Goal: Information Seeking & Learning: Learn about a topic

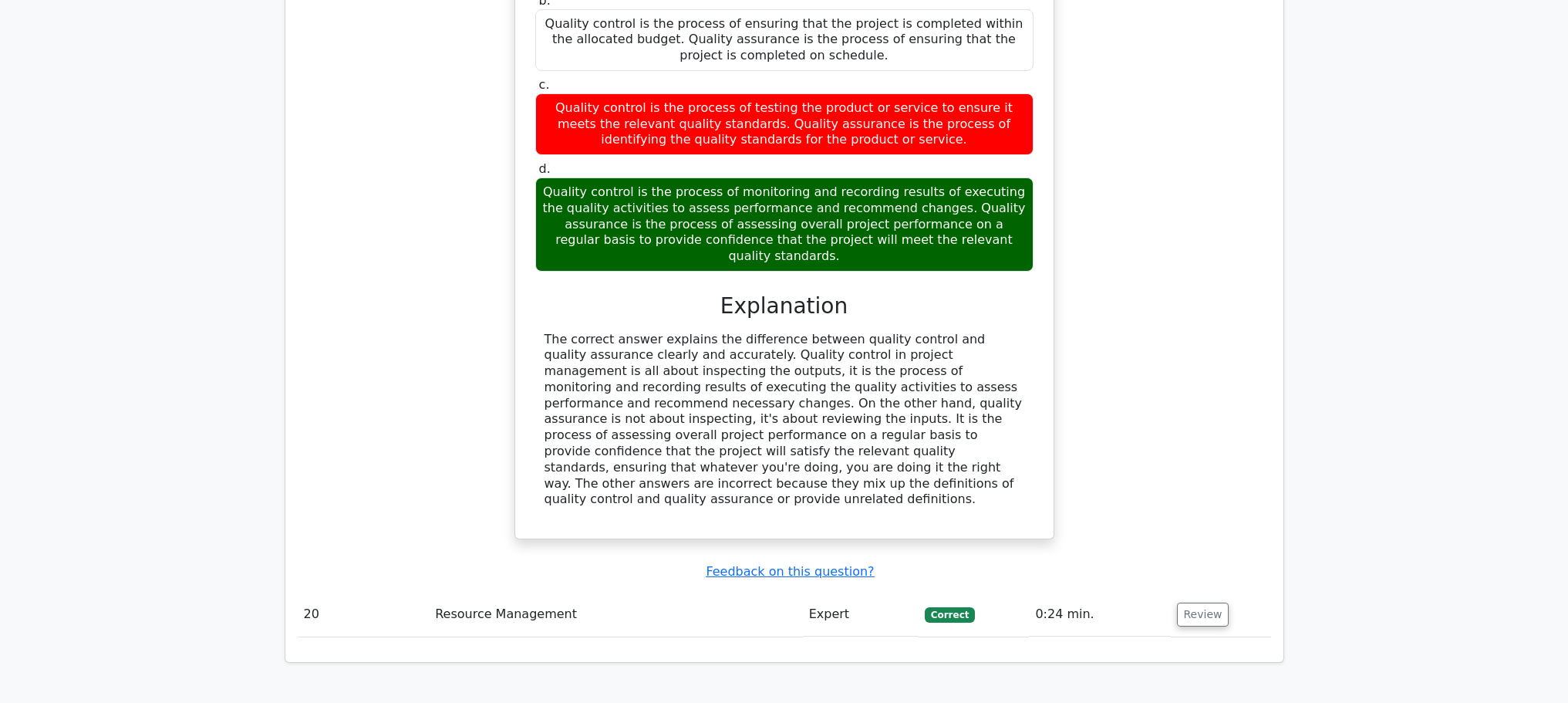
scroll to position [6799, 0]
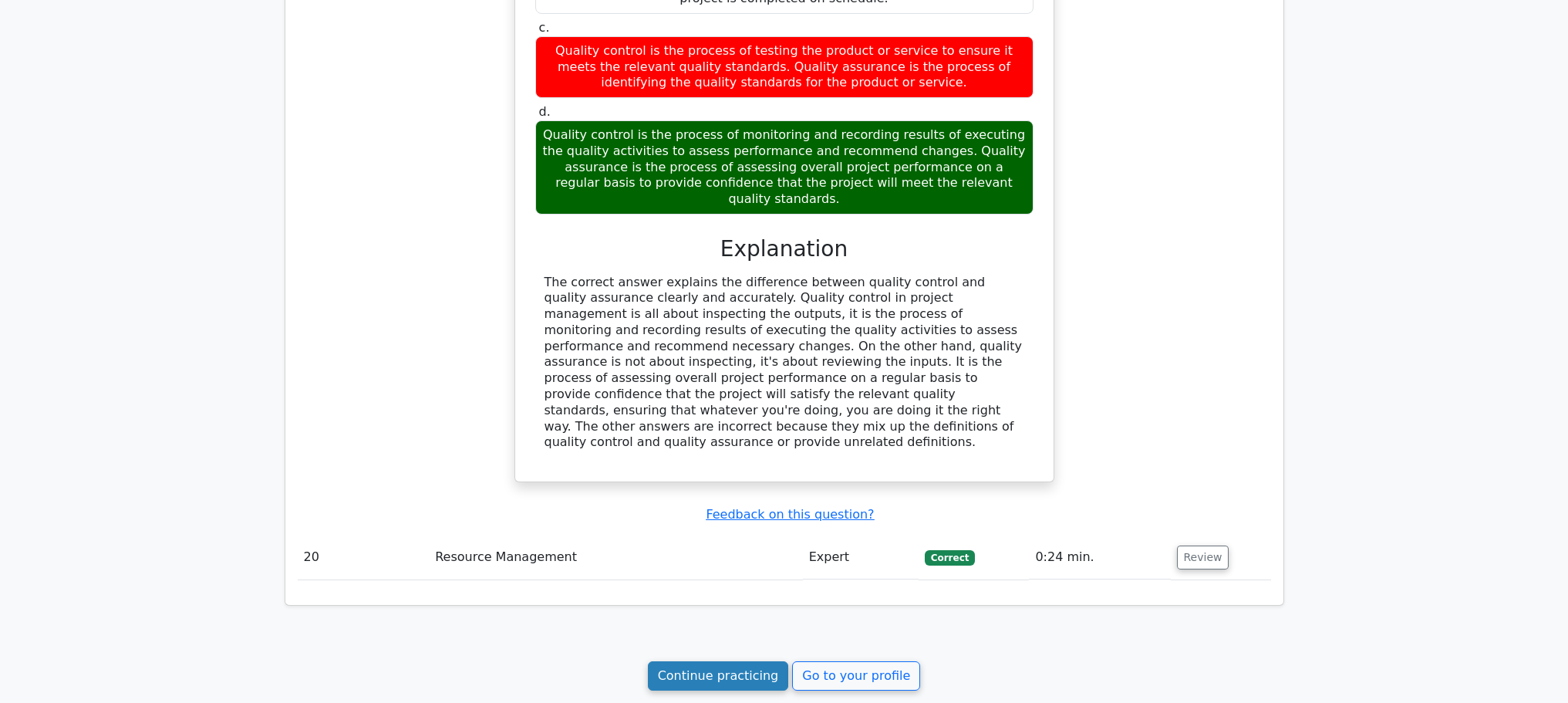
click at [729, 661] on link "Continue practicing" at bounding box center [718, 676] width 141 height 29
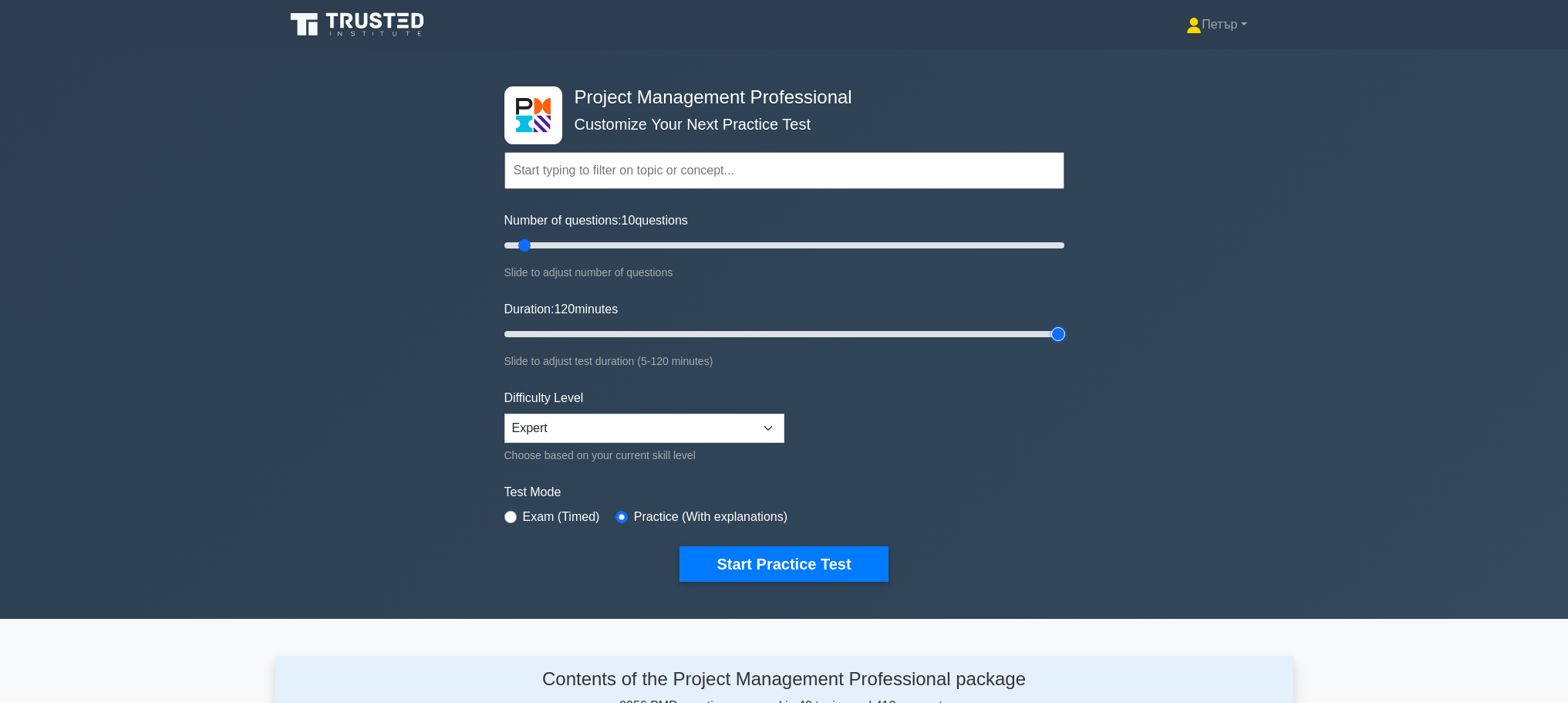
type input "120"
click at [1060, 331] on input "Duration: 120 minutes" at bounding box center [784, 334] width 560 height 18
type input "30"
click at [582, 242] on input "Number of questions: 10 questions" at bounding box center [784, 244] width 560 height 18
click at [774, 552] on button "Start Practice Test" at bounding box center [783, 563] width 208 height 36
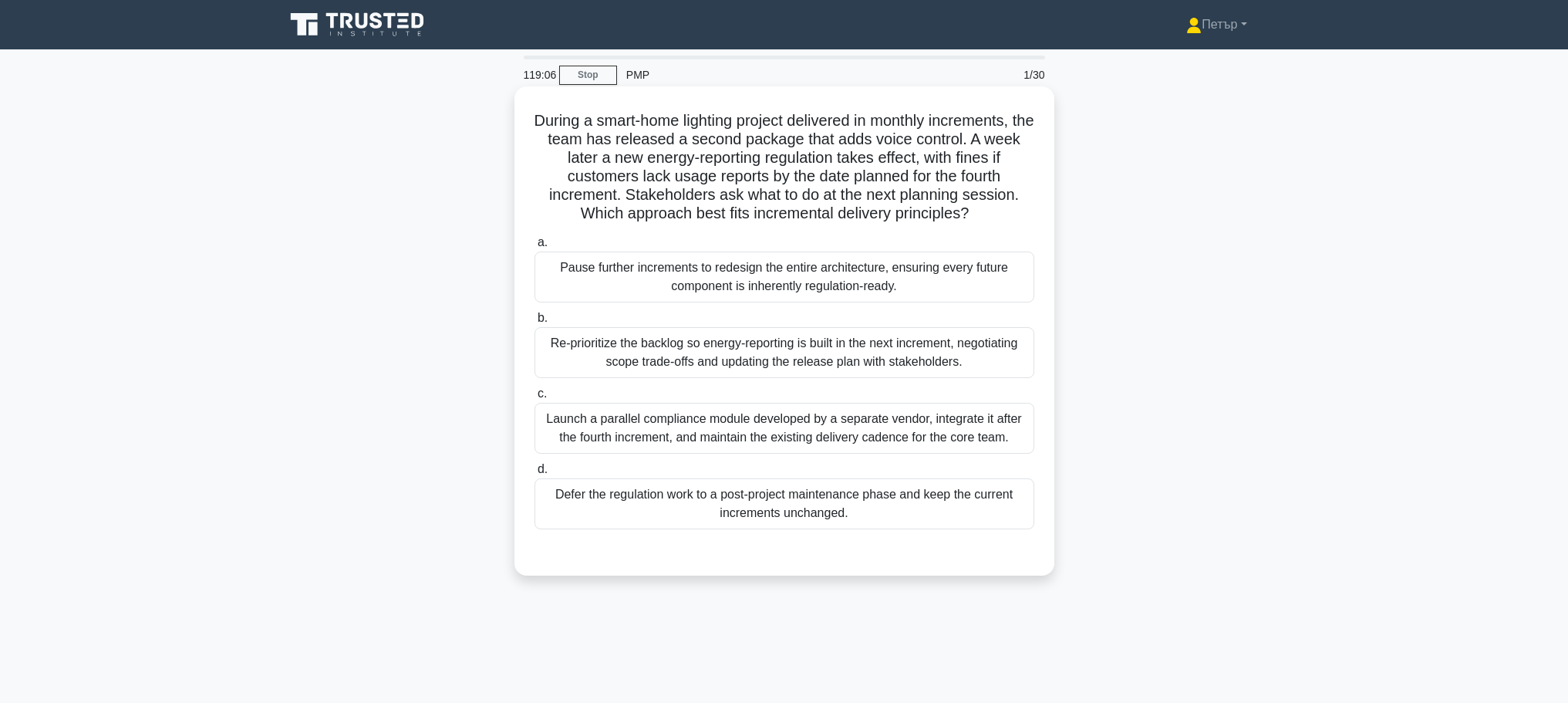
click at [722, 333] on div "Re-prioritize the backlog so energy-reporting is built in the next increment, n…" at bounding box center [784, 352] width 500 height 51
click at [535, 323] on input "b. Re-prioritize the backlog so energy-reporting is built in the next increment…" at bounding box center [535, 318] width 0 height 10
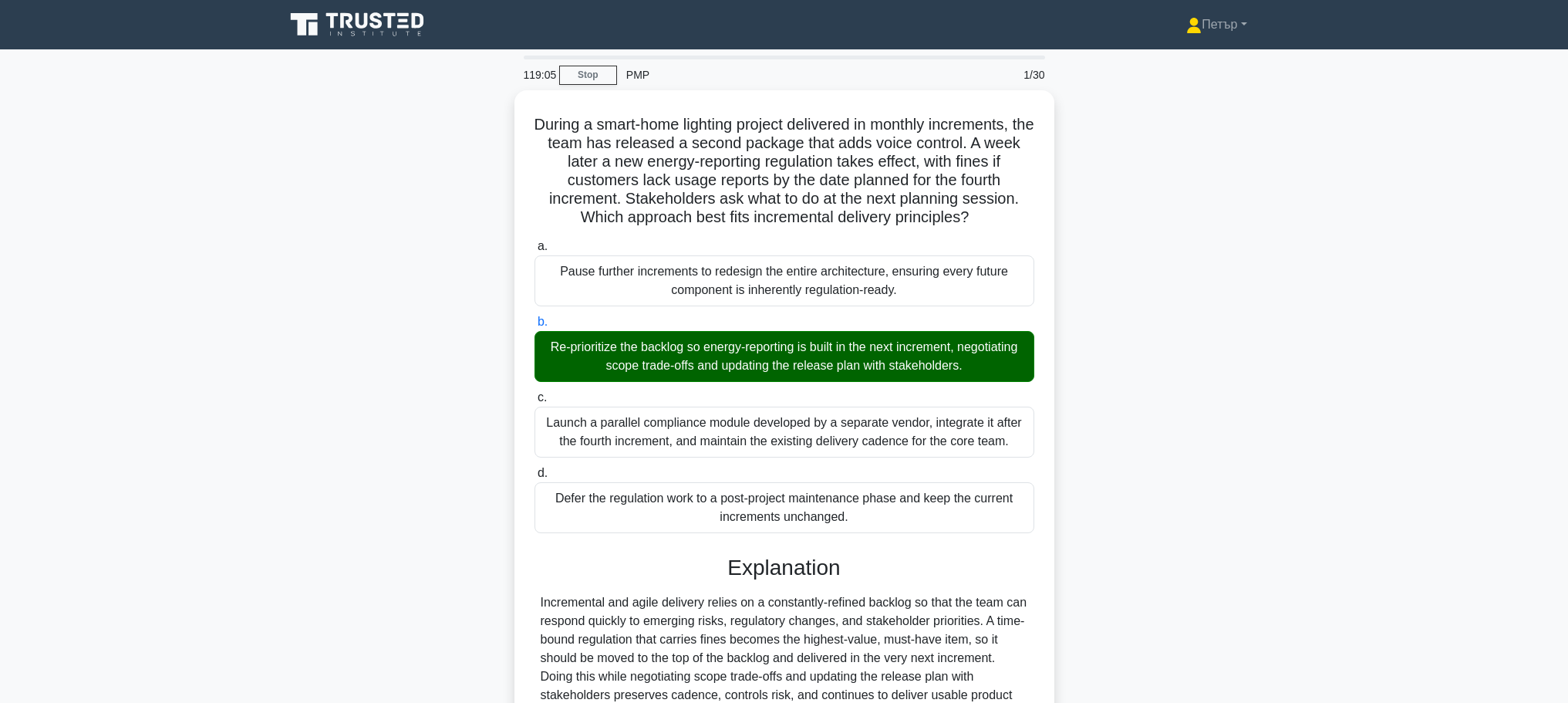
scroll to position [286, 0]
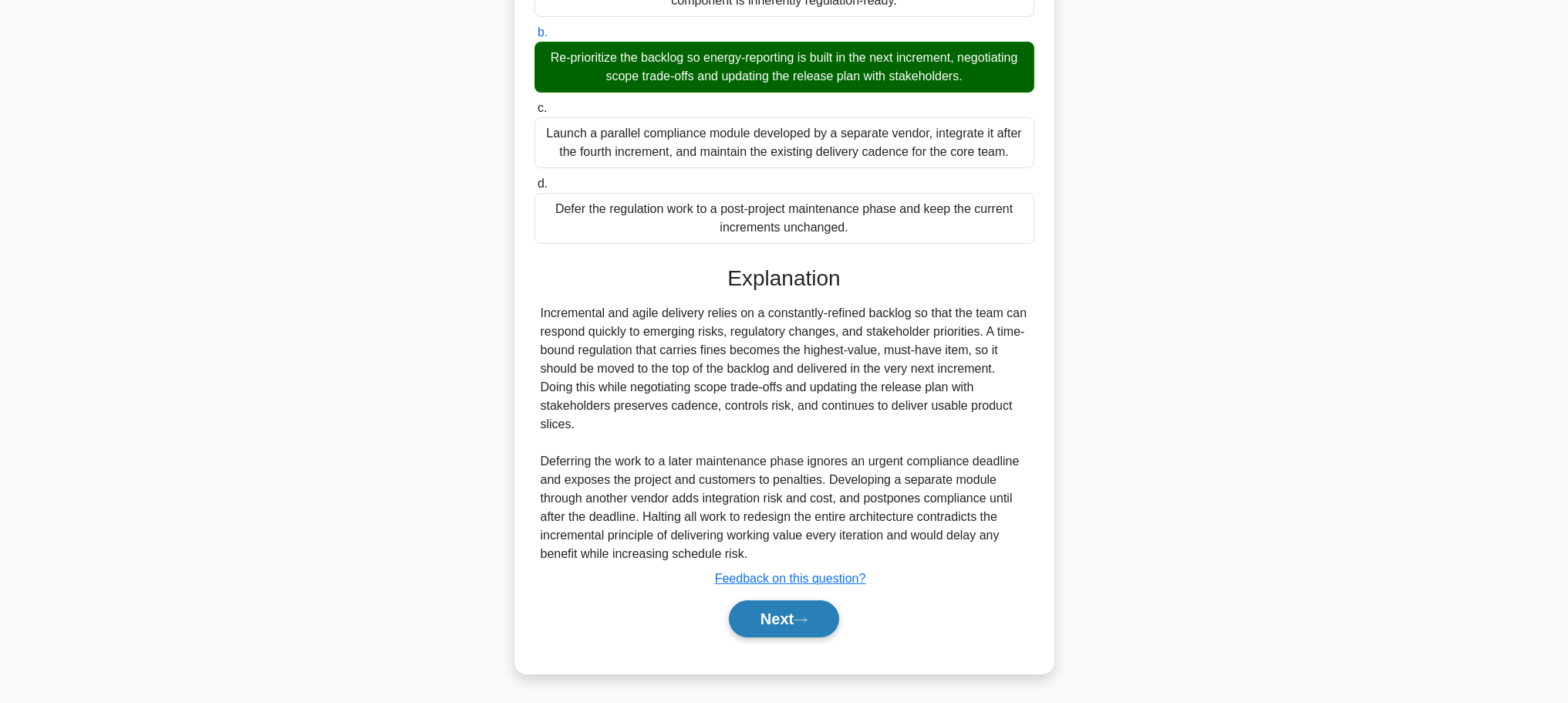
click at [762, 620] on button "Next" at bounding box center [783, 619] width 110 height 37
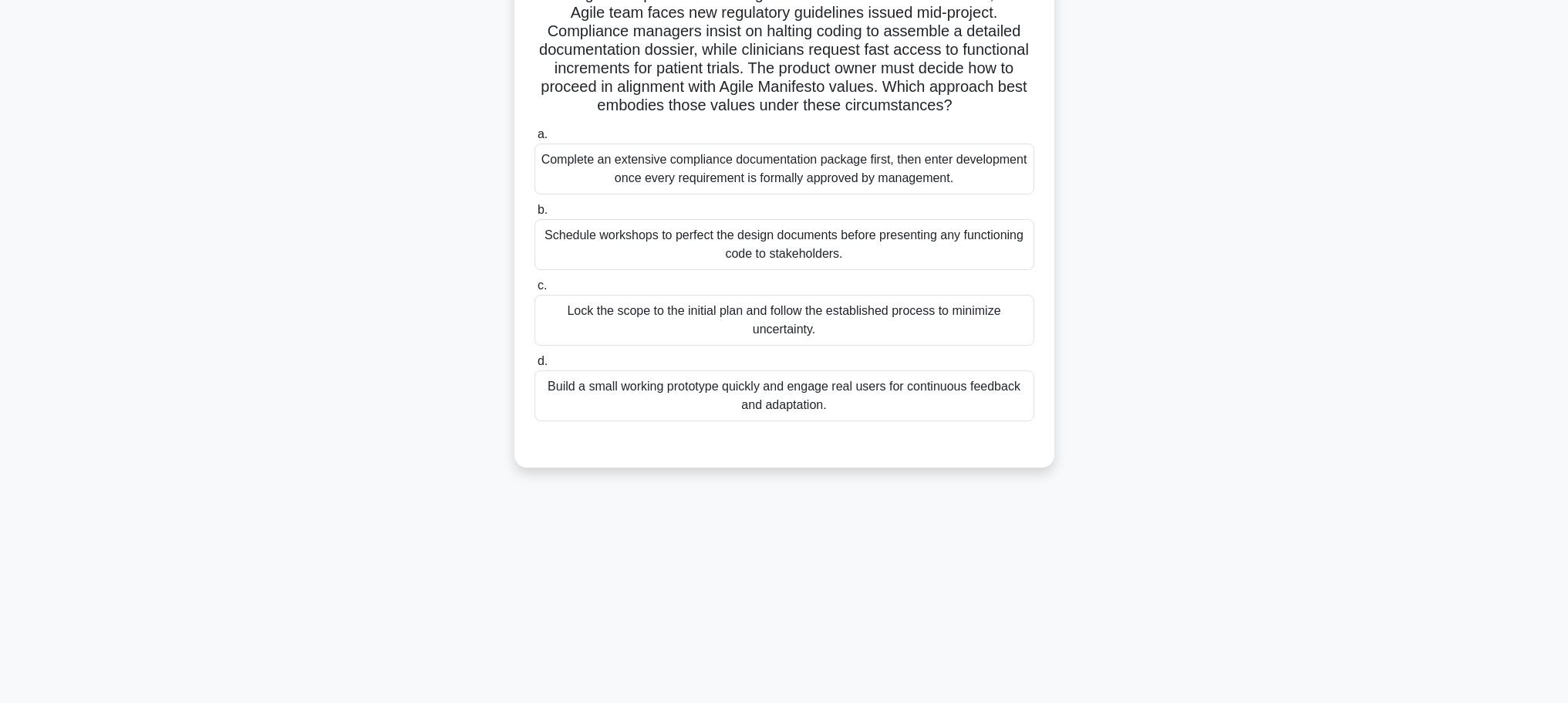
scroll to position [0, 0]
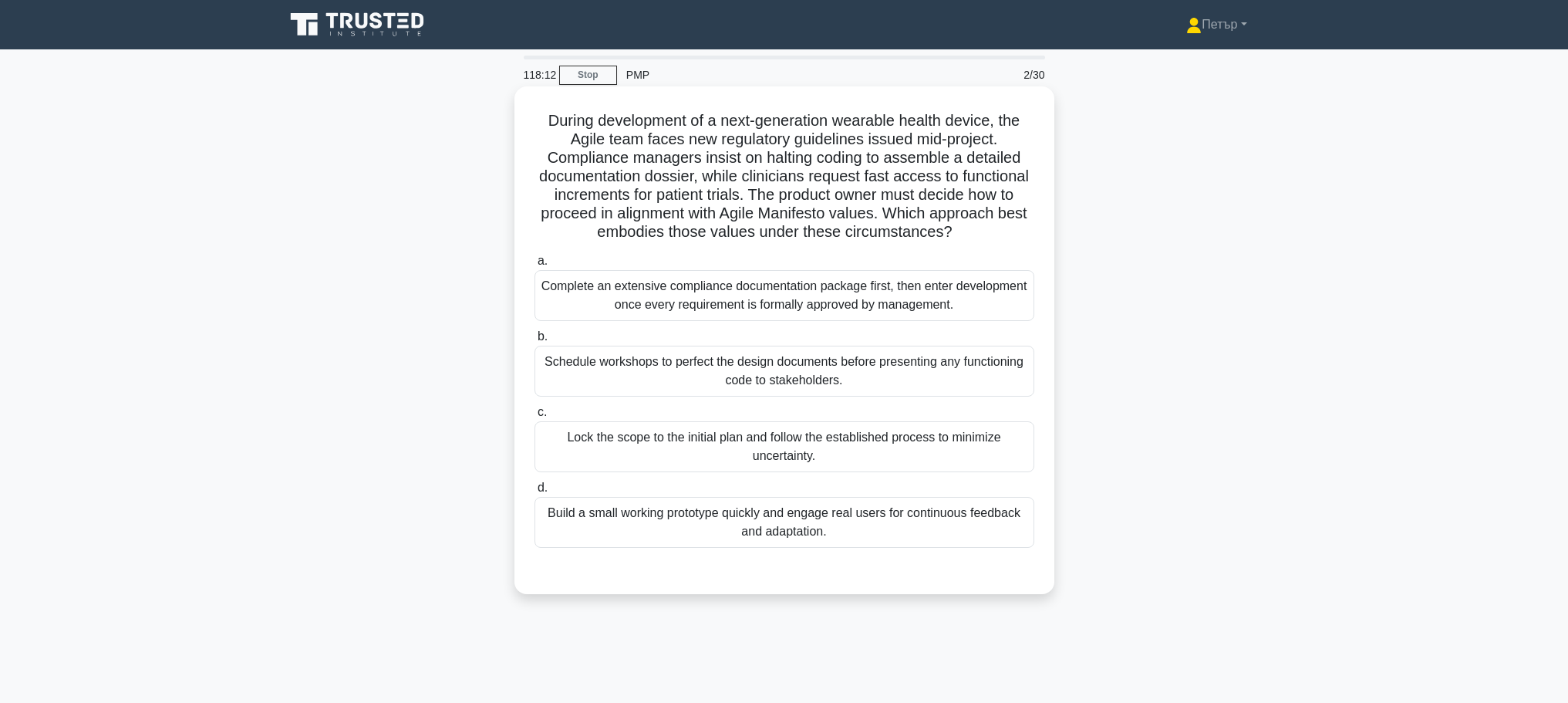
click at [854, 519] on div "Build a small working prototype quickly and engage real users for continuous fe…" at bounding box center [784, 522] width 500 height 51
click at [535, 493] on input "d. Build a small working prototype quickly and engage real users for continuous…" at bounding box center [535, 488] width 0 height 10
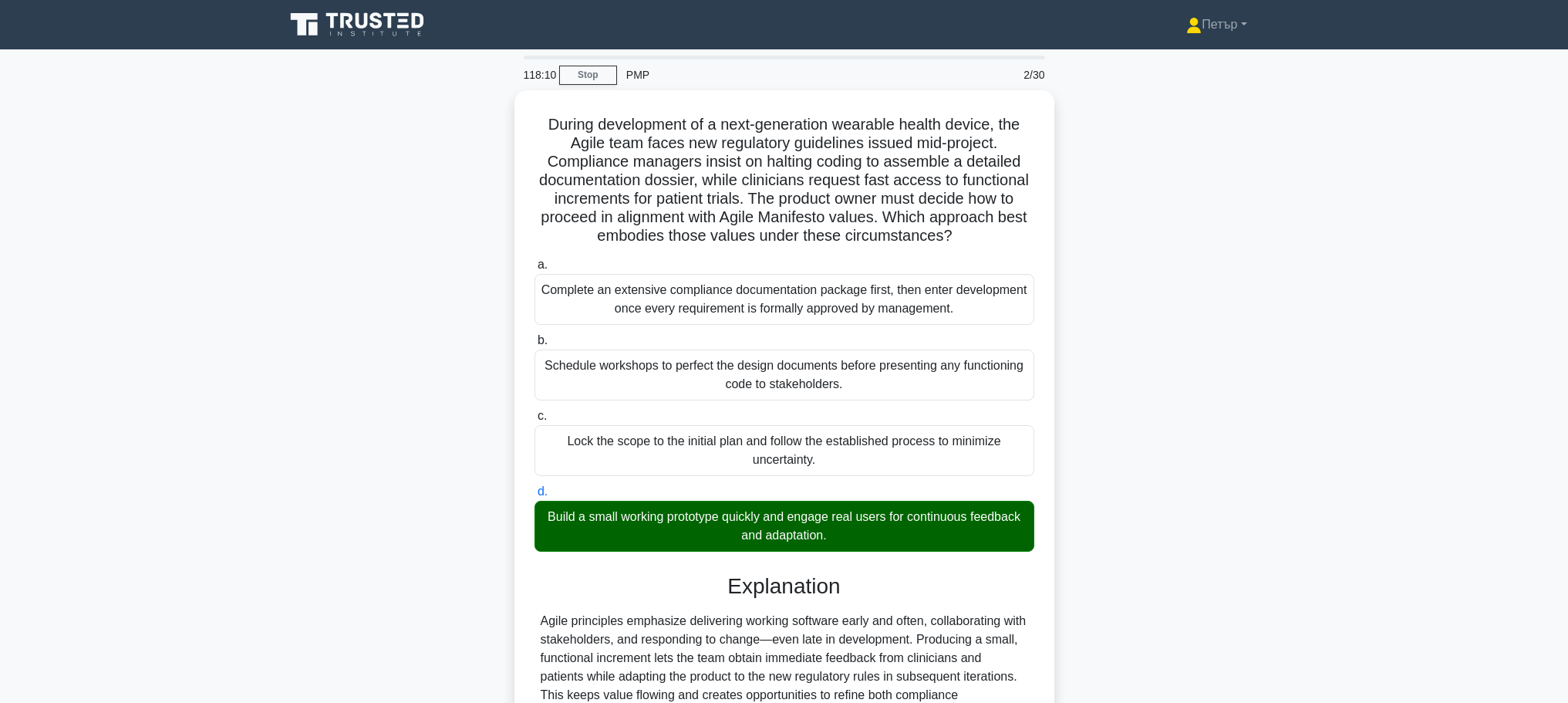
scroll to position [268, 0]
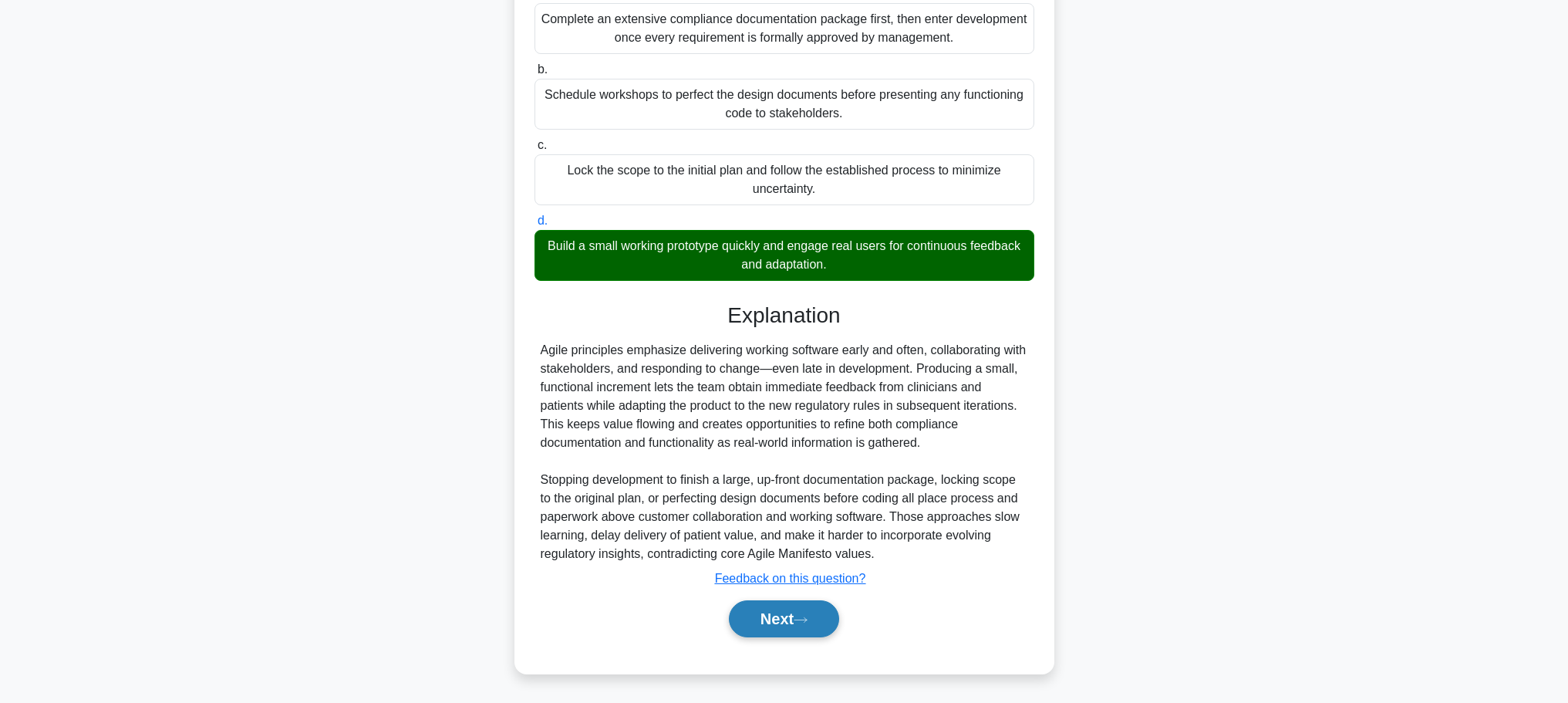
click at [800, 614] on button "Next" at bounding box center [783, 619] width 110 height 37
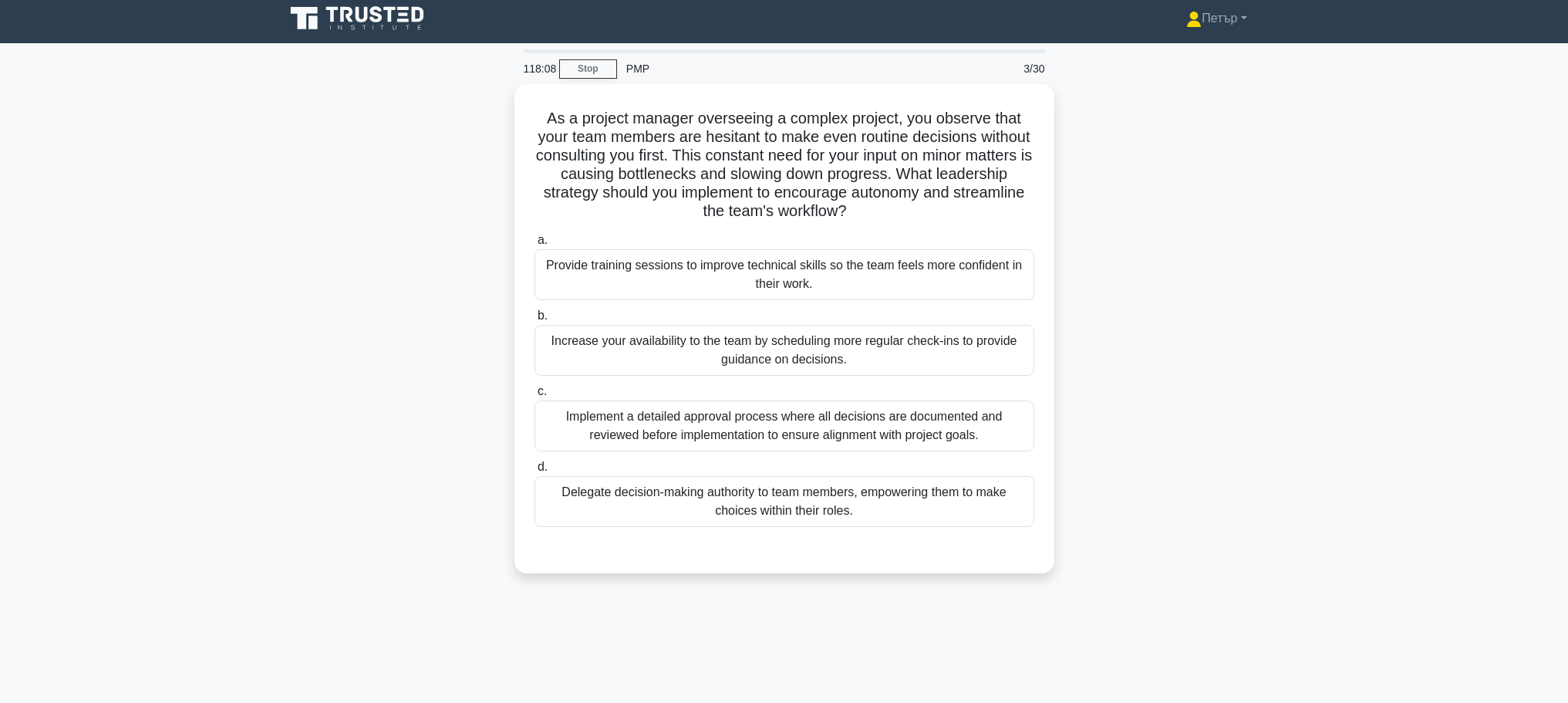
scroll to position [0, 0]
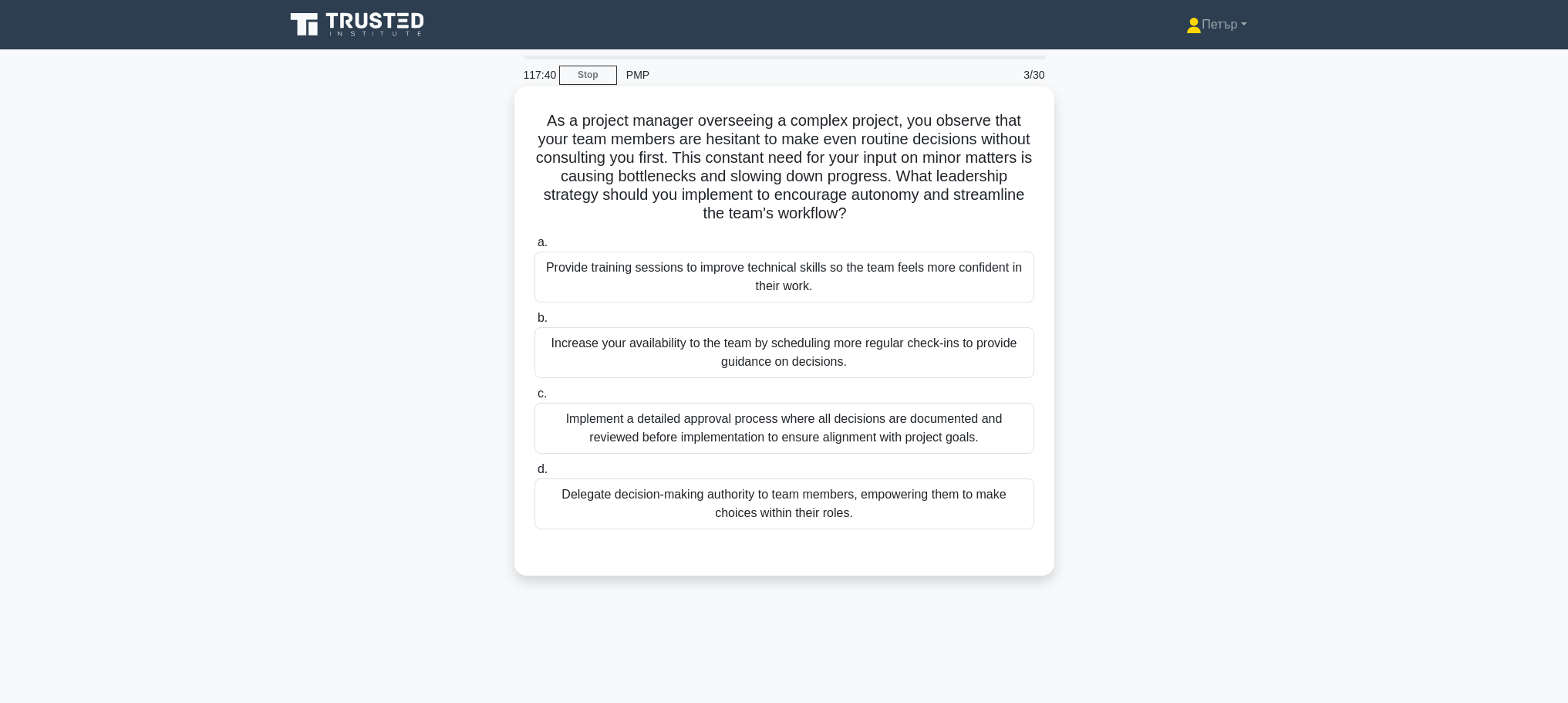
click at [909, 497] on div "Delegate decision-making authority to team members, empowering them to make cho…" at bounding box center [784, 504] width 500 height 51
click at [535, 475] on input "d. Delegate decision-making authority to team members, empowering them to make …" at bounding box center [535, 470] width 0 height 10
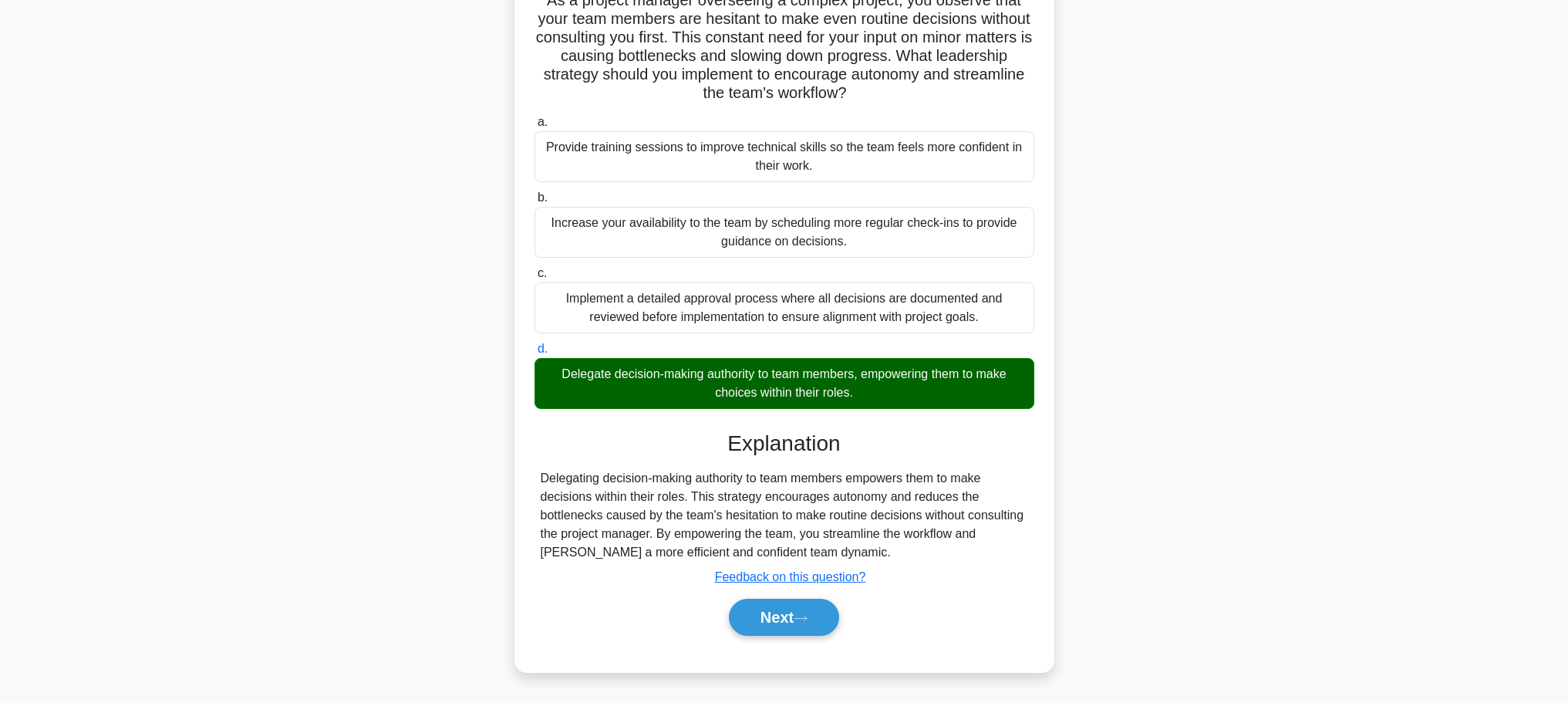
scroll to position [130, 0]
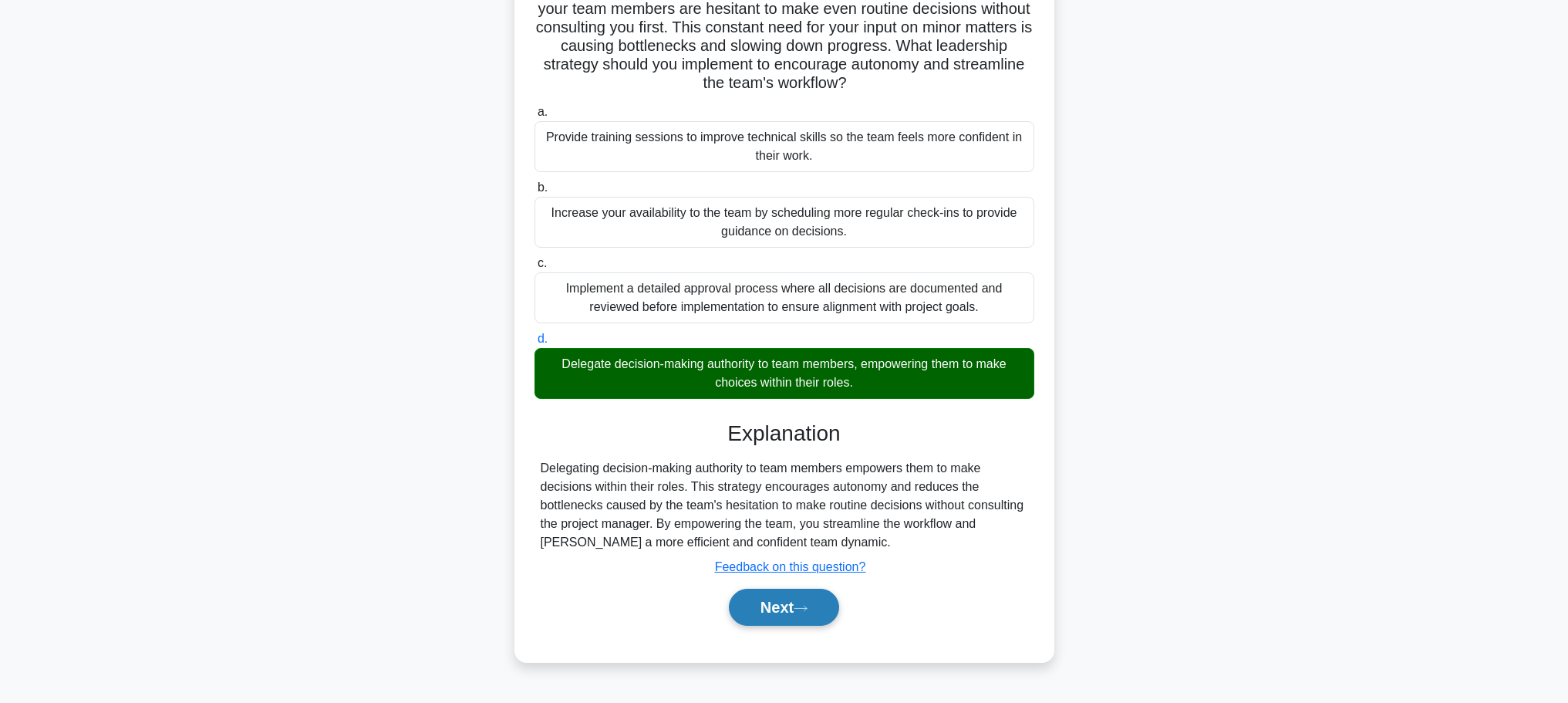
click at [775, 603] on button "Next" at bounding box center [783, 607] width 110 height 37
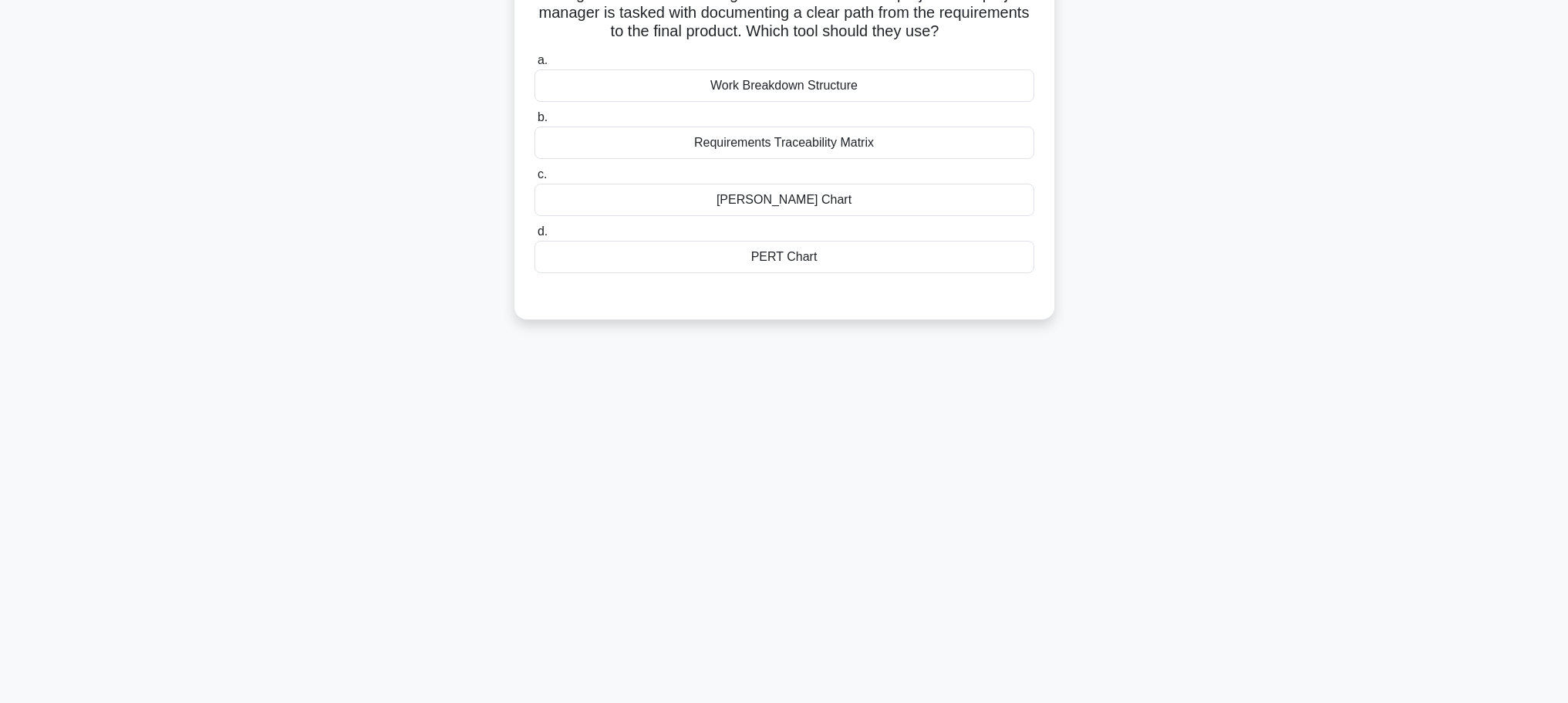
scroll to position [0, 0]
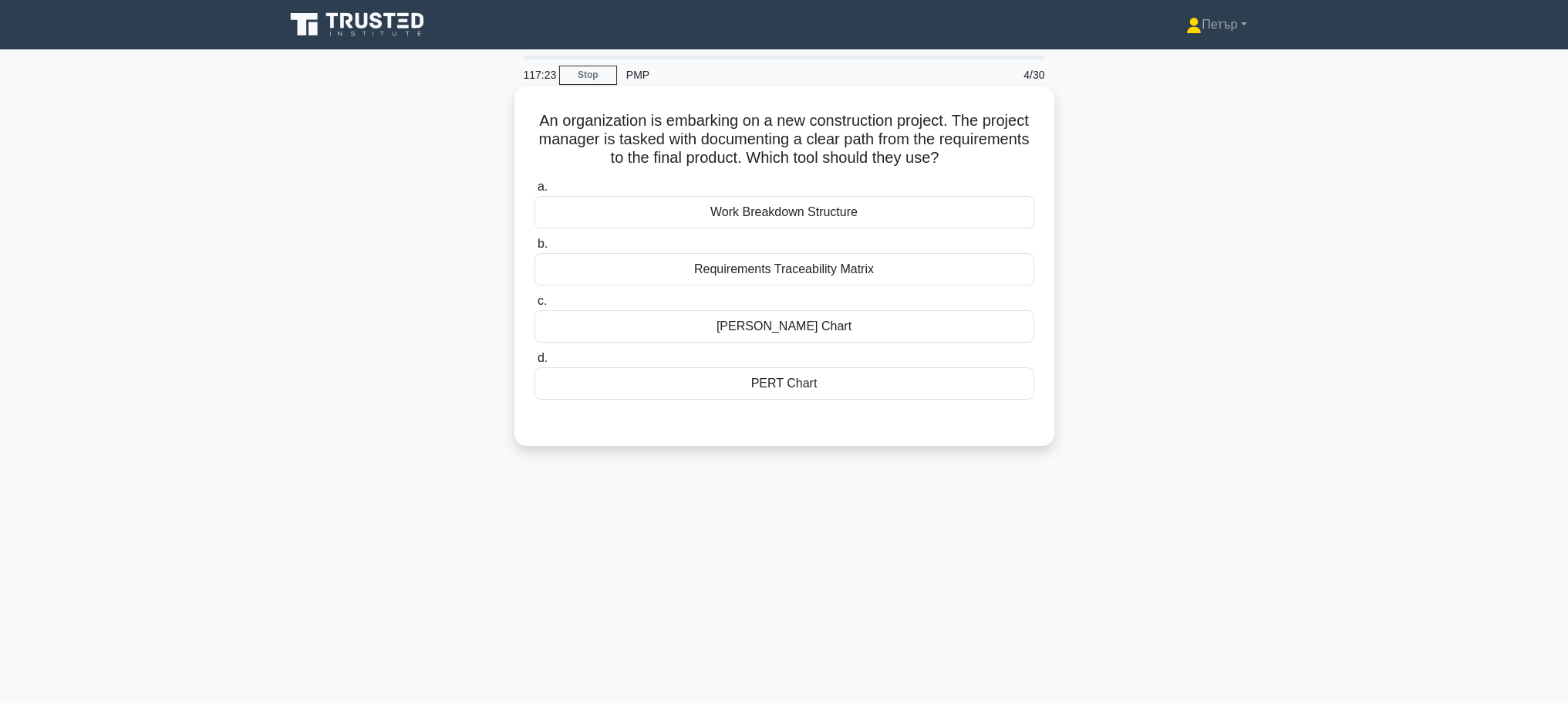
click at [952, 275] on div "Requirements Traceability Matrix" at bounding box center [784, 269] width 500 height 32
click at [535, 250] on input "b. Requirements Traceability Matrix" at bounding box center [535, 244] width 0 height 10
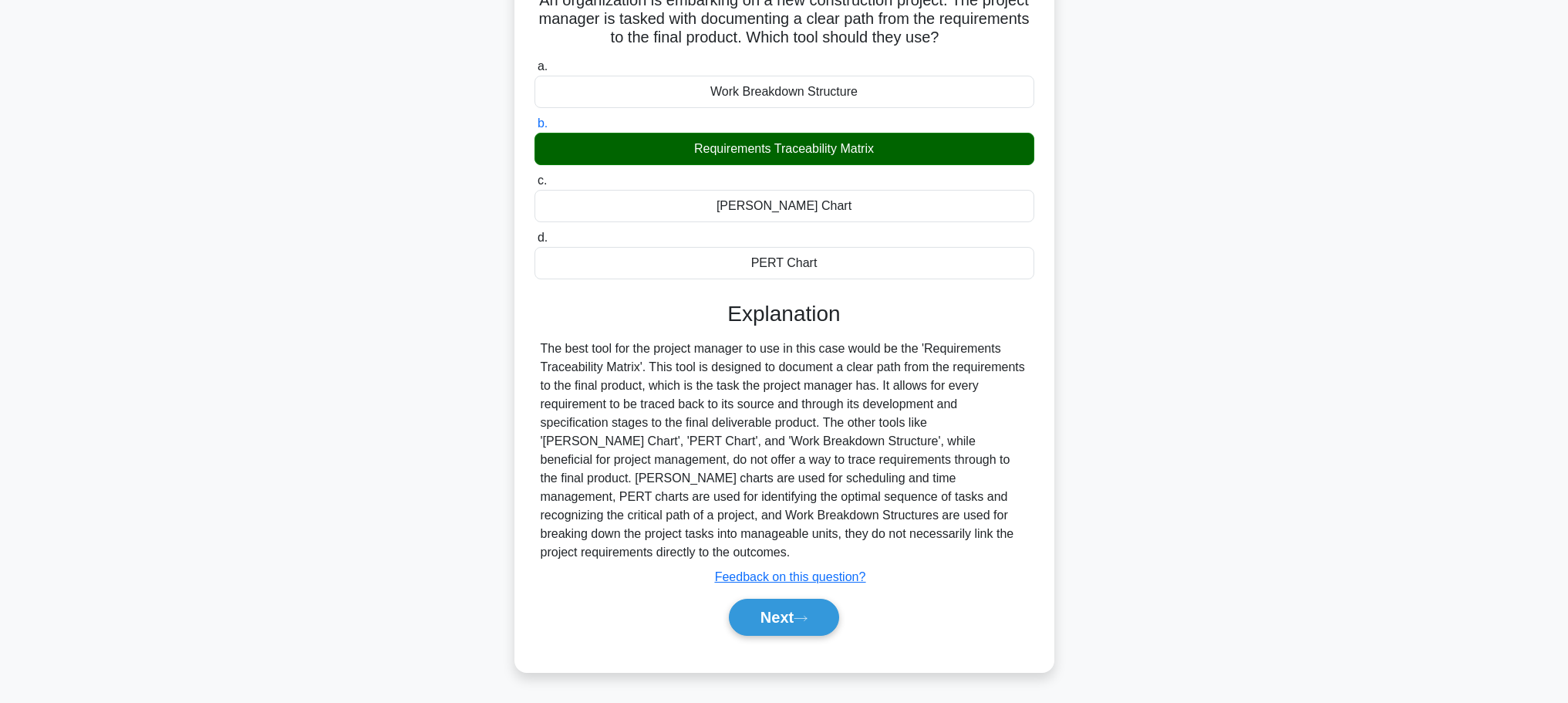
scroll to position [130, 0]
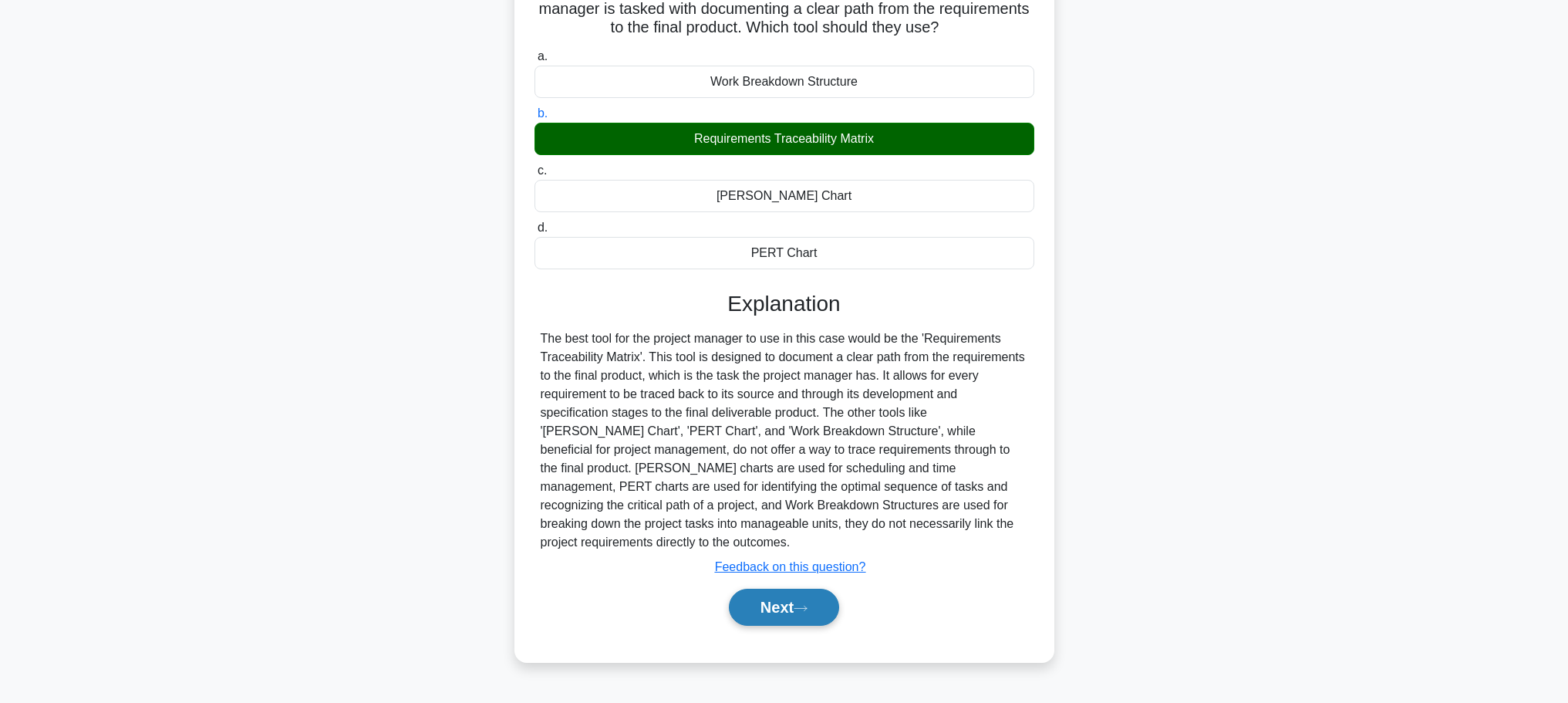
click at [735, 605] on button "Next" at bounding box center [783, 607] width 110 height 37
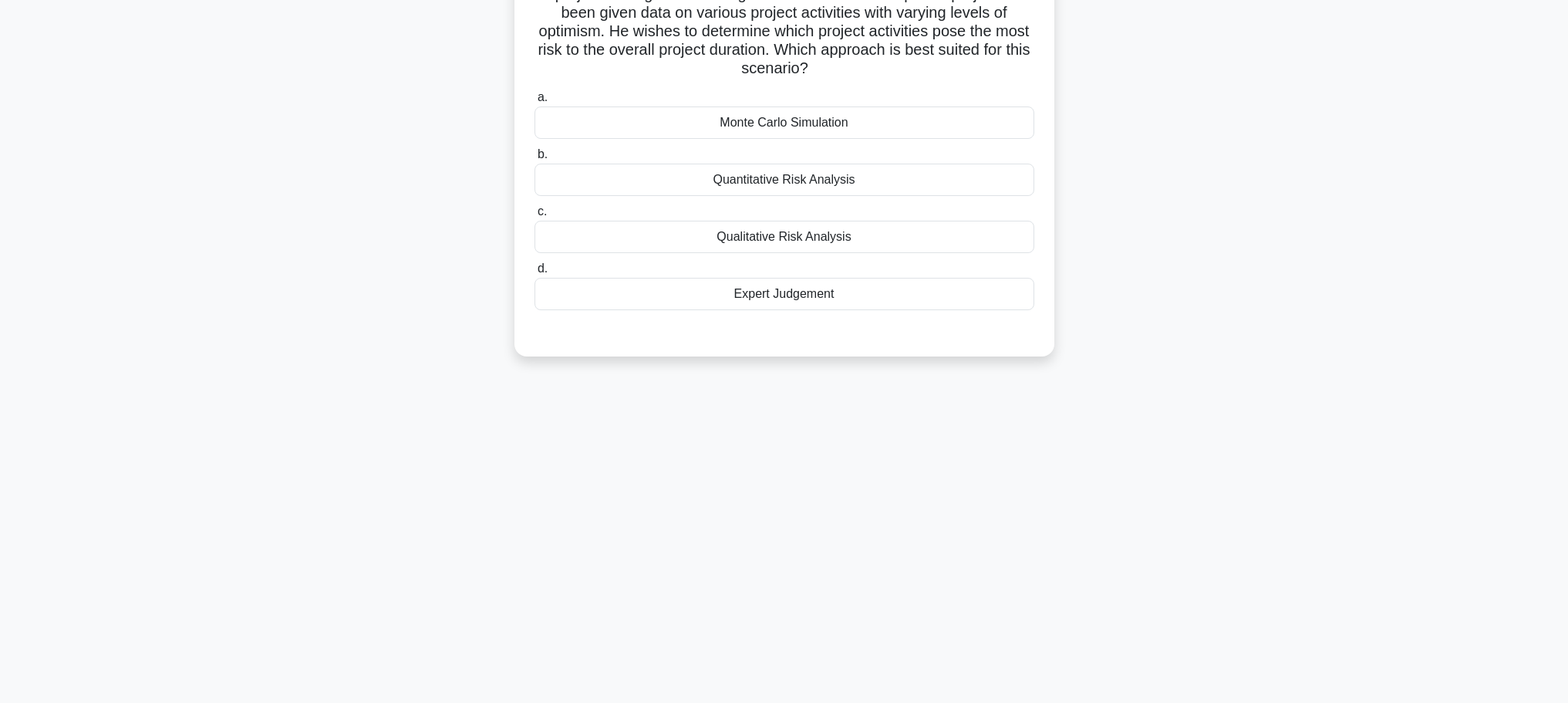
scroll to position [0, 0]
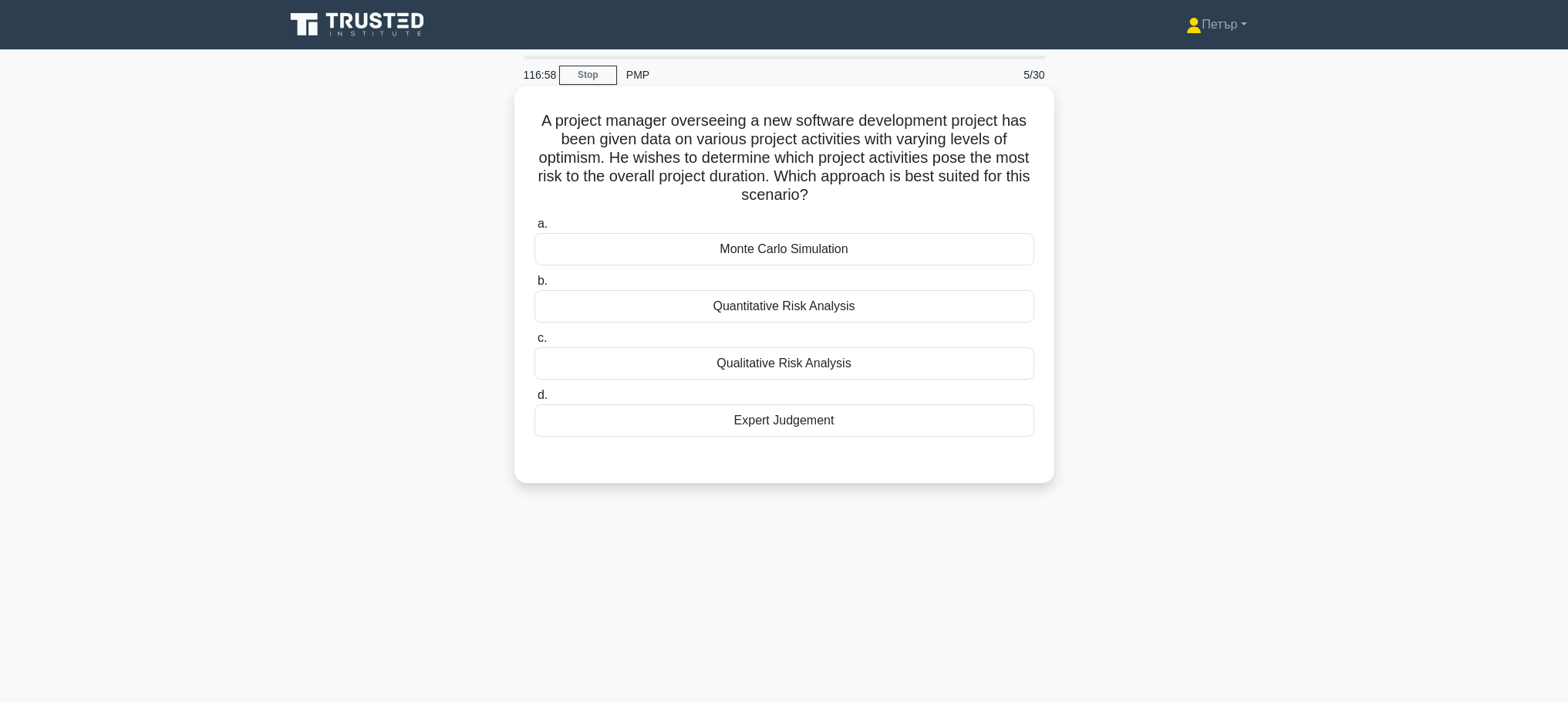
click at [977, 249] on div "Monte Carlo Simulation" at bounding box center [784, 249] width 500 height 32
click at [535, 229] on input "a. Monte Carlo Simulation" at bounding box center [535, 225] width 0 height 10
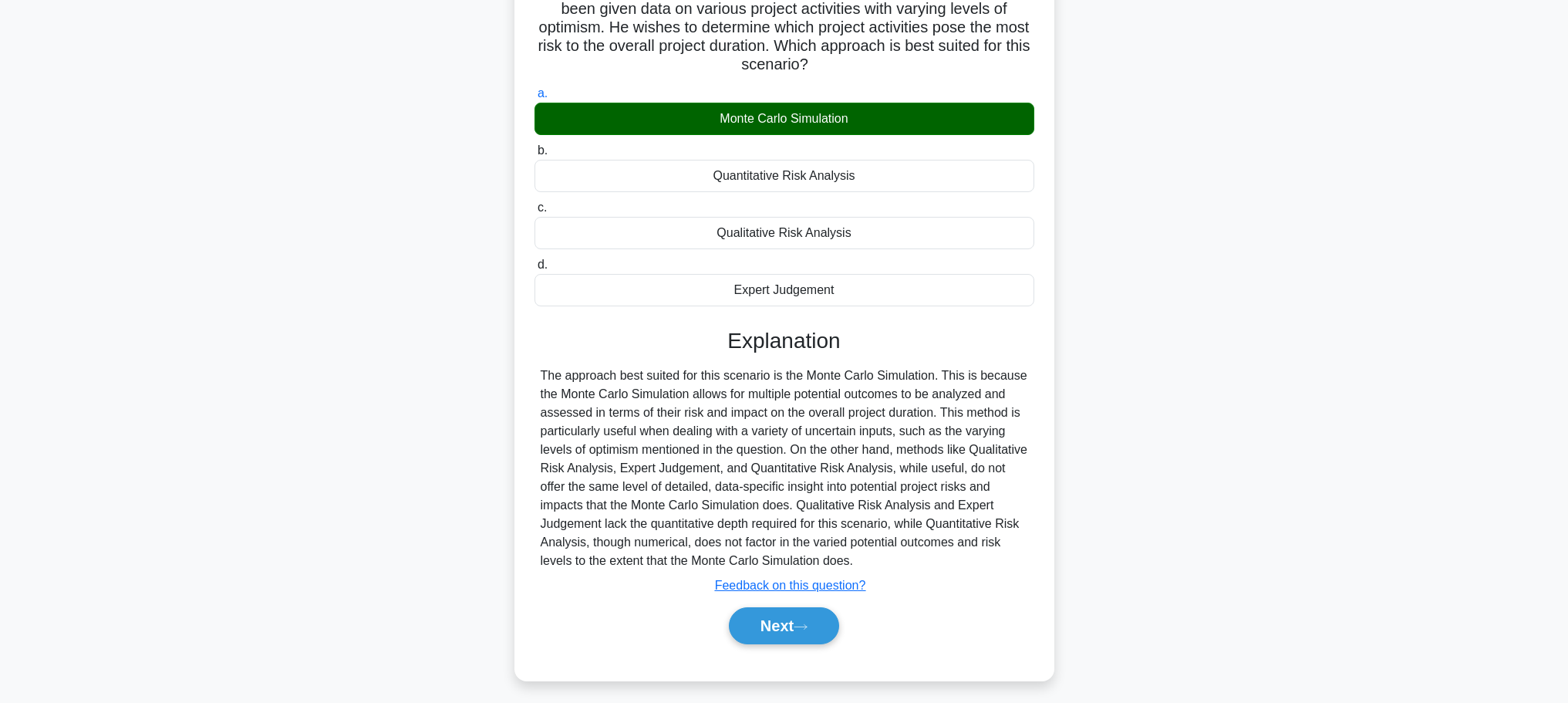
scroll to position [138, 0]
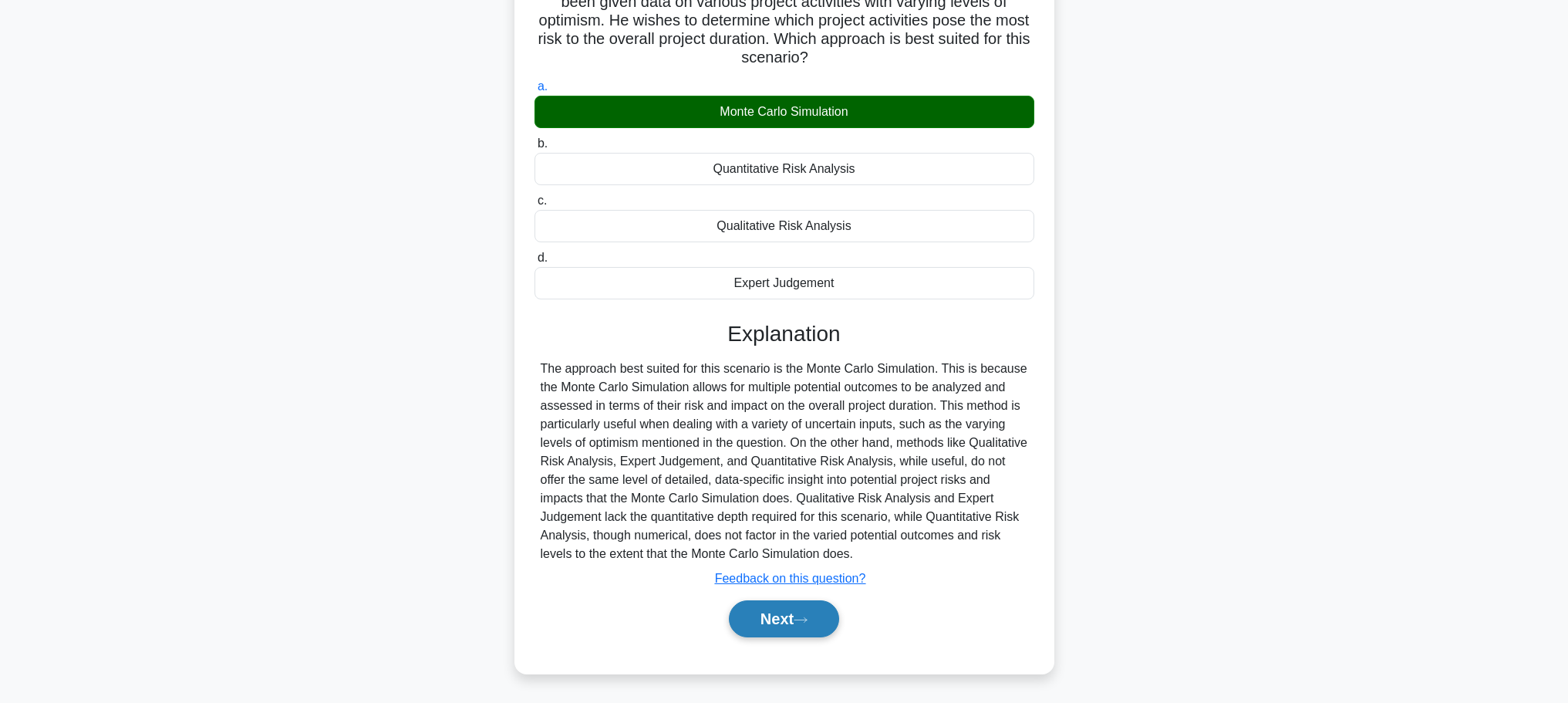
click at [807, 602] on button "Next" at bounding box center [783, 619] width 110 height 37
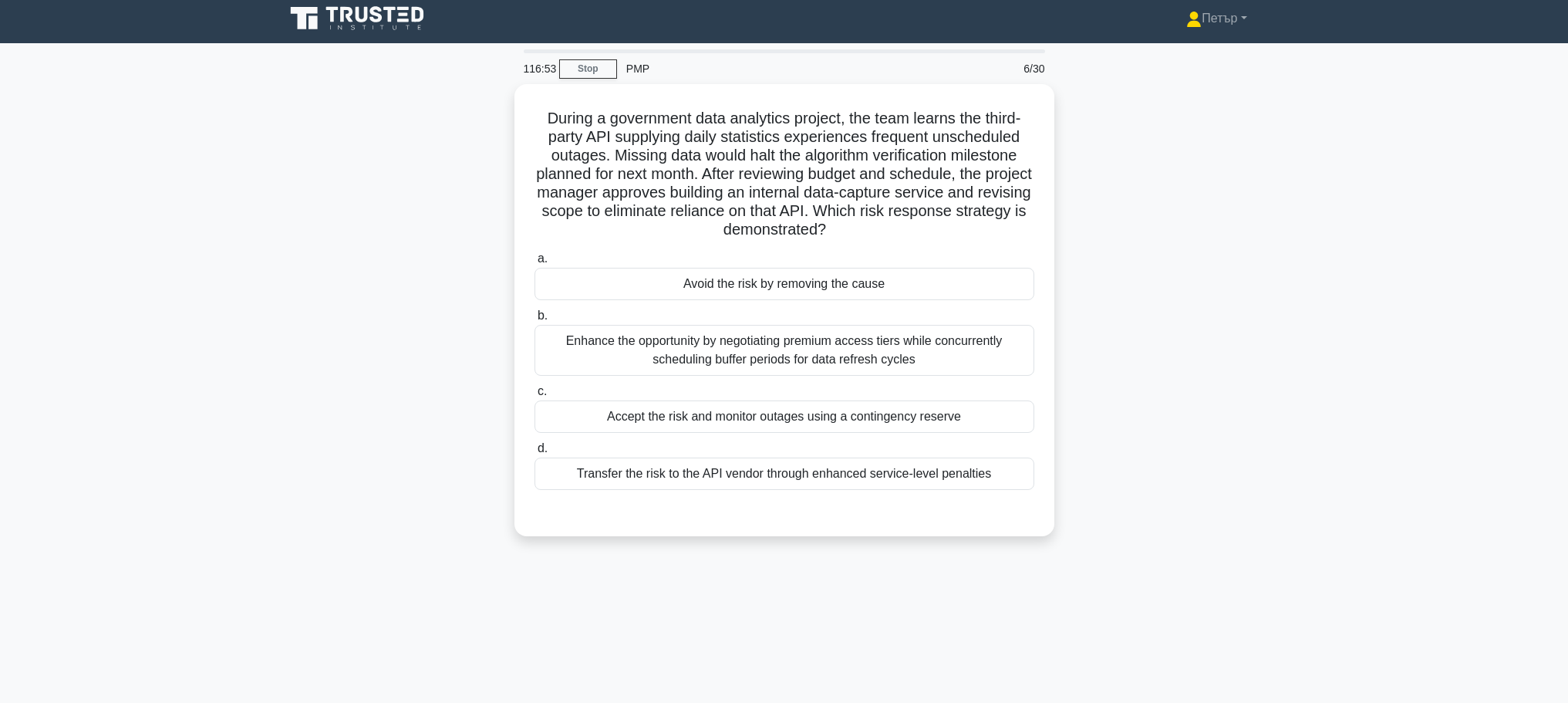
scroll to position [0, 0]
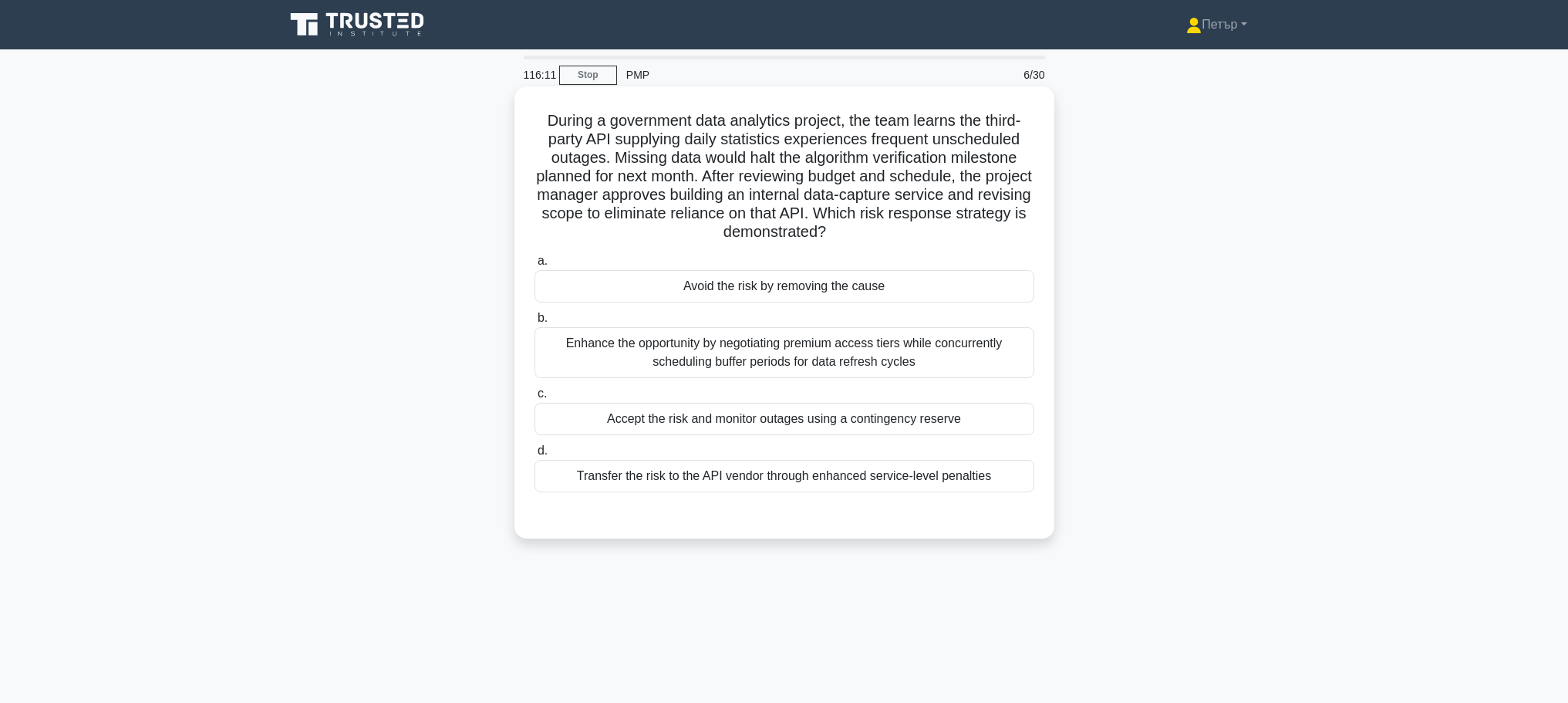
click at [948, 278] on div "Avoid the risk by removing the cause" at bounding box center [784, 286] width 500 height 32
click at [535, 266] on input "a. Avoid the risk by removing the cause" at bounding box center [535, 262] width 0 height 10
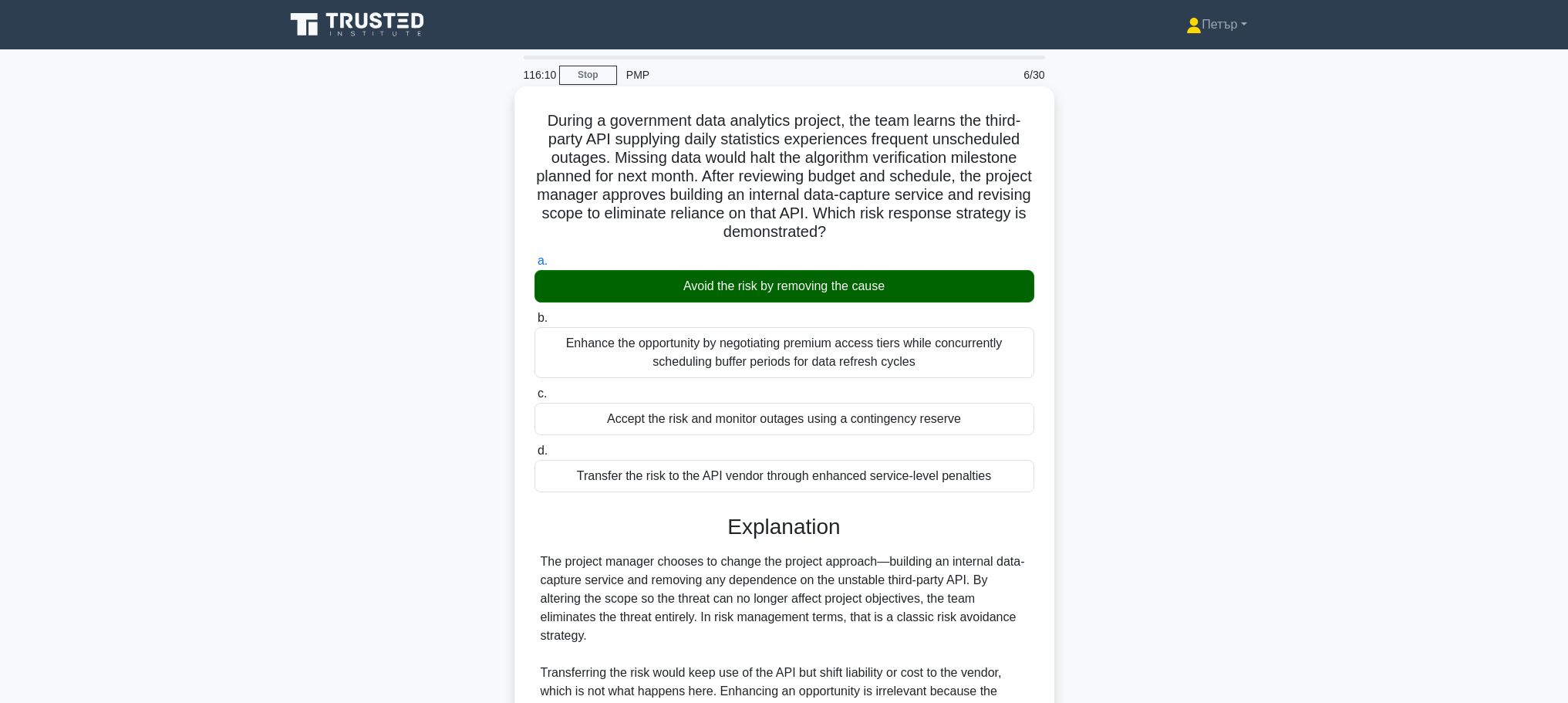
scroll to position [212, 0]
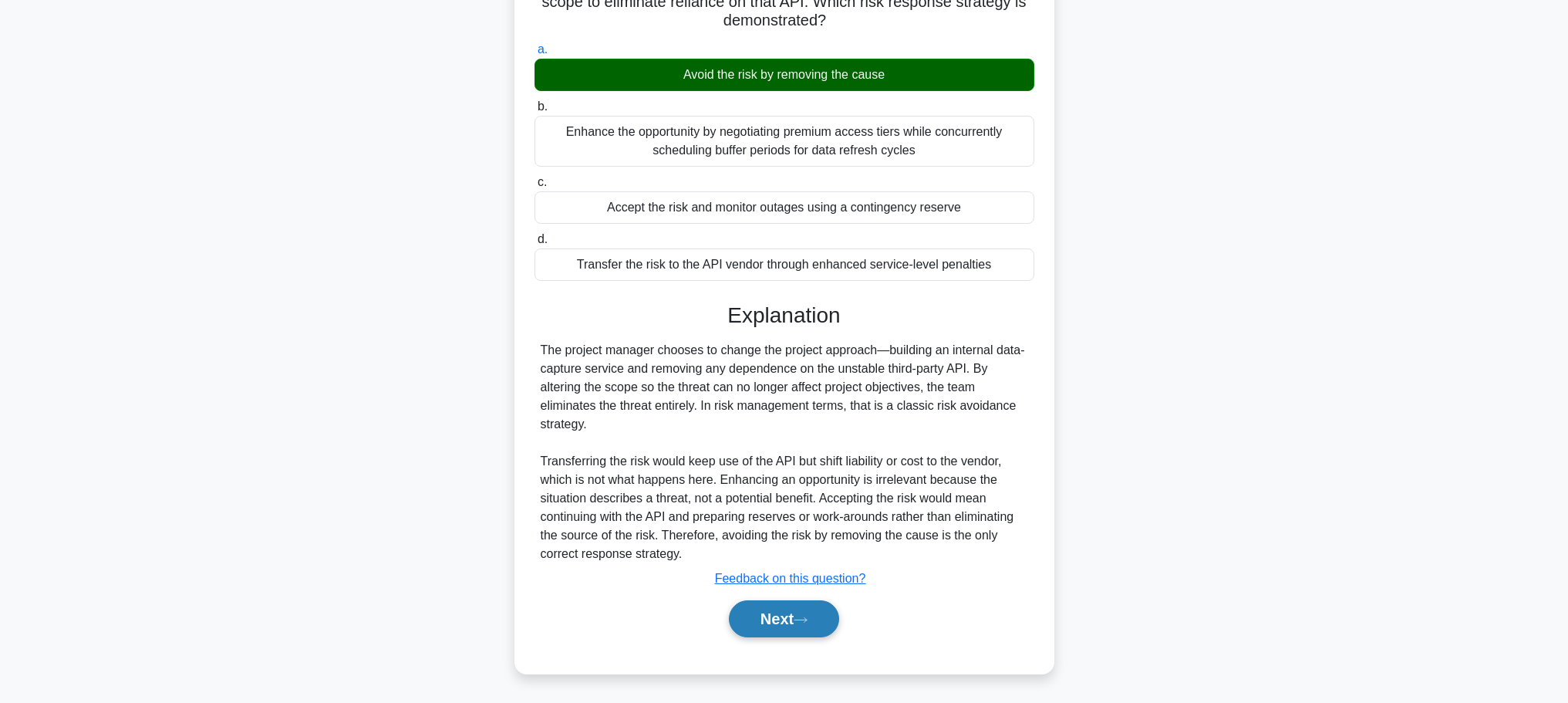
click at [800, 615] on button "Next" at bounding box center [783, 619] width 110 height 37
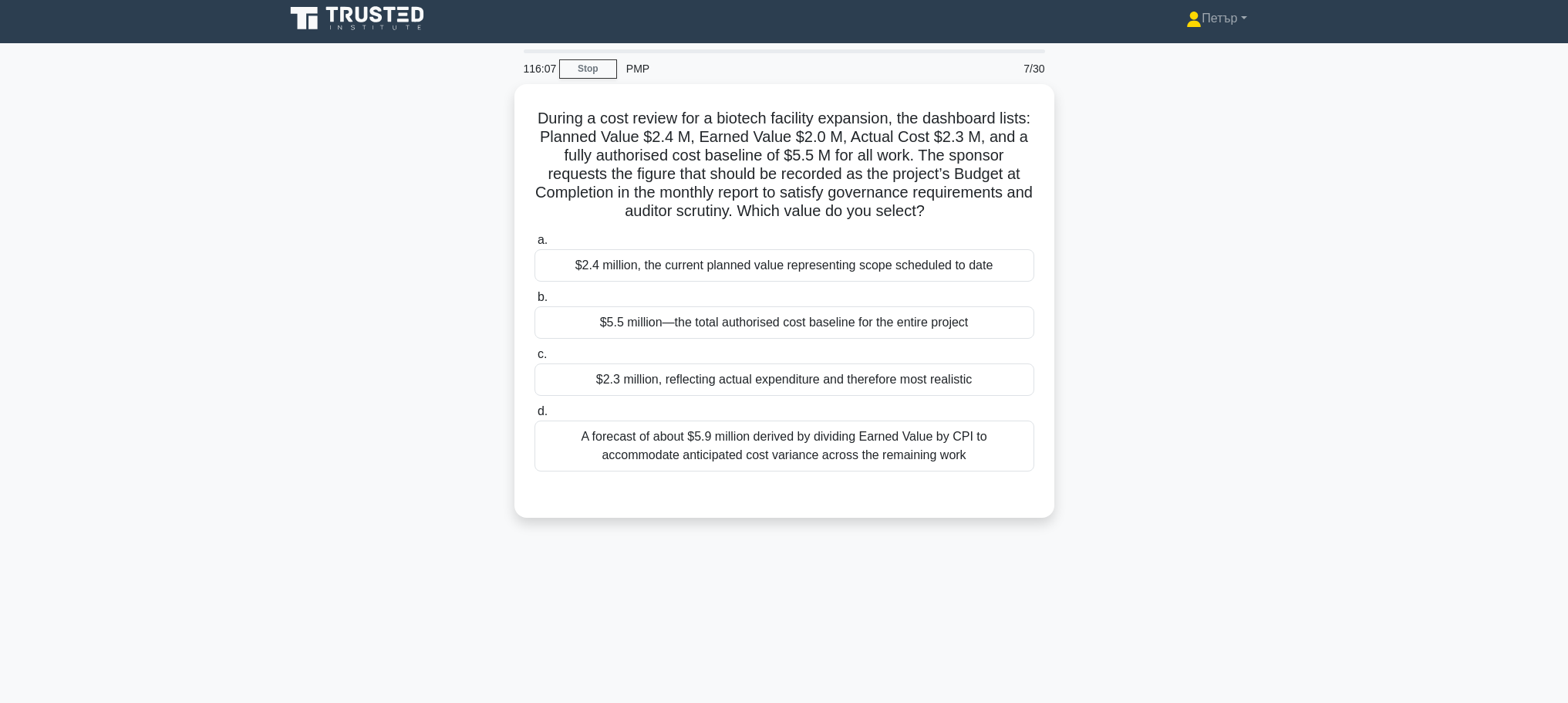
scroll to position [0, 0]
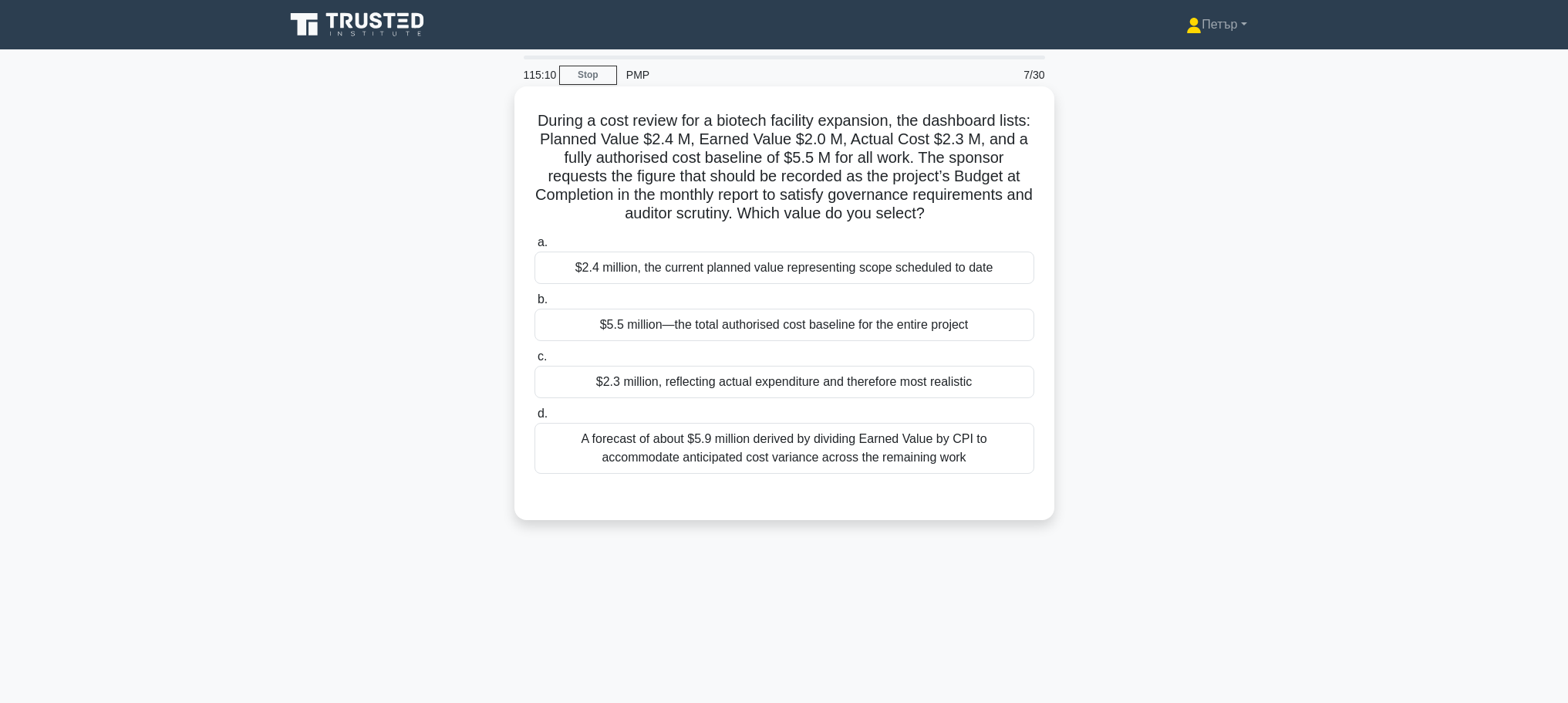
click at [984, 336] on div "$5.5 million—the total authorised cost baseline for the entire project" at bounding box center [784, 324] width 500 height 32
click at [535, 305] on input "b. $5.5 million—the total authorised cost baseline for the entire project" at bounding box center [535, 300] width 0 height 10
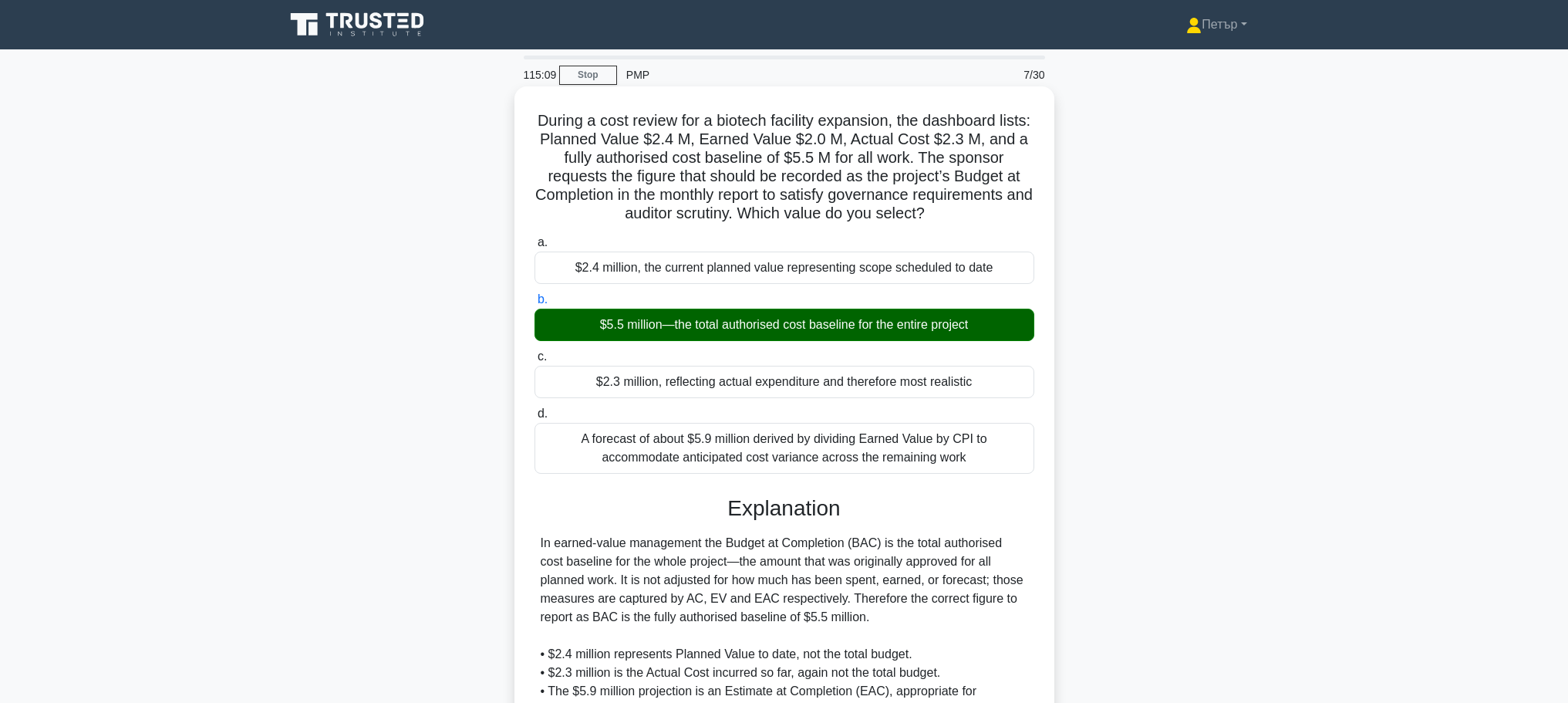
scroll to position [175, 0]
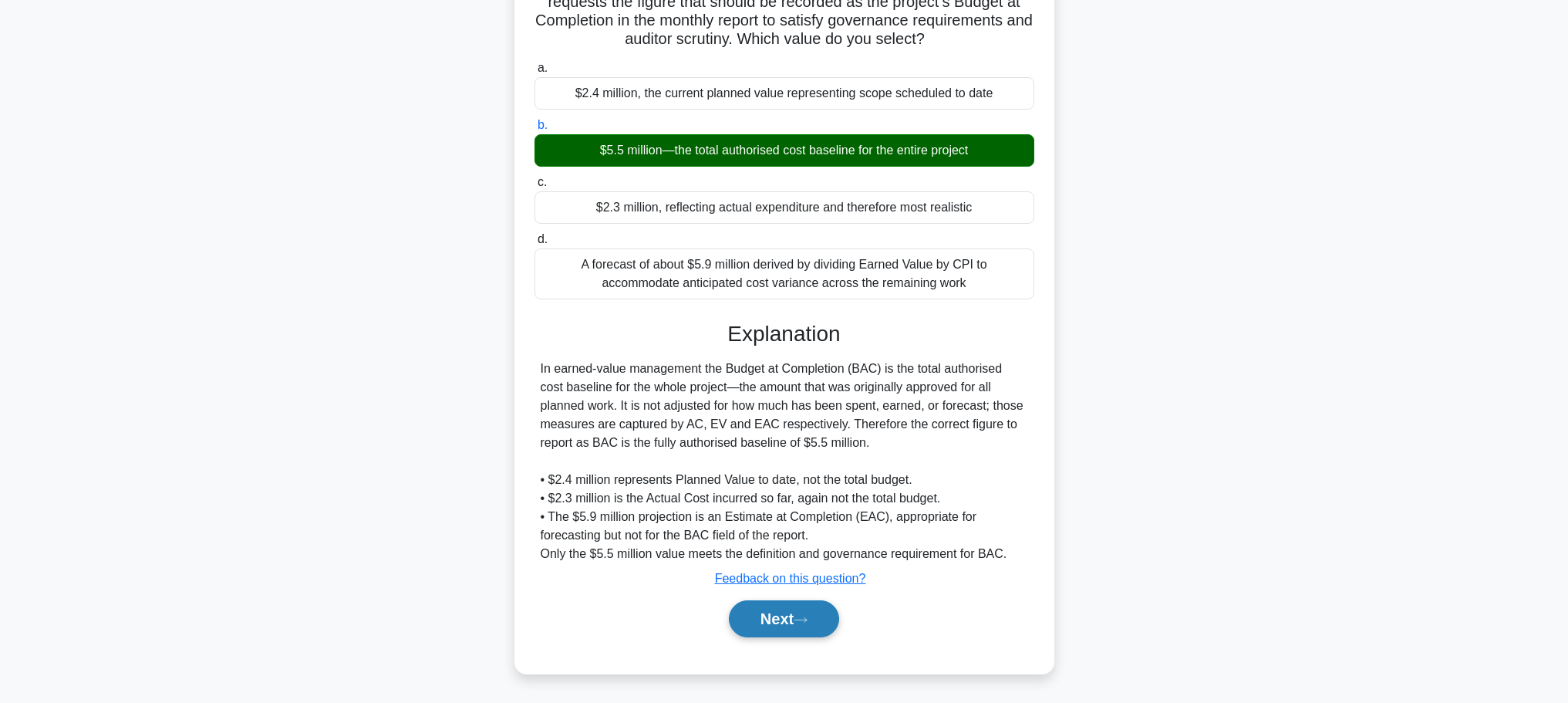
click at [796, 632] on button "Next" at bounding box center [783, 619] width 110 height 37
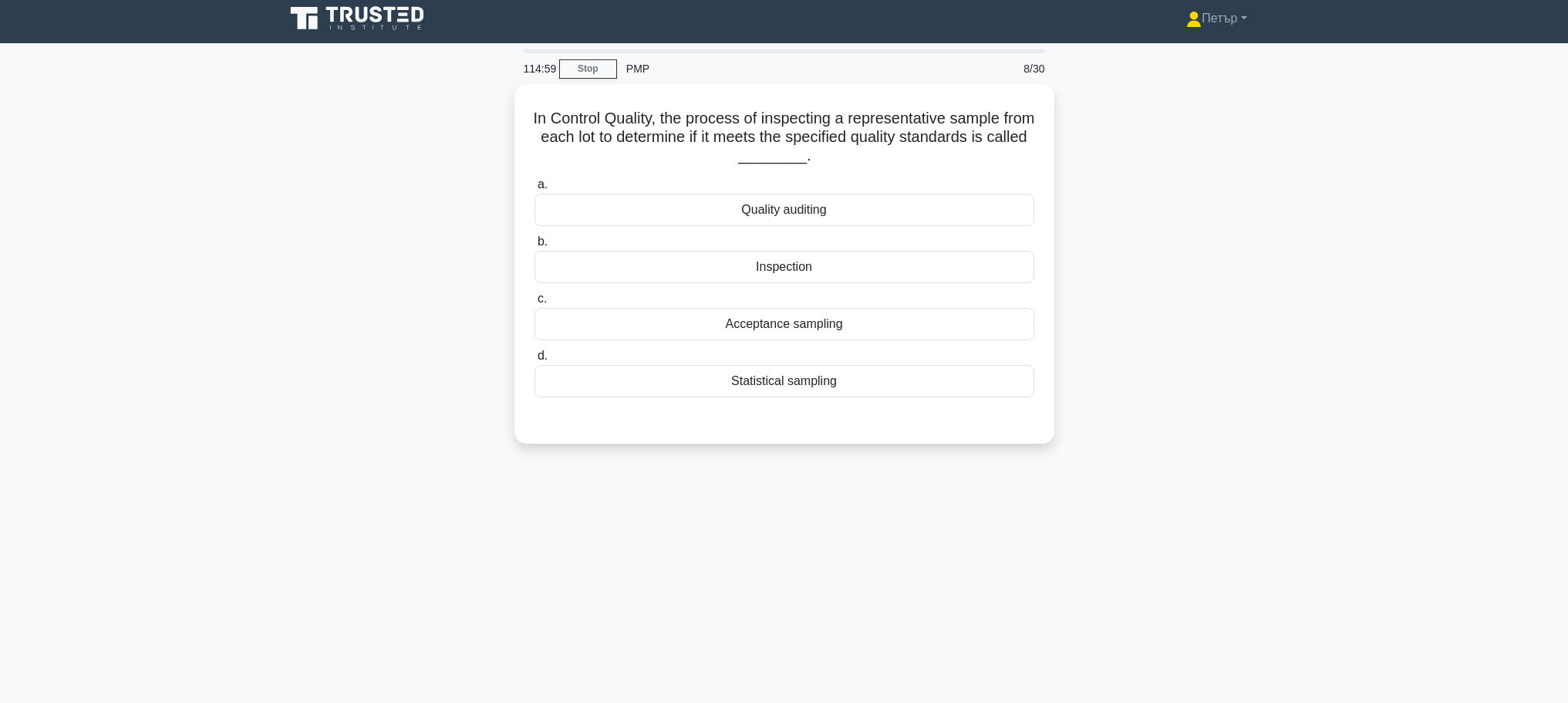
scroll to position [0, 0]
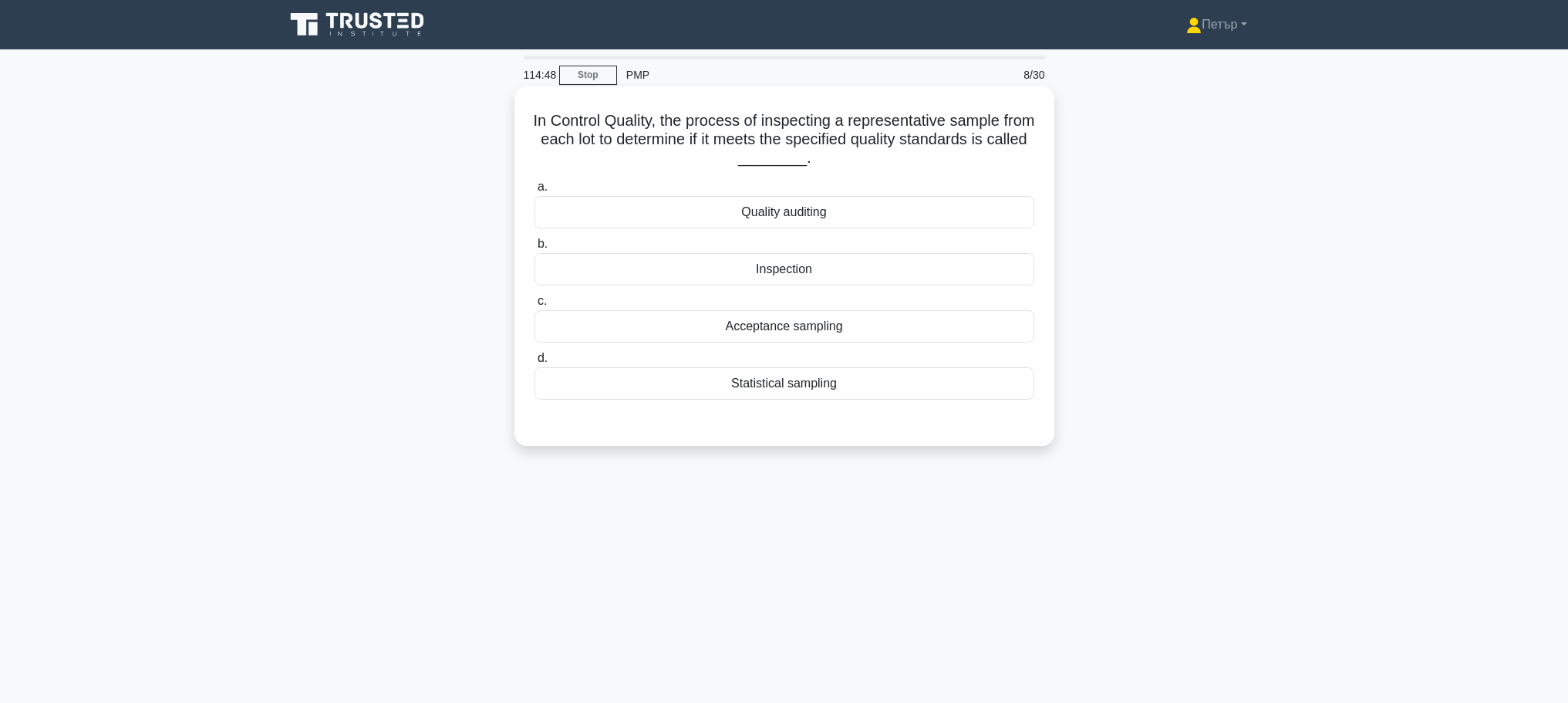
click at [860, 399] on div "Statistical sampling" at bounding box center [784, 383] width 500 height 32
click at [535, 363] on input "d. Statistical sampling" at bounding box center [535, 359] width 0 height 10
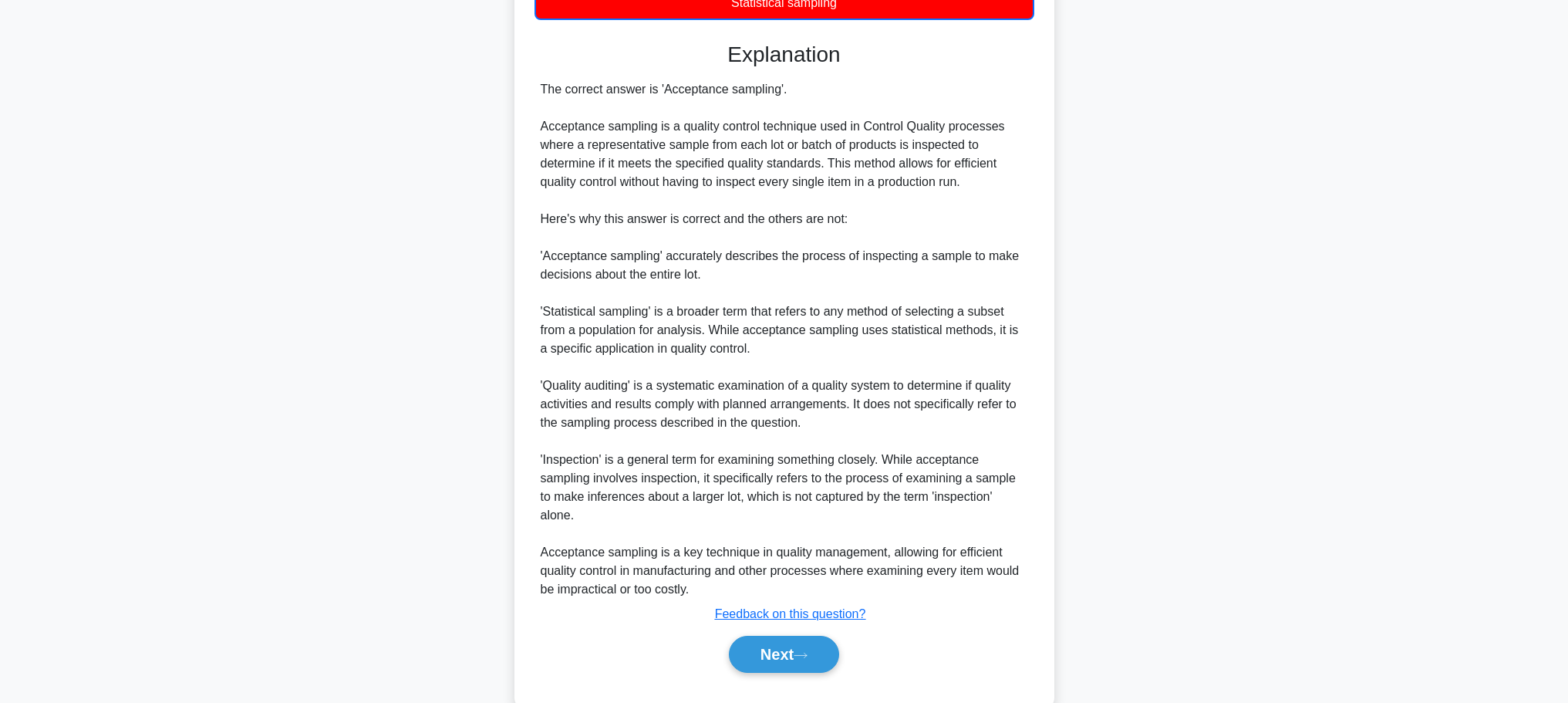
scroll to position [399, 0]
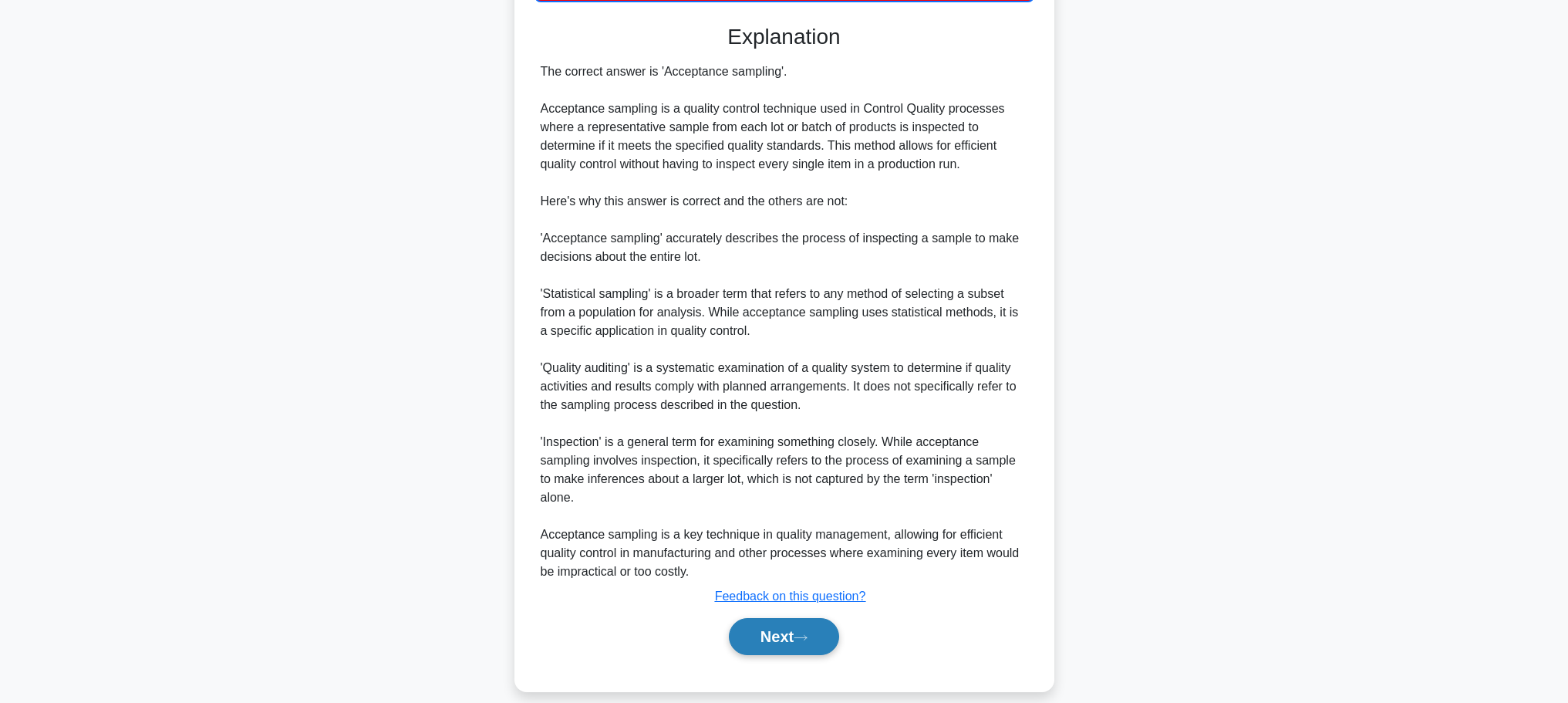
click at [807, 634] on icon at bounding box center [800, 638] width 14 height 9
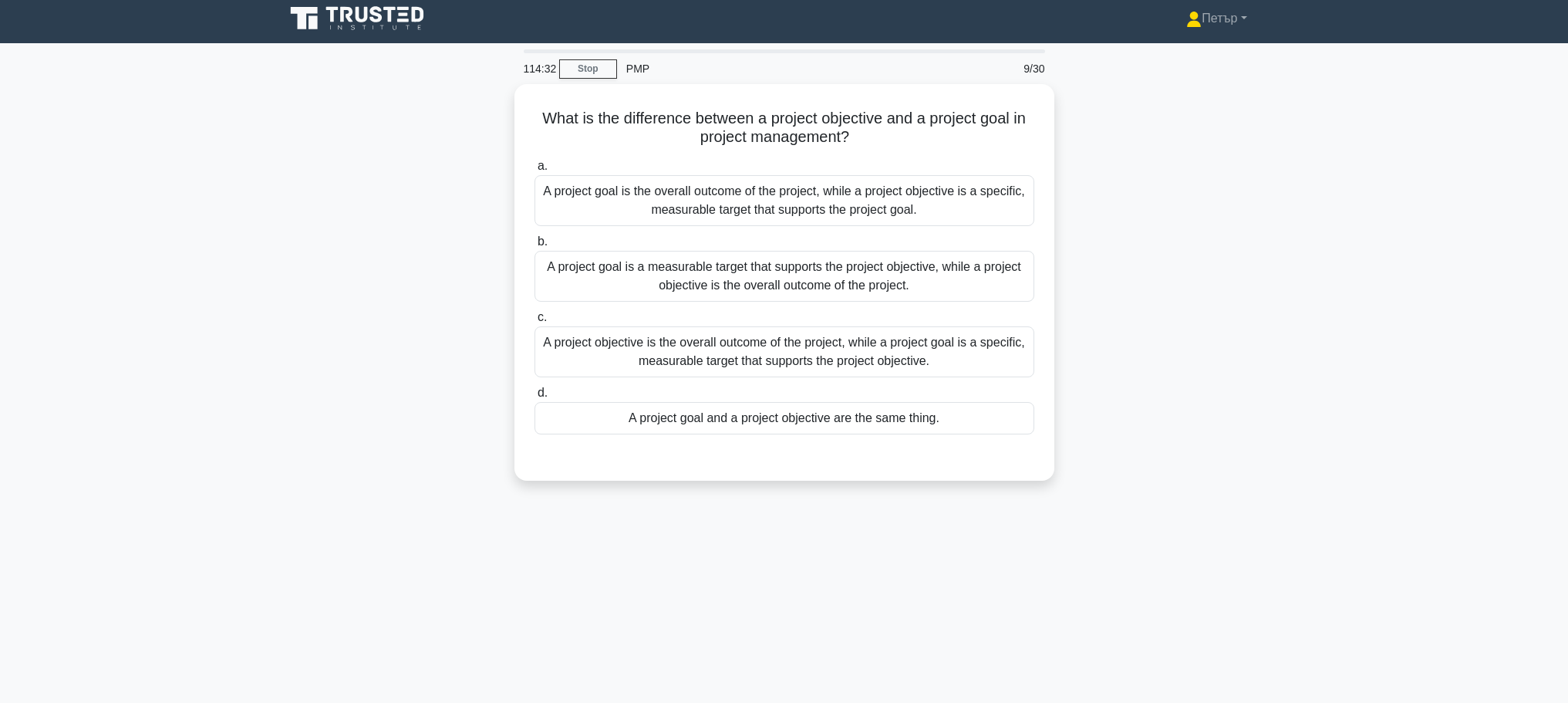
scroll to position [0, 0]
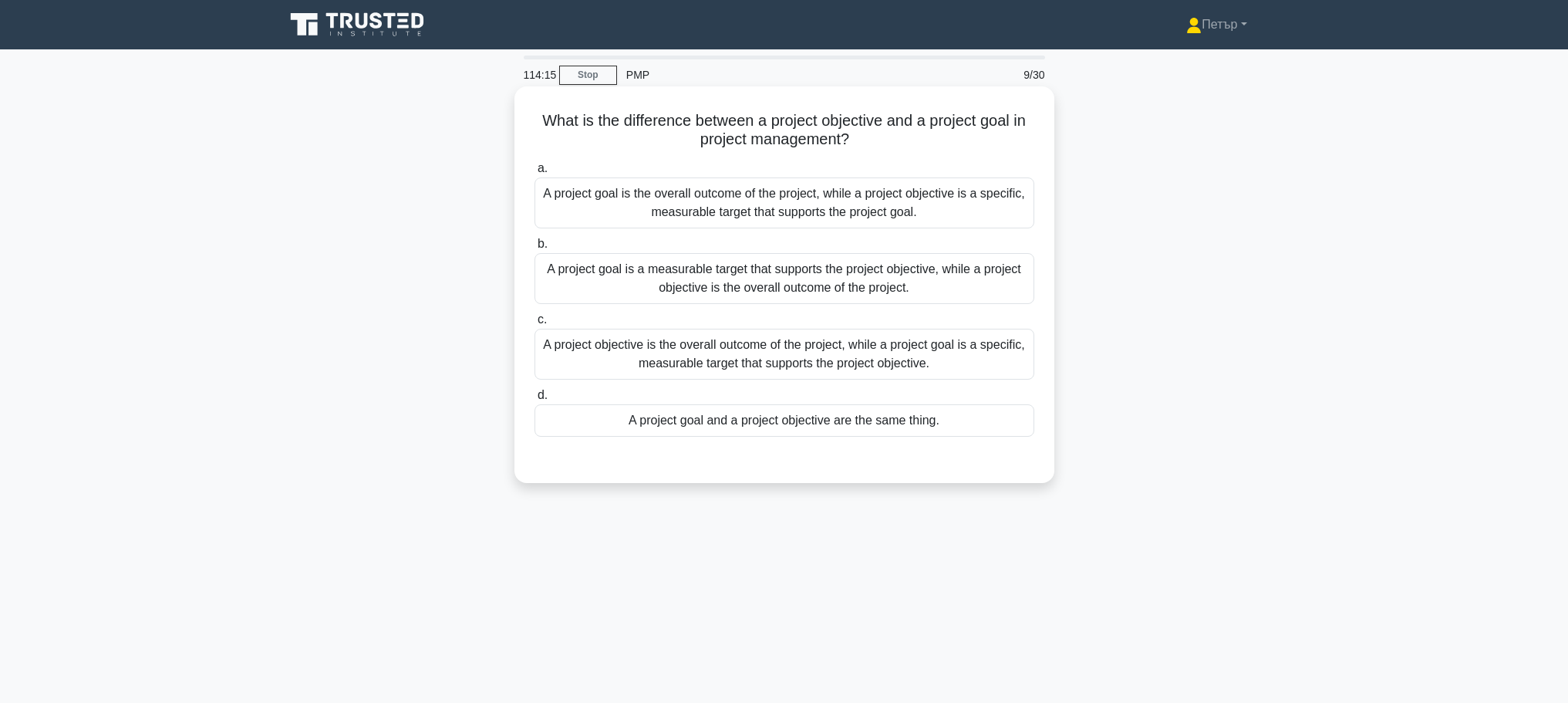
click at [985, 206] on div "A project goal is the overall outcome of the project, while a project objective…" at bounding box center [784, 203] width 500 height 51
click at [535, 173] on input "a. A project goal is the overall outcome of the project, while a project object…" at bounding box center [535, 169] width 0 height 10
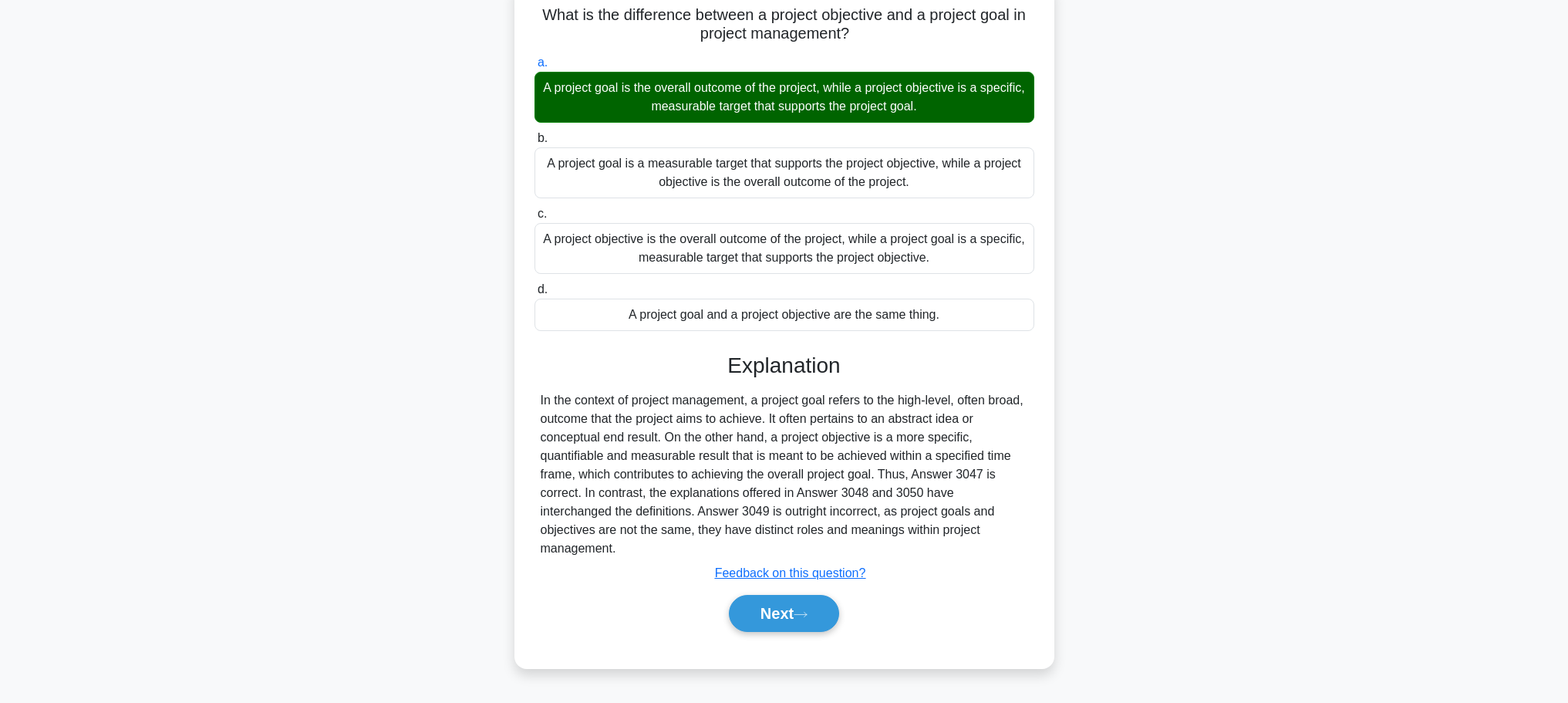
scroll to position [130, 0]
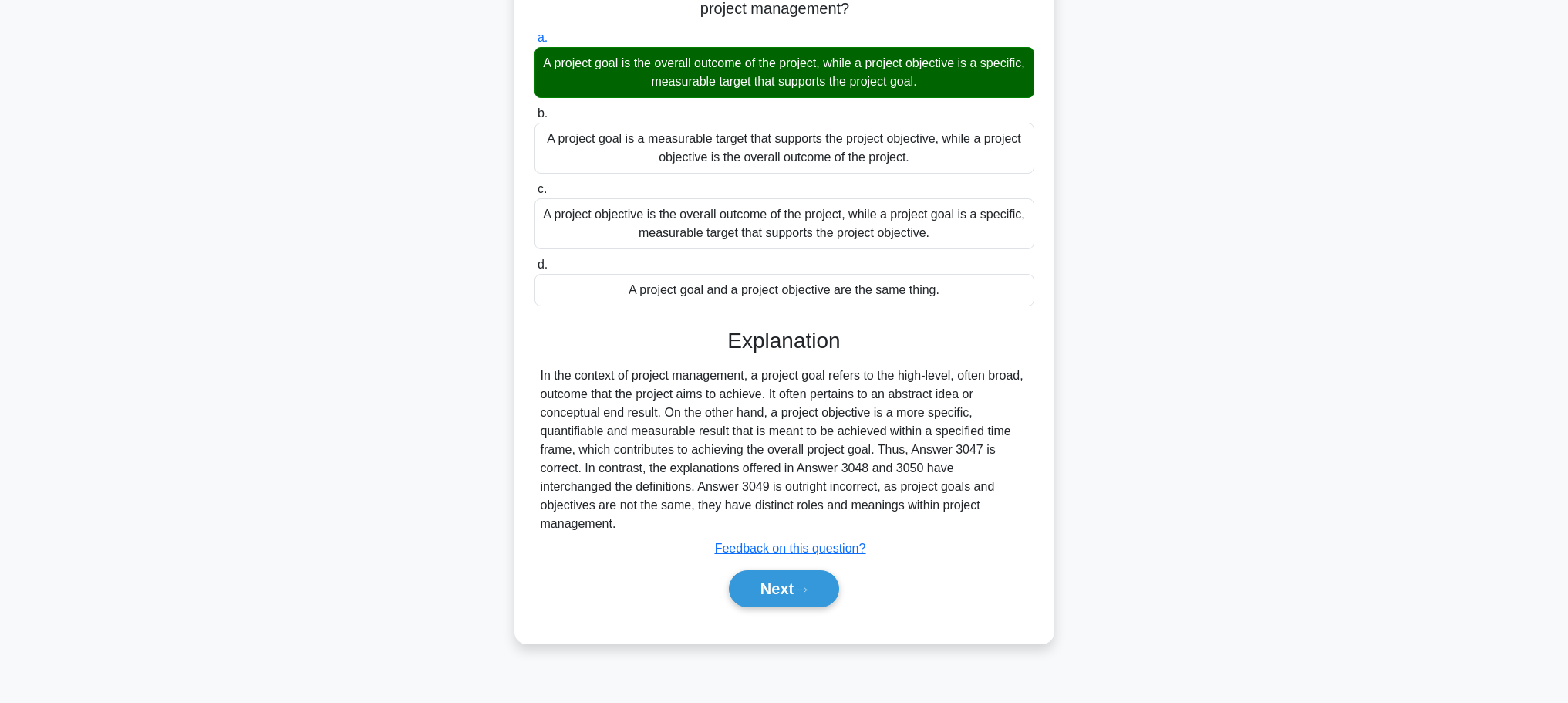
click at [801, 590] on div "Next" at bounding box center [784, 589] width 500 height 49
click at [797, 581] on button "Next" at bounding box center [783, 589] width 110 height 37
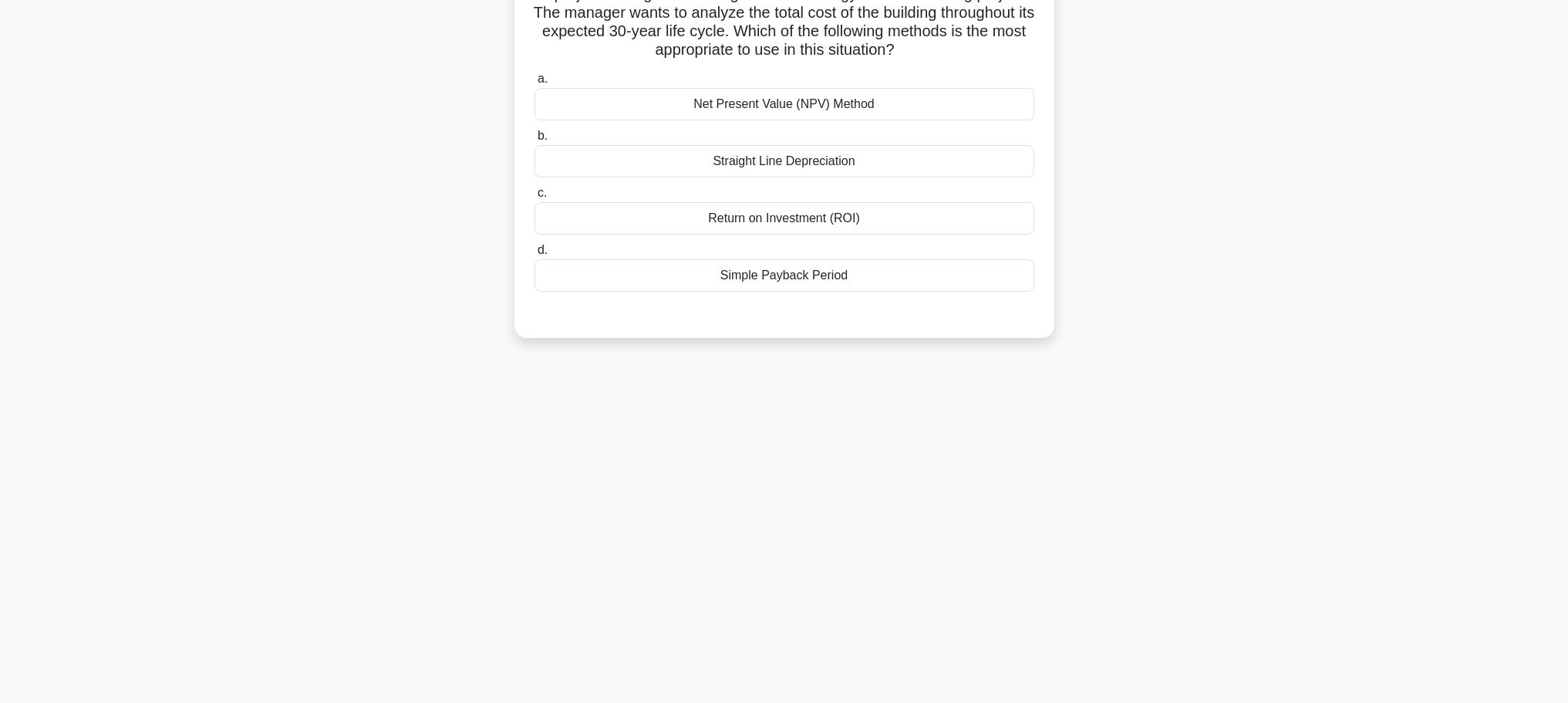
scroll to position [0, 0]
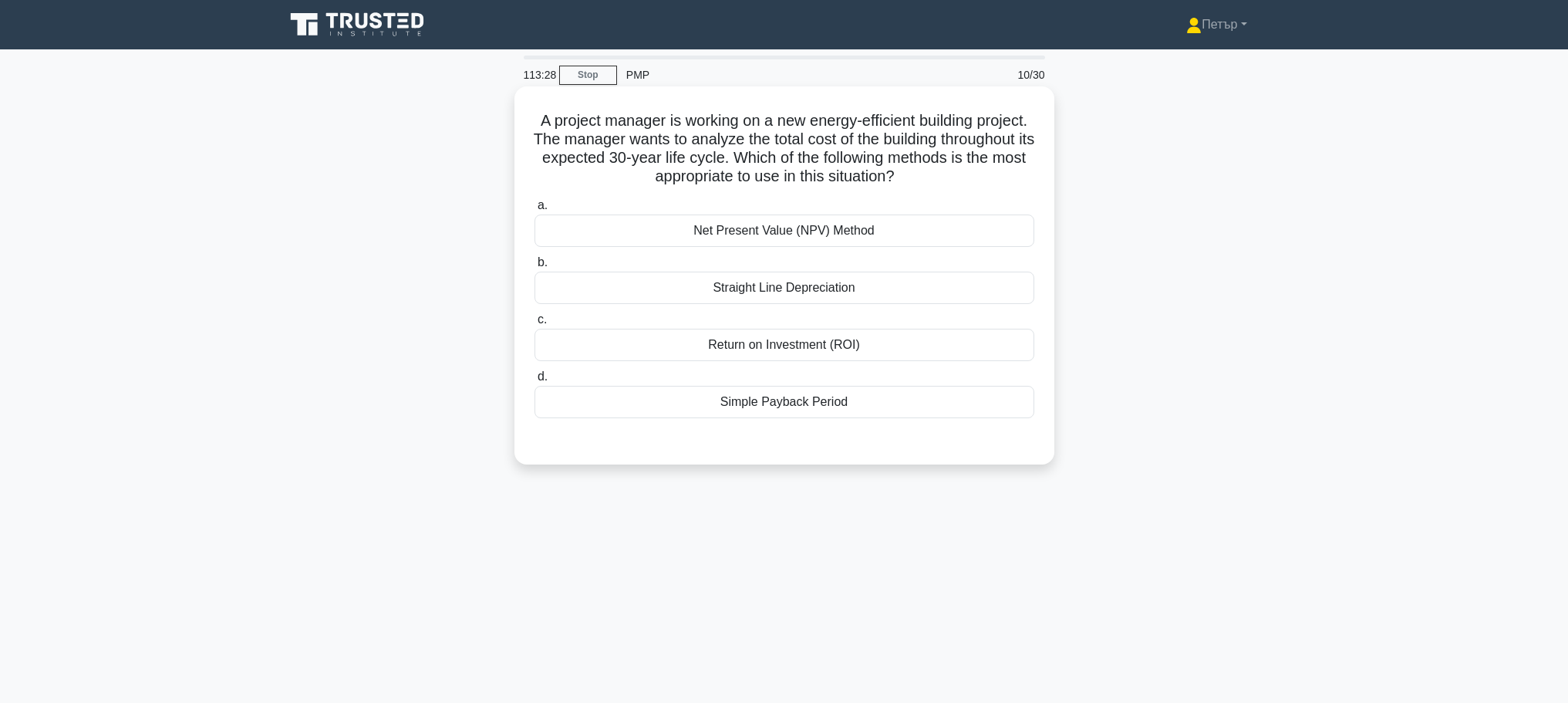
click at [975, 225] on div "Net Present Value (NPV) Method" at bounding box center [784, 231] width 500 height 32
click at [535, 211] on input "a. Net Present Value (NPV) Method" at bounding box center [535, 205] width 0 height 10
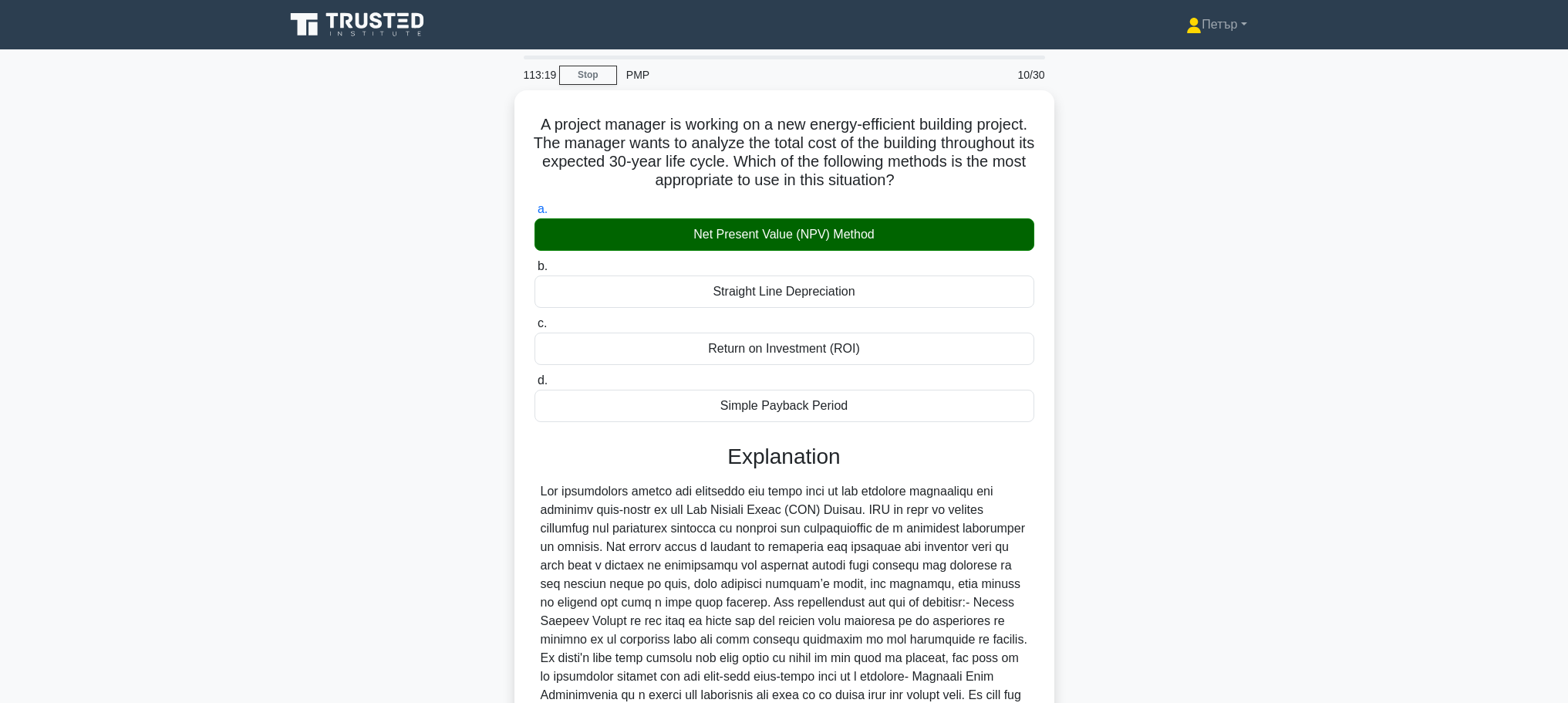
scroll to position [231, 0]
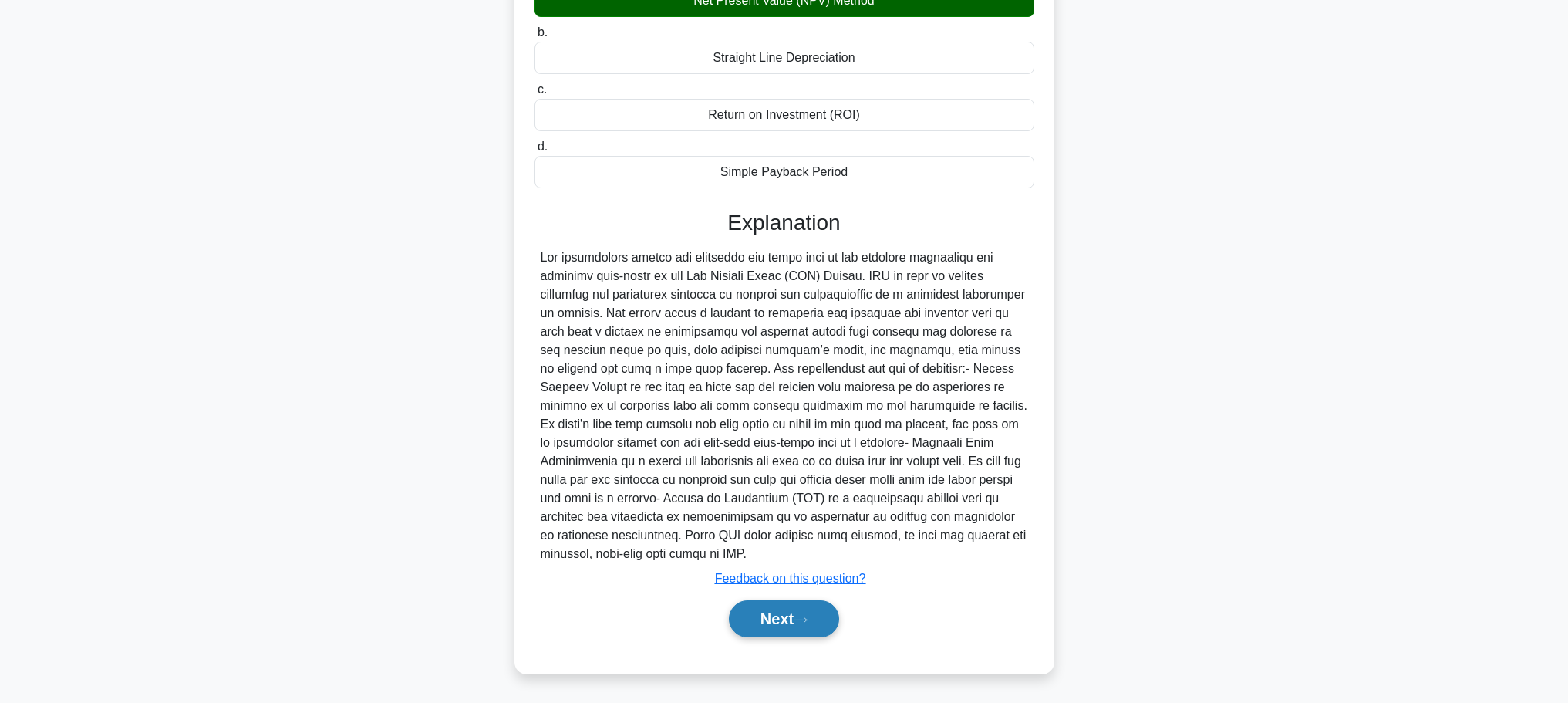
click at [783, 608] on button "Next" at bounding box center [783, 619] width 110 height 37
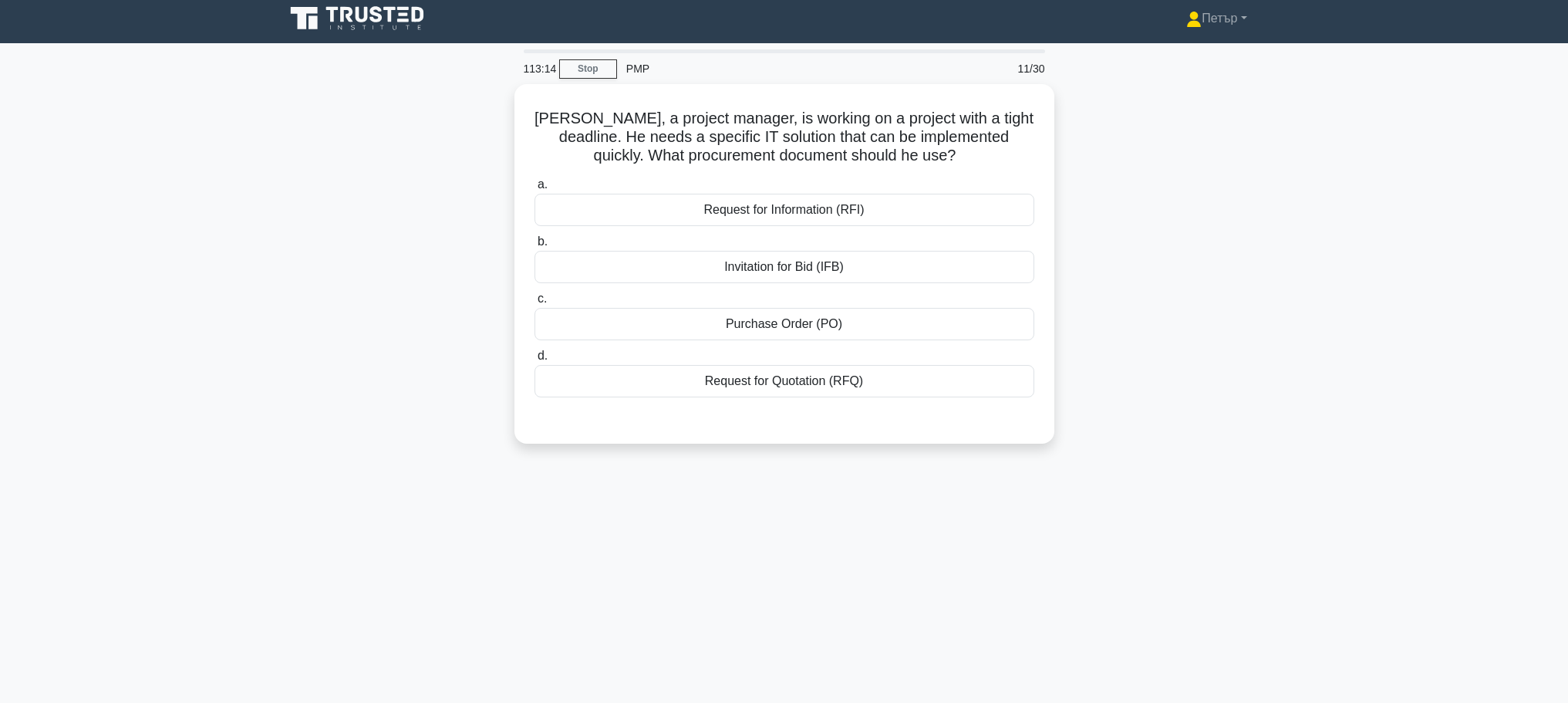
scroll to position [0, 0]
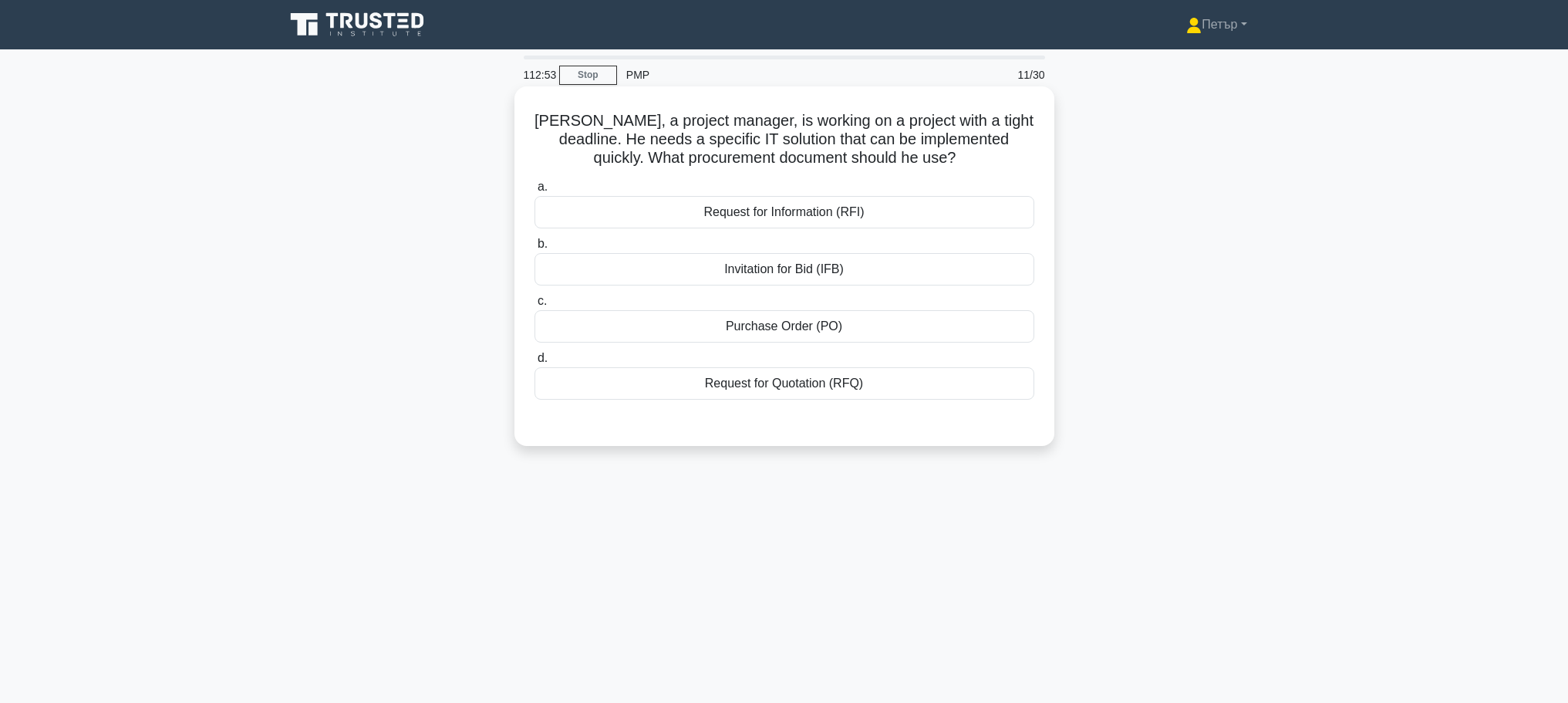
click at [934, 388] on div "Request for Quotation (RFQ)" at bounding box center [784, 383] width 500 height 32
click at [535, 363] on input "d. Request for Quotation (RFQ)" at bounding box center [535, 359] width 0 height 10
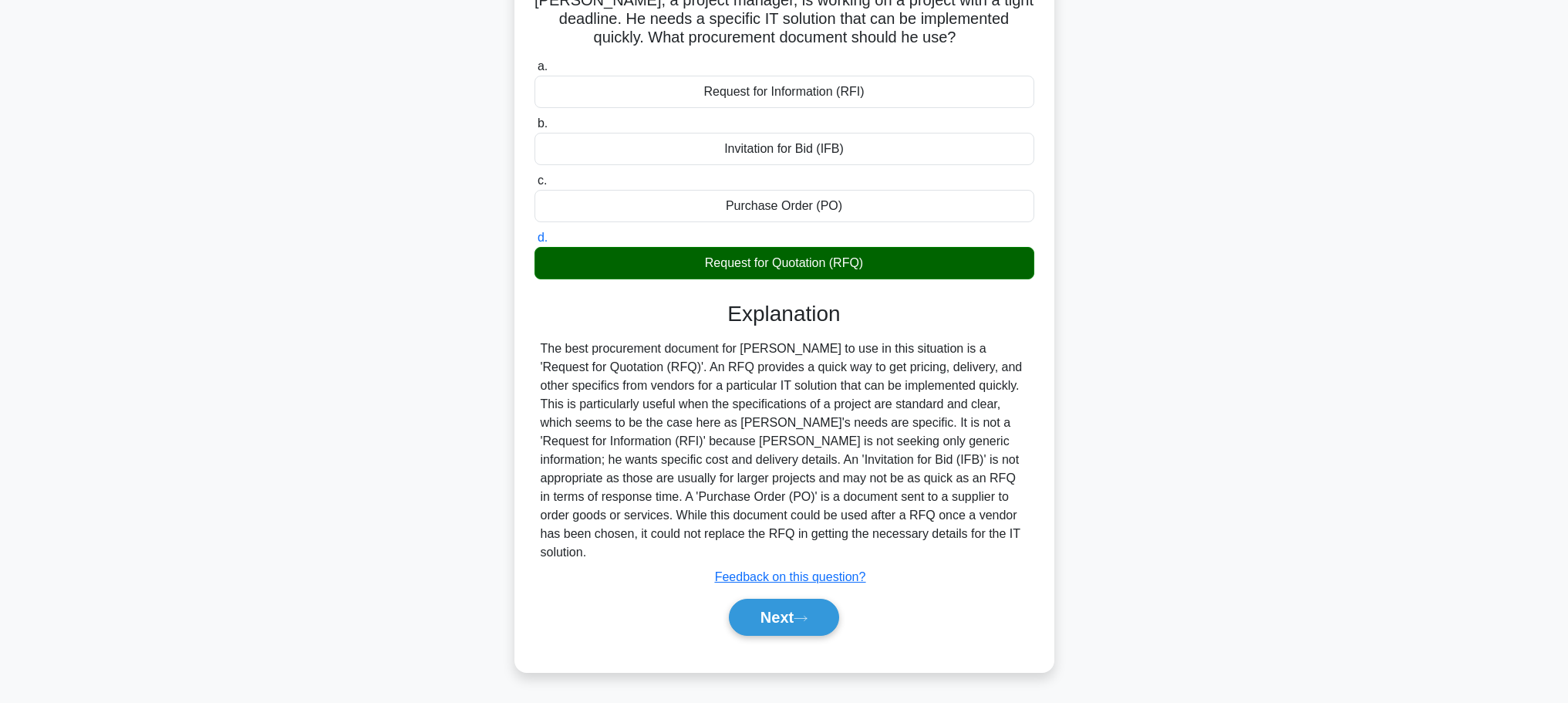
scroll to position [130, 0]
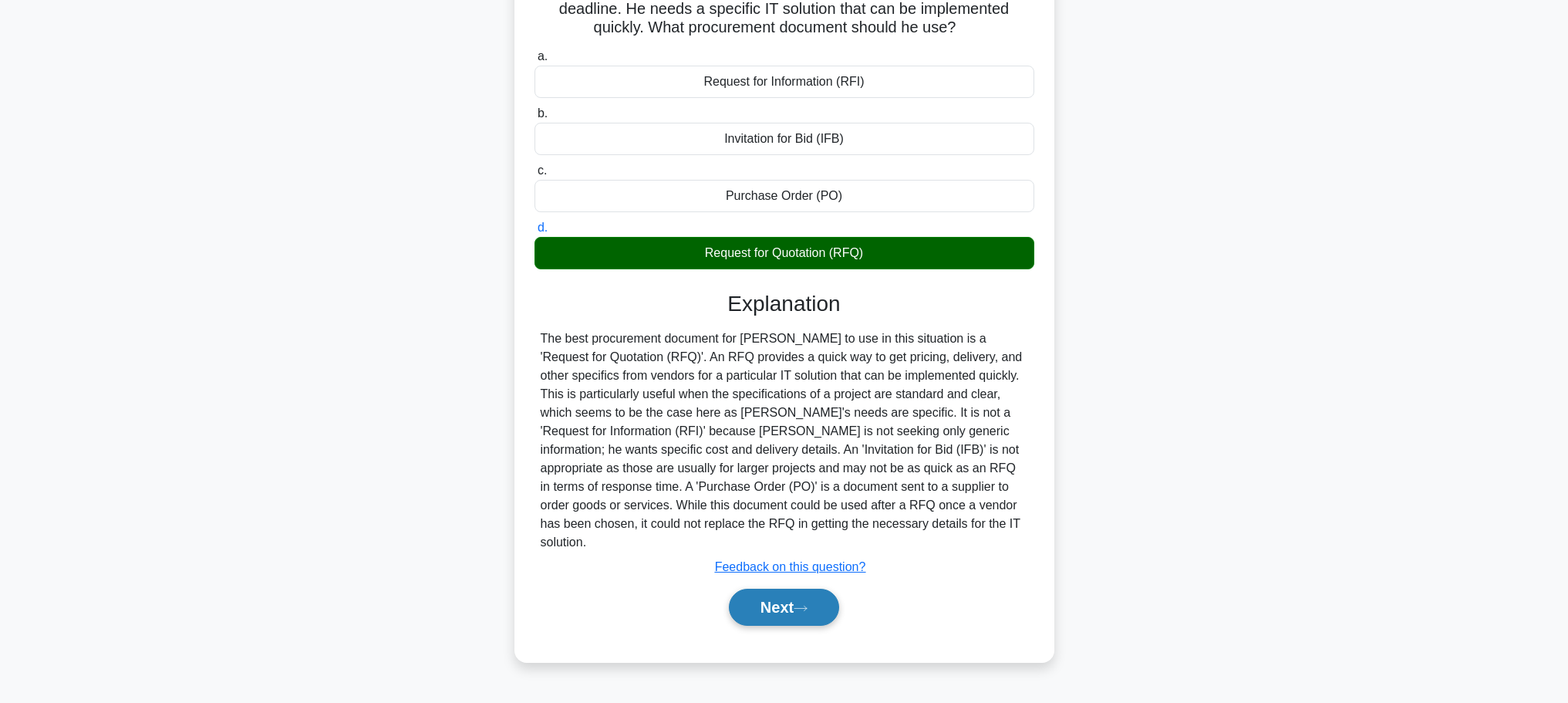
click at [787, 589] on button "Next" at bounding box center [783, 607] width 110 height 37
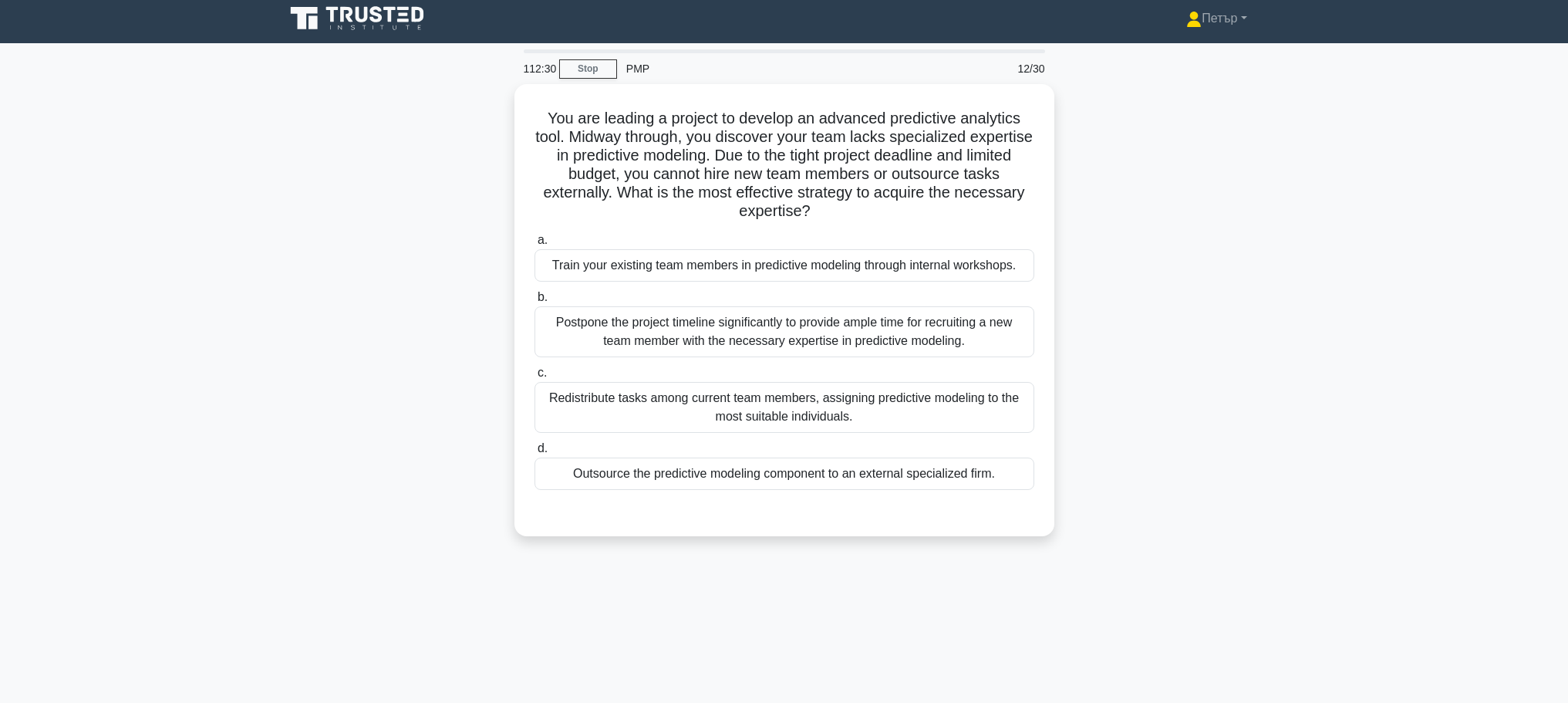
scroll to position [0, 0]
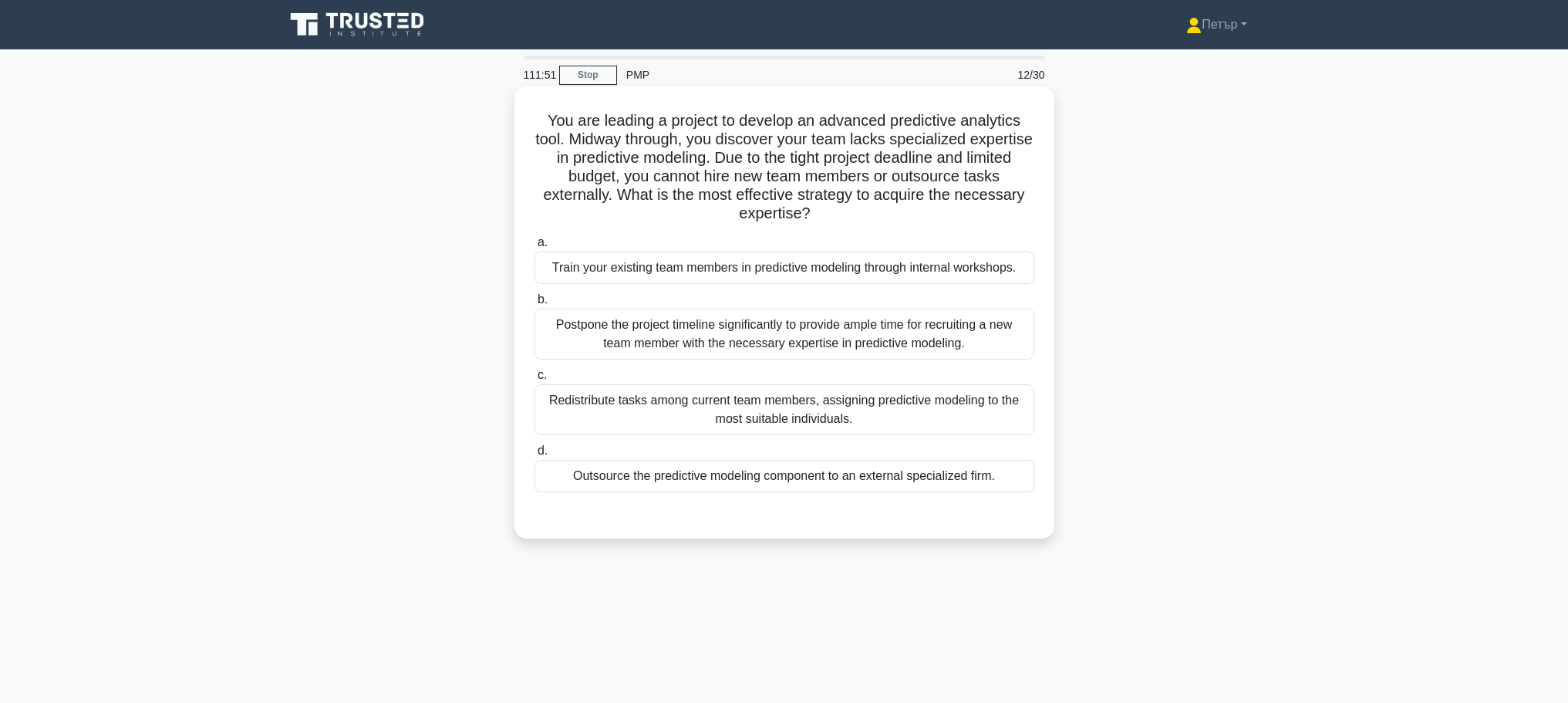
click at [722, 244] on label "a. Train your existing team members in predictive modeling through internal wor…" at bounding box center [784, 258] width 500 height 51
click at [535, 244] on input "a. Train your existing team members in predictive modeling through internal wor…" at bounding box center [535, 243] width 0 height 10
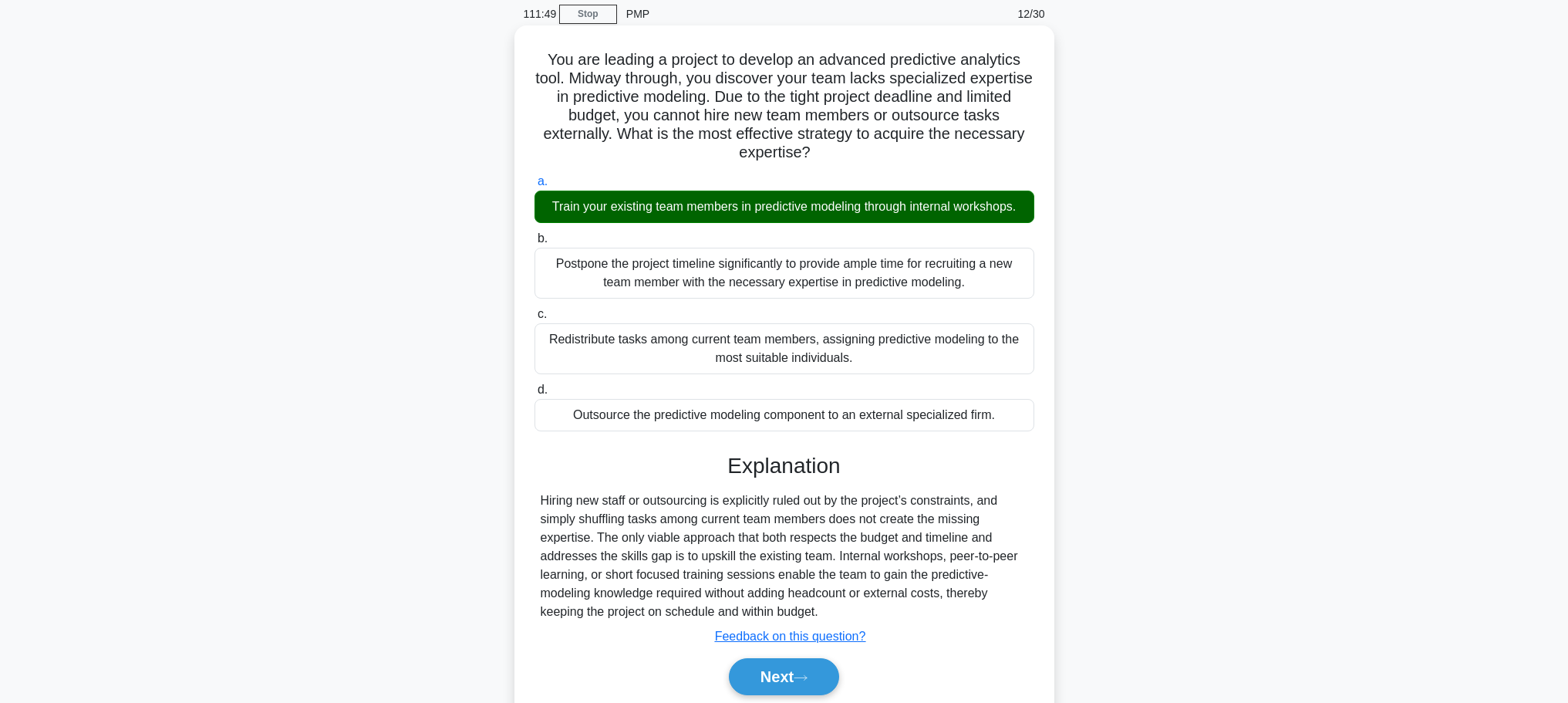
scroll to position [130, 0]
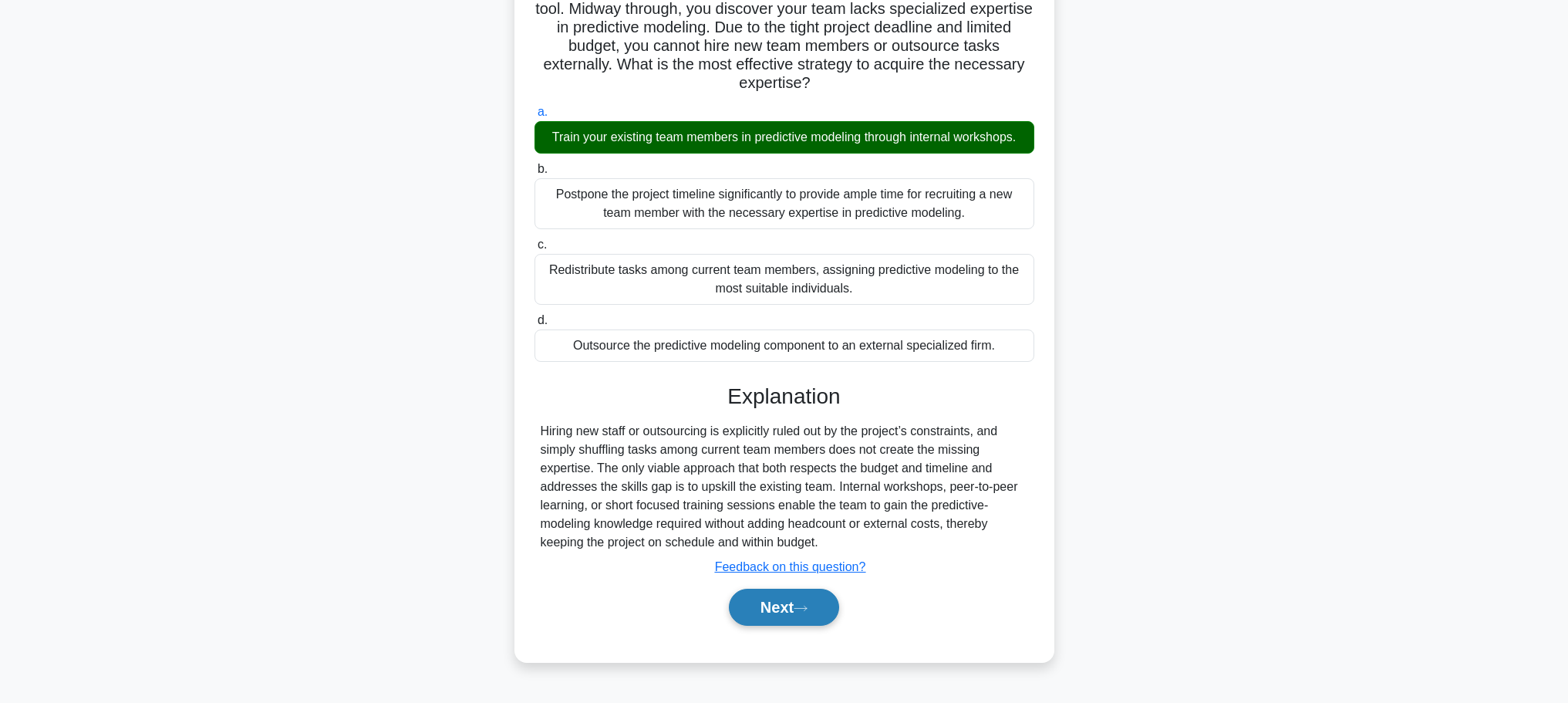
click at [797, 610] on button "Next" at bounding box center [783, 607] width 110 height 37
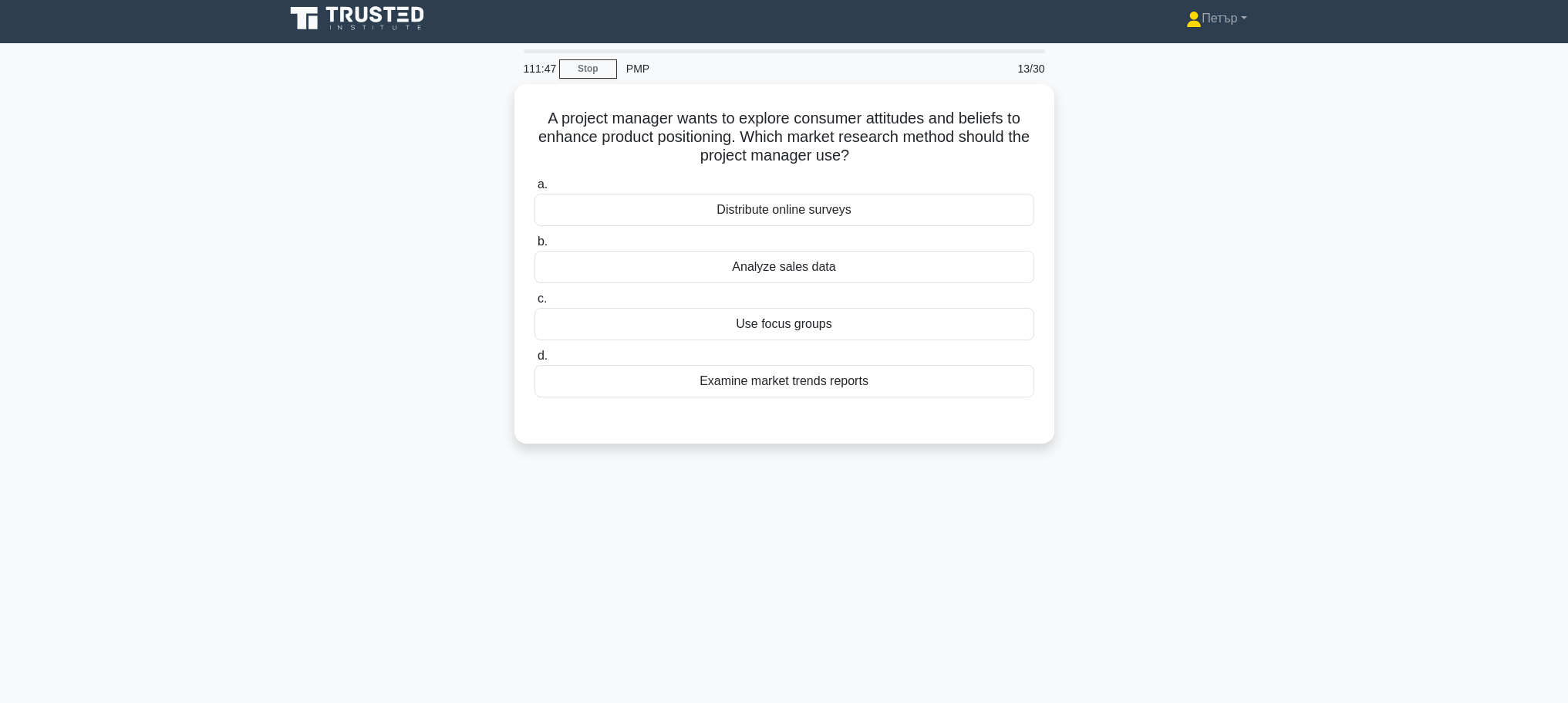
scroll to position [0, 0]
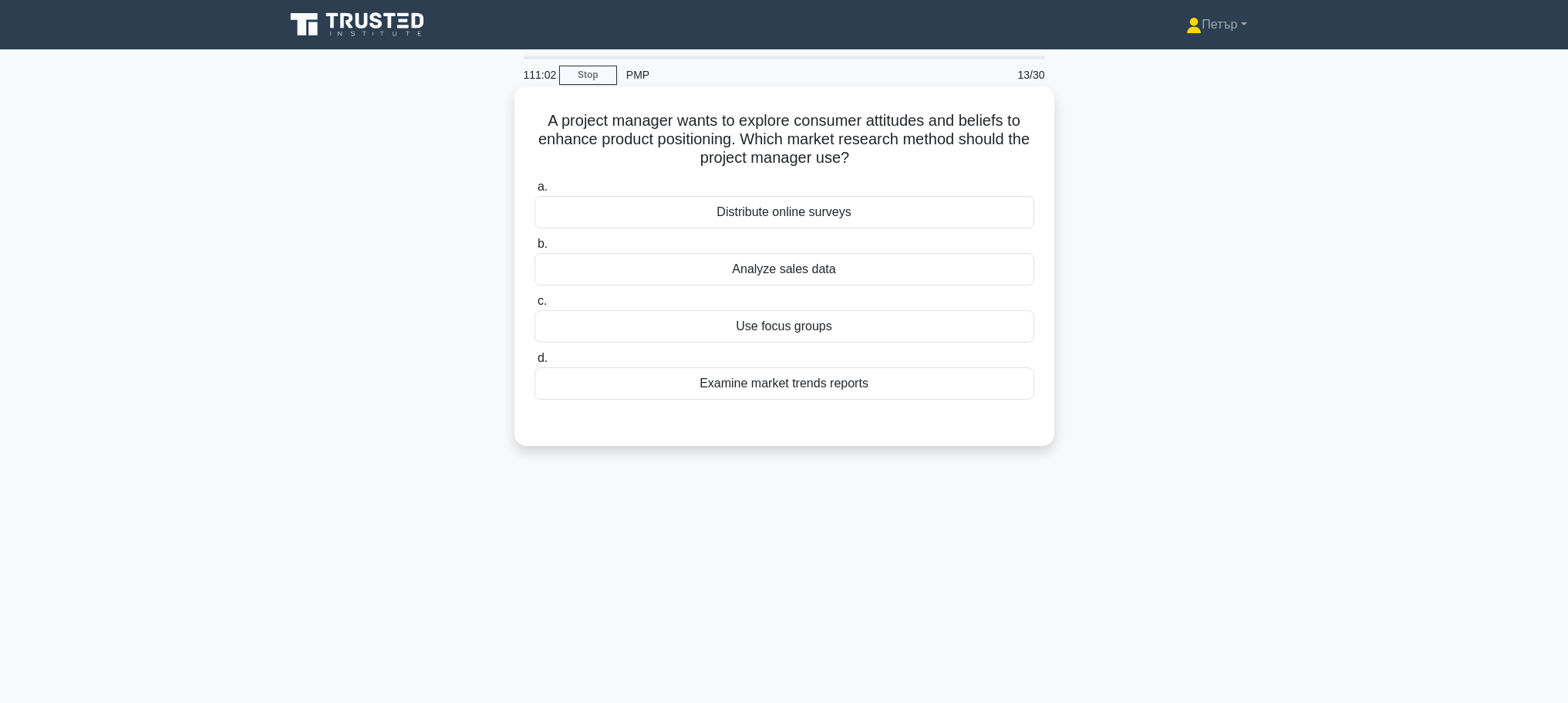
click at [870, 266] on div "Analyze sales data" at bounding box center [784, 269] width 500 height 32
click at [535, 250] on input "b. Analyze sales data" at bounding box center [535, 244] width 0 height 10
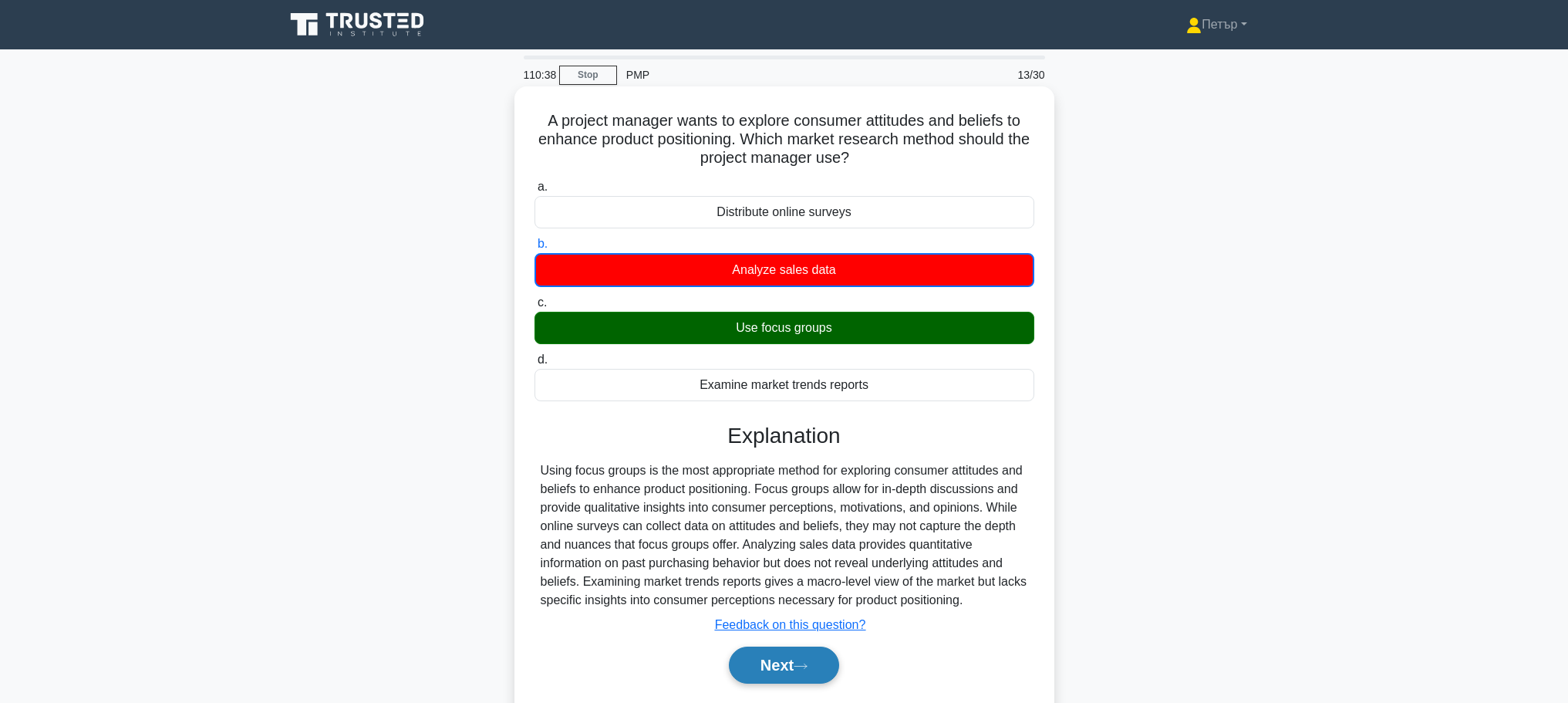
click at [781, 665] on button "Next" at bounding box center [783, 665] width 110 height 37
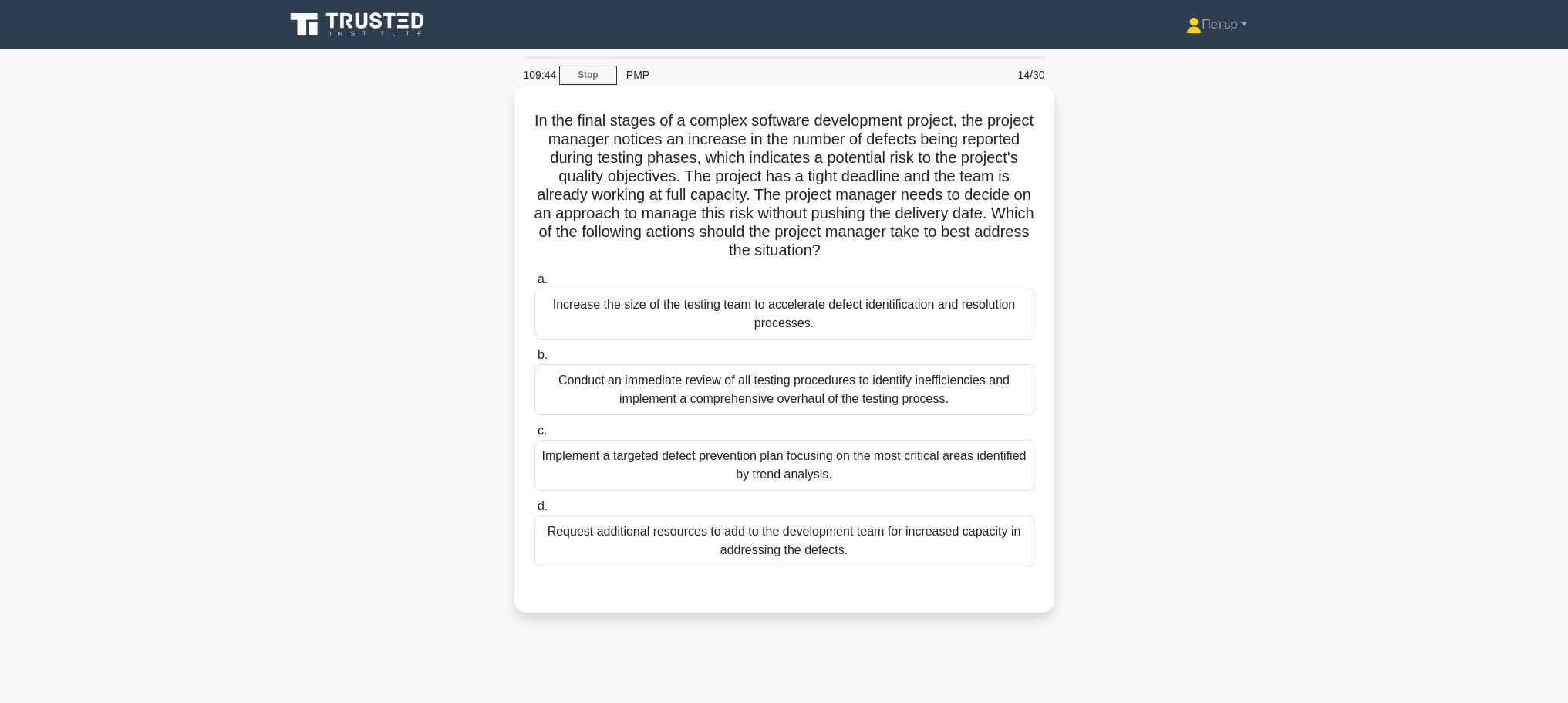
click at [981, 472] on div "Implement a targeted defect prevention plan focusing on the most critical areas…" at bounding box center [784, 465] width 500 height 51
click at [535, 436] on input "c. Implement a targeted defect prevention plan focusing on the most critical ar…" at bounding box center [535, 431] width 0 height 10
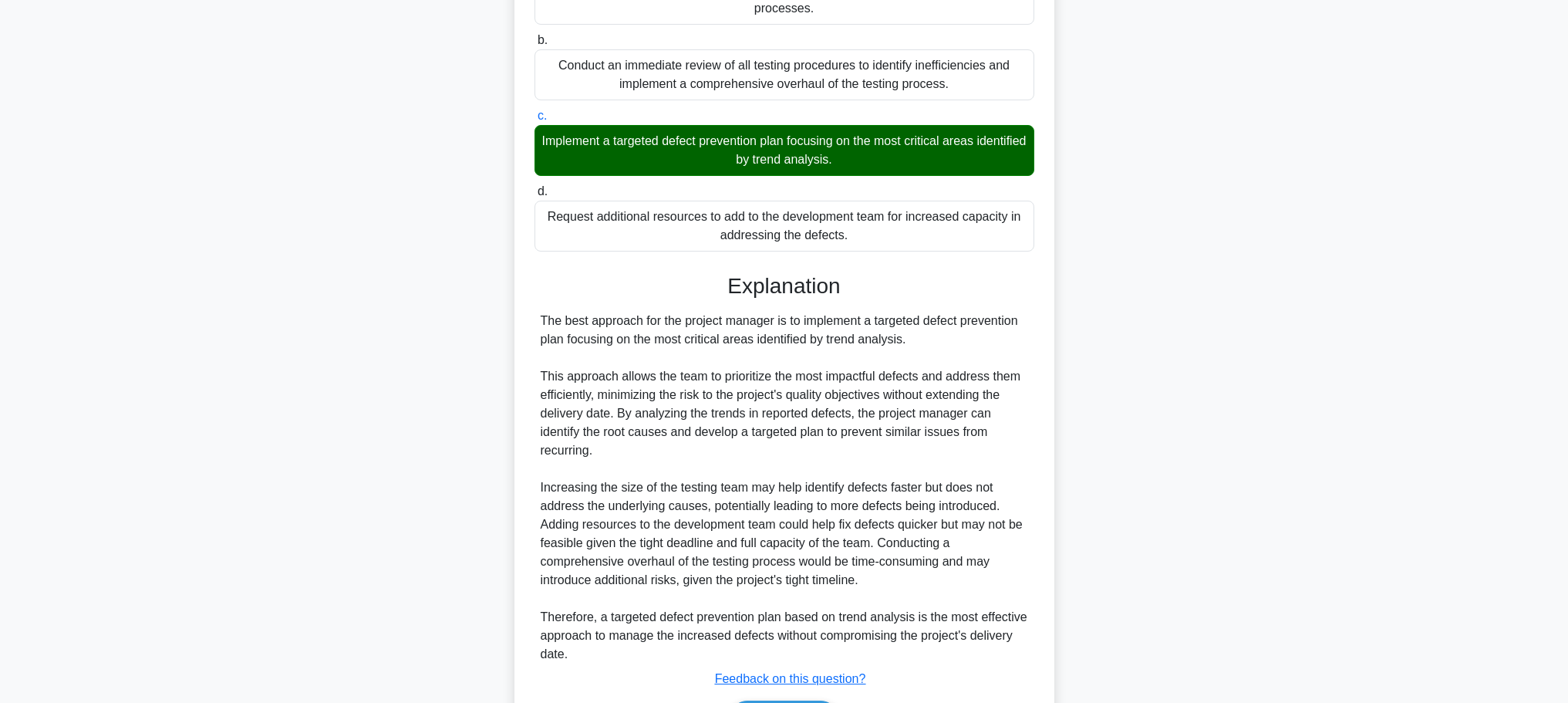
scroll to position [416, 0]
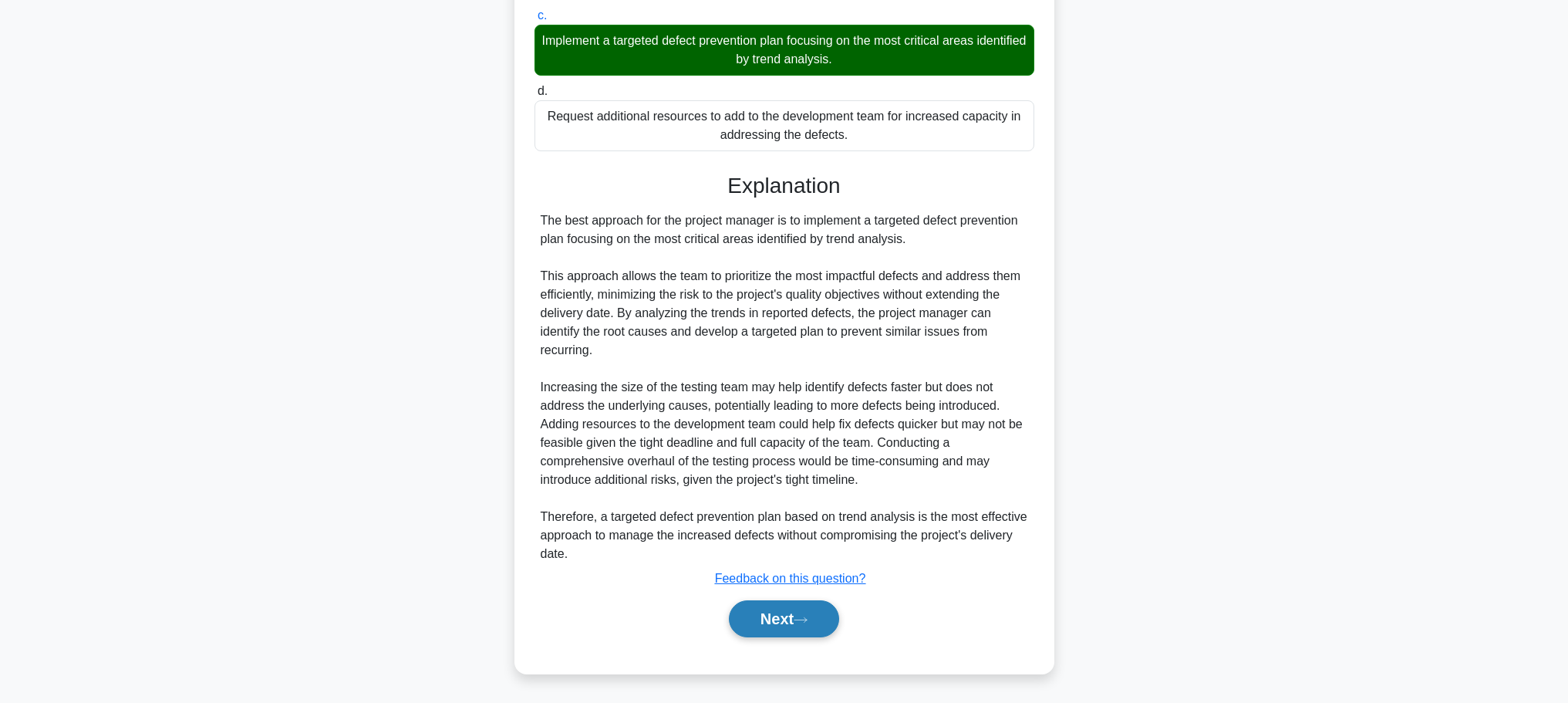
click at [788, 611] on button "Next" at bounding box center [783, 619] width 110 height 37
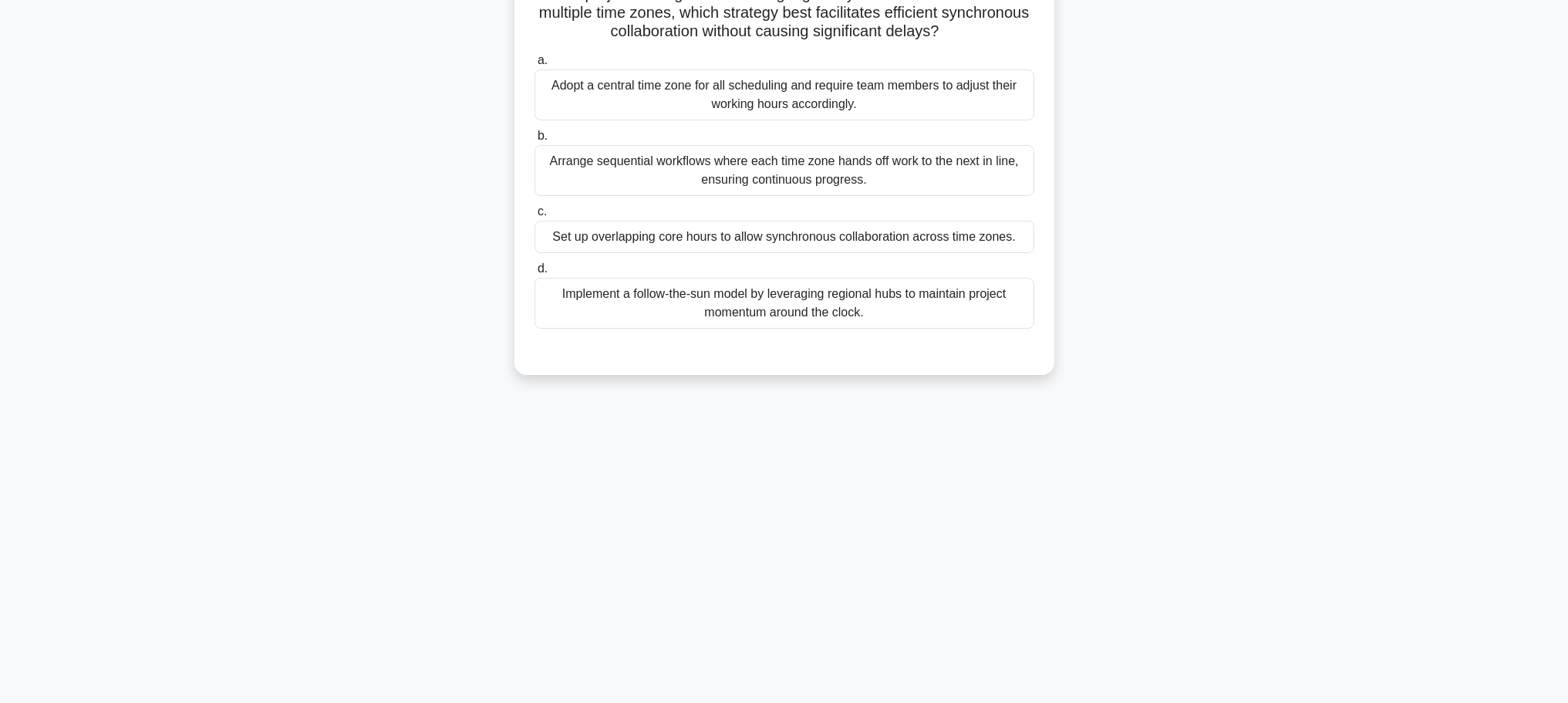
scroll to position [0, 0]
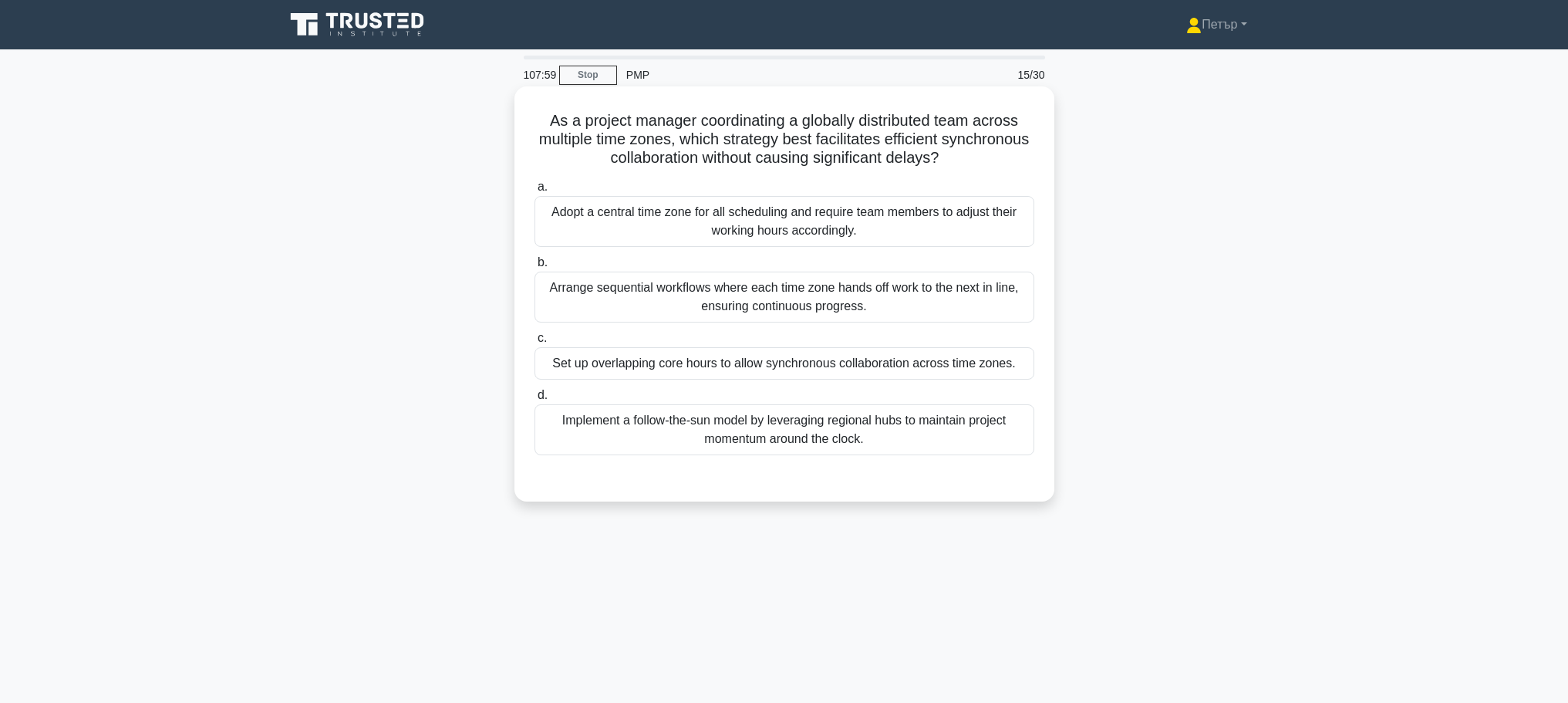
click at [988, 303] on div "Arrange sequential workflows where each time zone hands off work to the next in…" at bounding box center [784, 296] width 500 height 51
click at [535, 268] on input "b. Arrange sequential workflows where each time zone hands off work to the next…" at bounding box center [535, 263] width 0 height 10
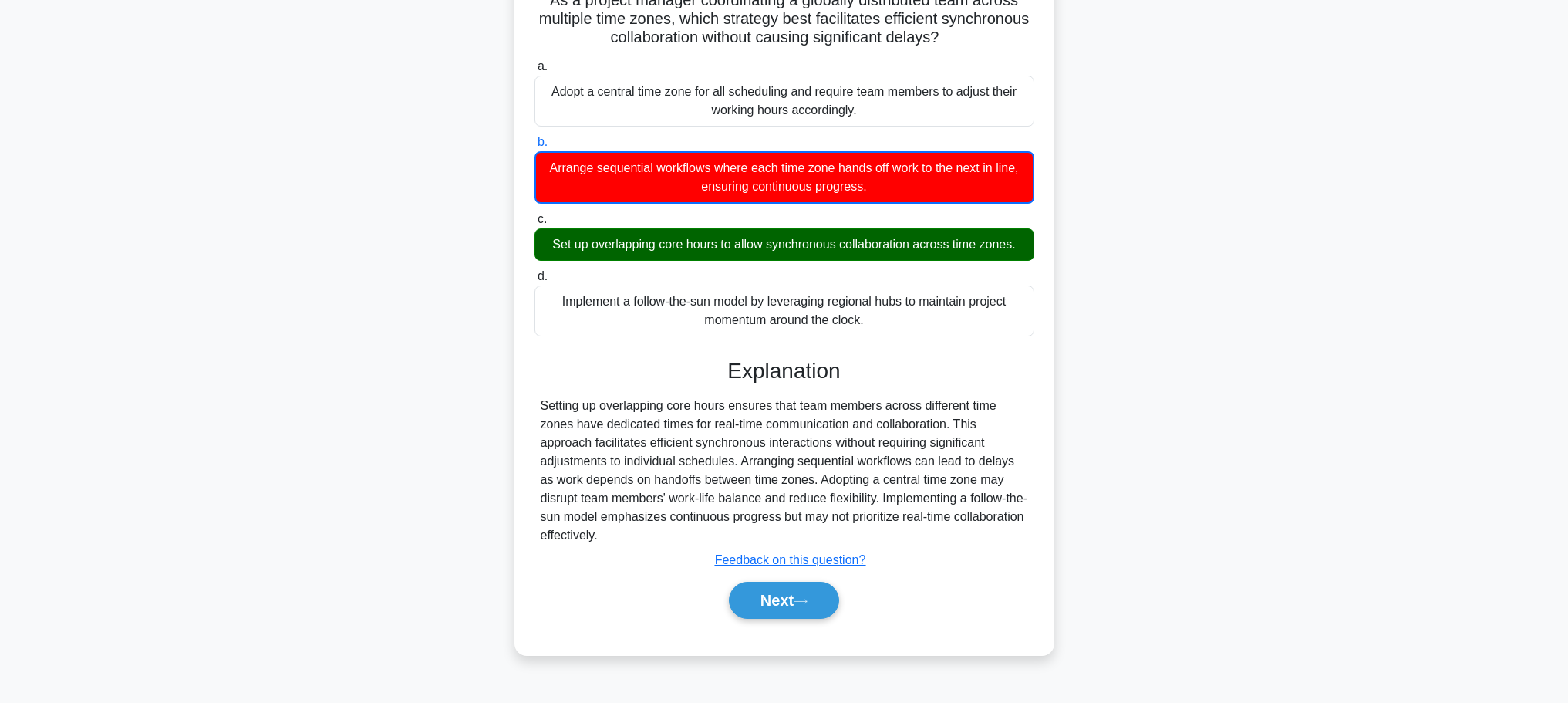
scroll to position [130, 0]
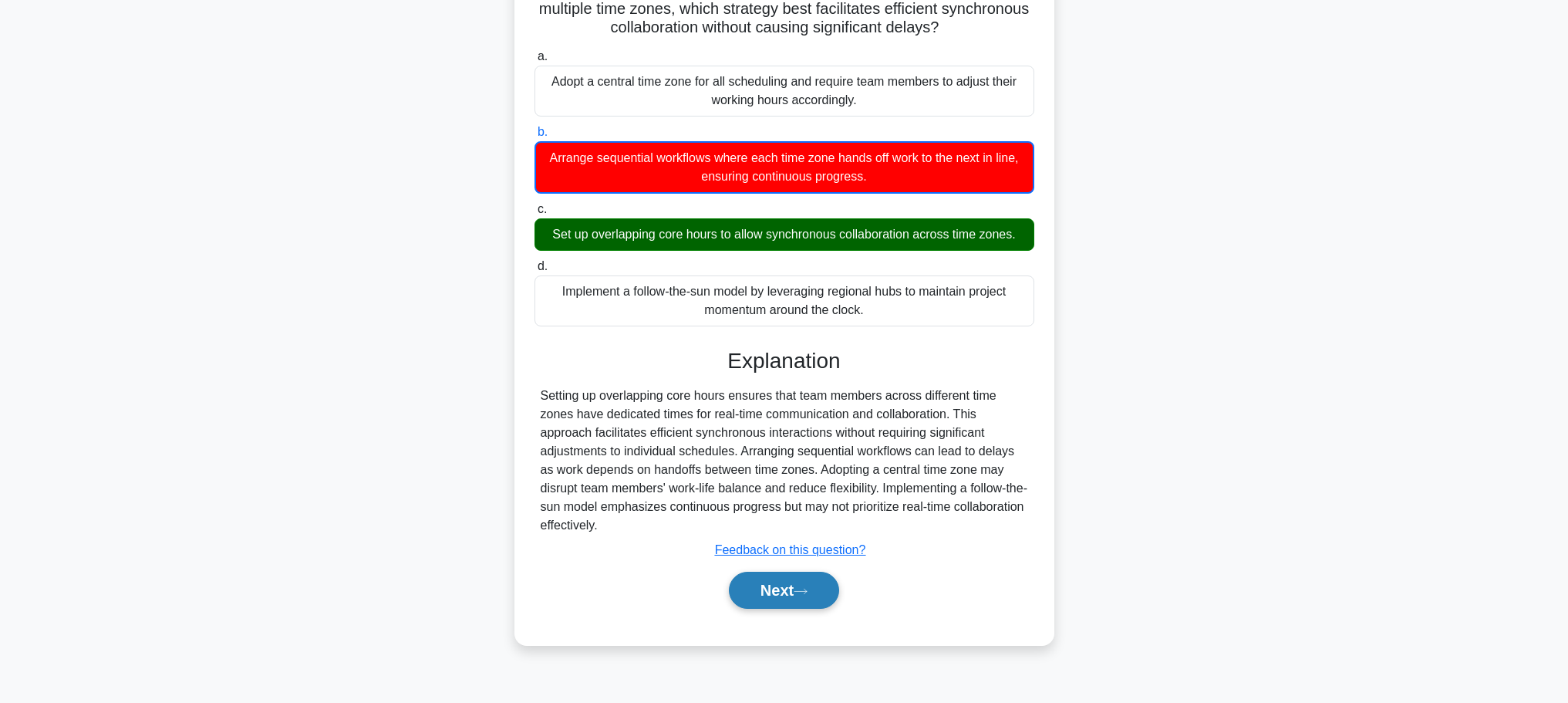
click at [805, 582] on button "Next" at bounding box center [783, 590] width 110 height 37
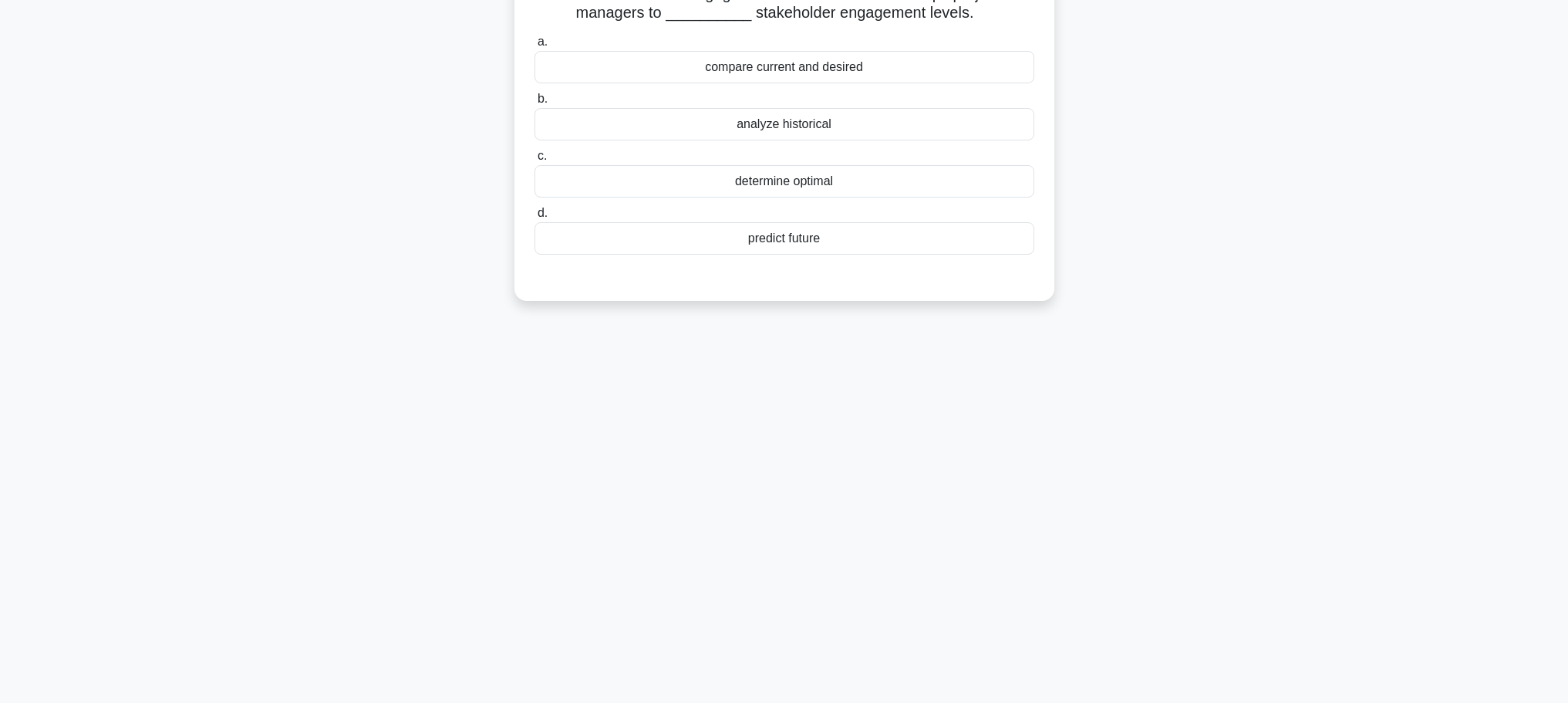
scroll to position [0, 0]
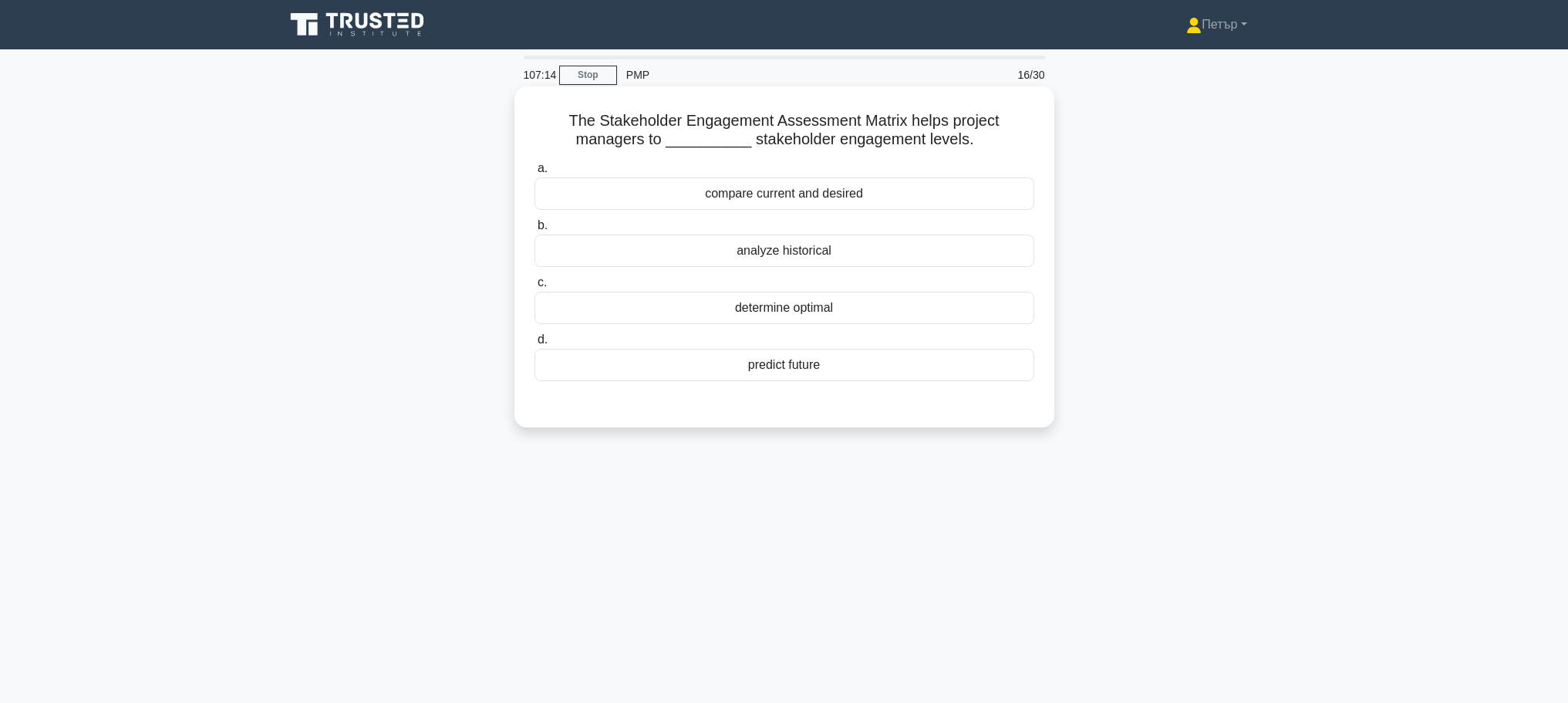
click at [909, 199] on div "compare current and desired" at bounding box center [784, 193] width 500 height 32
click at [535, 173] on input "a. compare current and desired" at bounding box center [535, 169] width 0 height 10
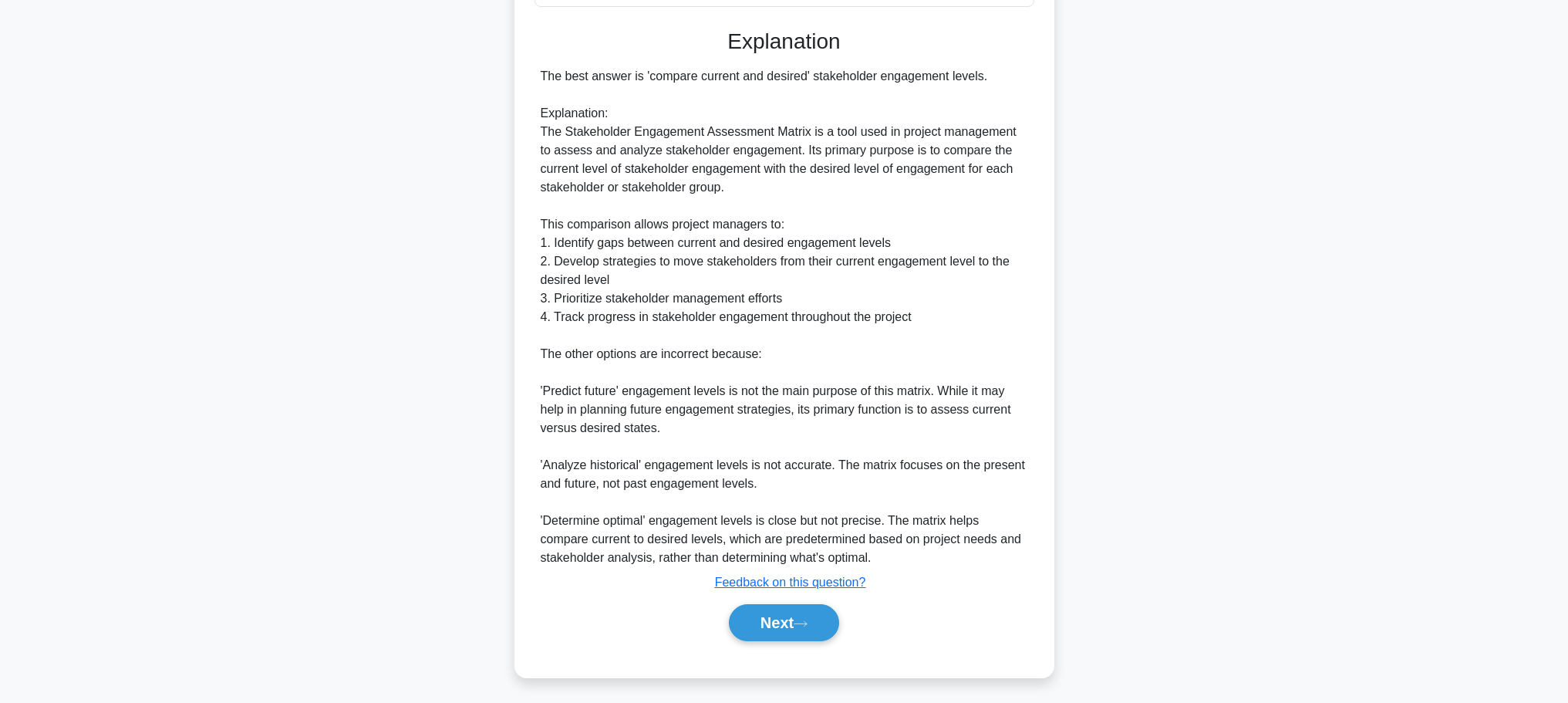
scroll to position [379, 0]
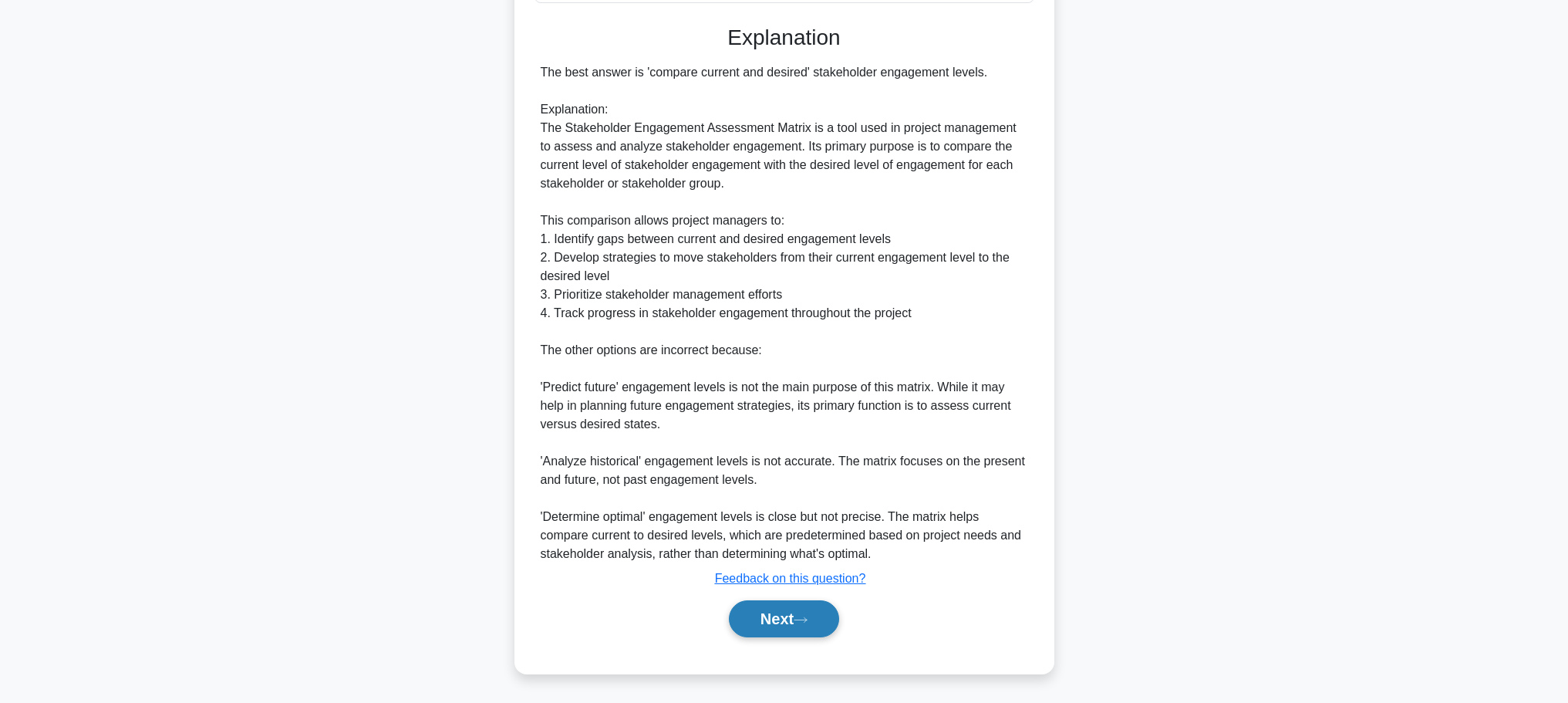
click at [761, 615] on button "Next" at bounding box center [783, 619] width 110 height 37
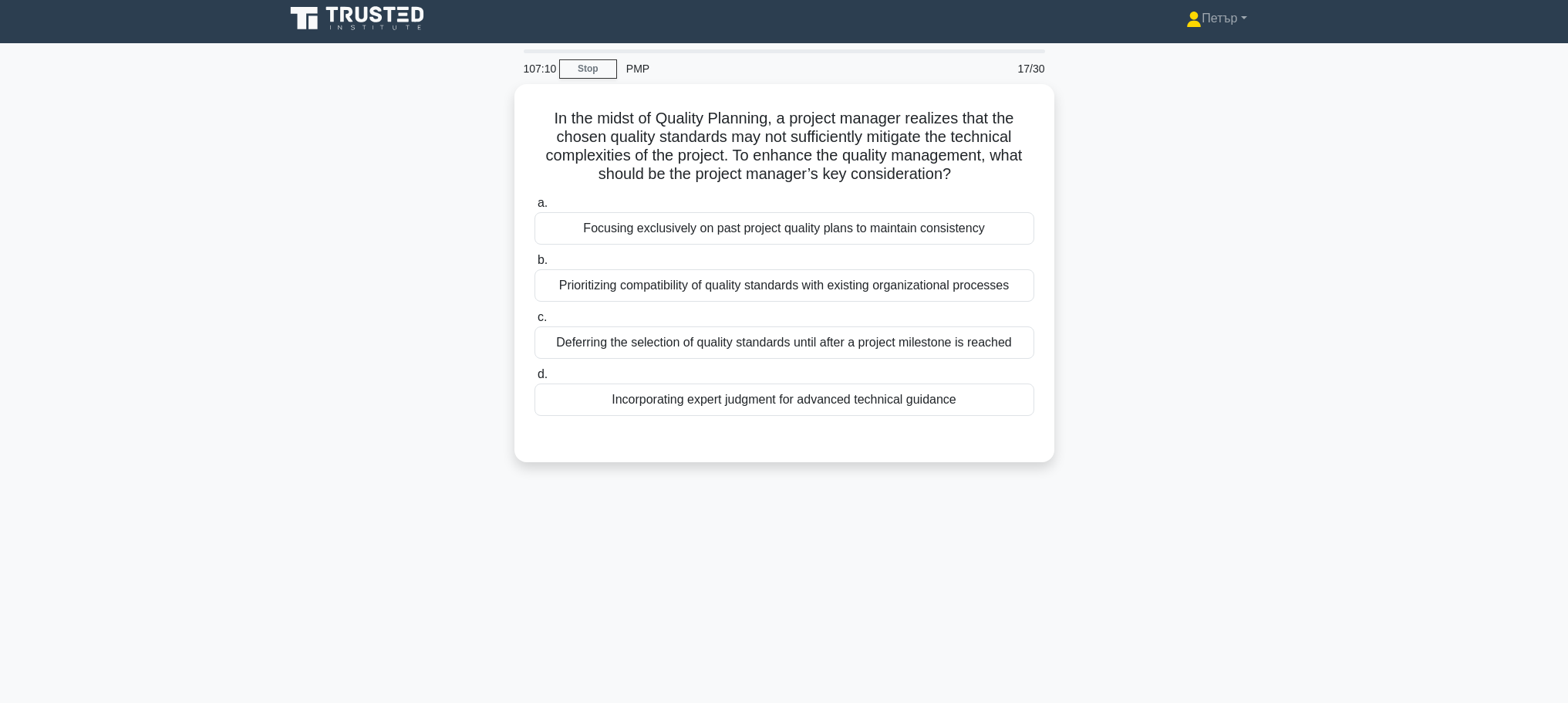
scroll to position [0, 0]
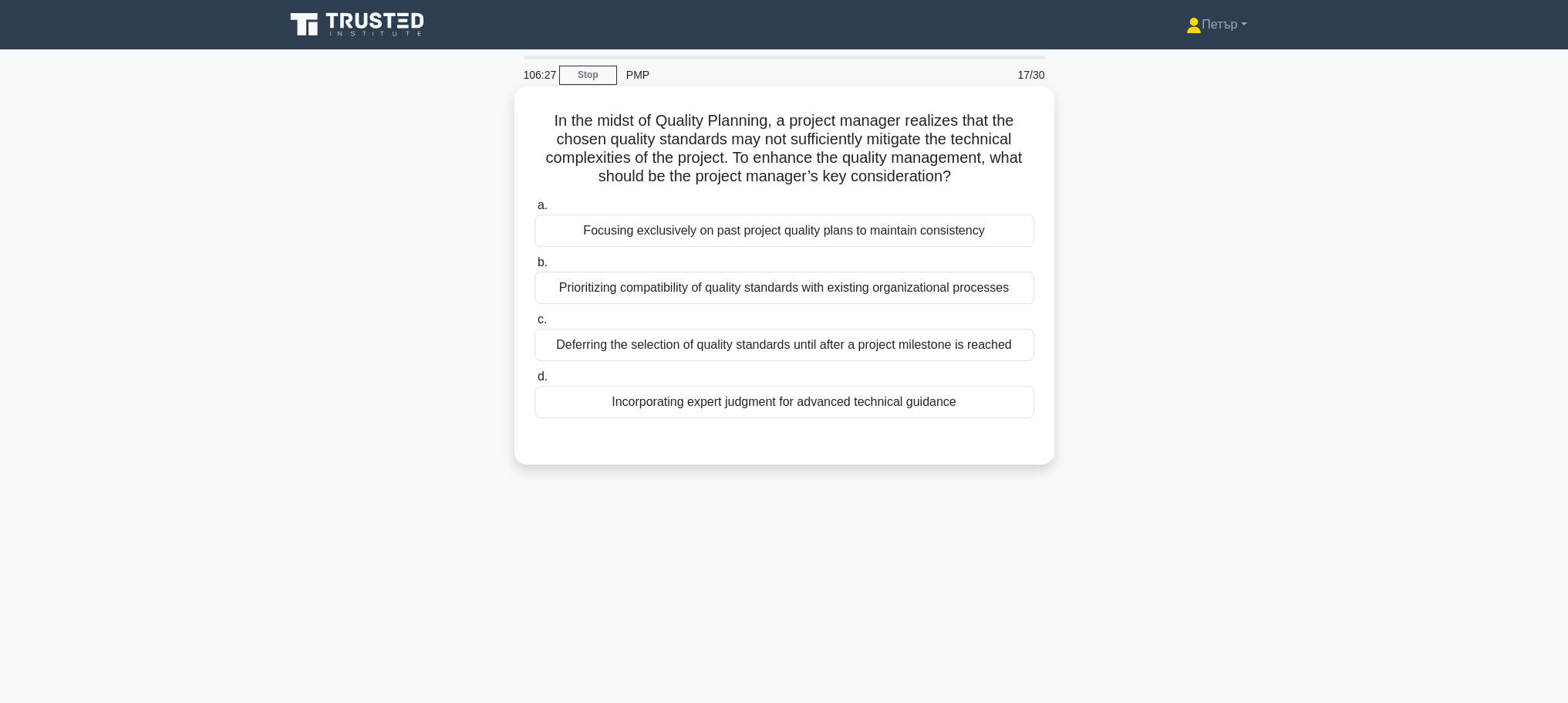
click at [1007, 412] on div "Incorporating expert judgment for advanced technical guidance" at bounding box center [784, 401] width 500 height 32
click at [535, 382] on input "d. Incorporating expert judgment for advanced technical guidance" at bounding box center [535, 377] width 0 height 10
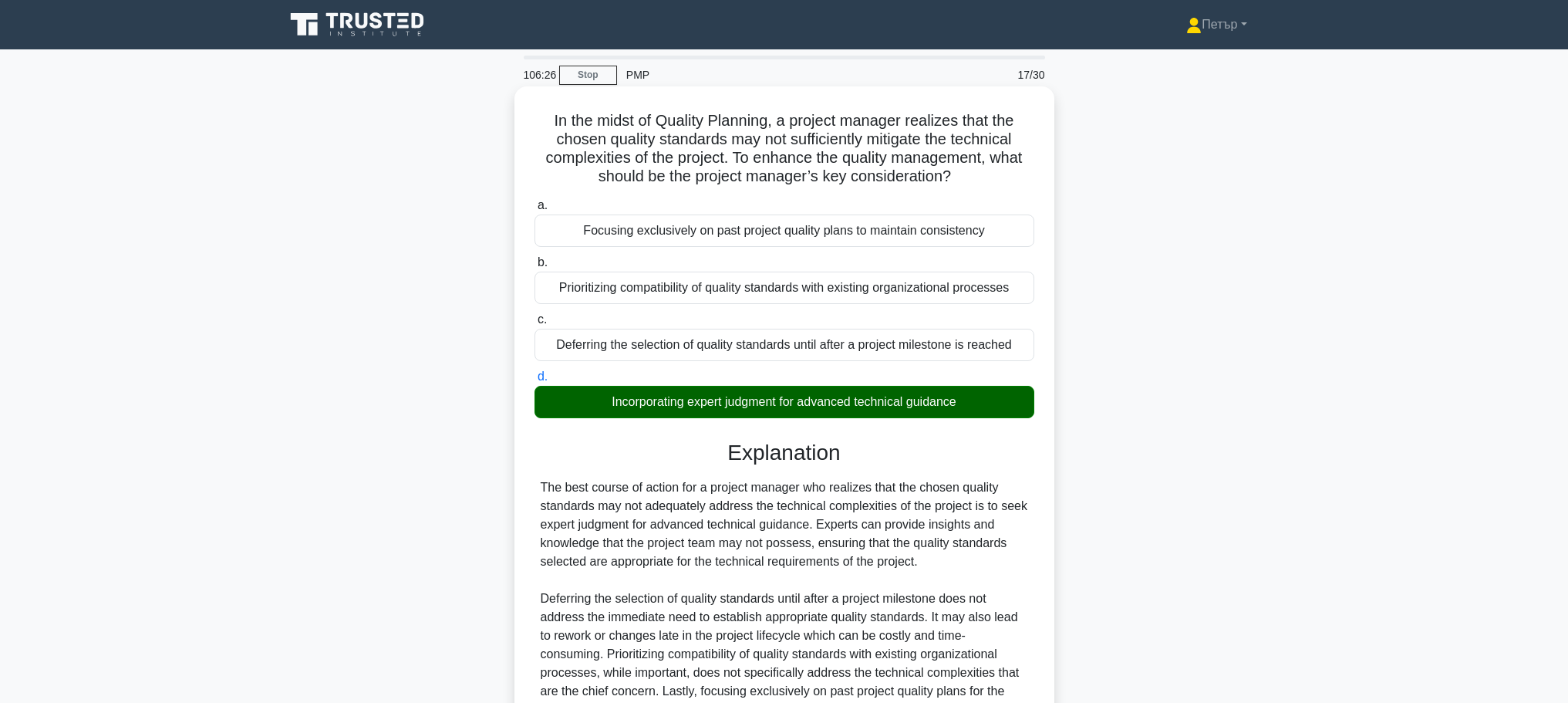
scroll to position [212, 0]
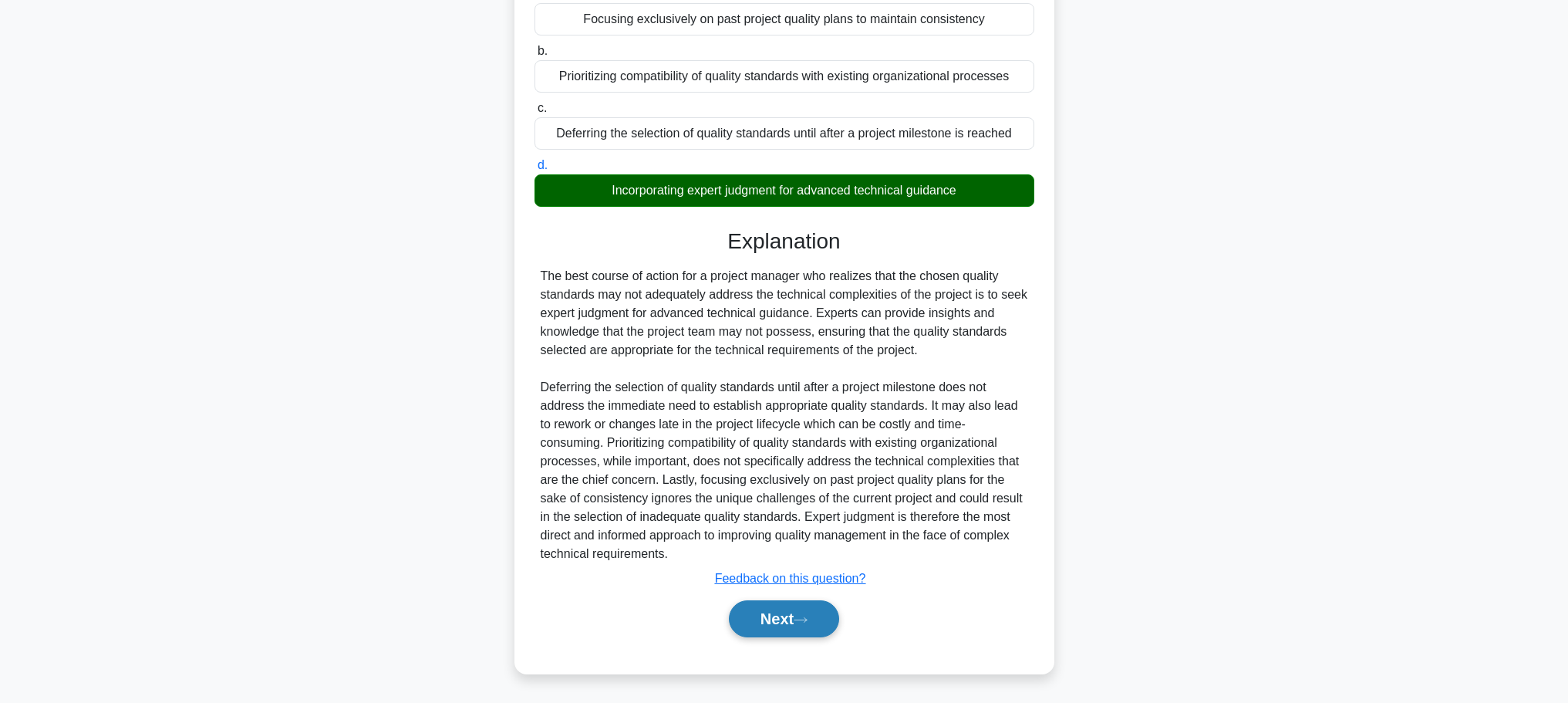
click at [792, 617] on button "Next" at bounding box center [783, 619] width 110 height 37
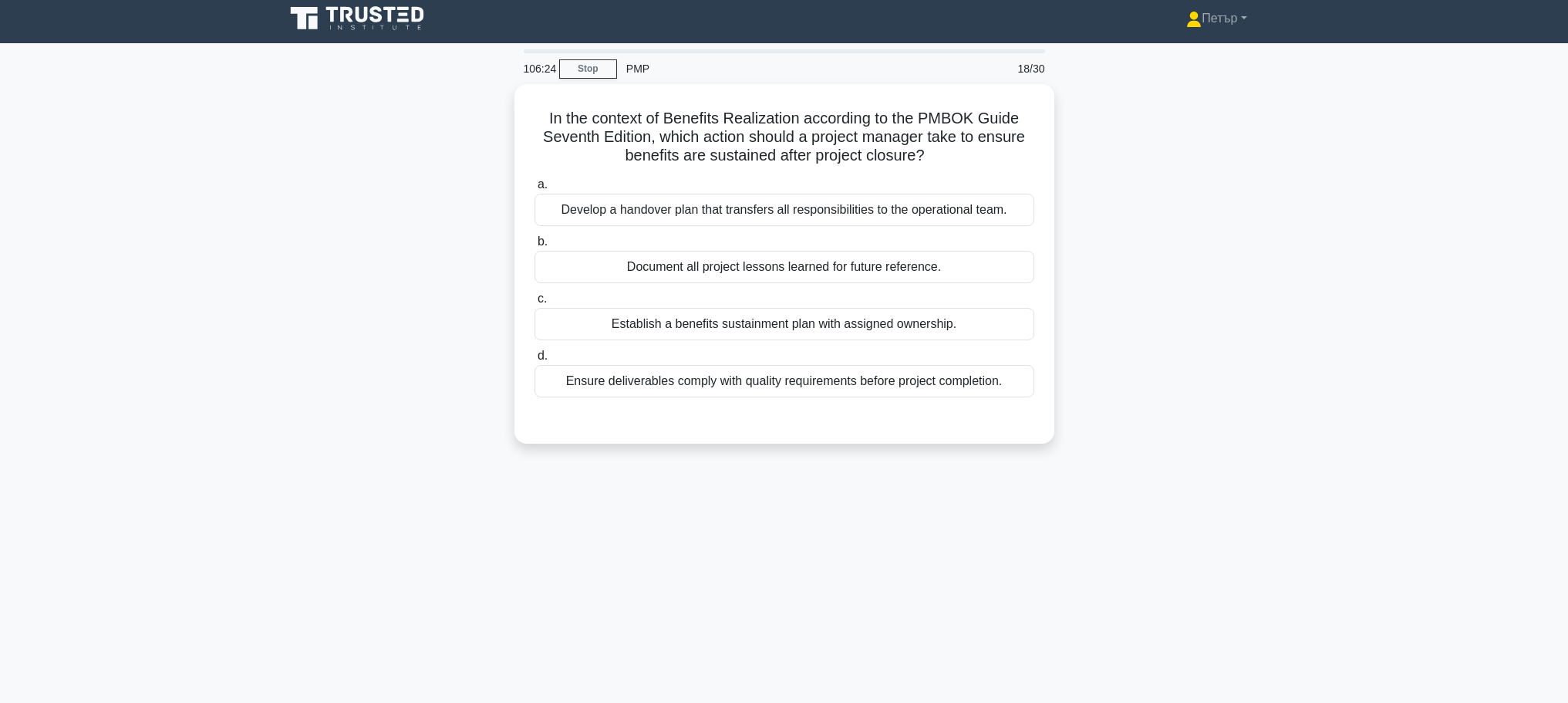
scroll to position [0, 0]
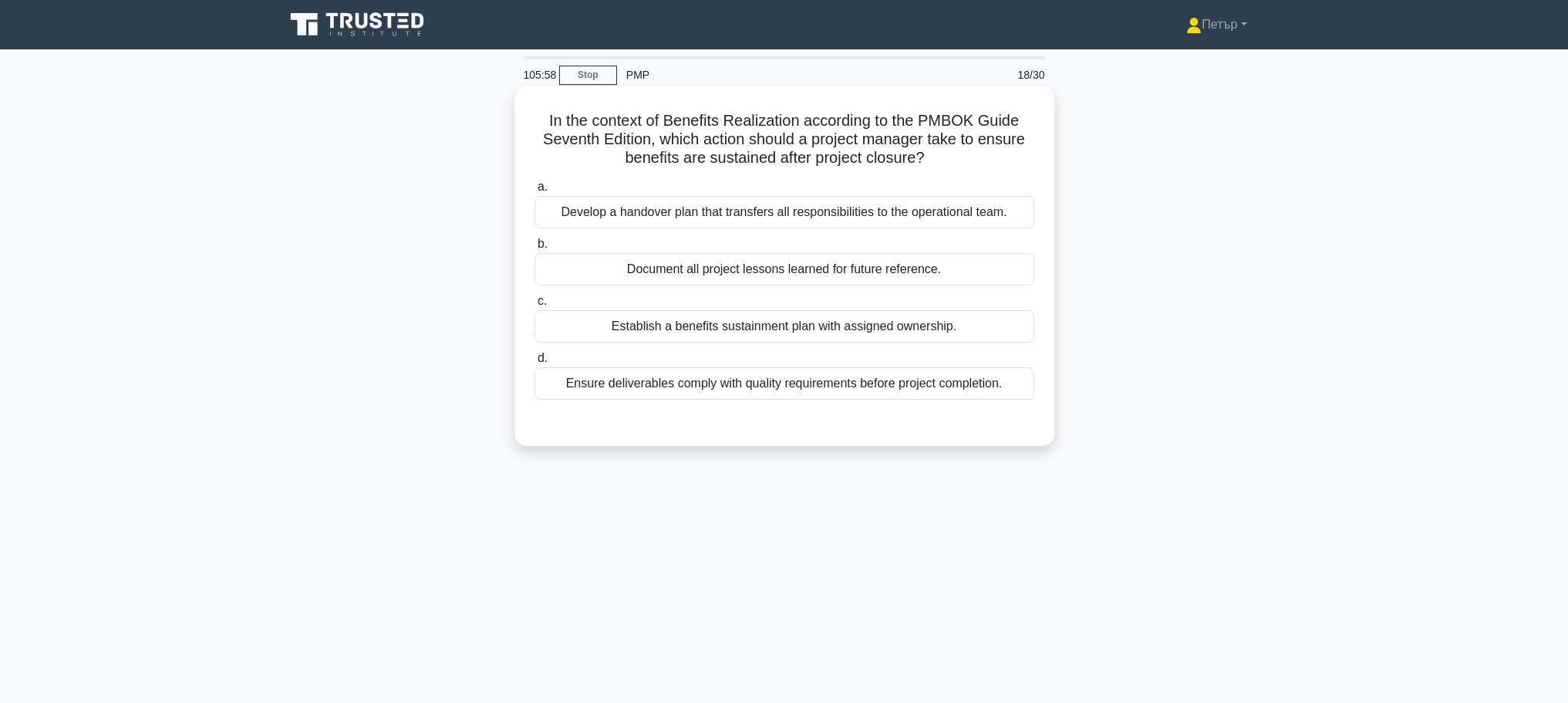
click at [994, 274] on div "Document all project lessons learned for future reference." at bounding box center [784, 269] width 500 height 32
click at [535, 250] on input "b. Document all project lessons learned for future reference." at bounding box center [535, 244] width 0 height 10
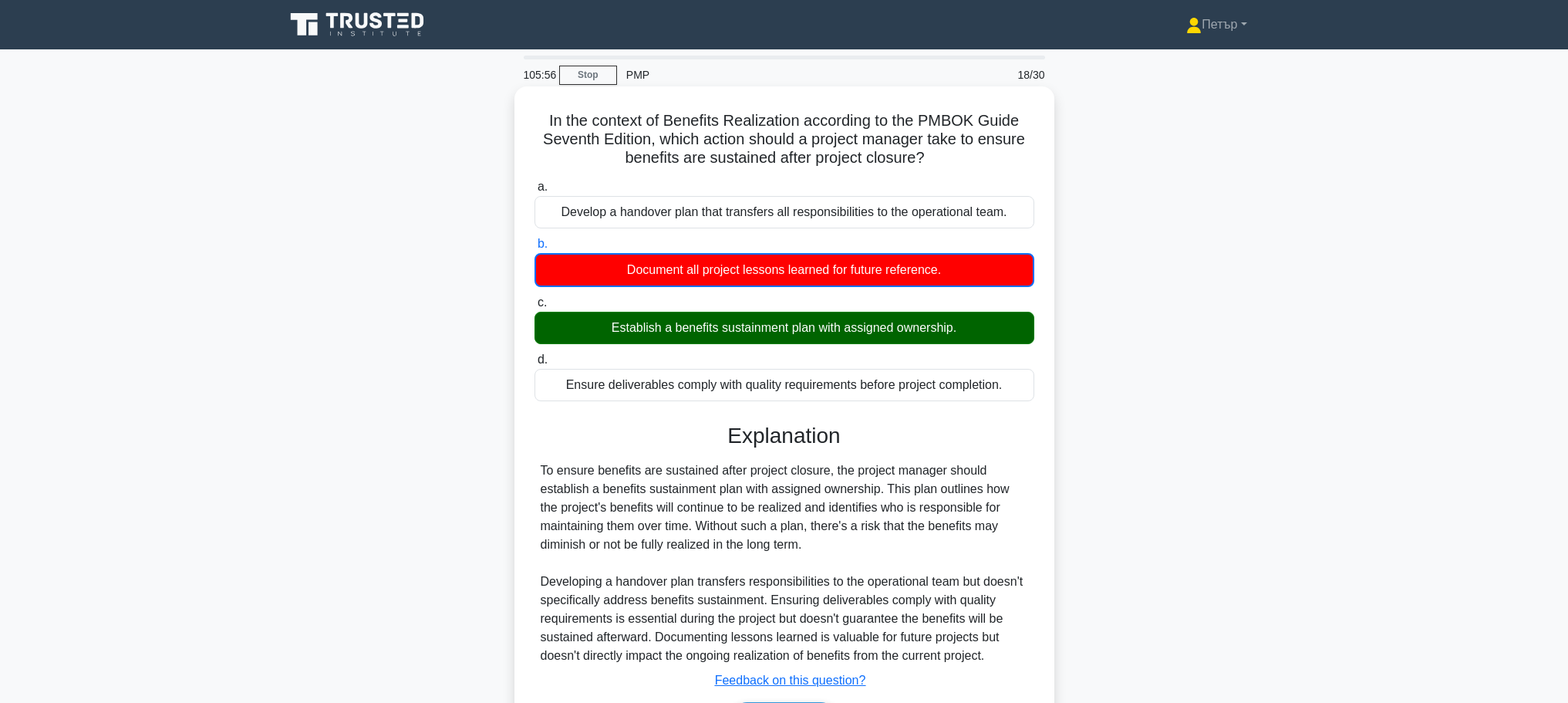
scroll to position [130, 0]
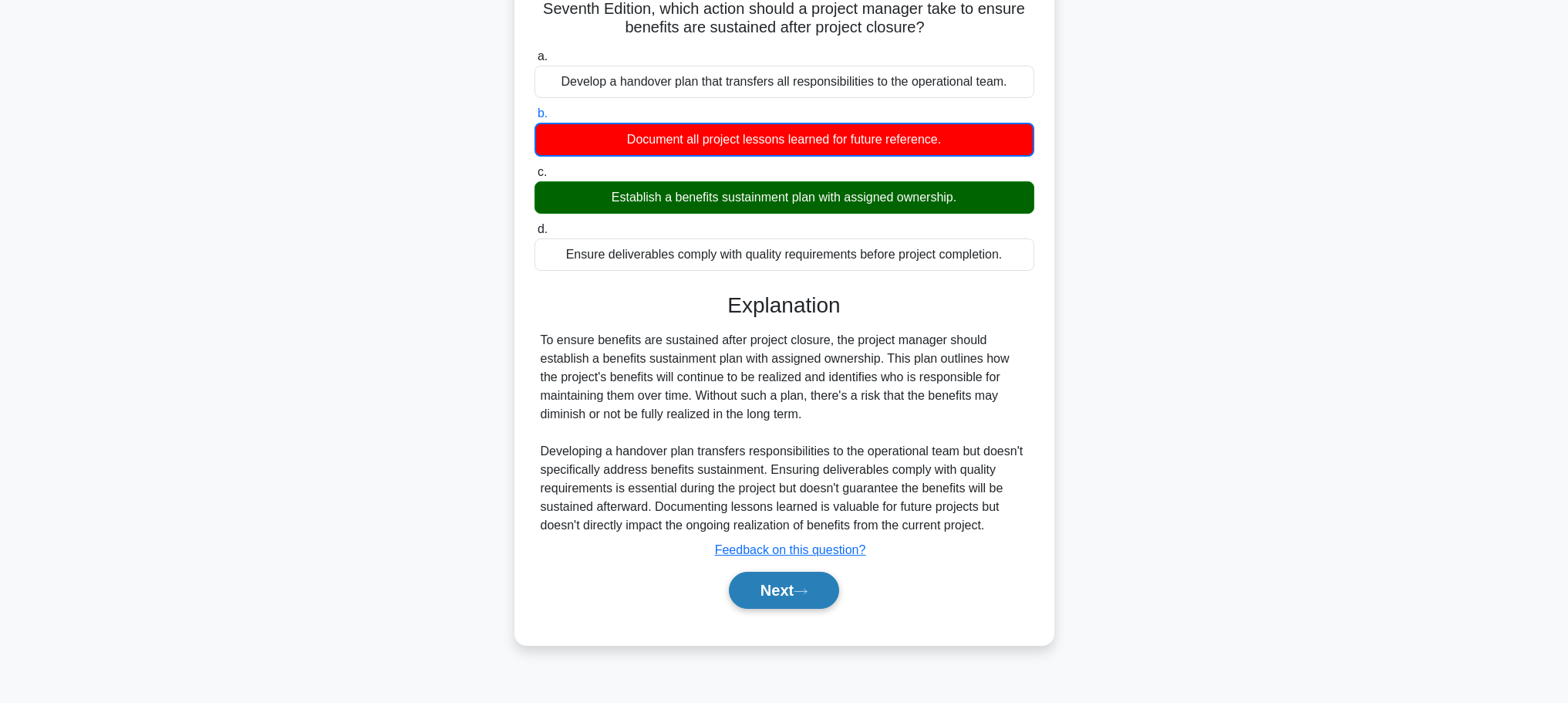
click at [800, 576] on button "Next" at bounding box center [783, 590] width 110 height 37
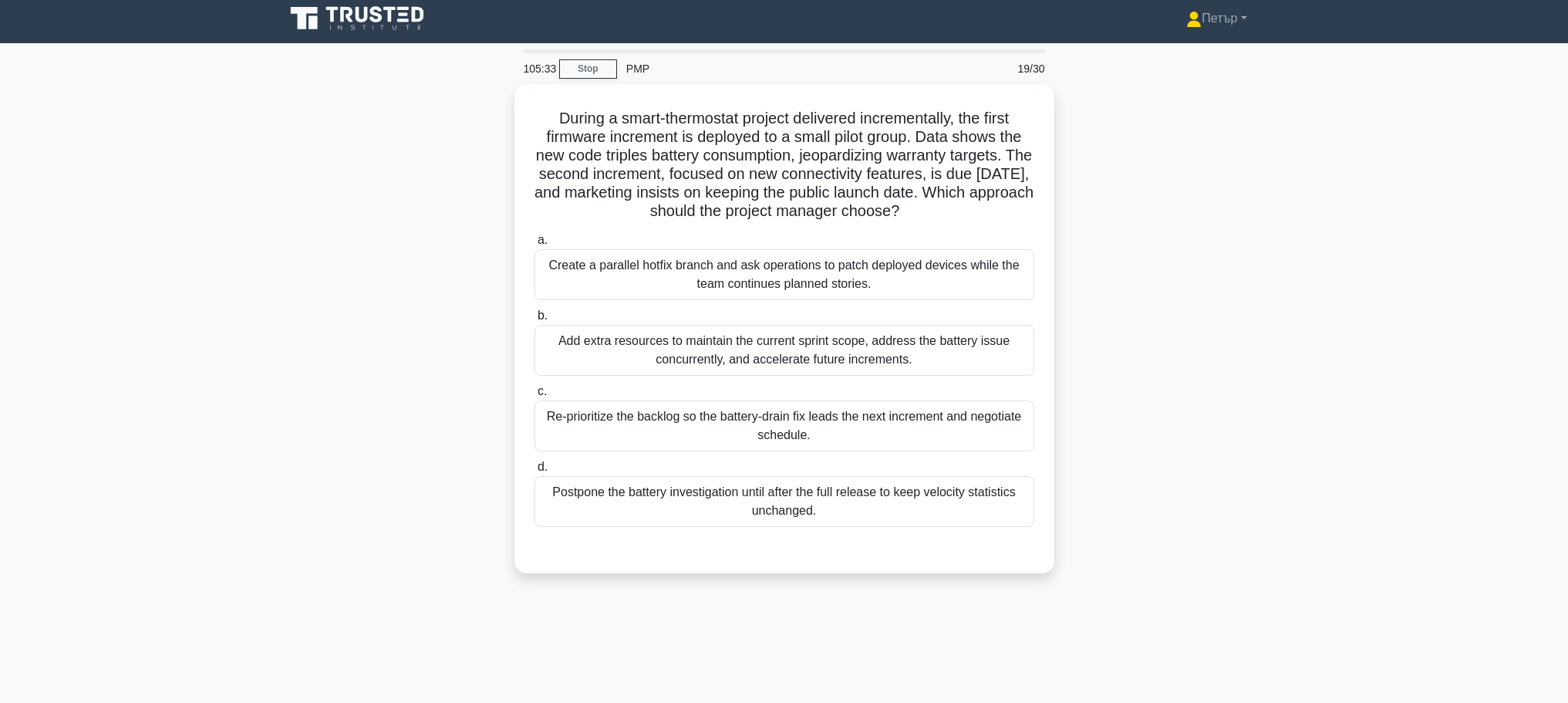
scroll to position [0, 0]
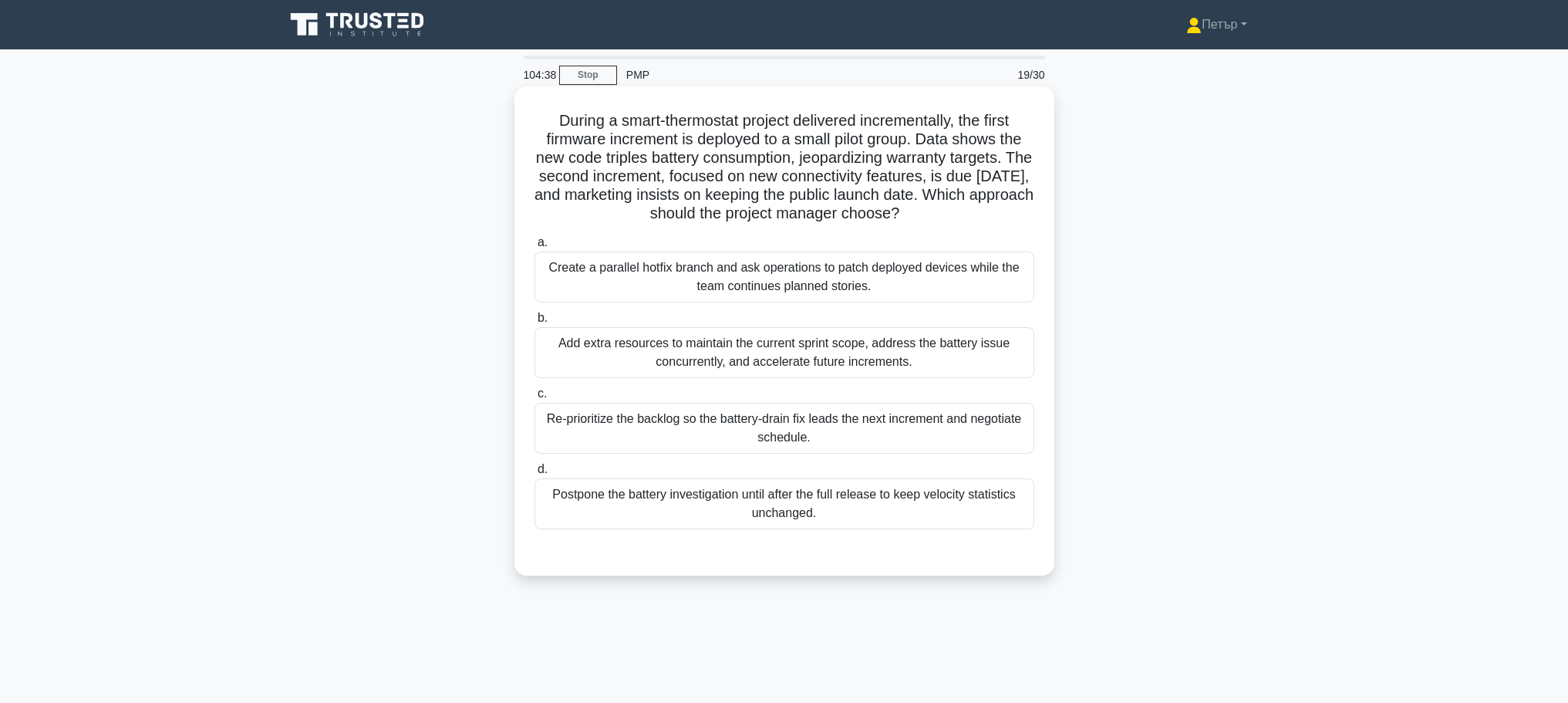
click at [571, 424] on div "Re-prioritize the backlog so the battery-drain fix leads the next increment and…" at bounding box center [784, 428] width 500 height 51
click at [535, 399] on input "c. Re-prioritize the backlog so the battery-drain fix leads the next increment …" at bounding box center [535, 394] width 0 height 10
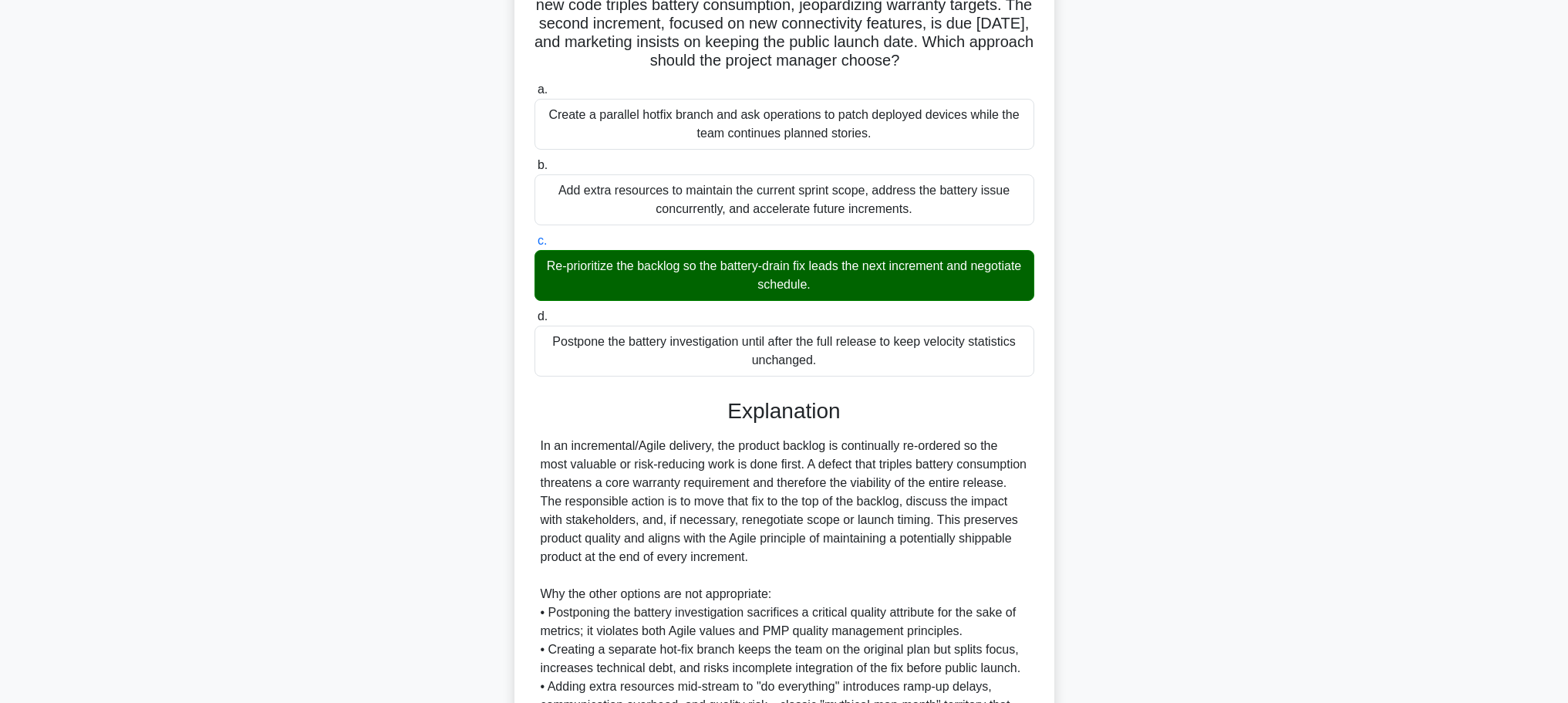
scroll to position [309, 0]
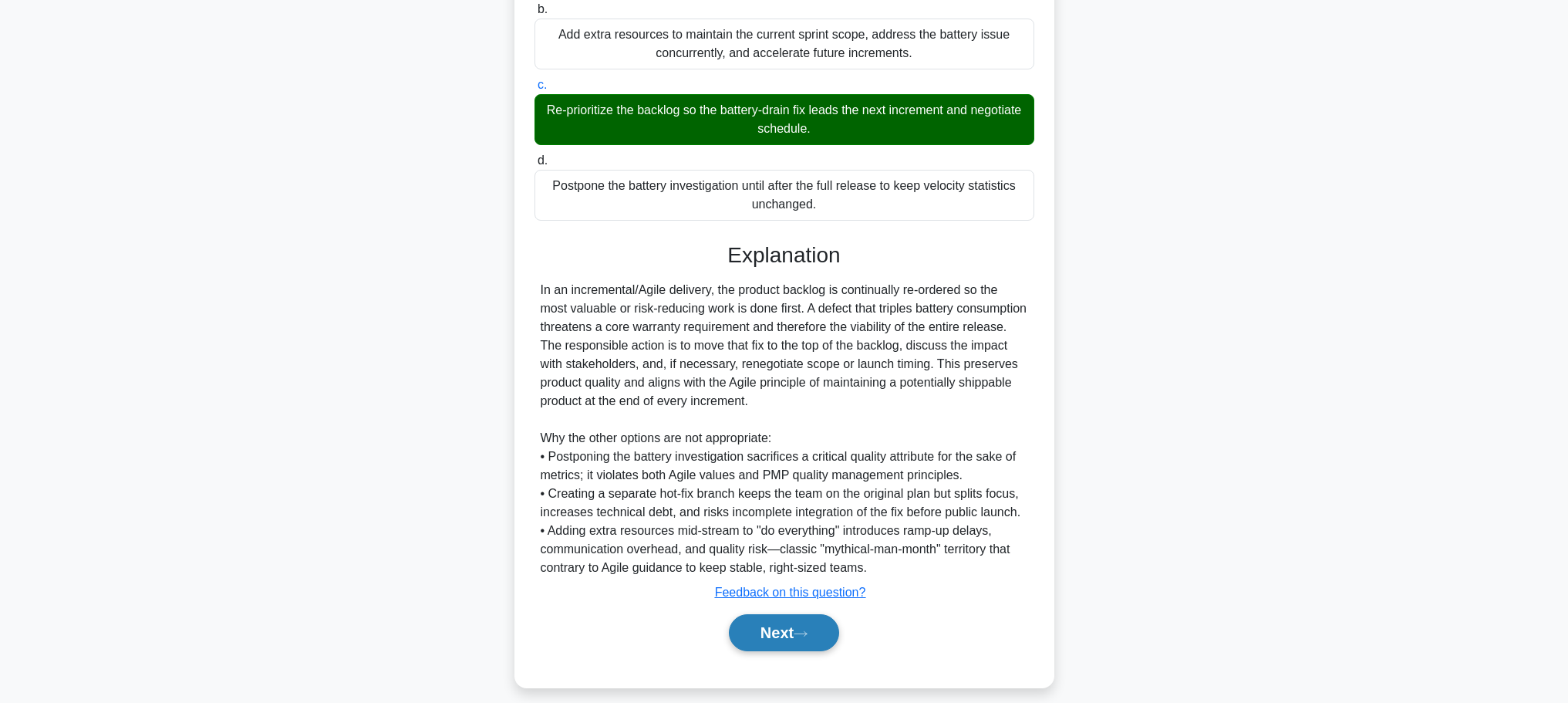
click at [775, 631] on button "Next" at bounding box center [783, 633] width 110 height 37
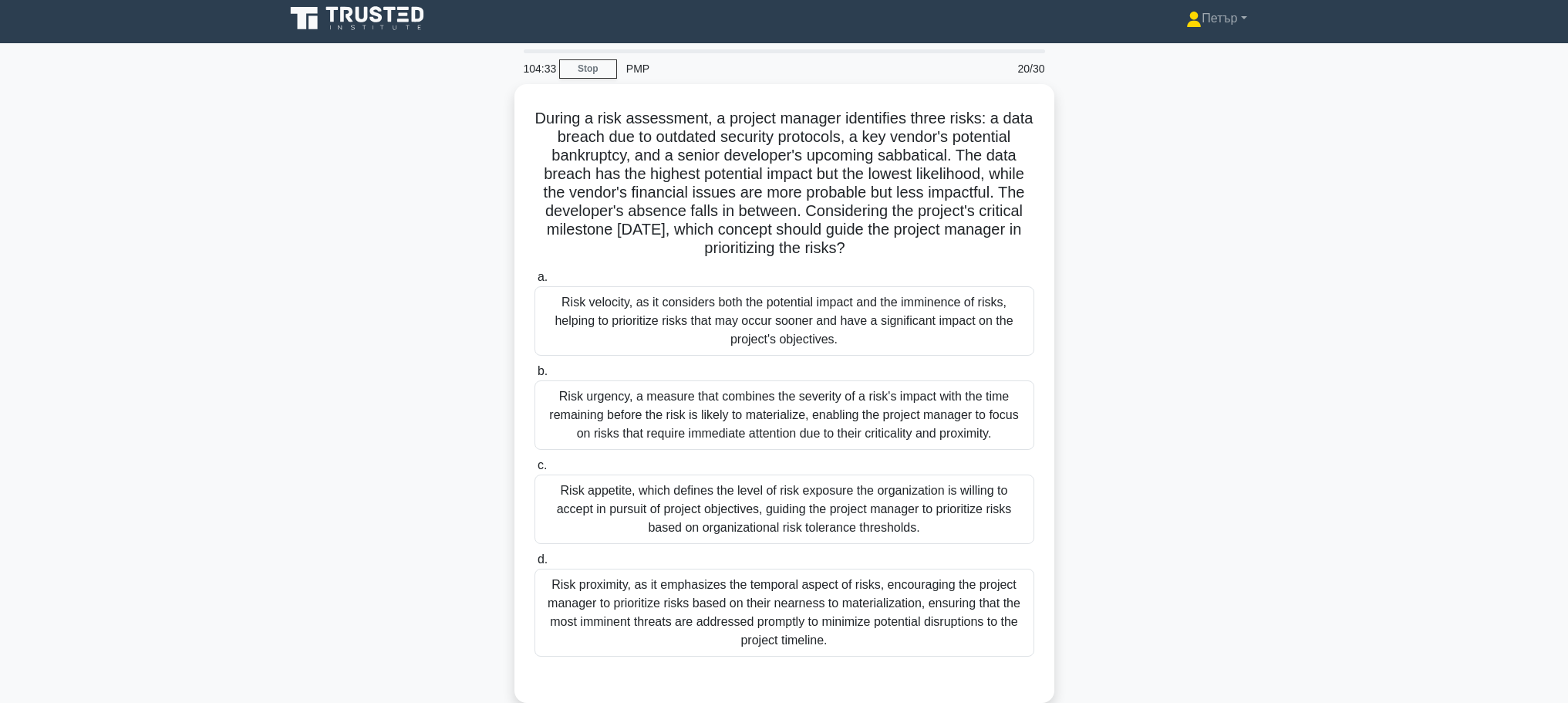
scroll to position [0, 0]
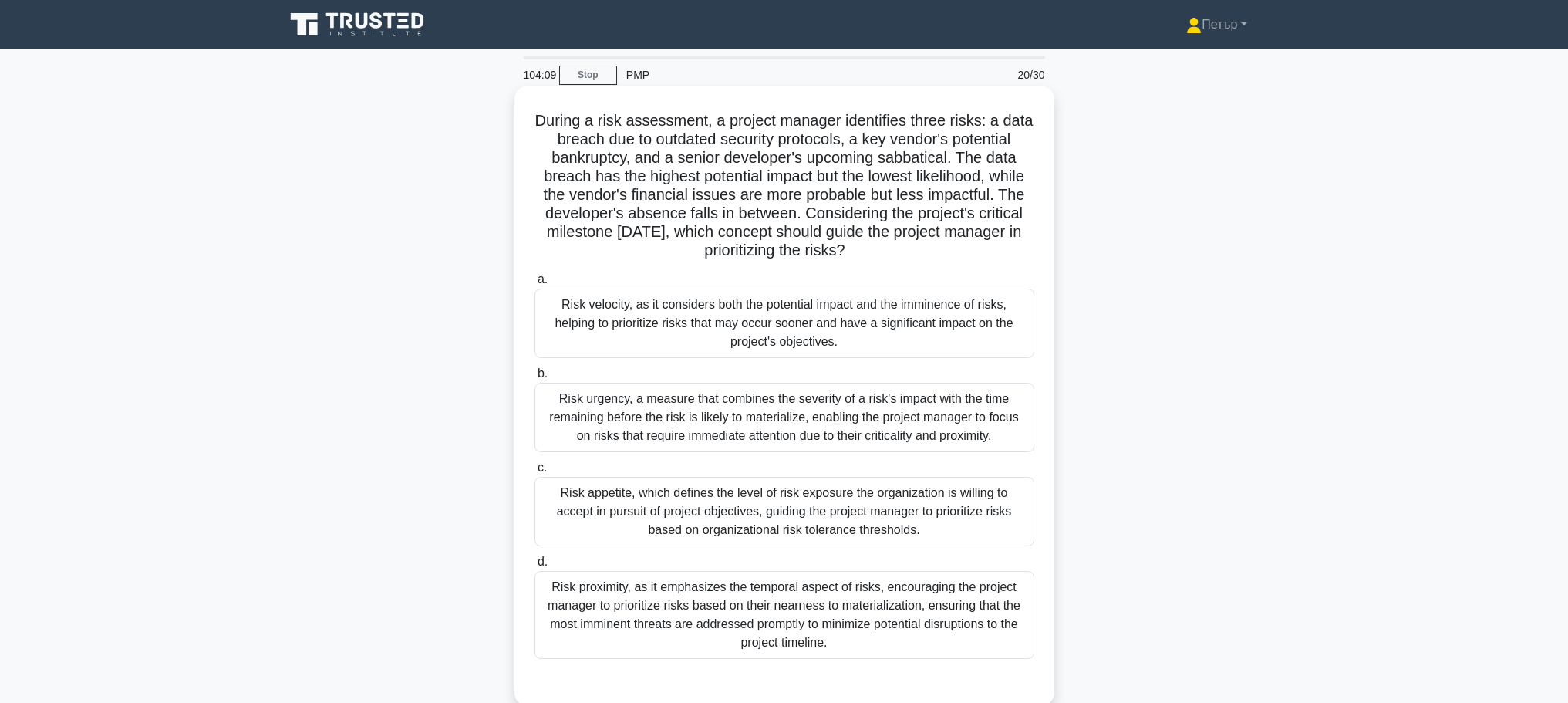
click at [967, 330] on div "Risk velocity, as it considers both the potential impact and the imminence of r…" at bounding box center [784, 323] width 500 height 69
click at [535, 285] on input "a. Risk velocity, as it considers both the potential impact and the imminence o…" at bounding box center [535, 280] width 0 height 10
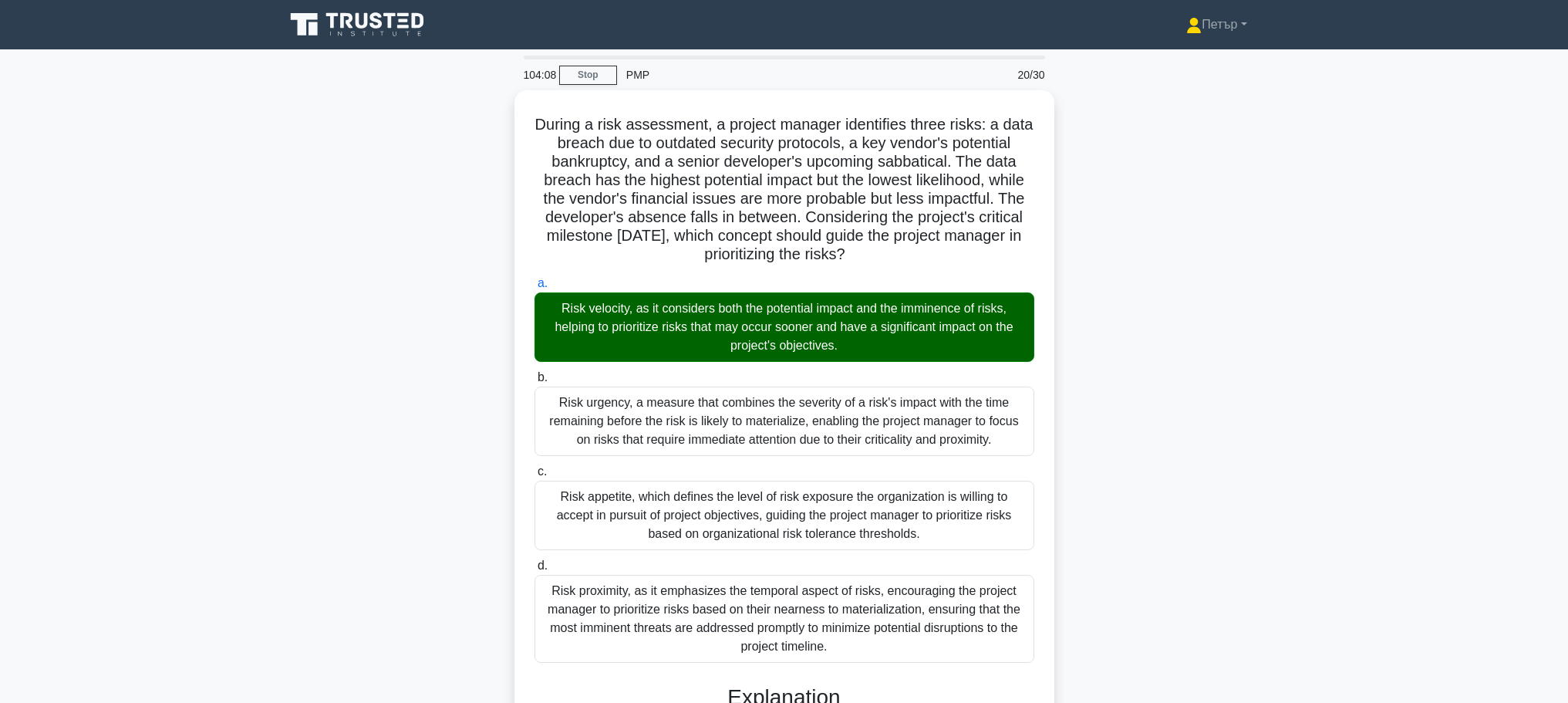
scroll to position [472, 0]
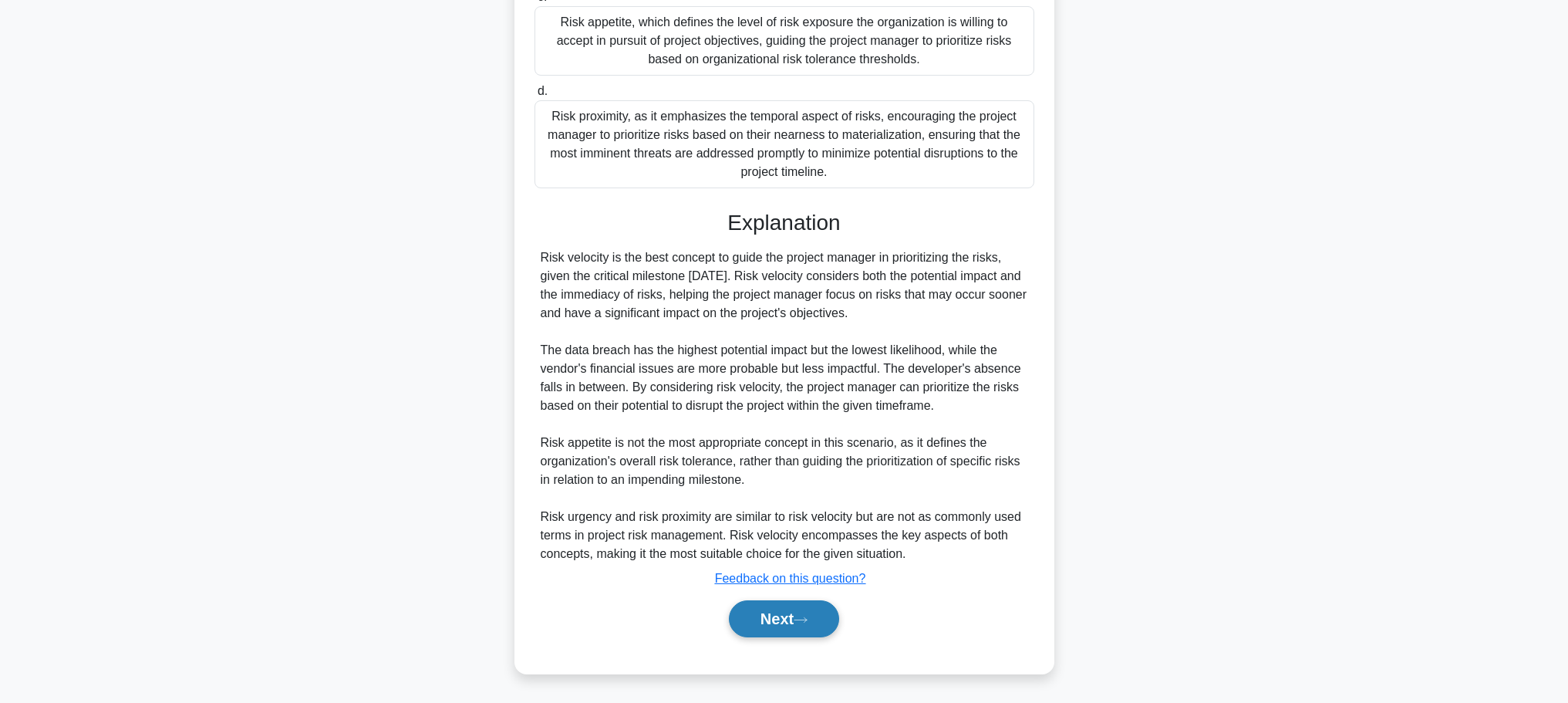
click at [798, 610] on button "Next" at bounding box center [783, 619] width 110 height 37
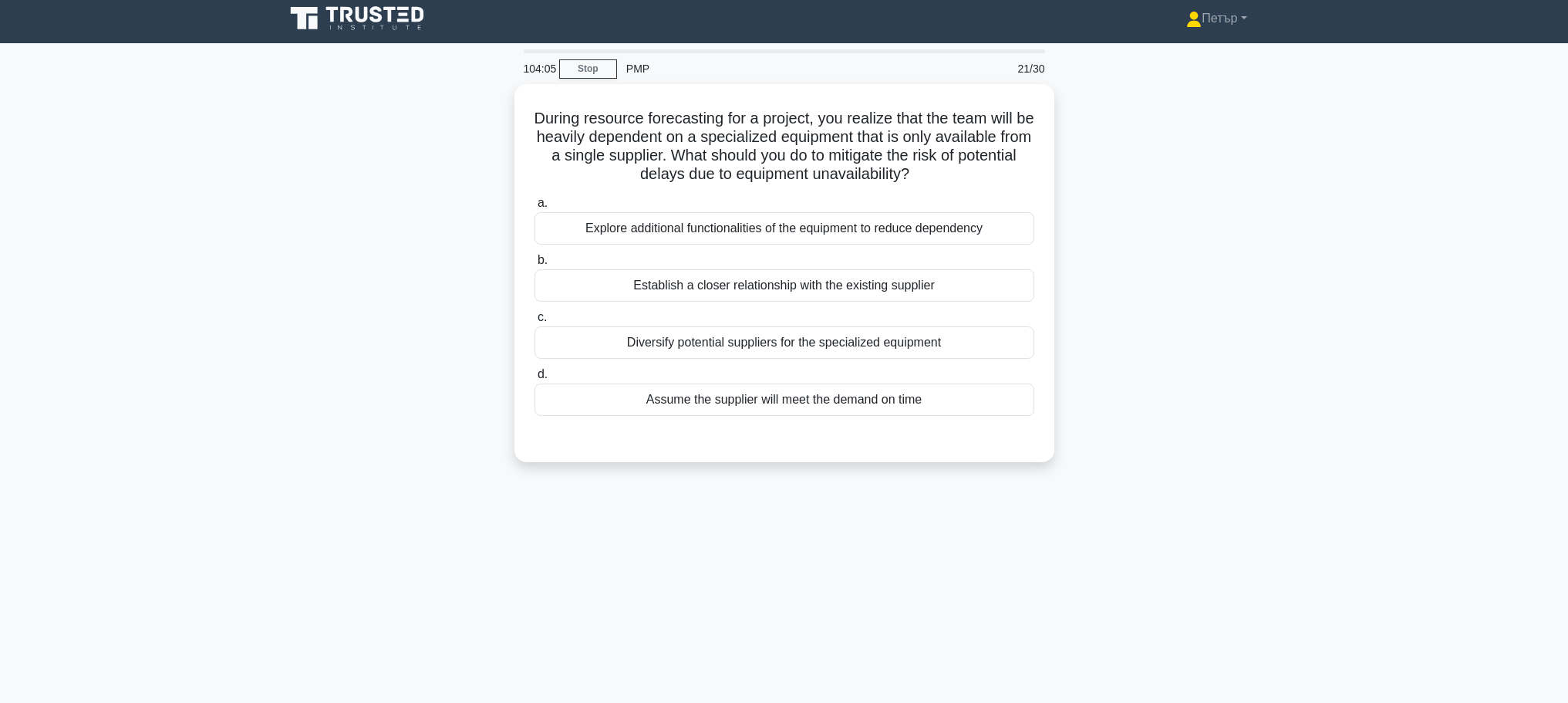
scroll to position [0, 0]
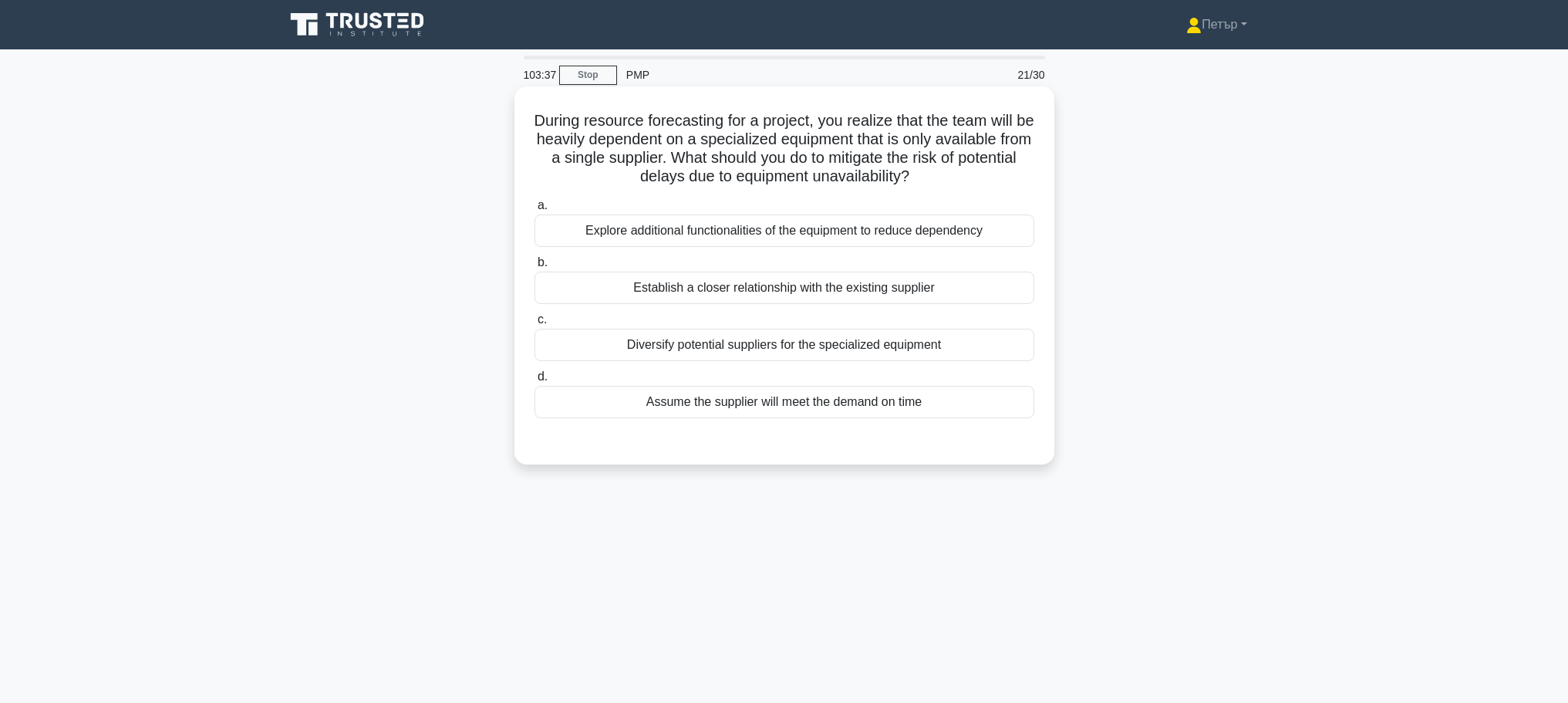
click at [949, 357] on div "Diversify potential suppliers for the specialized equipment" at bounding box center [784, 344] width 500 height 32
click at [535, 325] on input "c. Diversify potential suppliers for the specialized equipment" at bounding box center [535, 320] width 0 height 10
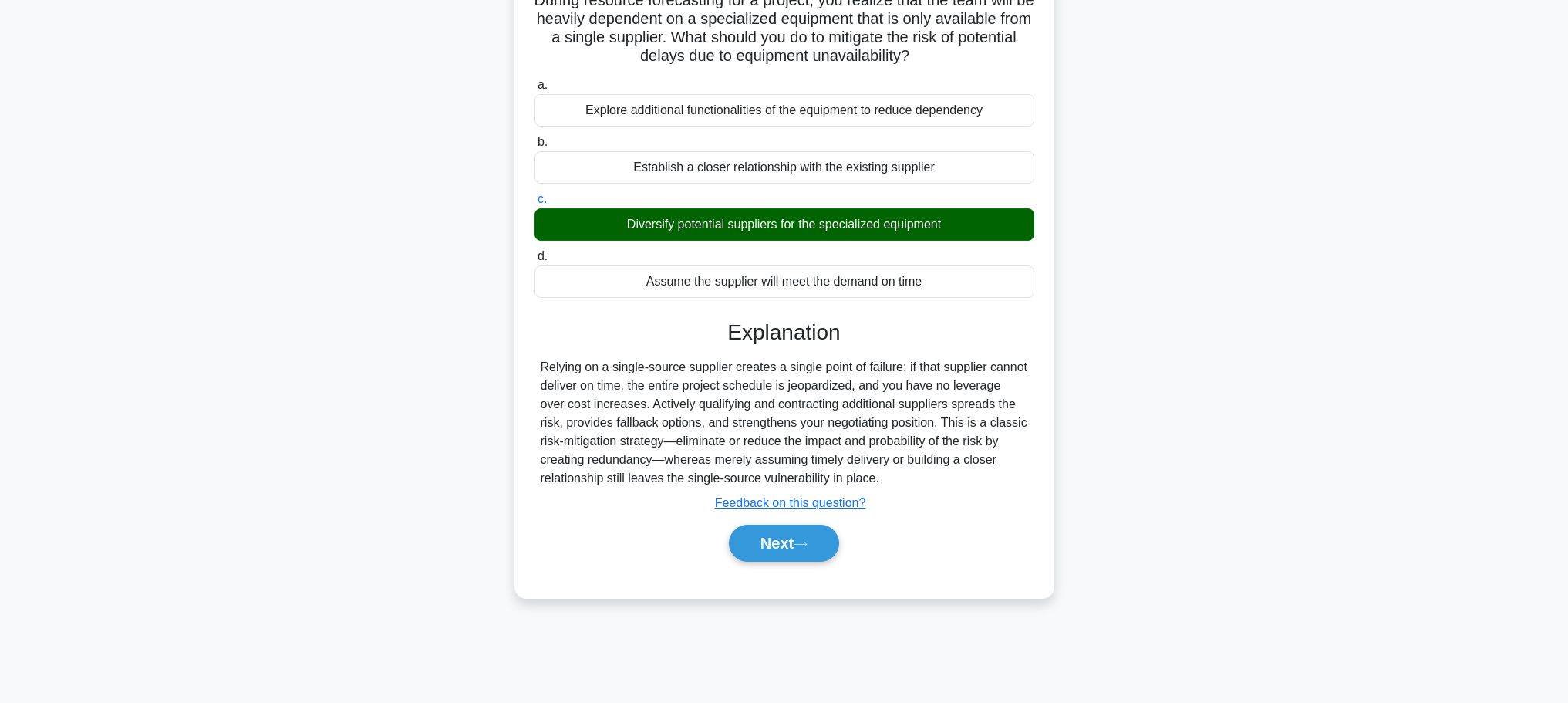
scroll to position [130, 0]
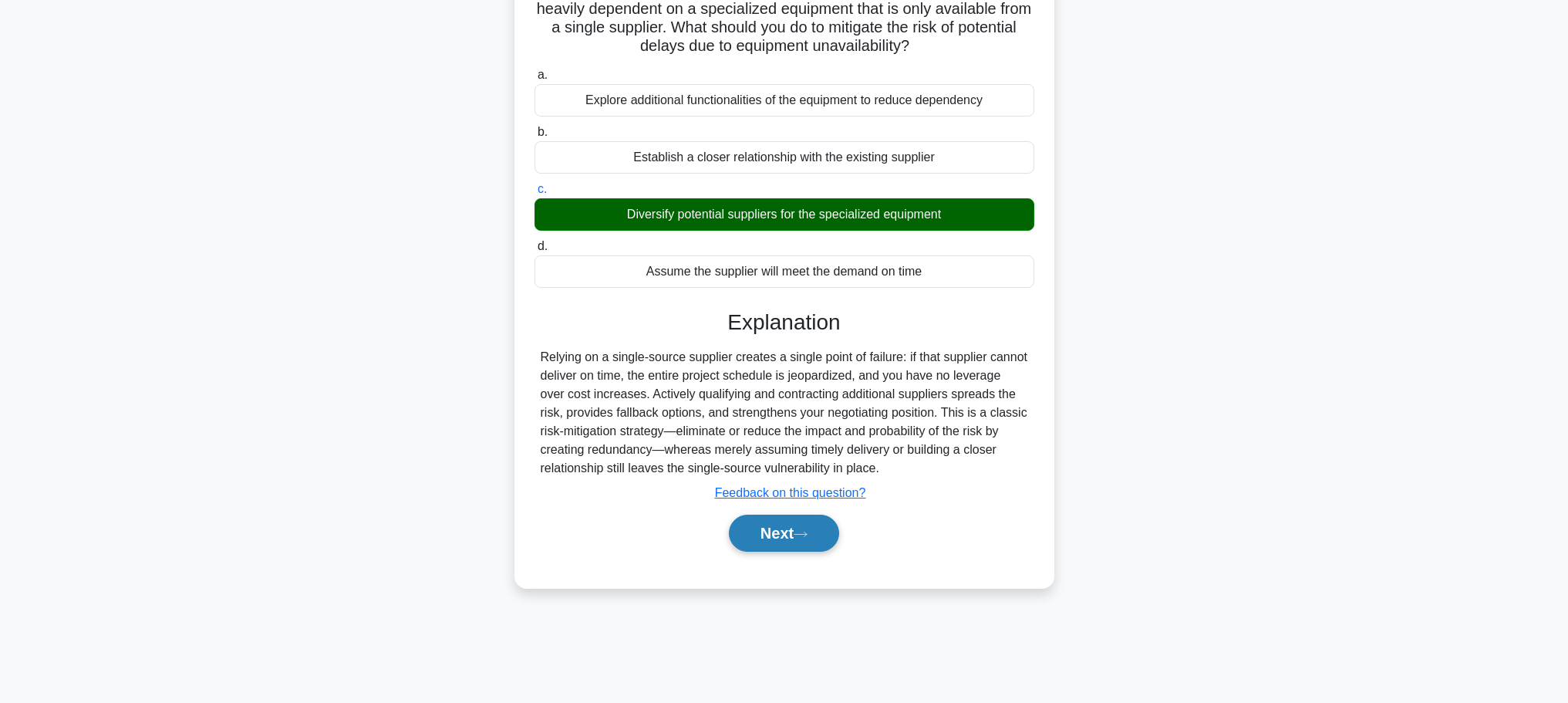
click at [792, 525] on button "Next" at bounding box center [783, 533] width 110 height 37
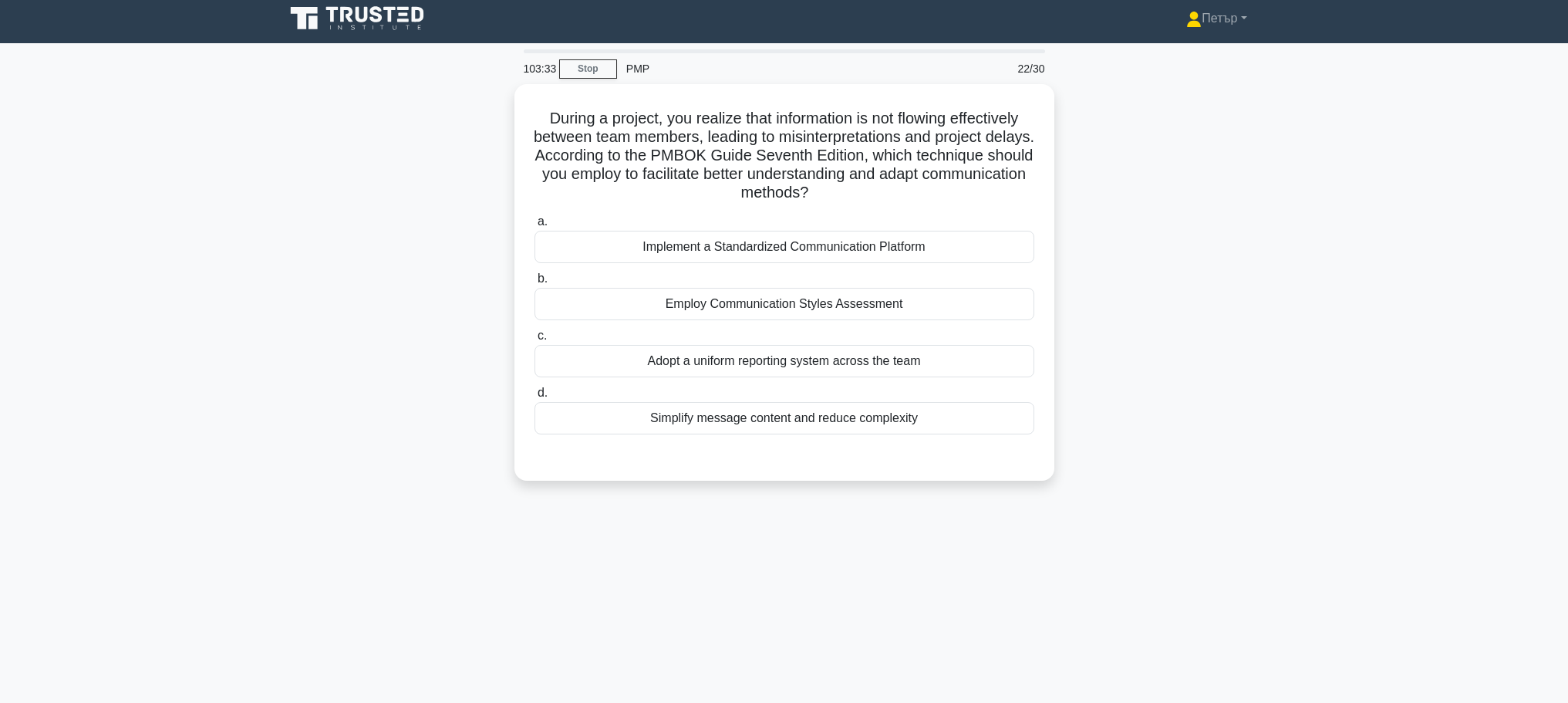
scroll to position [0, 0]
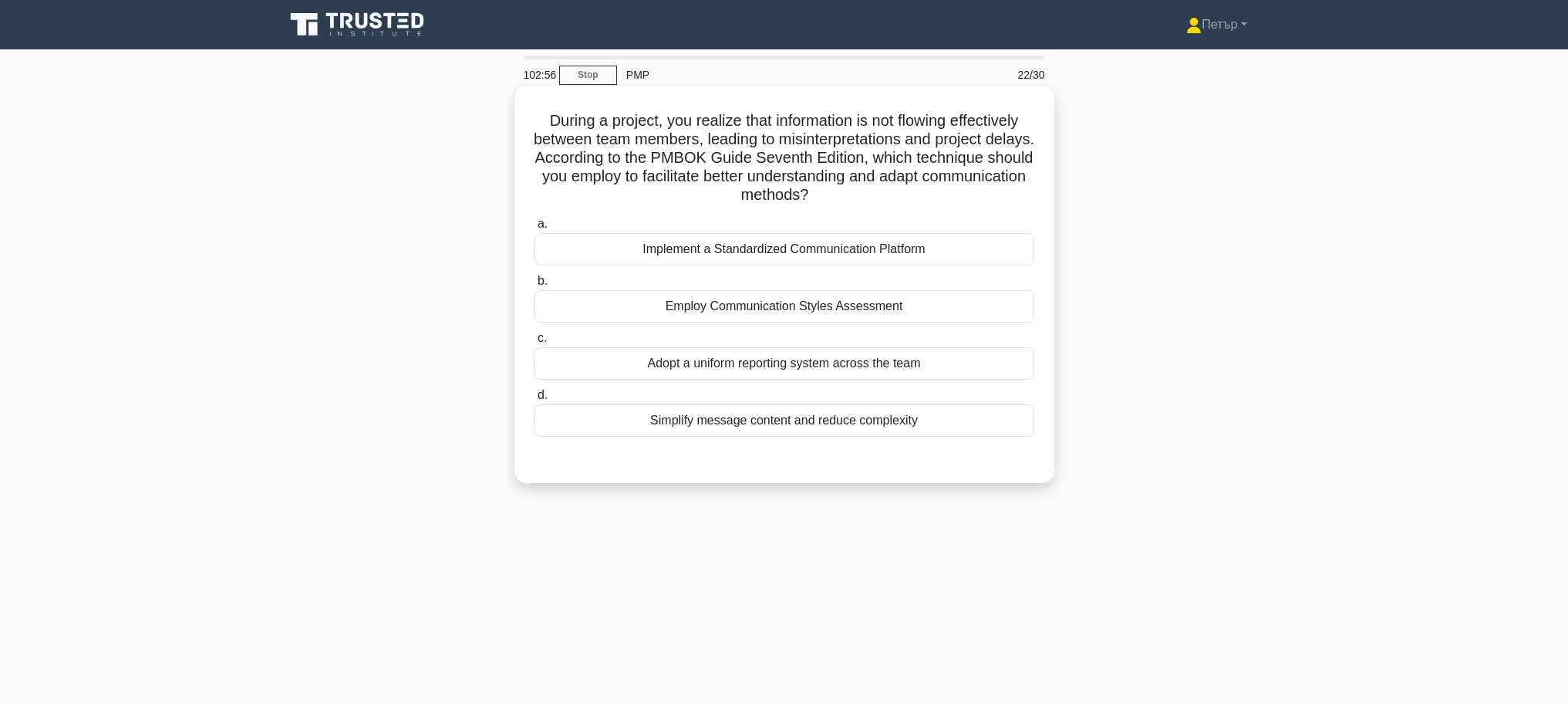
click at [1023, 243] on div "Implement a Standardized Communication Platform" at bounding box center [784, 249] width 500 height 32
click at [535, 229] on input "a. Implement a Standardized Communication Platform" at bounding box center [535, 225] width 0 height 10
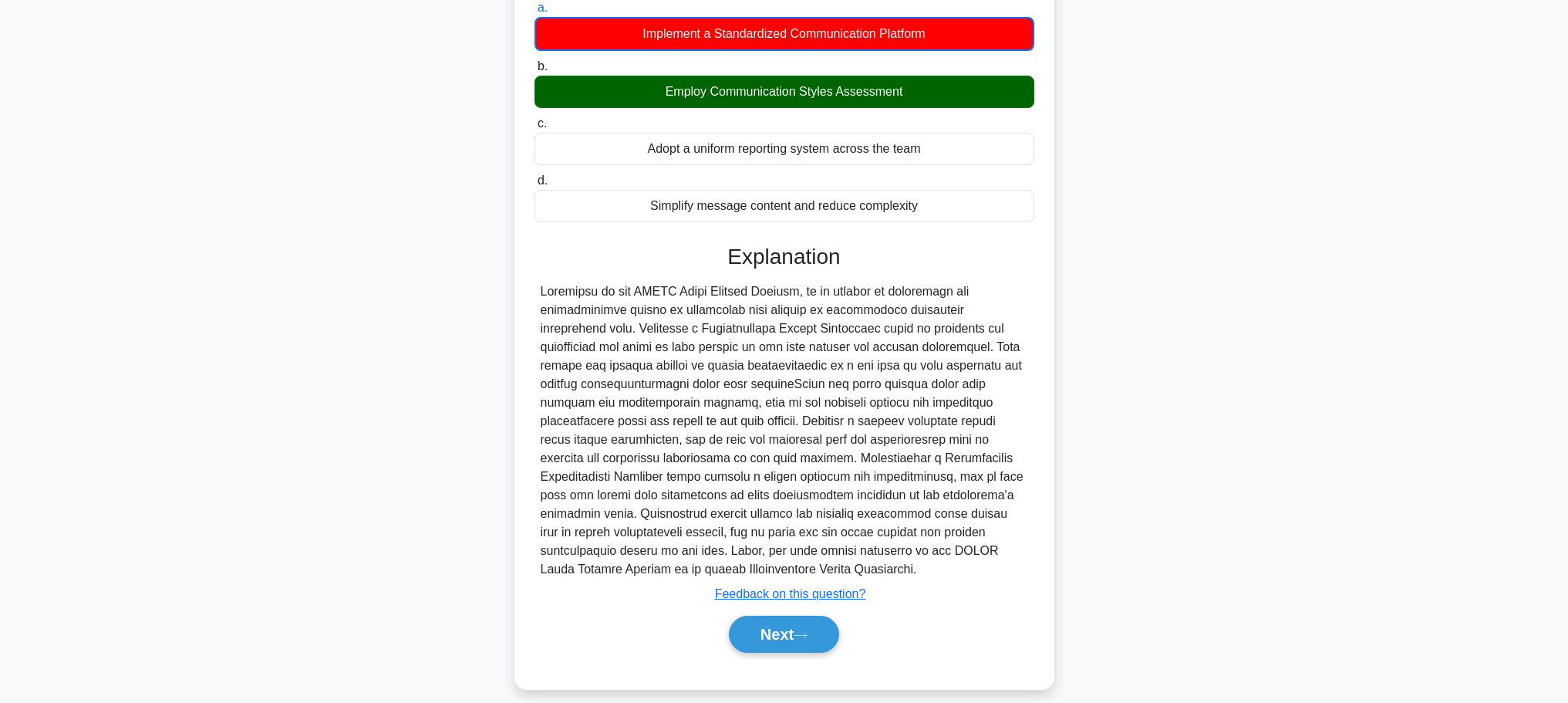
scroll to position [232, 0]
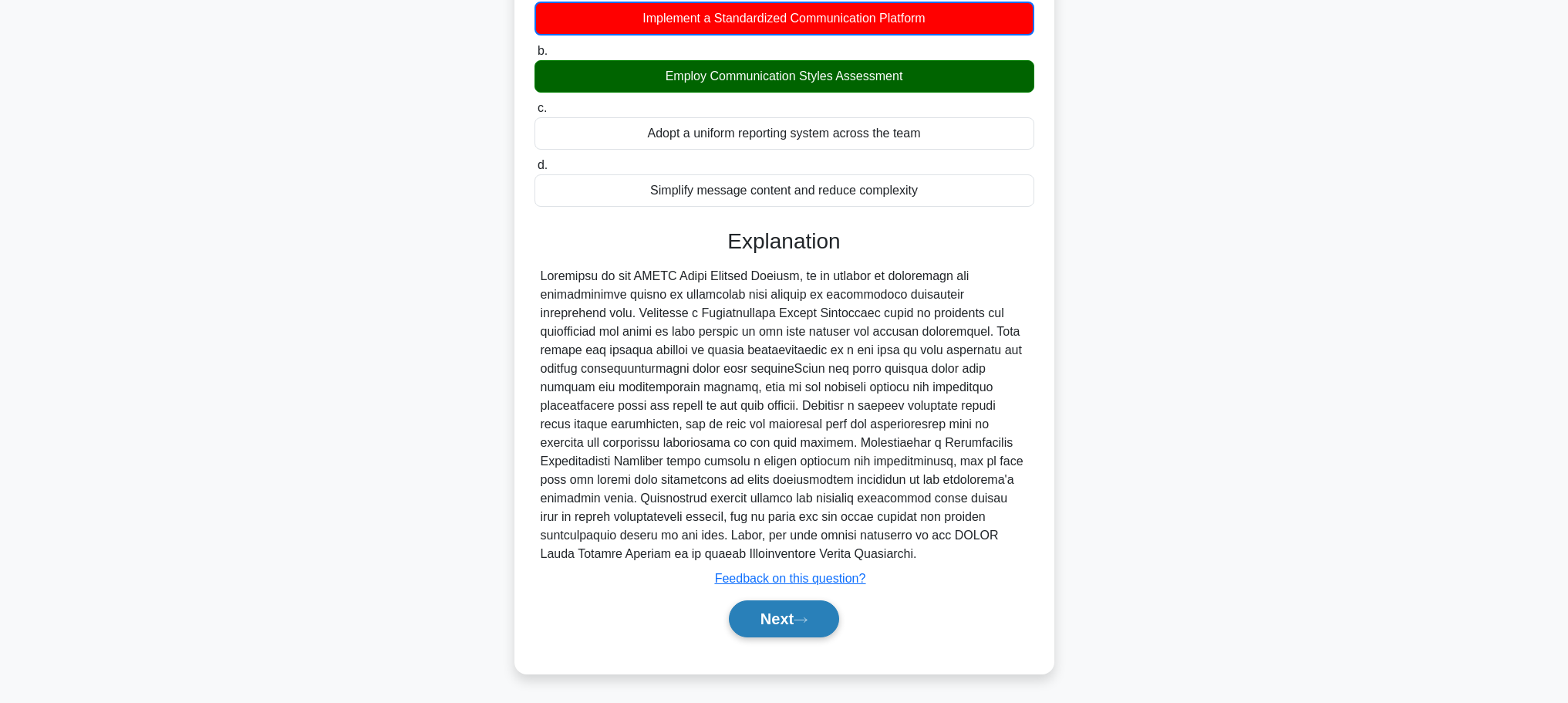
click at [788, 609] on button "Next" at bounding box center [783, 619] width 110 height 37
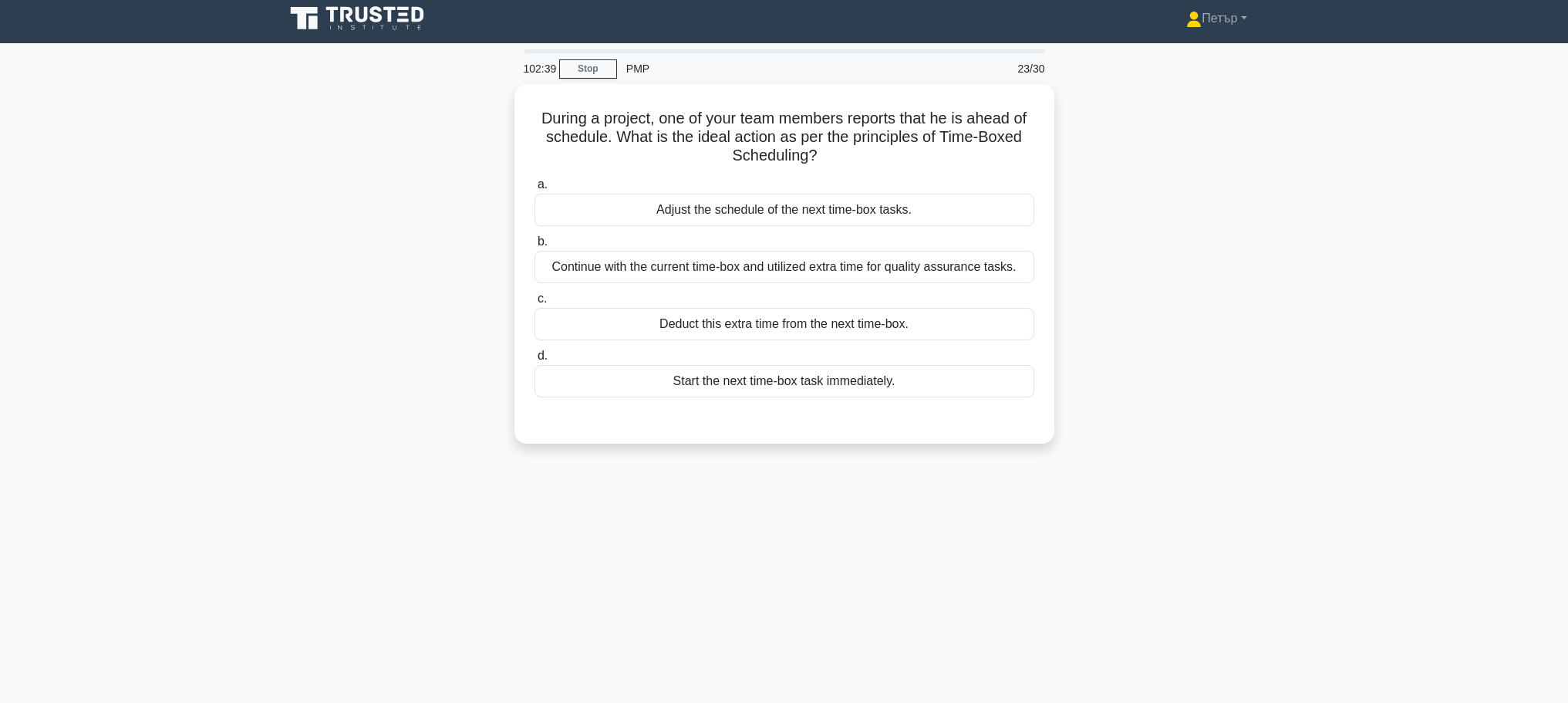
scroll to position [0, 0]
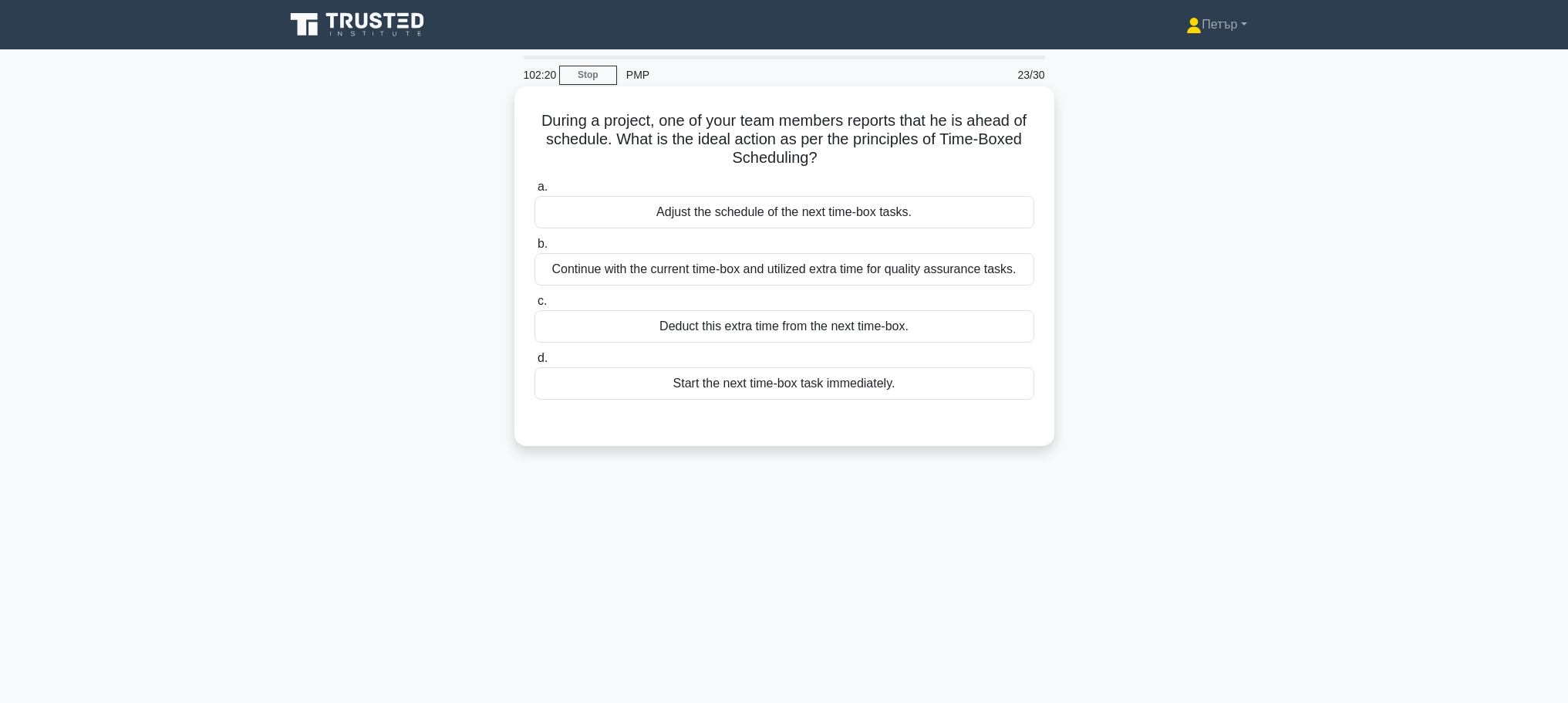
click at [994, 211] on div "Adjust the schedule of the next time-box tasks." at bounding box center [784, 212] width 500 height 32
click at [535, 192] on input "a. Adjust the schedule of the next time-box tasks." at bounding box center [535, 187] width 0 height 10
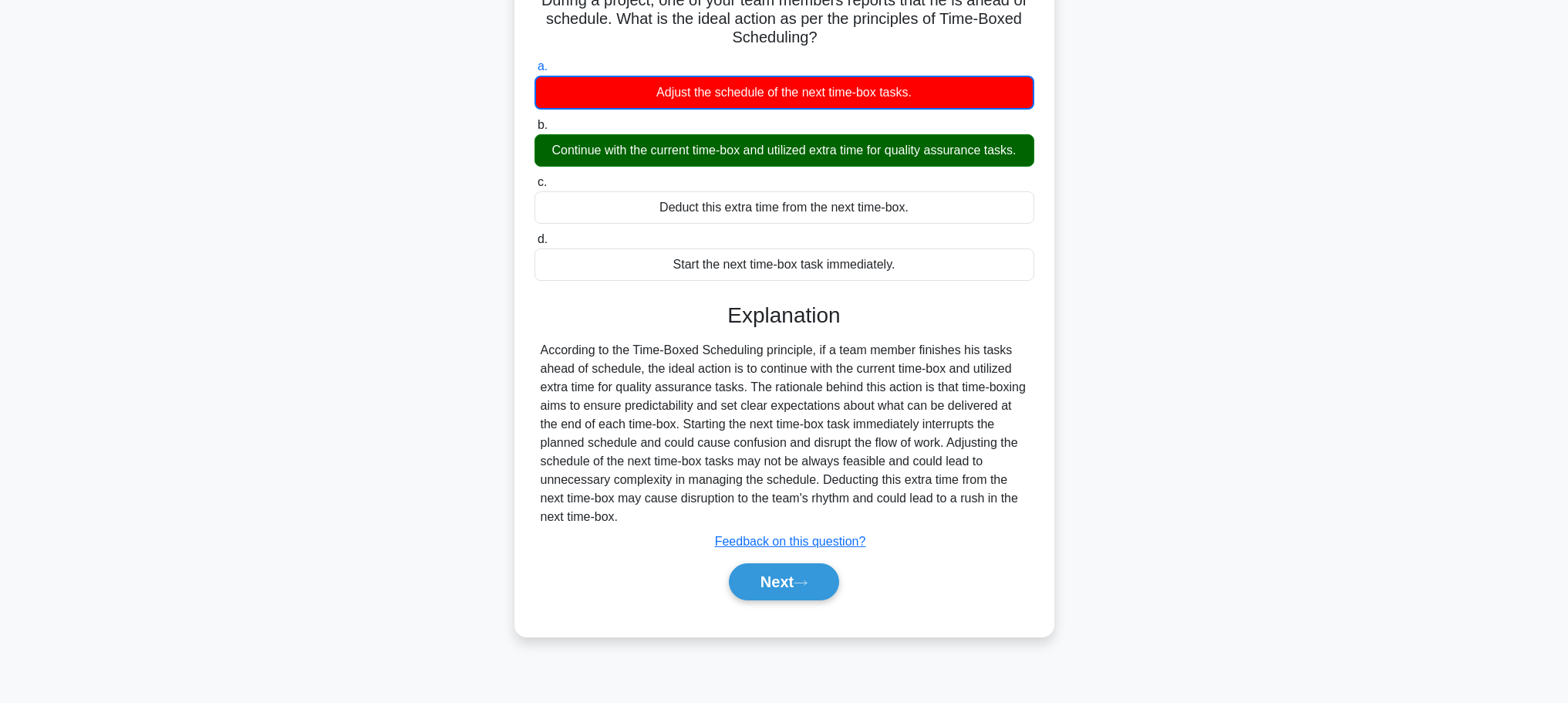
scroll to position [130, 0]
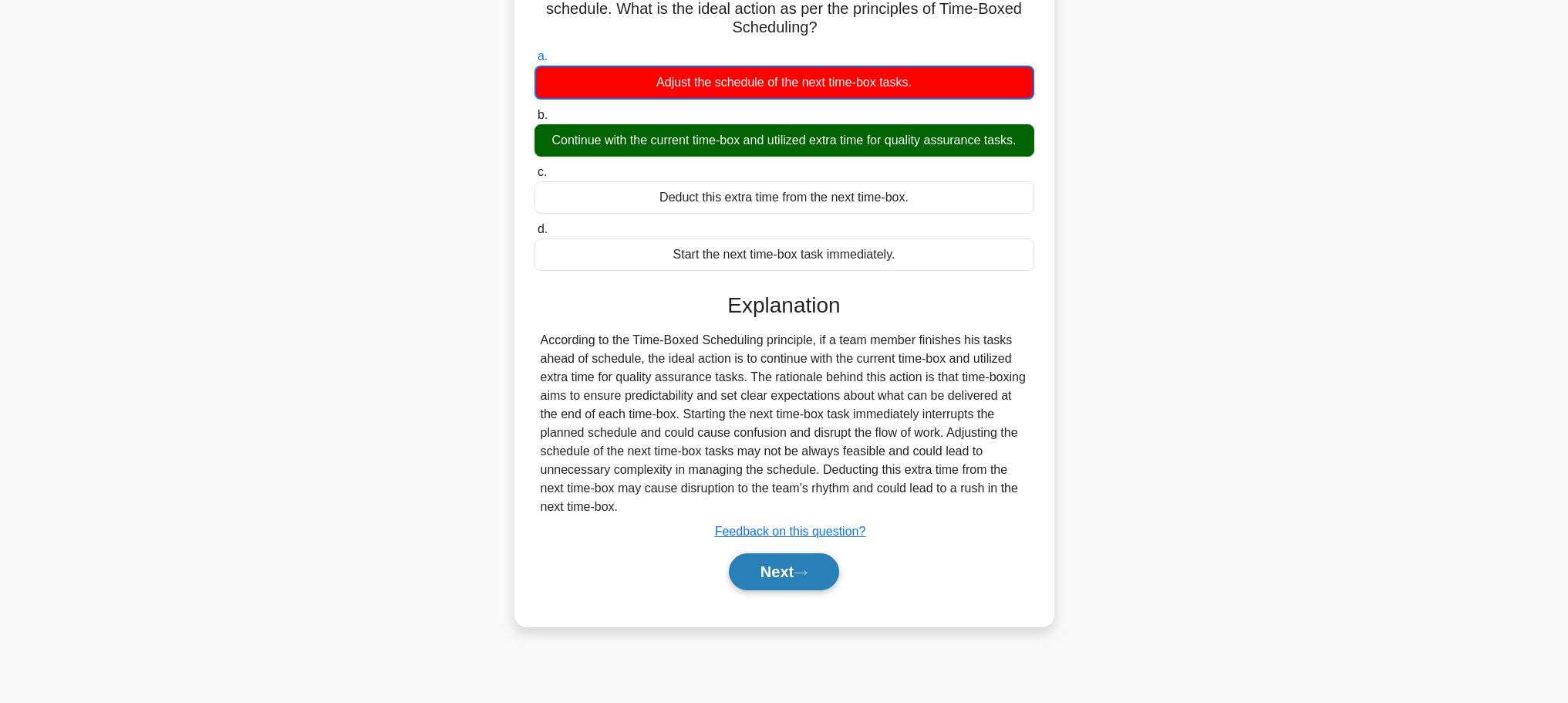
click at [786, 577] on button "Next" at bounding box center [783, 571] width 110 height 37
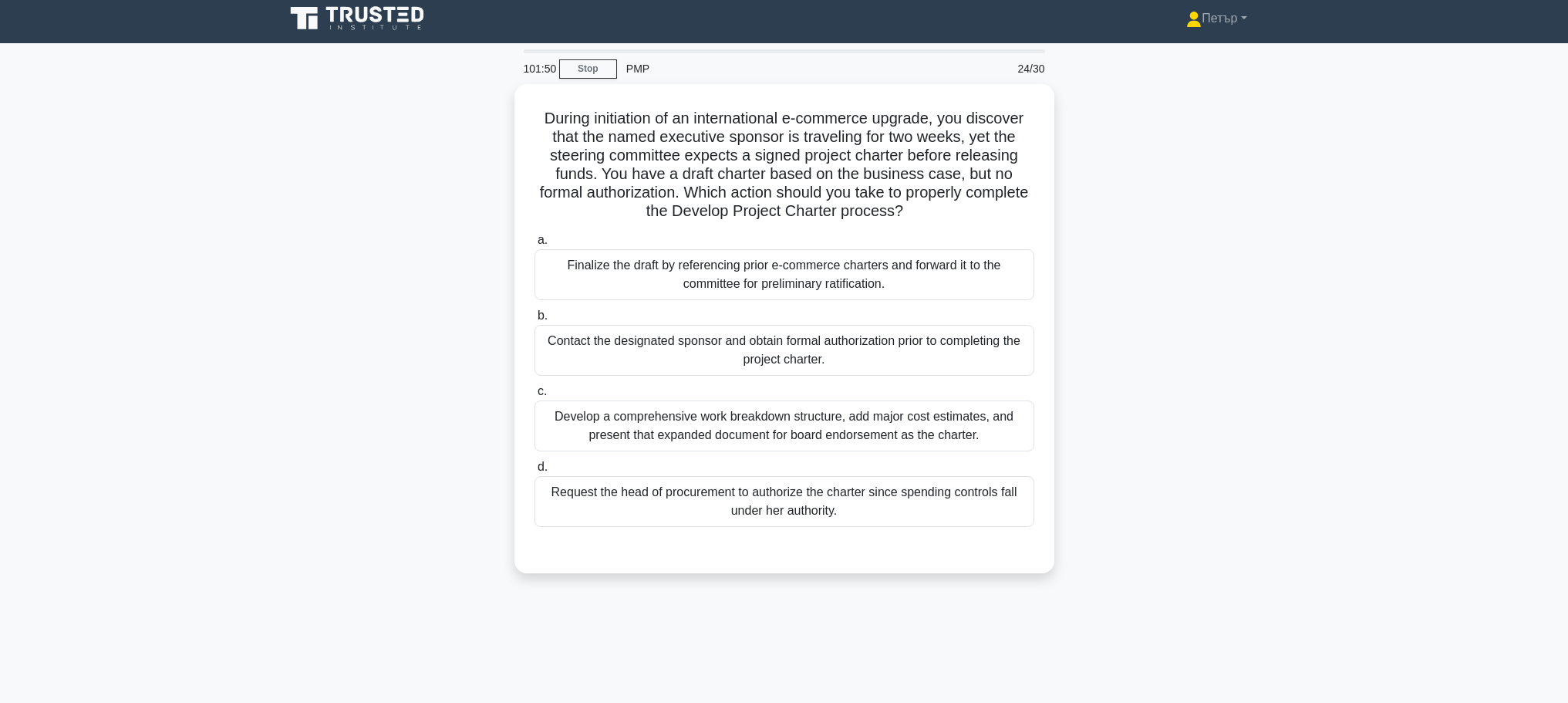
scroll to position [0, 0]
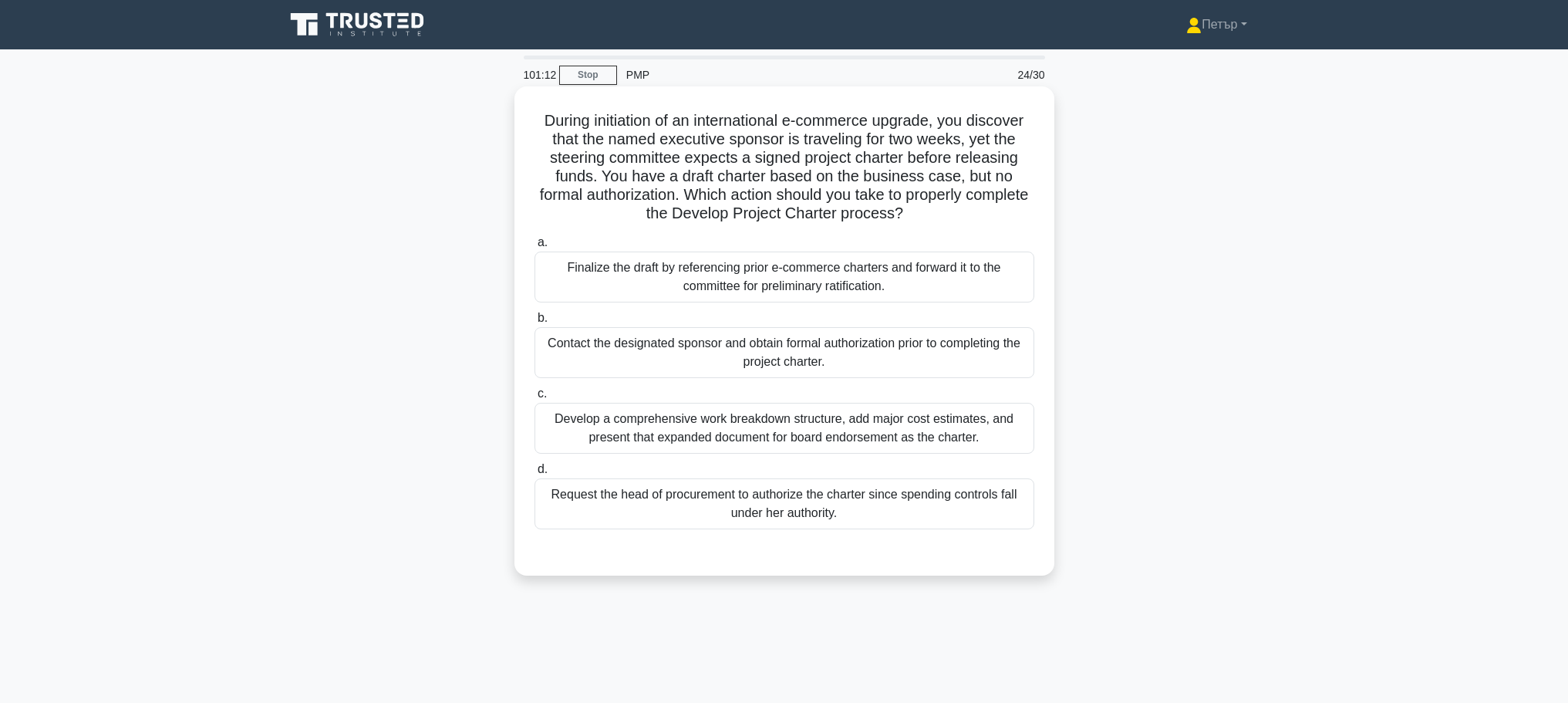
click at [970, 355] on div "Contact the designated sponsor and obtain formal authorization prior to complet…" at bounding box center [784, 352] width 500 height 51
click at [535, 323] on input "b. Contact the designated sponsor and obtain formal authorization prior to comp…" at bounding box center [535, 318] width 0 height 10
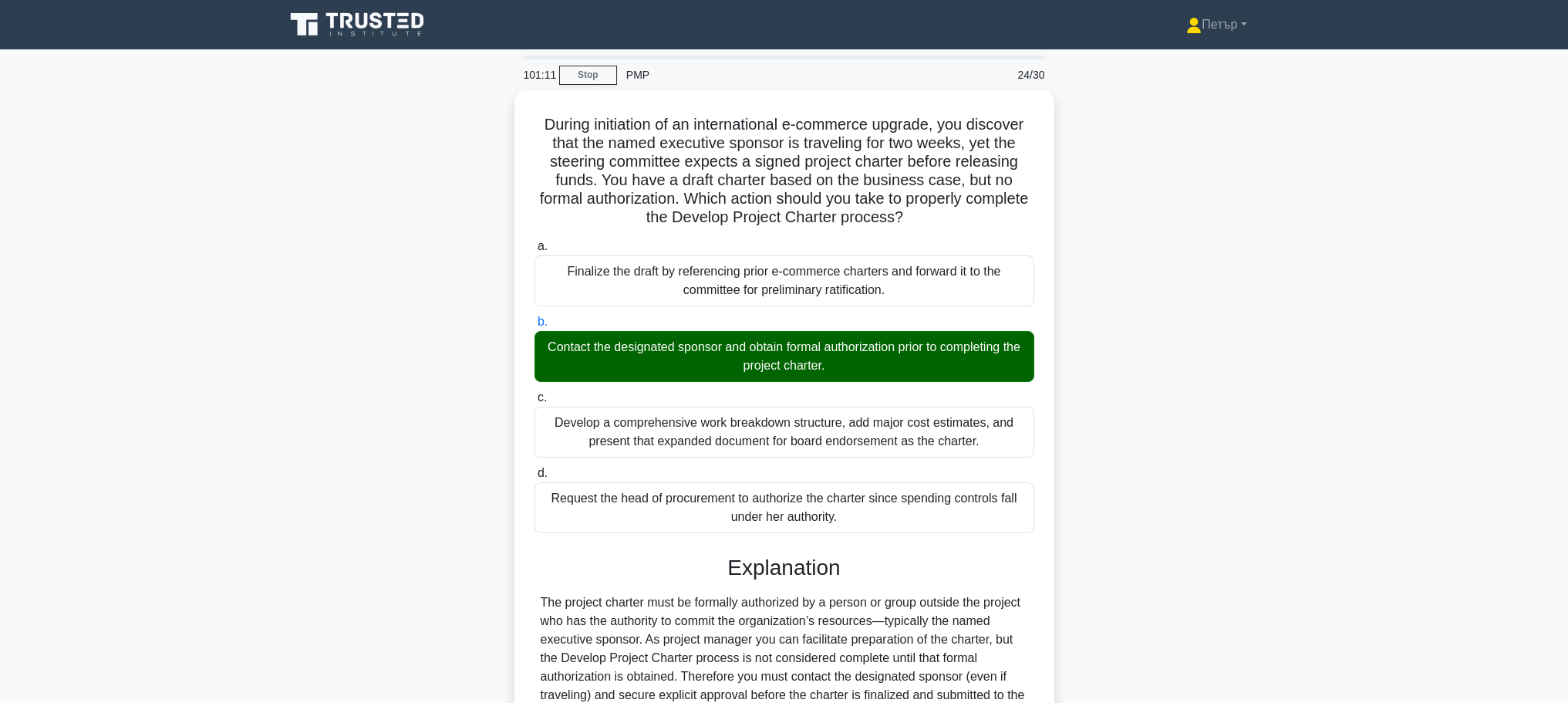
scroll to position [309, 0]
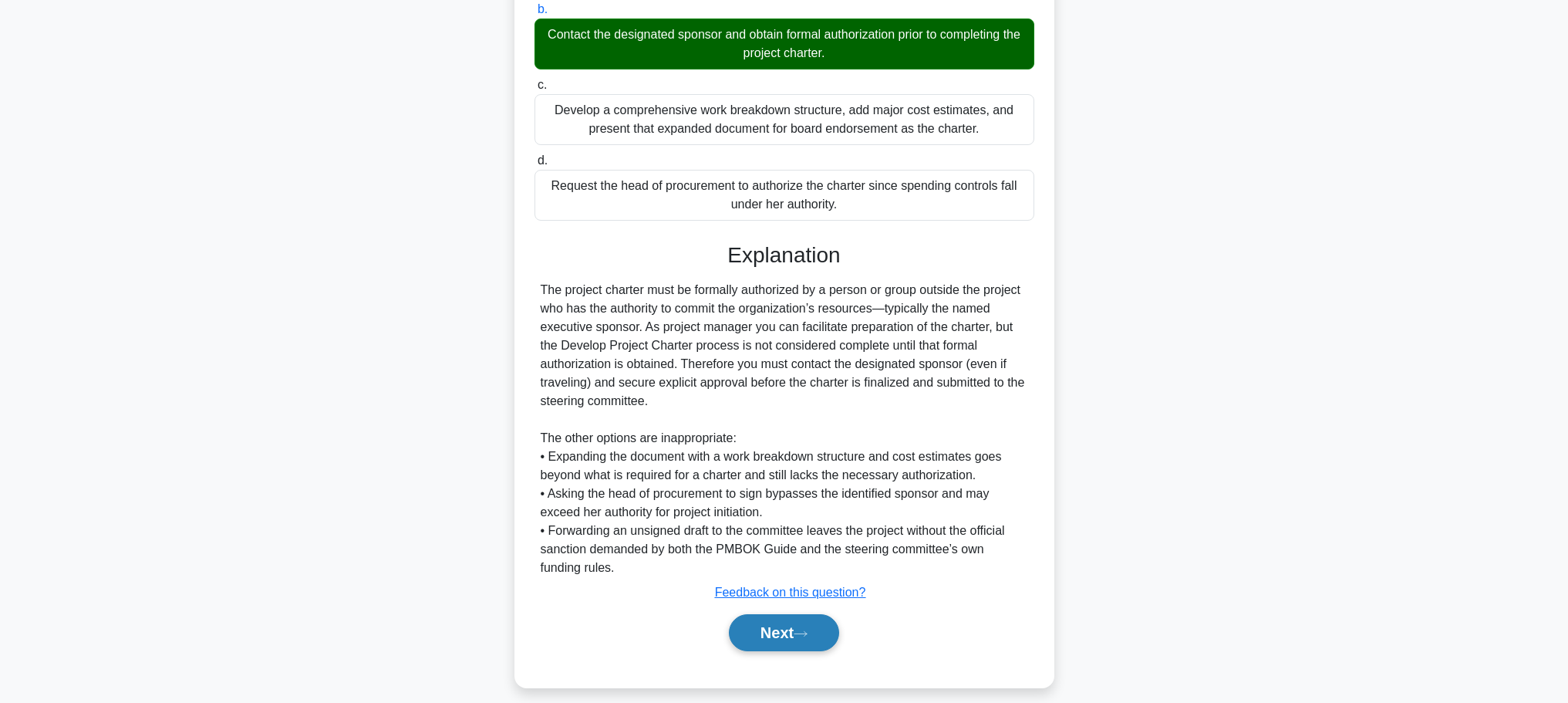
click at [805, 628] on button "Next" at bounding box center [783, 633] width 110 height 37
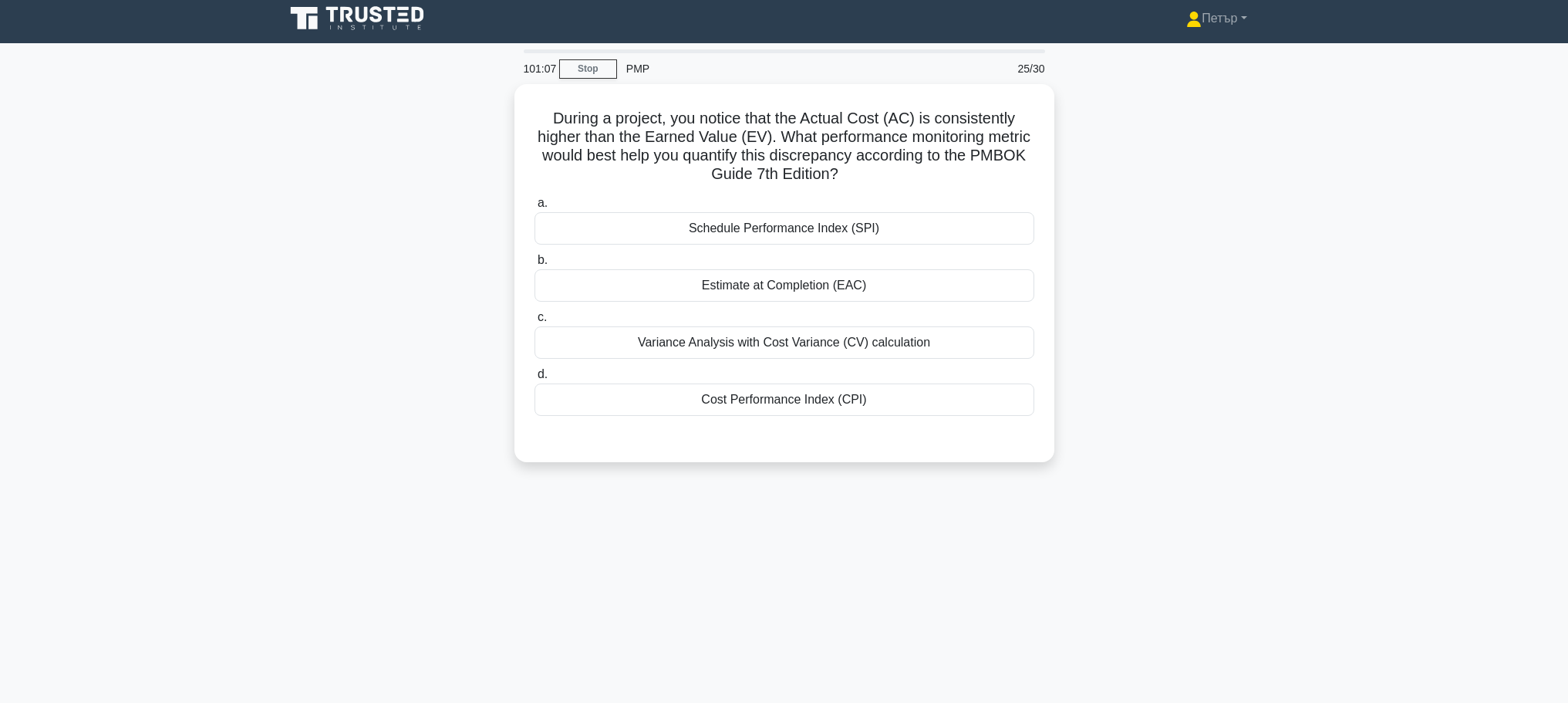
scroll to position [0, 0]
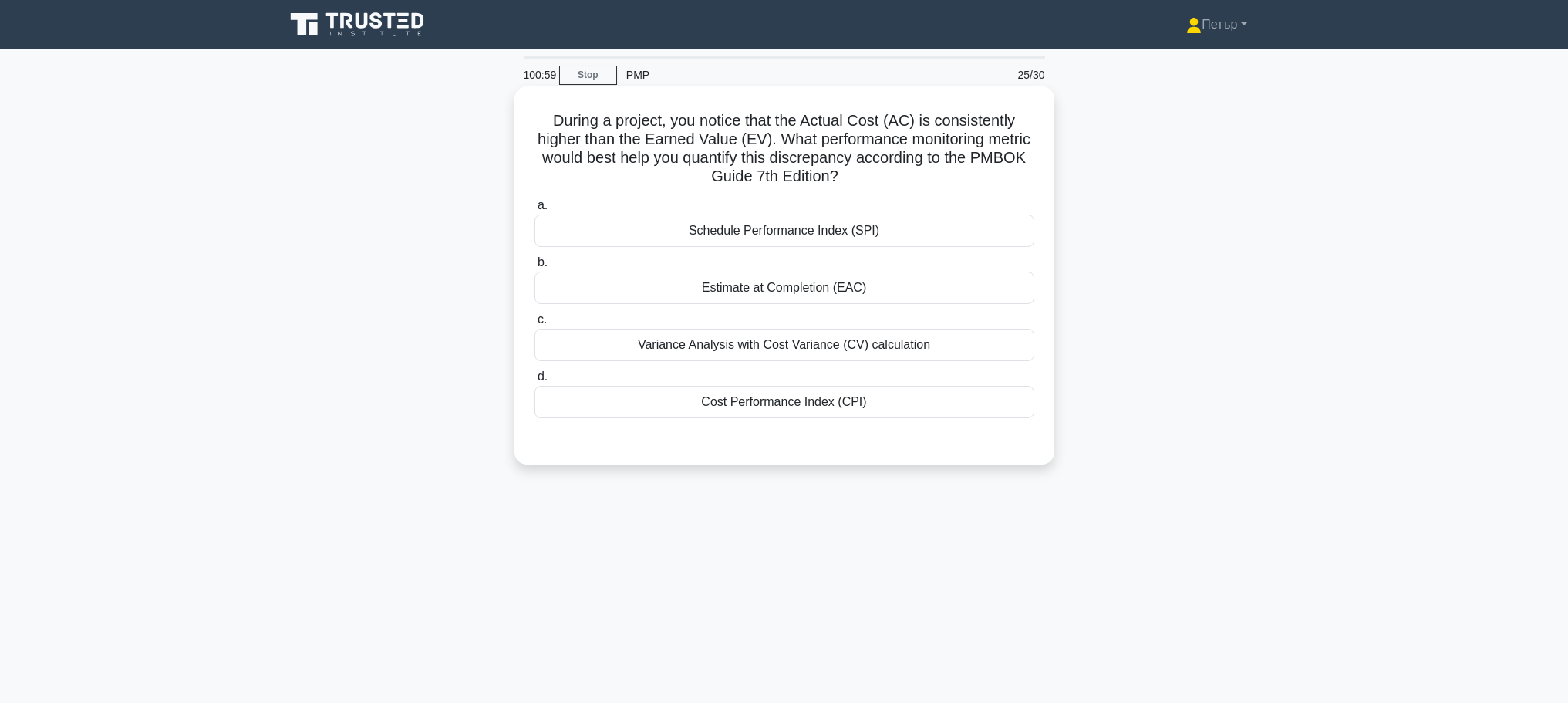
click at [992, 401] on div "Cost Performance Index (CPI)" at bounding box center [784, 401] width 500 height 32
click at [535, 382] on input "d. Cost Performance Index (CPI)" at bounding box center [535, 377] width 0 height 10
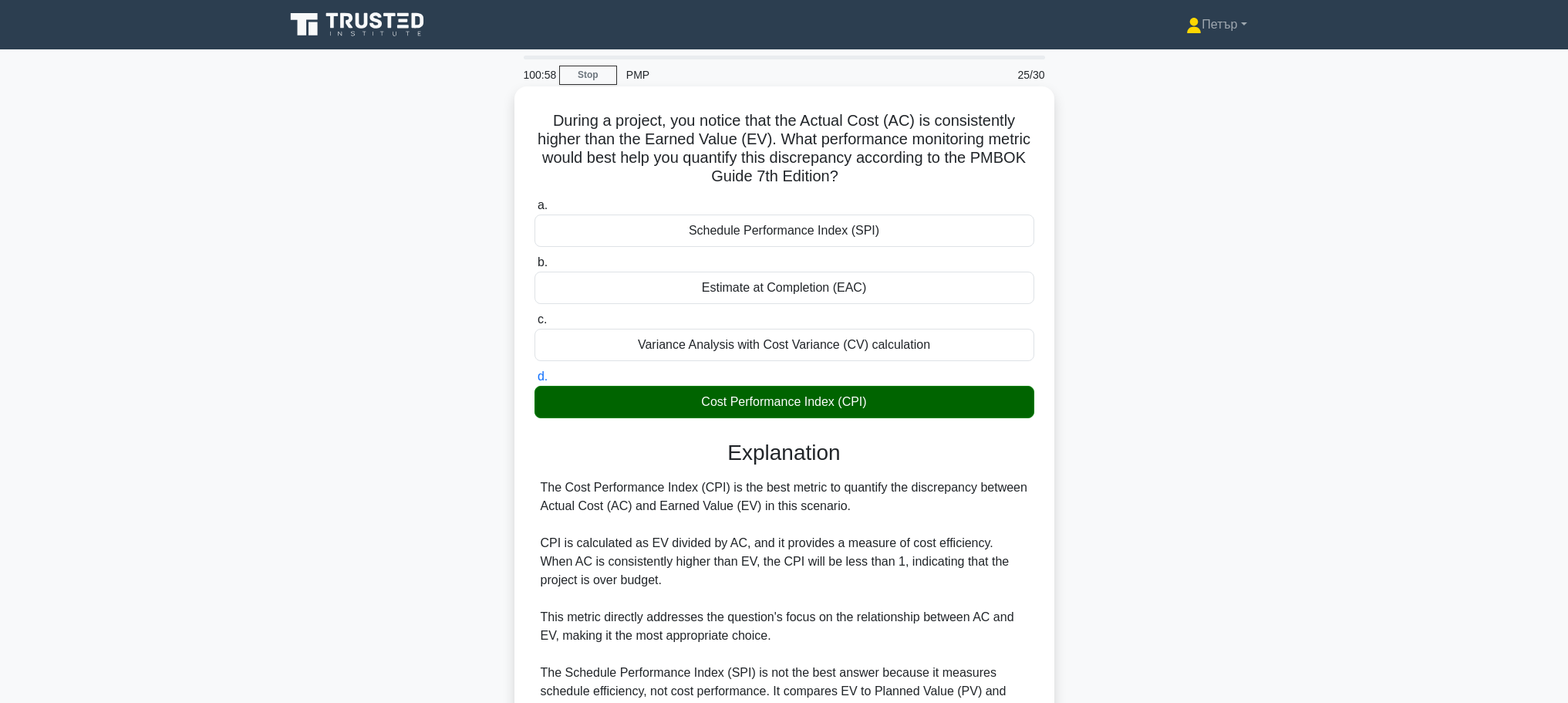
scroll to position [305, 0]
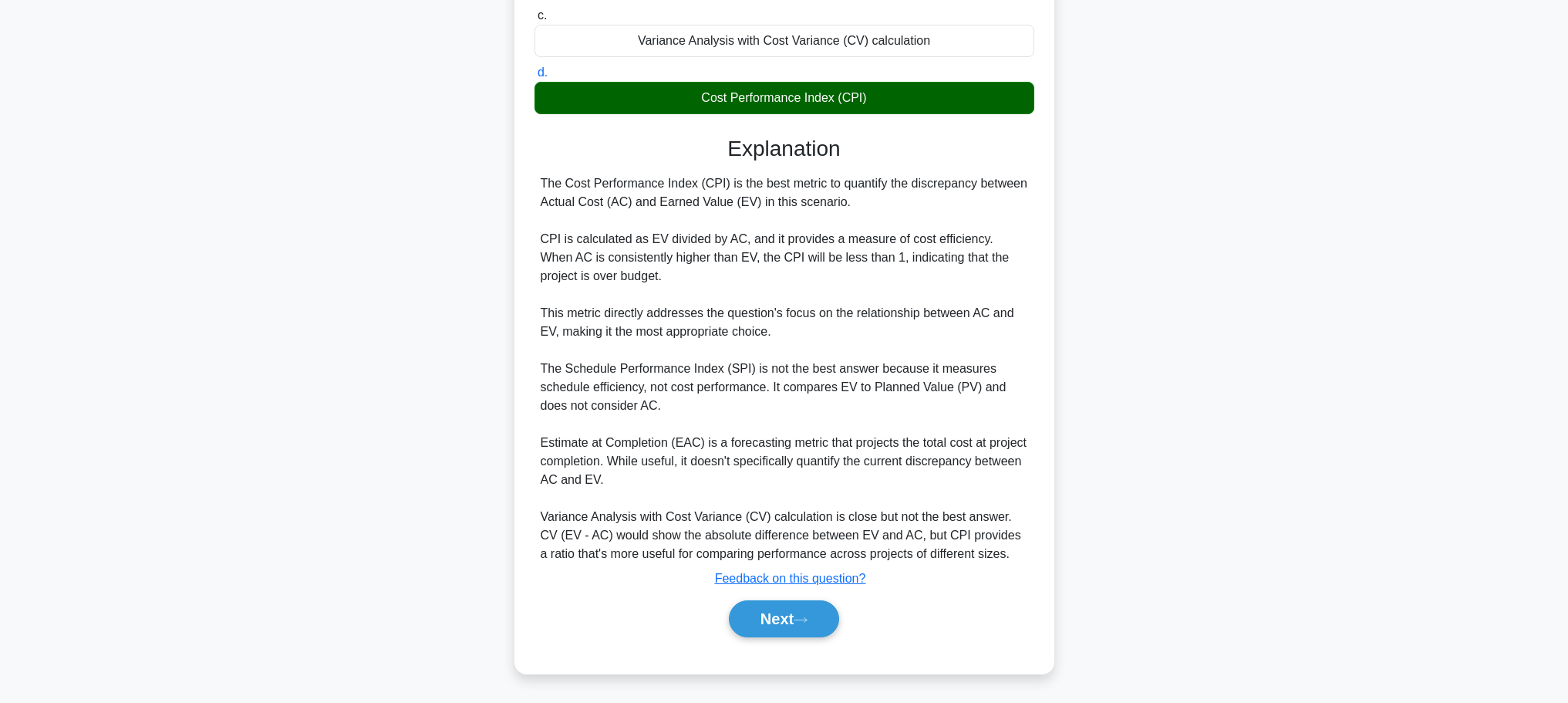
click at [807, 644] on div "a. Schedule Performance Index (SPI) b. Estimate at Completion (EAC) c. d." at bounding box center [784, 272] width 502 height 767
click at [807, 629] on button "Next" at bounding box center [783, 619] width 110 height 37
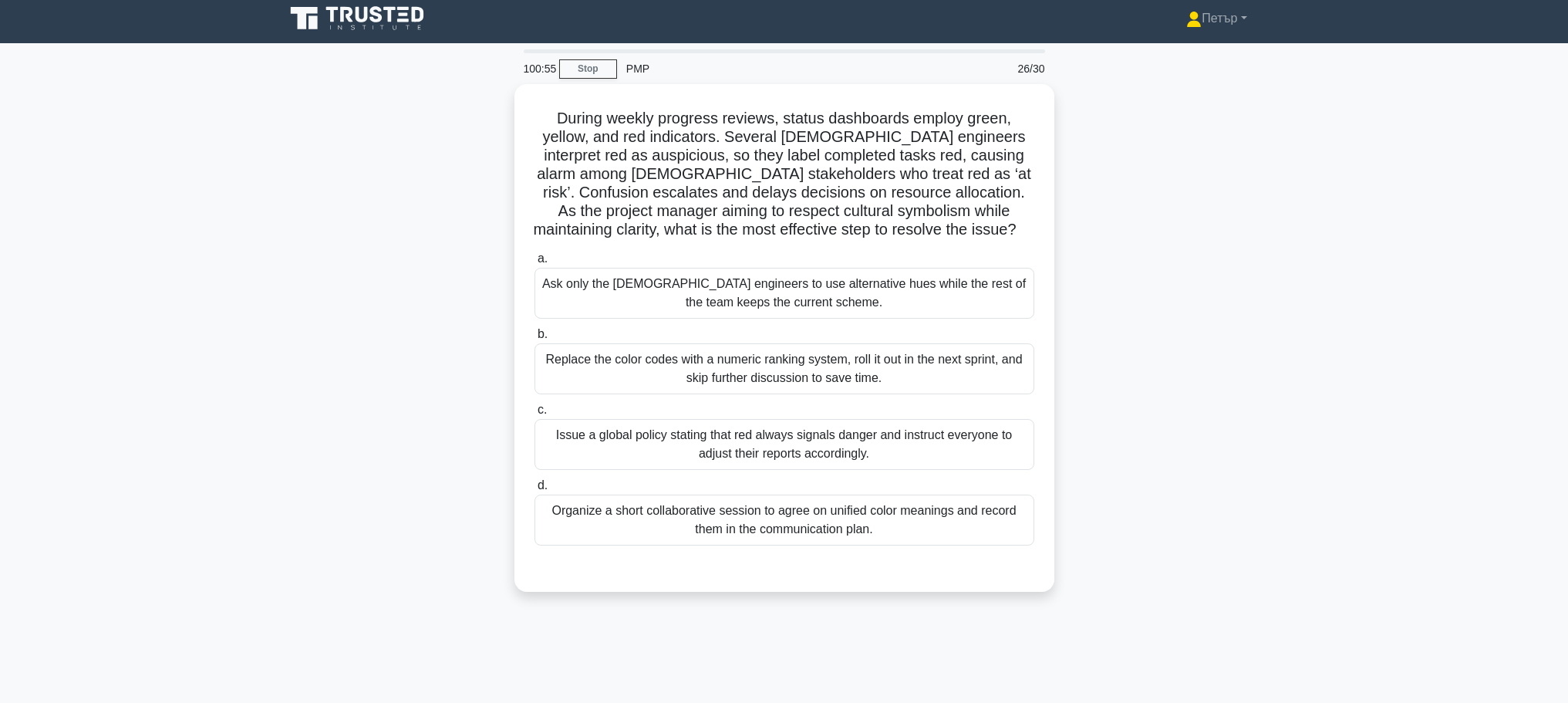
scroll to position [0, 0]
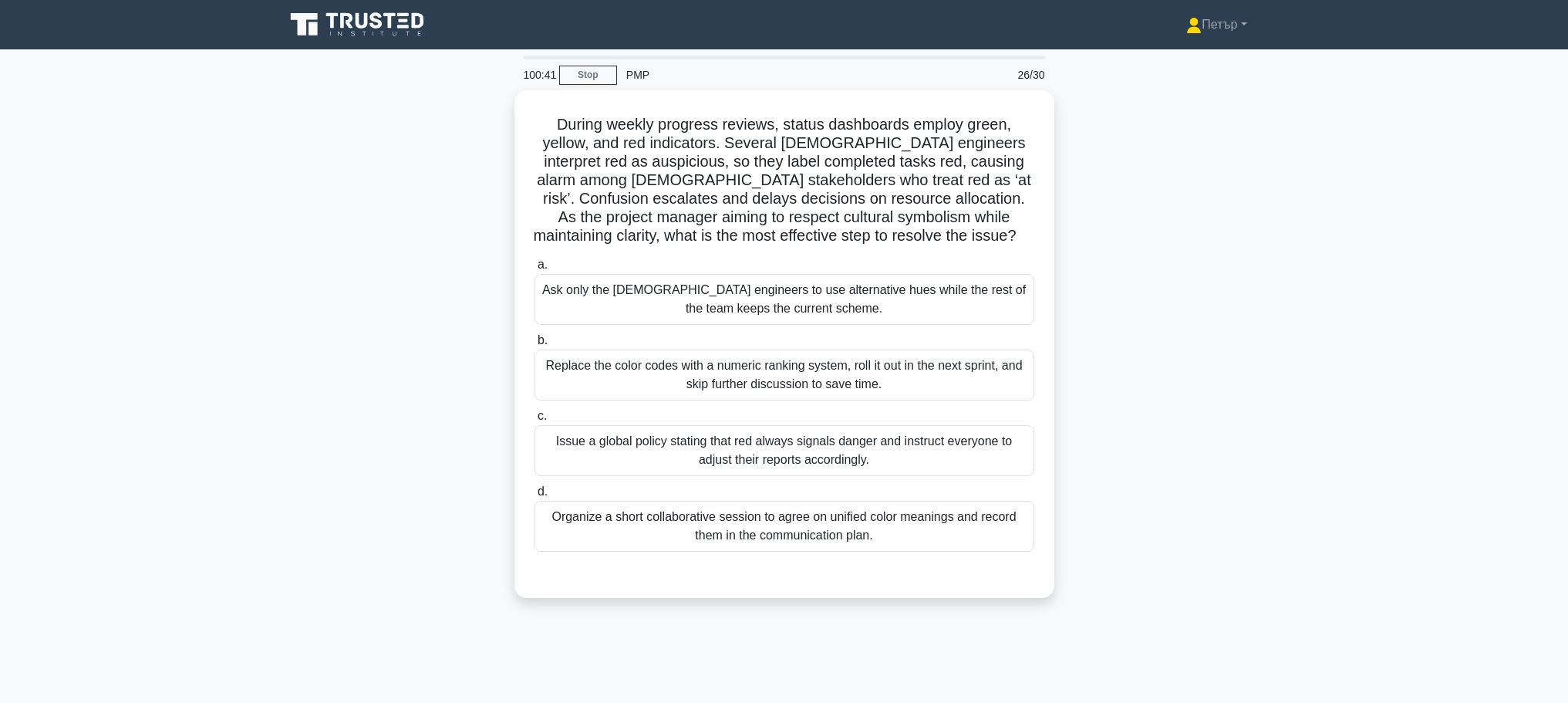
click at [1509, 179] on main "100:41 Stop PMP 26/30 During weekly progress reviews, status dashboards employ …" at bounding box center [784, 441] width 1568 height 784
click at [847, 512] on div "Organize a short collaborative session to agree on unified color meanings and r…" at bounding box center [784, 522] width 500 height 51
click at [535, 493] on input "d. Organize a short collaborative session to agree on unified color meanings an…" at bounding box center [535, 488] width 0 height 10
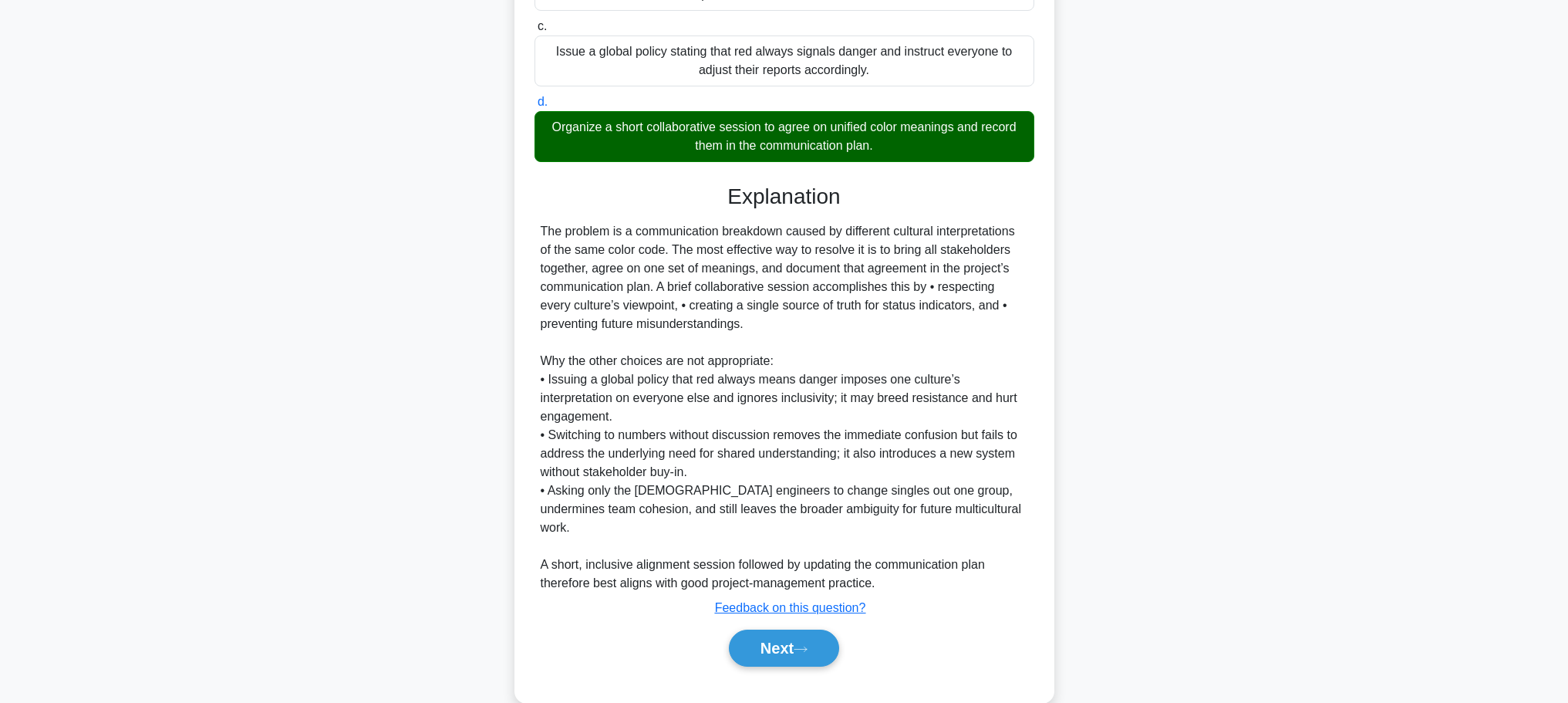
scroll to position [398, 0]
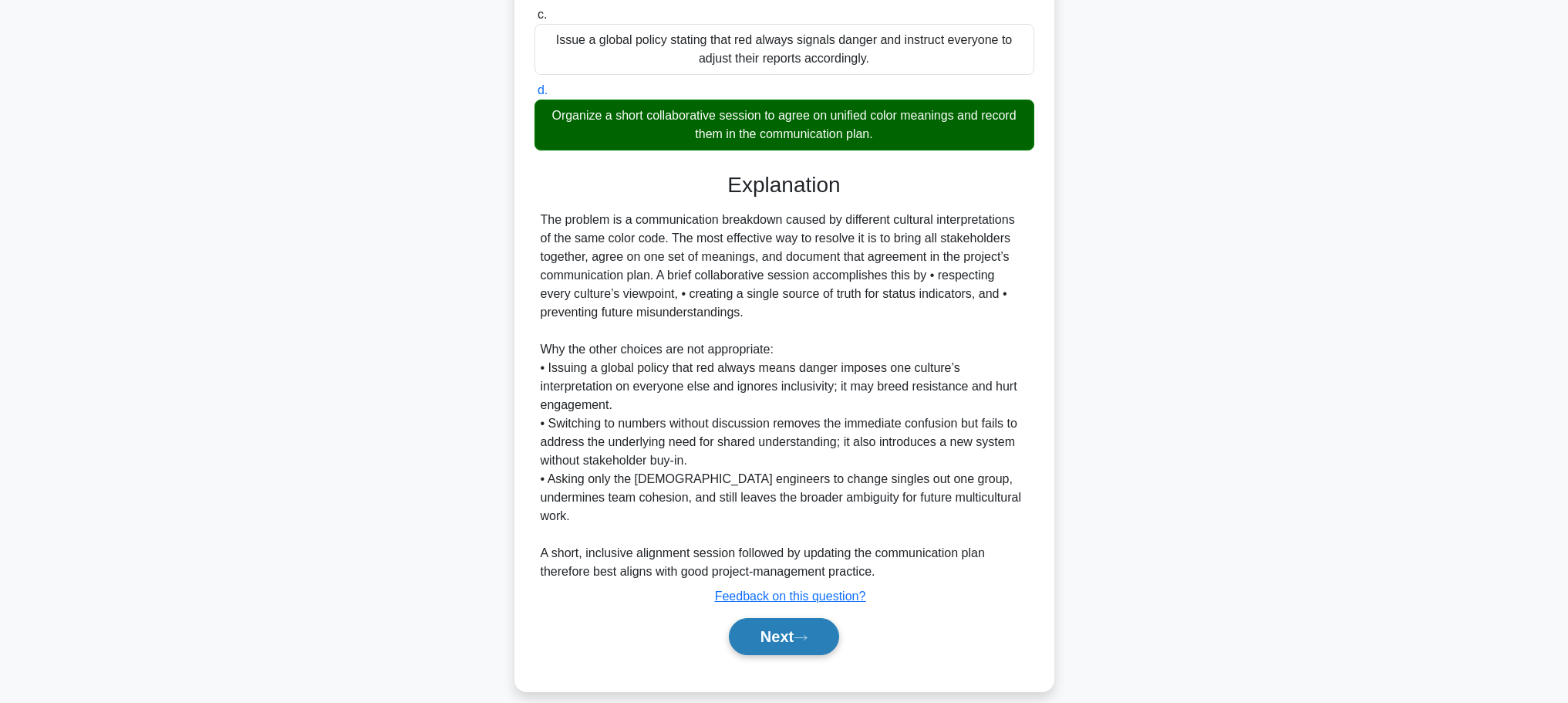
click at [773, 622] on button "Next" at bounding box center [783, 636] width 110 height 37
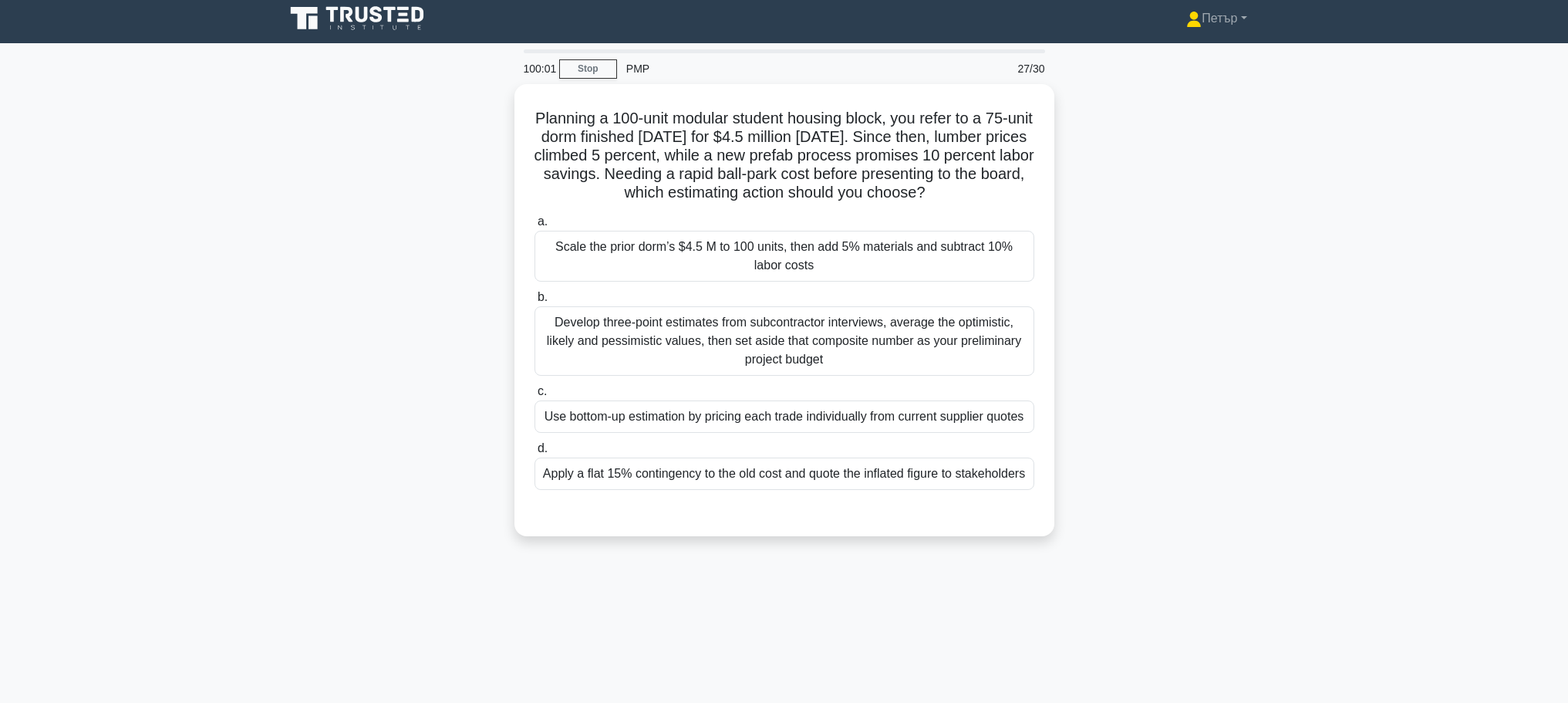
scroll to position [0, 0]
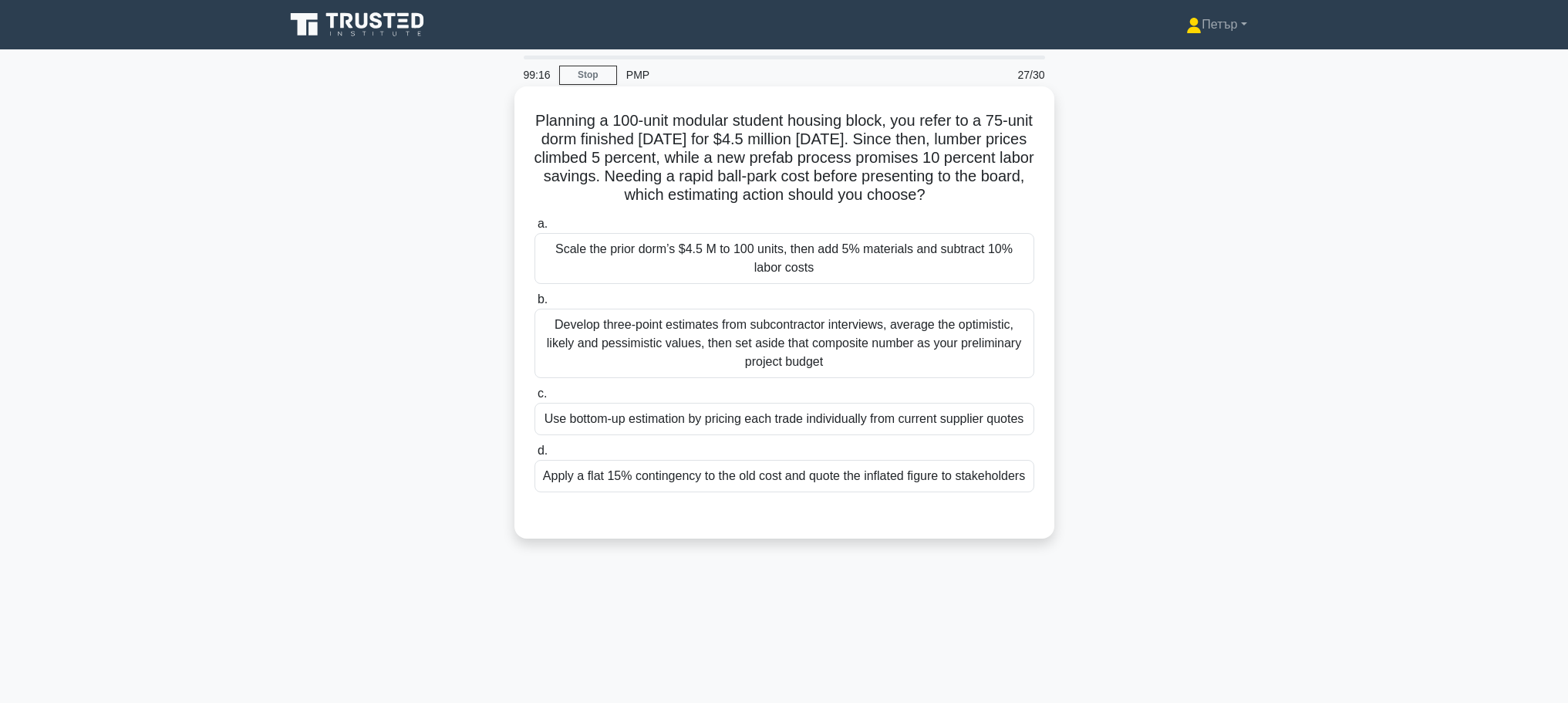
click at [891, 264] on div "Scale the prior dorm’s $4.5 M to 100 units, then add 5% materials and subtract …" at bounding box center [784, 258] width 500 height 51
click at [535, 229] on input "a. Scale the prior dorm’s $4.5 M to 100 units, then add 5% materials and subtra…" at bounding box center [535, 225] width 0 height 10
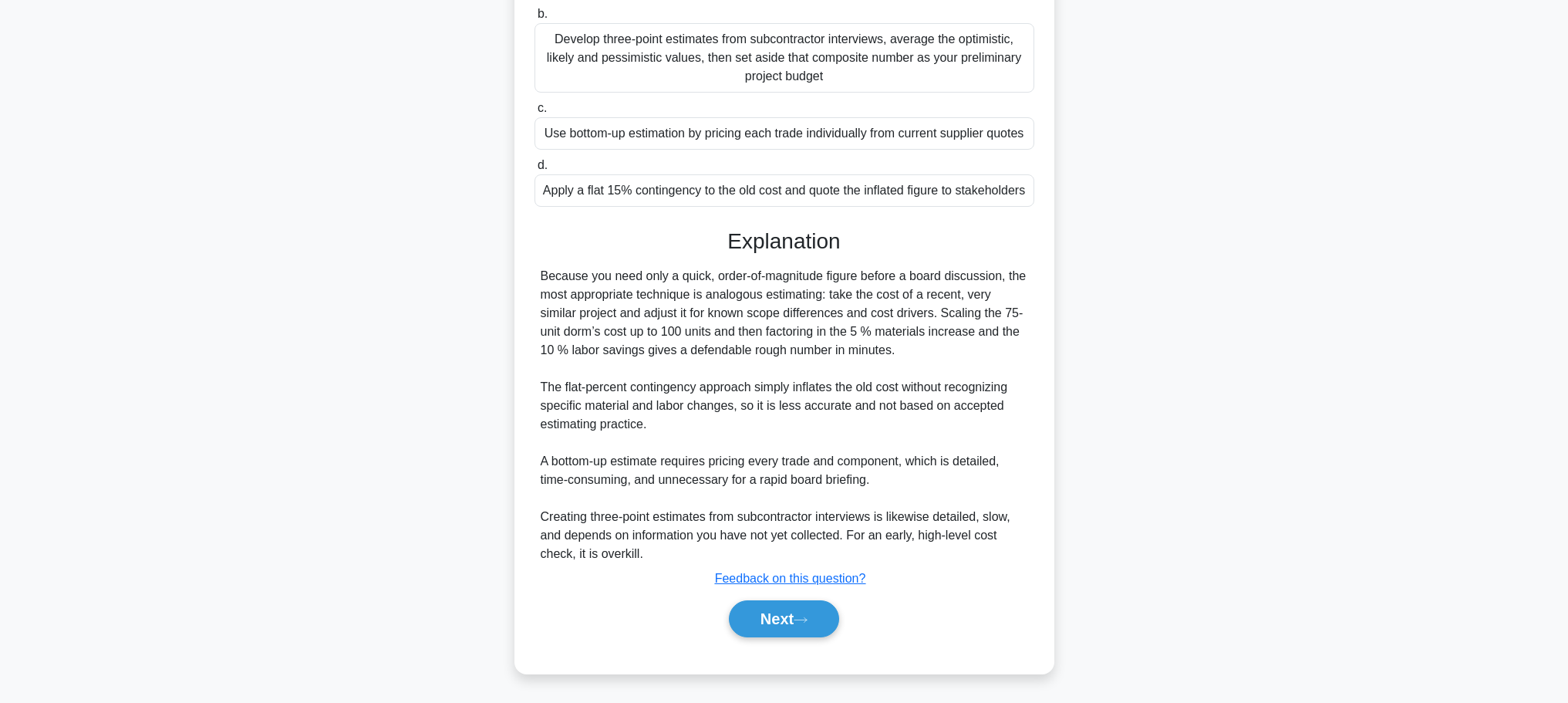
scroll to position [342, 0]
click at [778, 615] on button "Next" at bounding box center [783, 619] width 110 height 37
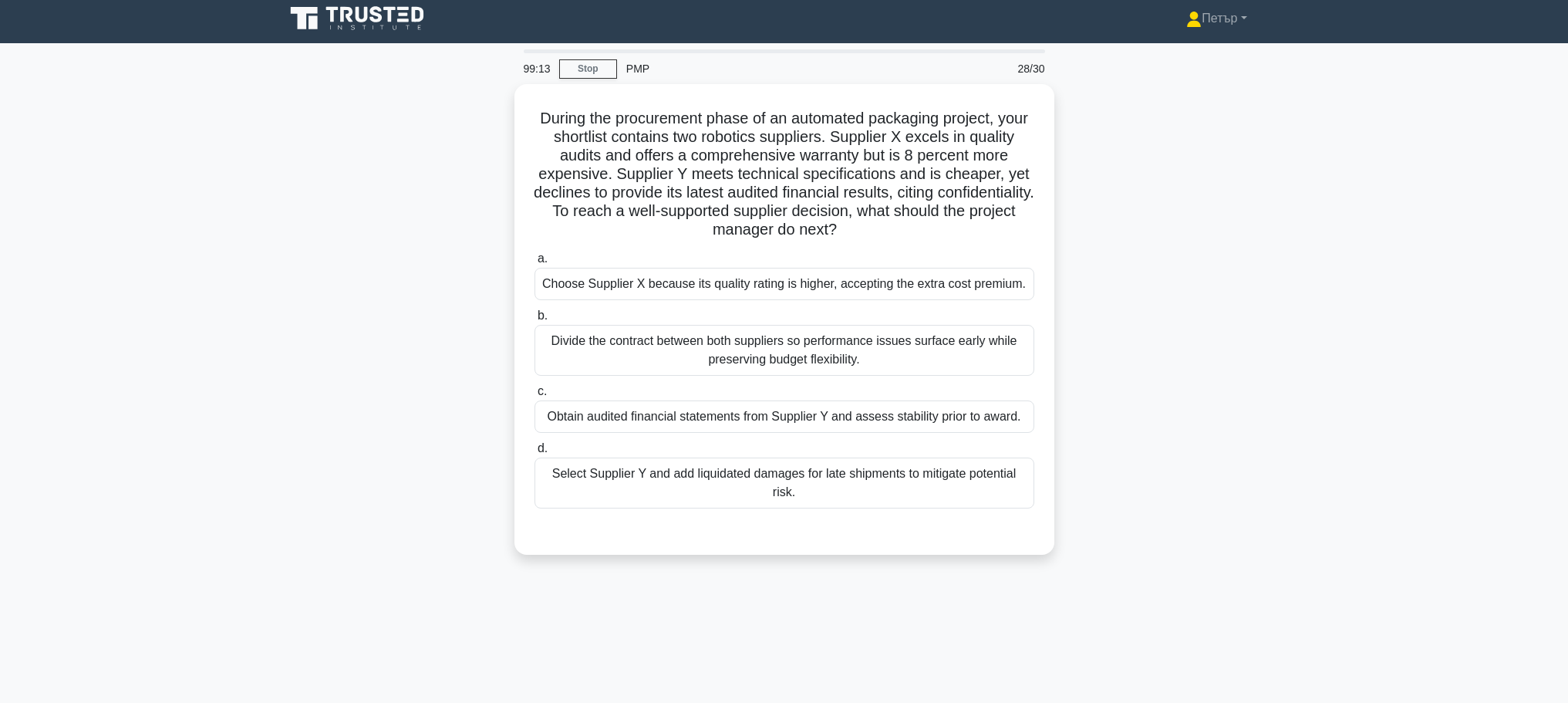
scroll to position [0, 0]
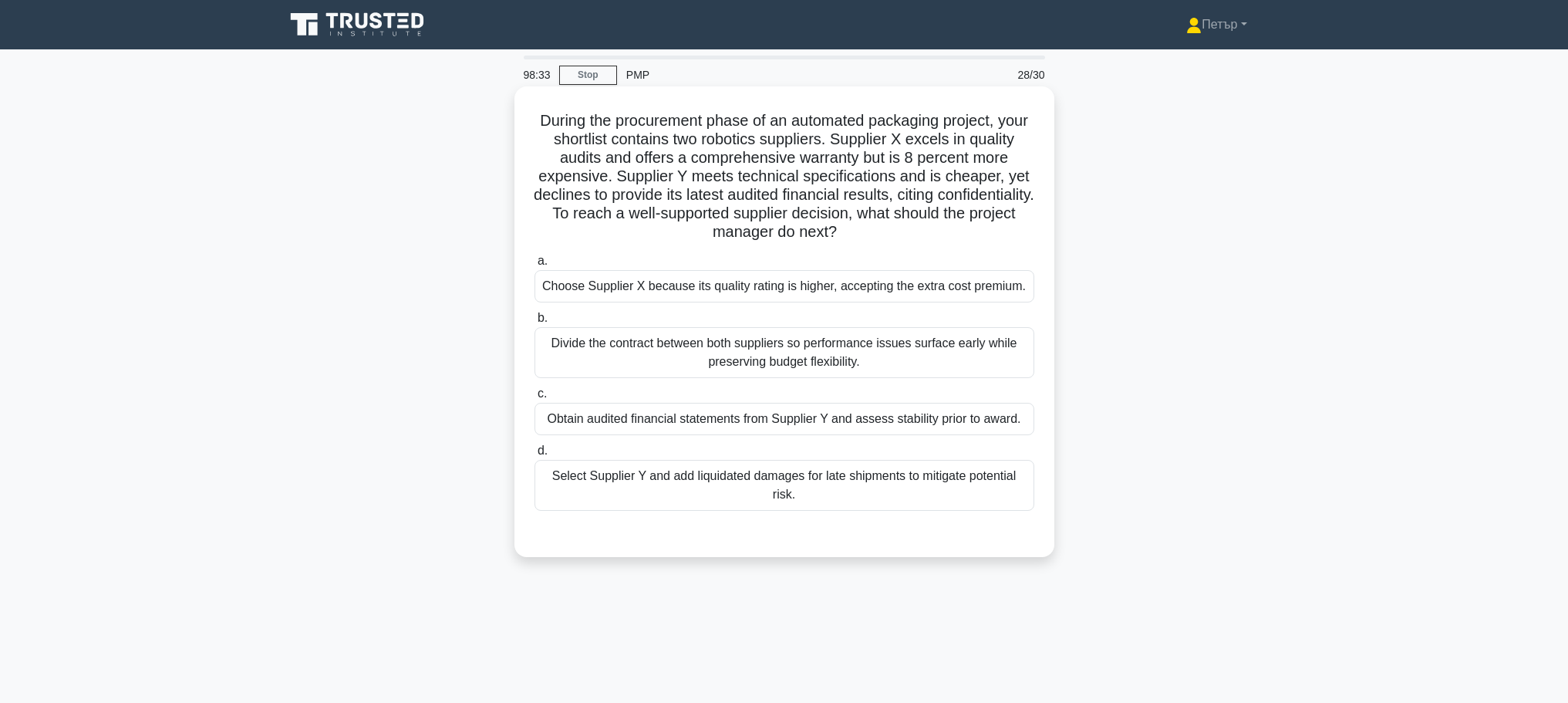
click at [906, 429] on div "Obtain audited financial statements from Supplier Y and assess stability prior …" at bounding box center [784, 419] width 500 height 32
click at [535, 399] on input "c. Obtain audited financial statements from Supplier Y and assess stability pri…" at bounding box center [535, 394] width 0 height 10
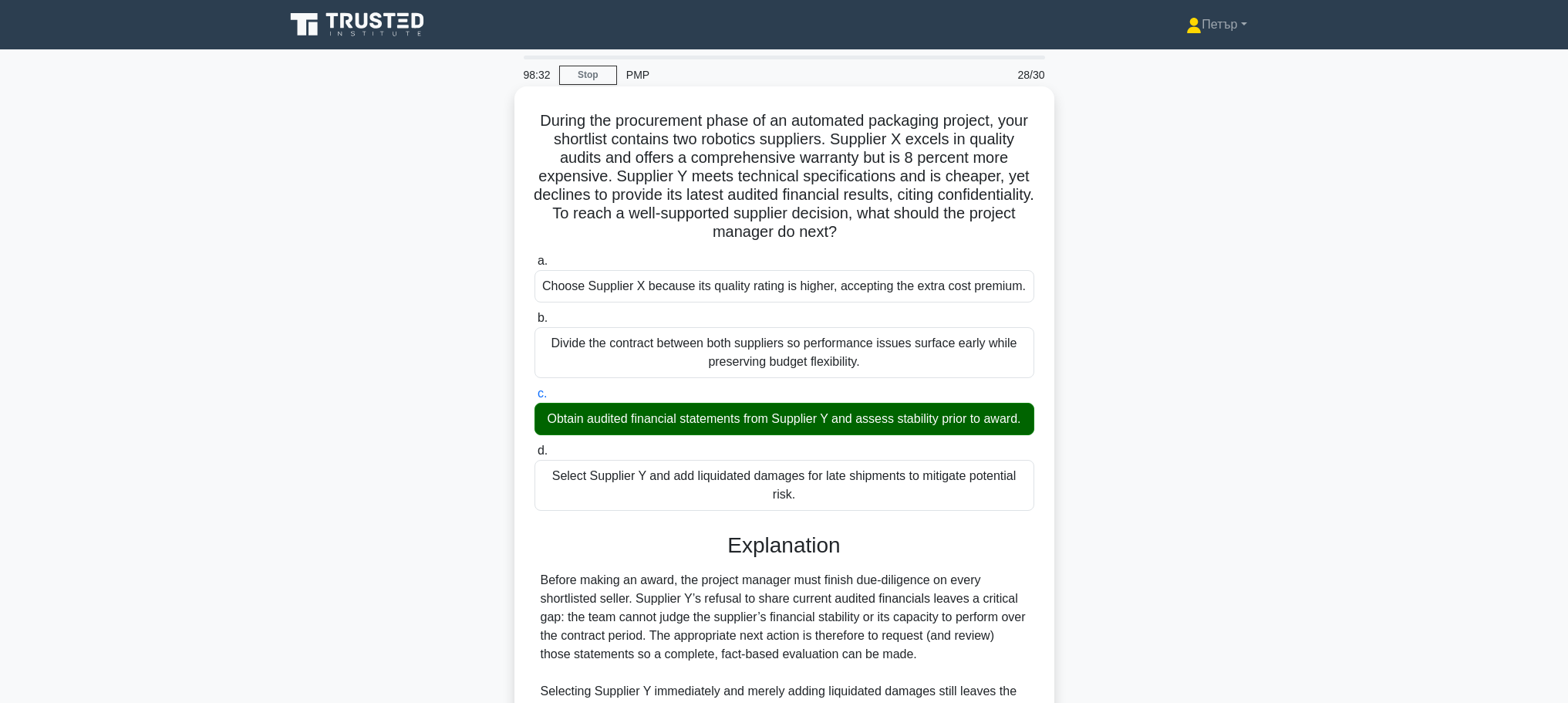
scroll to position [268, 0]
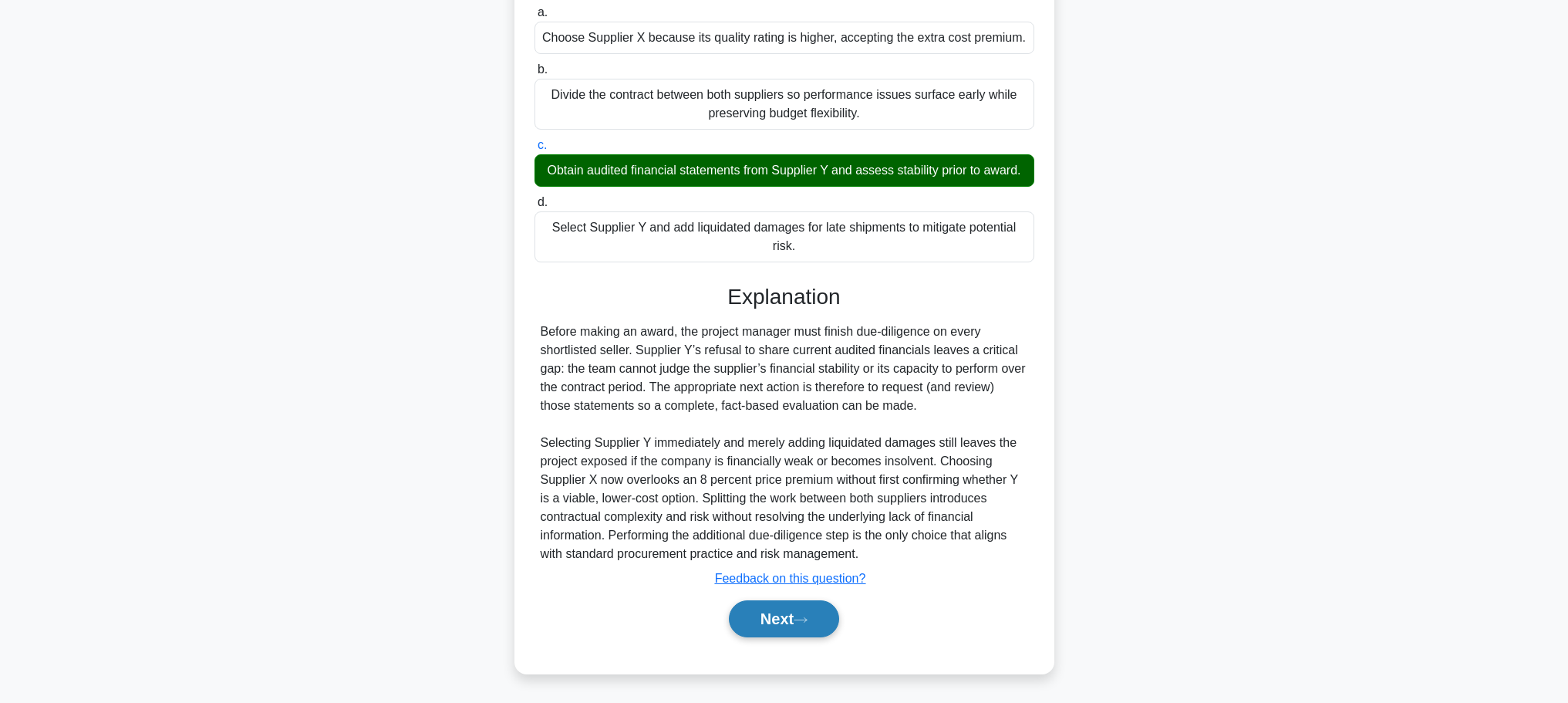
click at [781, 621] on button "Next" at bounding box center [783, 619] width 110 height 37
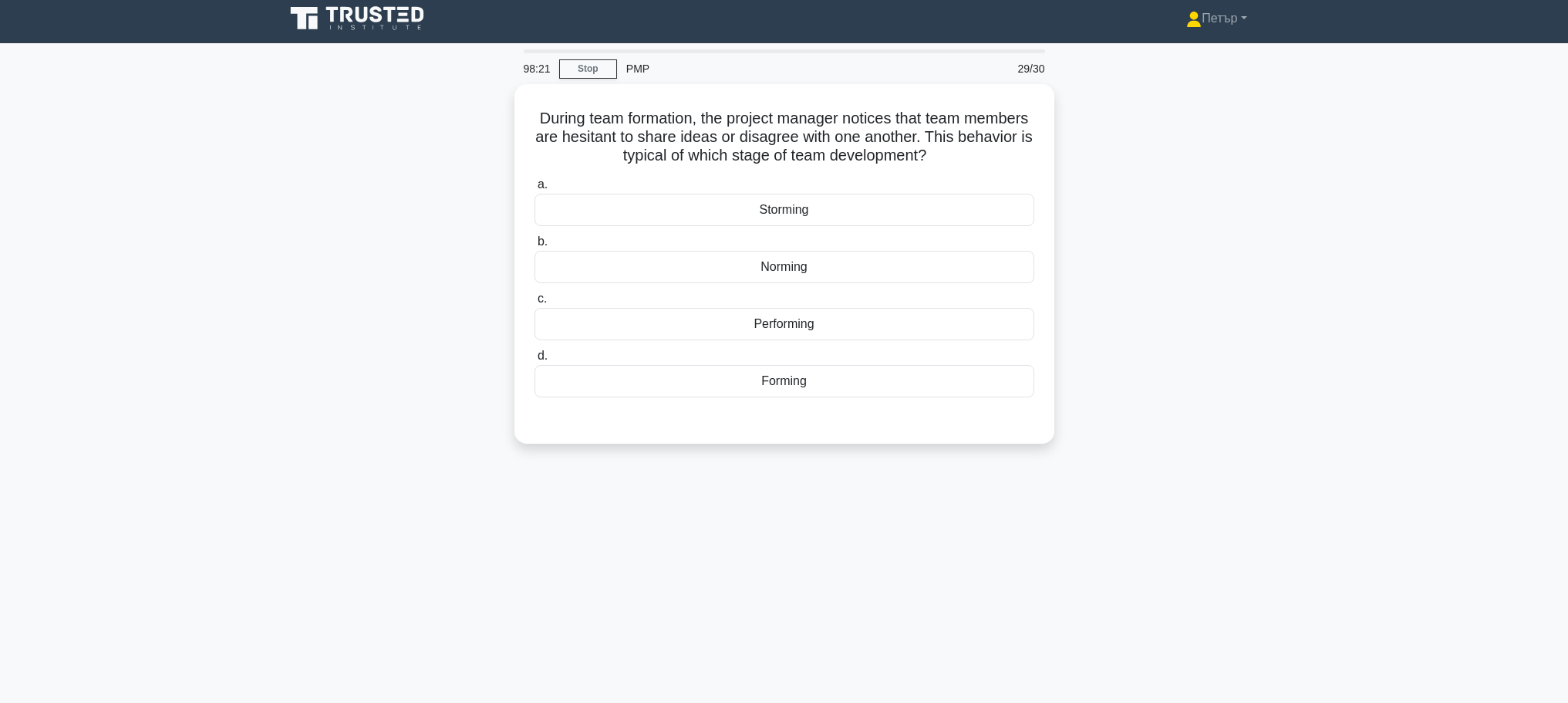
scroll to position [0, 0]
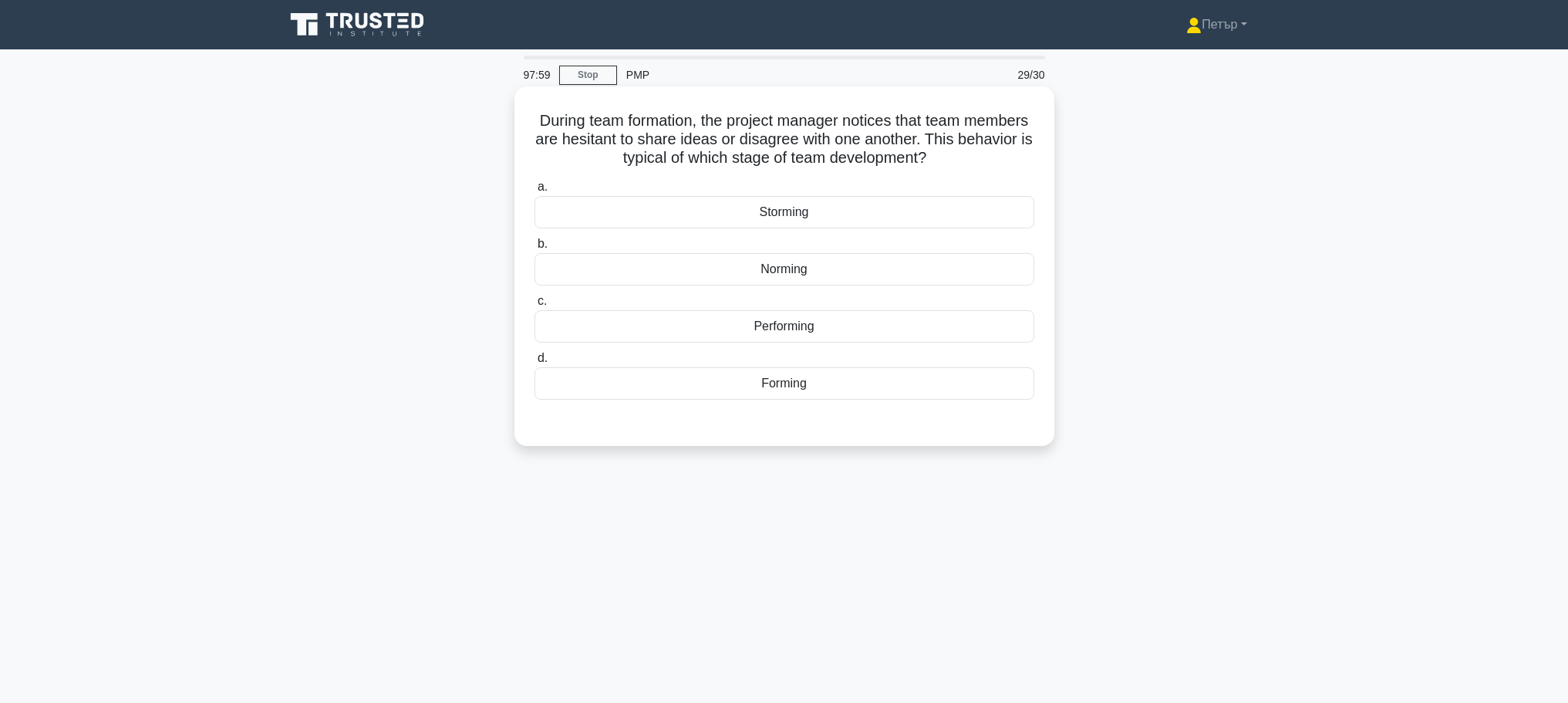
click at [897, 210] on div "Storming" at bounding box center [784, 212] width 500 height 32
click at [535, 192] on input "a. Storming" at bounding box center [535, 187] width 0 height 10
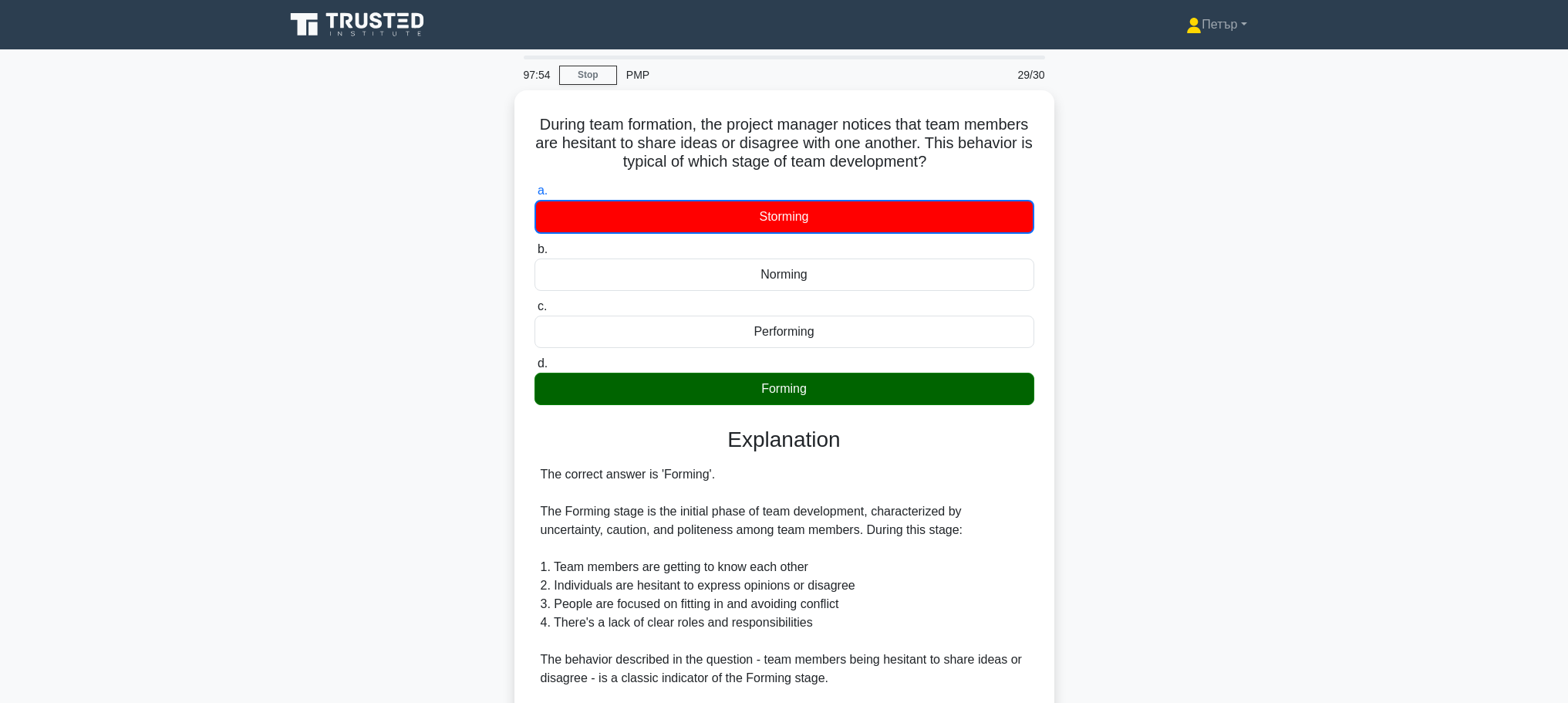
scroll to position [306, 0]
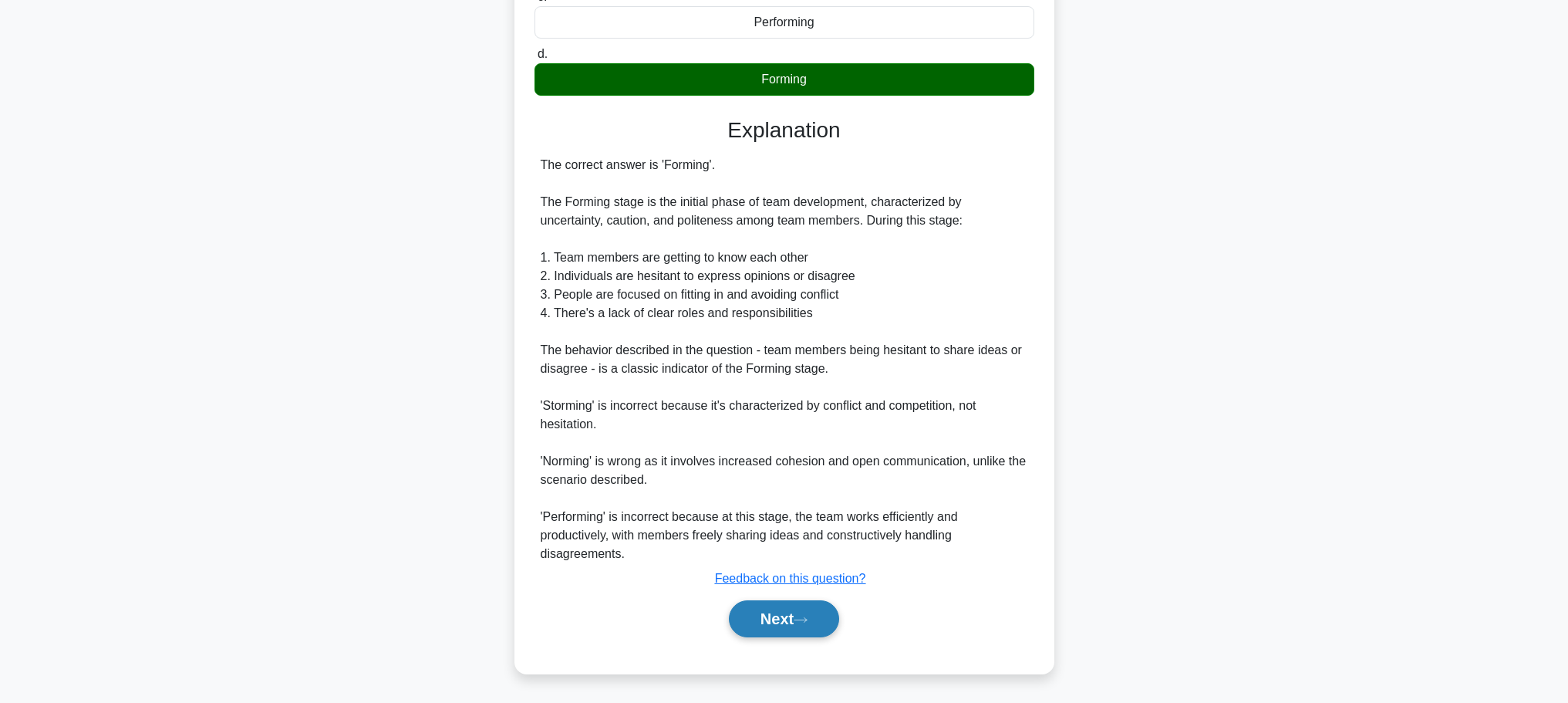
click at [784, 610] on button "Next" at bounding box center [783, 619] width 110 height 37
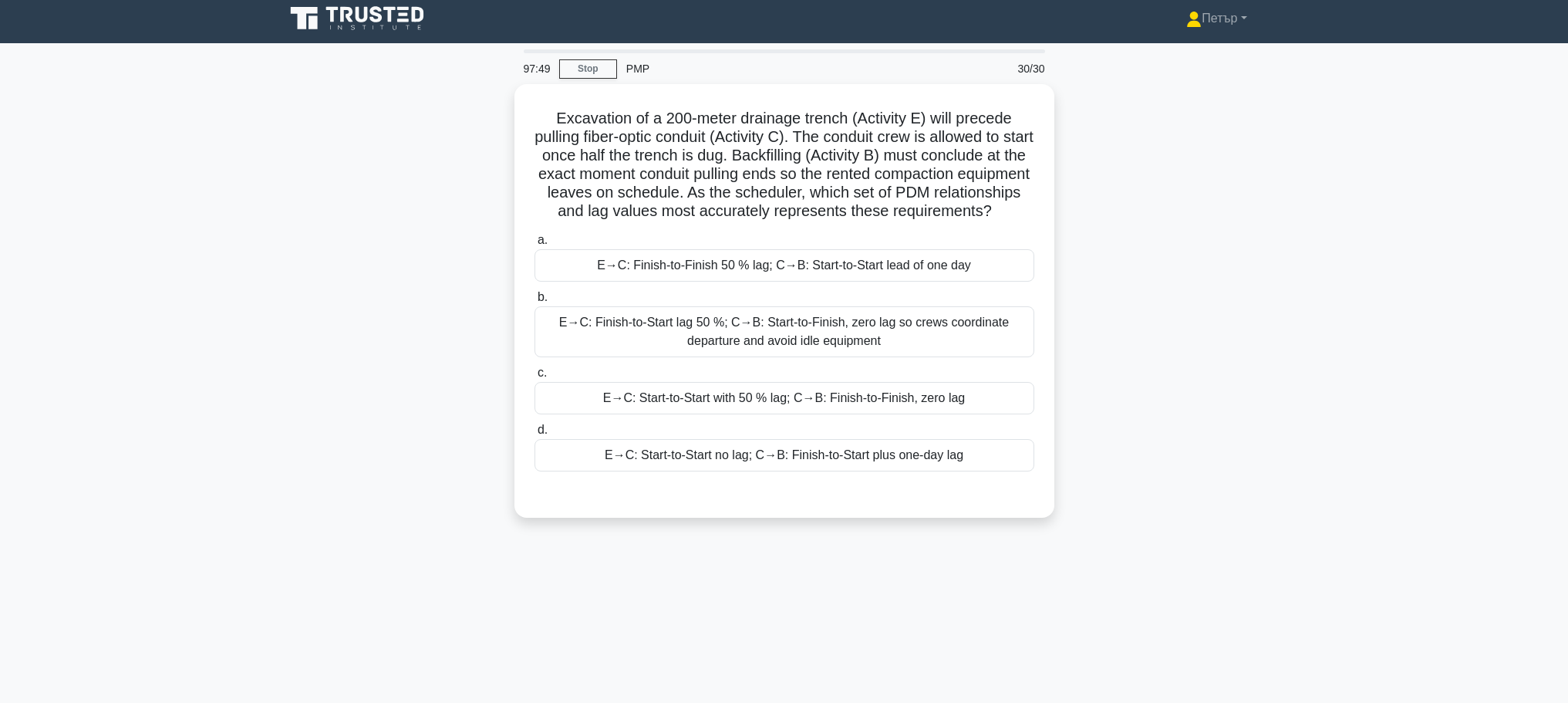
scroll to position [0, 0]
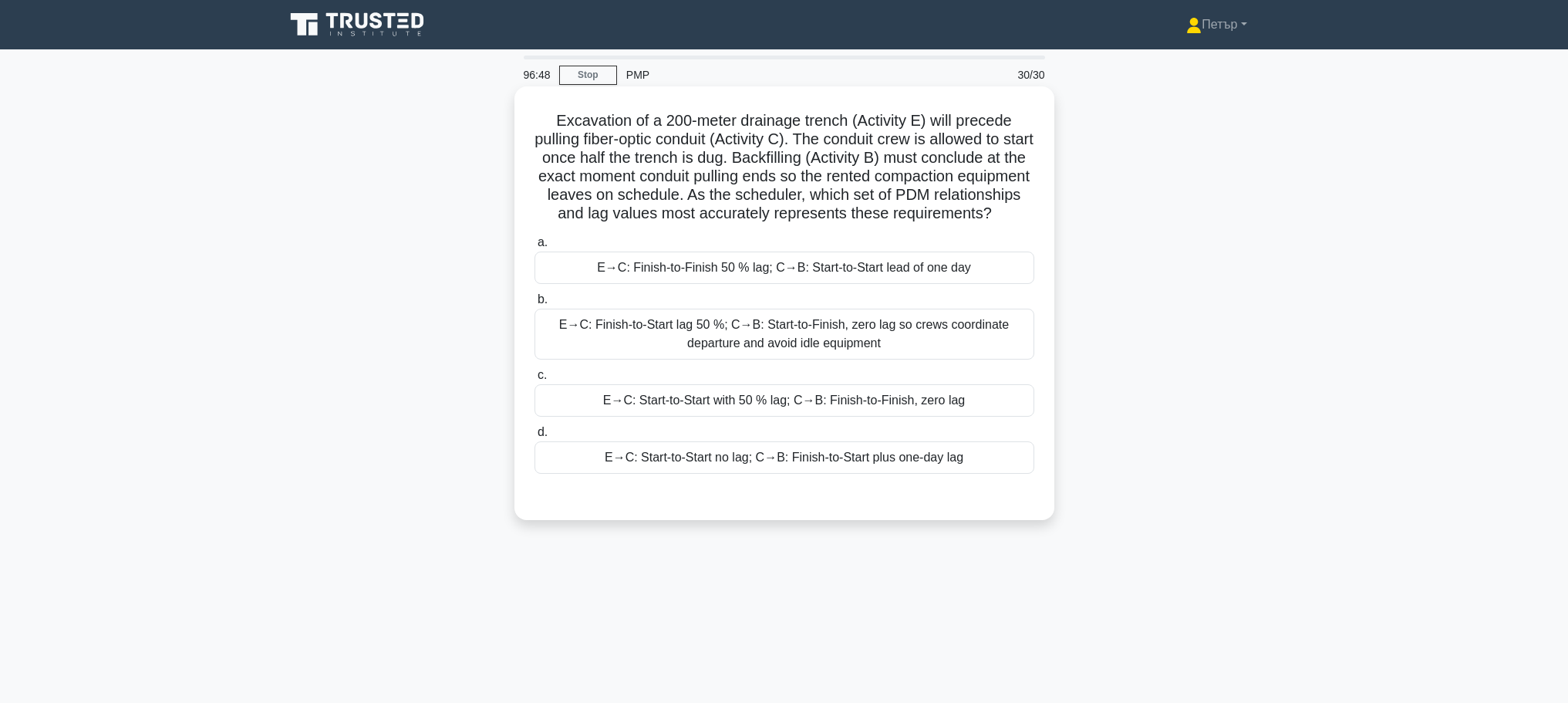
click at [988, 360] on div "E→C: Finish-to-Start lag 50 %; C→B: Start-to-Finish, zero lag so crews coordina…" at bounding box center [784, 334] width 500 height 51
click at [535, 305] on input "b. E→C: Finish-to-Start lag 50 %; C→B: Start-to-Finish, zero lag so crews coord…" at bounding box center [535, 300] width 0 height 10
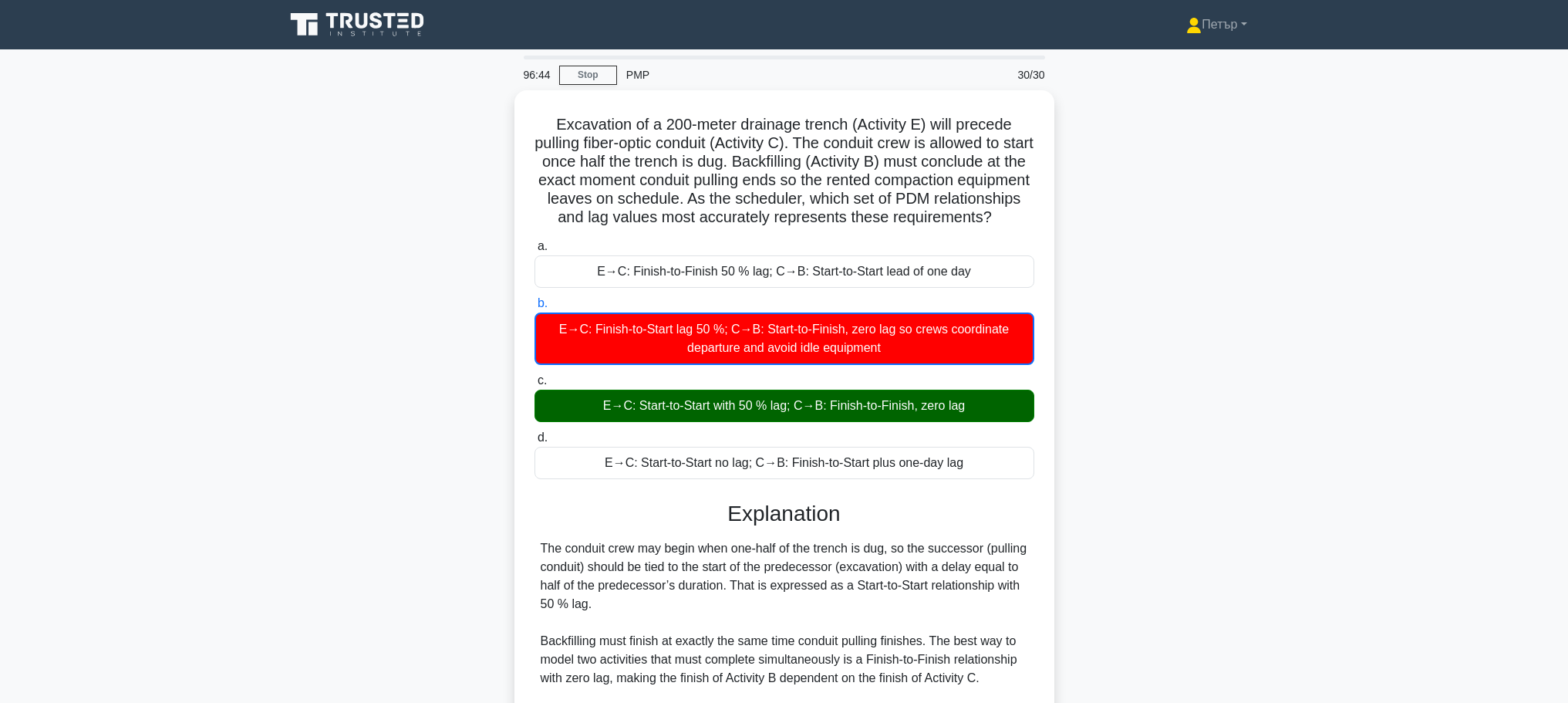
scroll to position [309, 0]
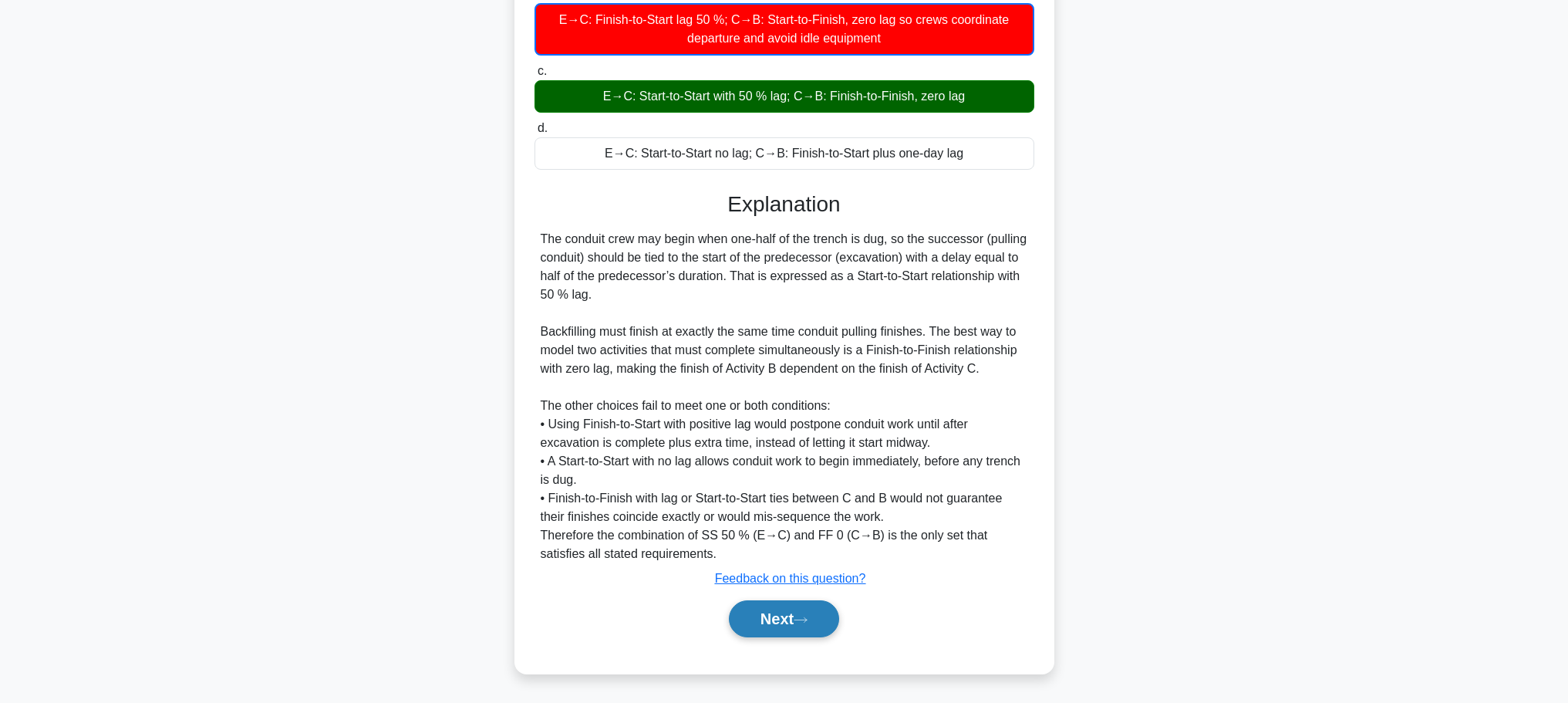
click at [795, 637] on button "Next" at bounding box center [783, 619] width 110 height 37
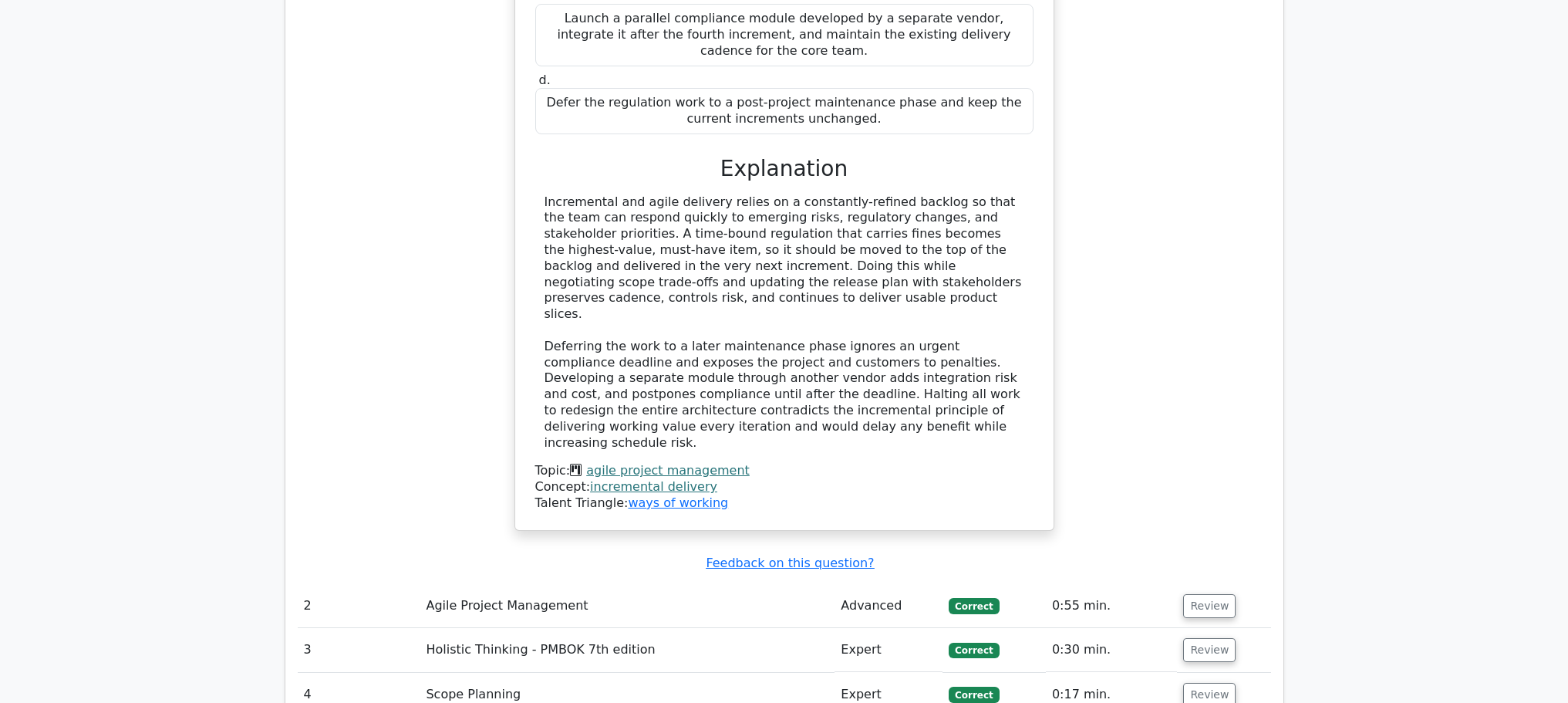
scroll to position [2161, 0]
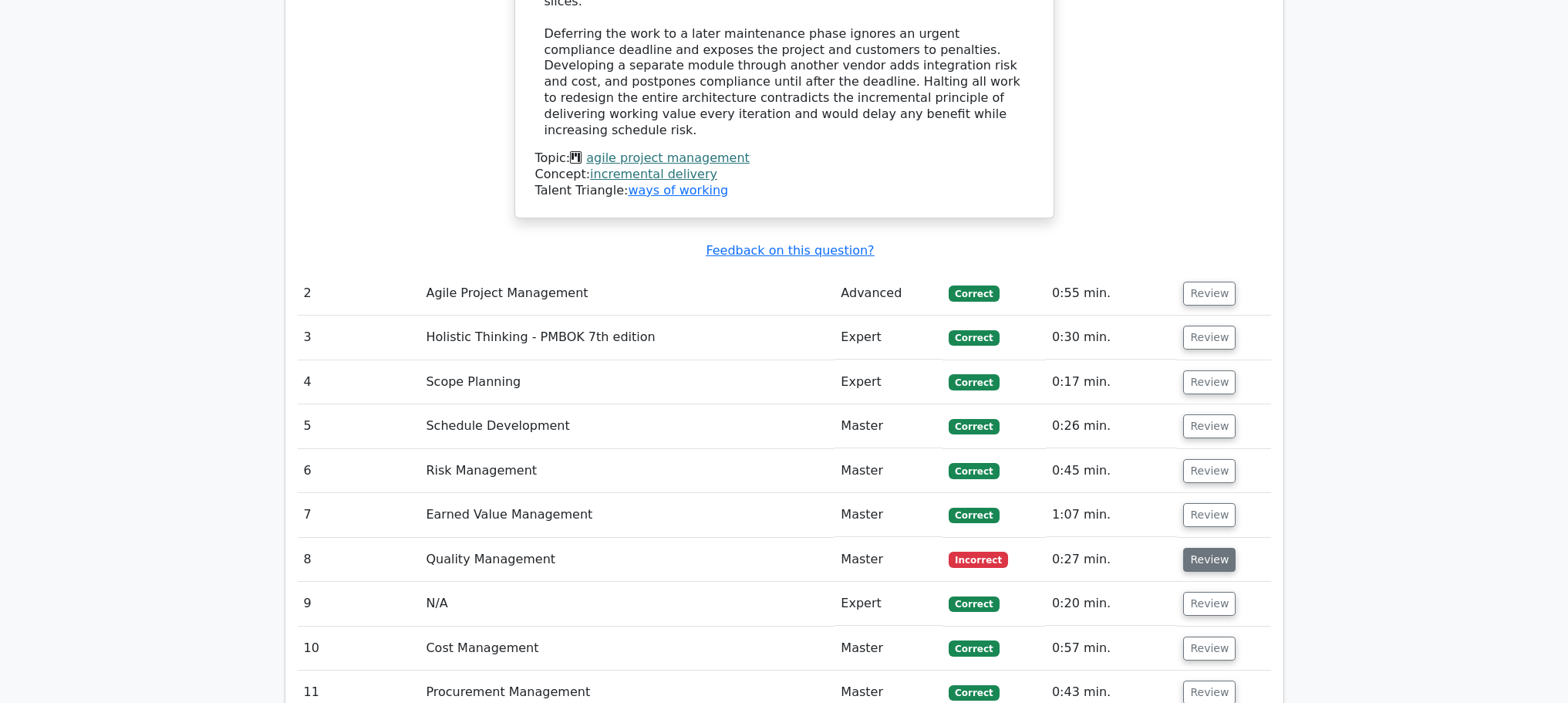
click at [1185, 548] on button "Review" at bounding box center [1209, 560] width 53 height 24
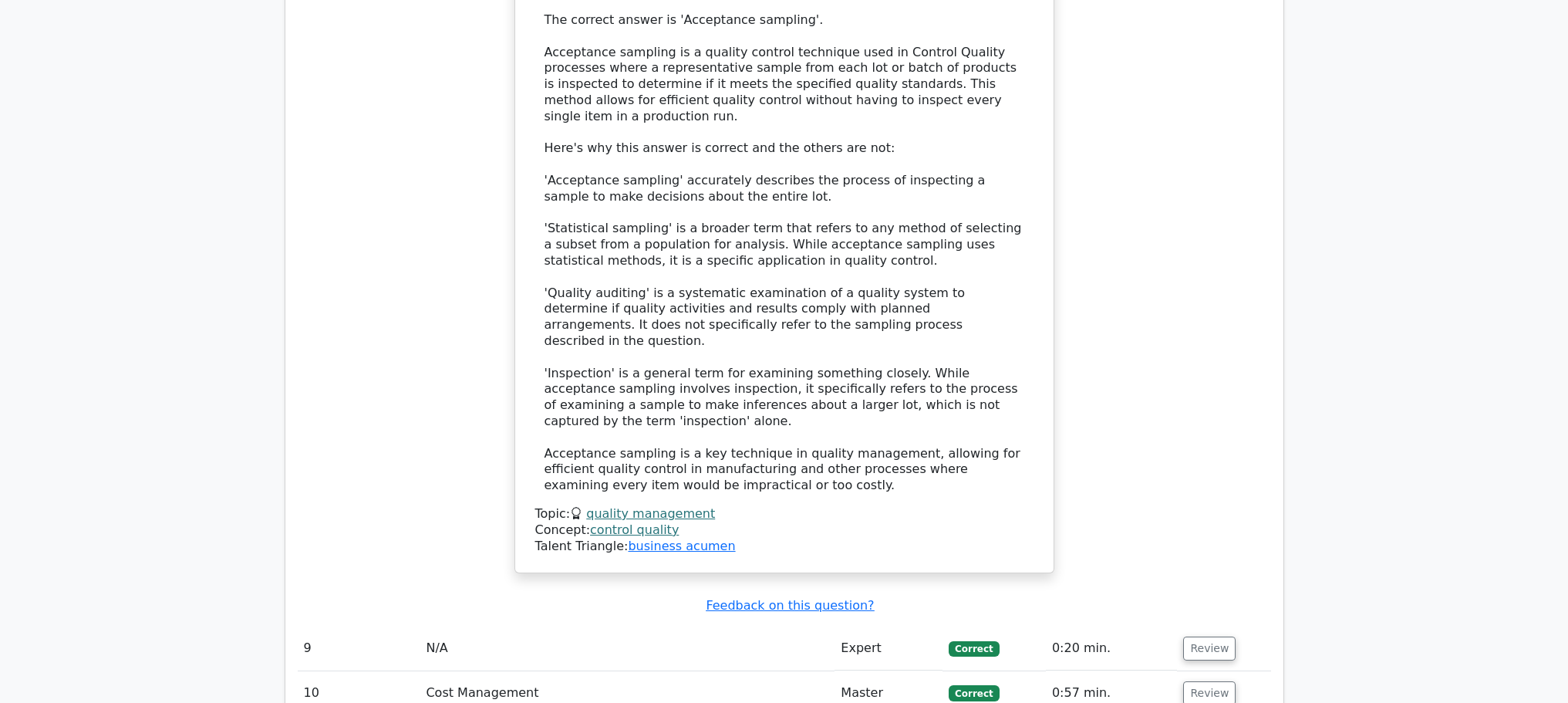
scroll to position [3395, 0]
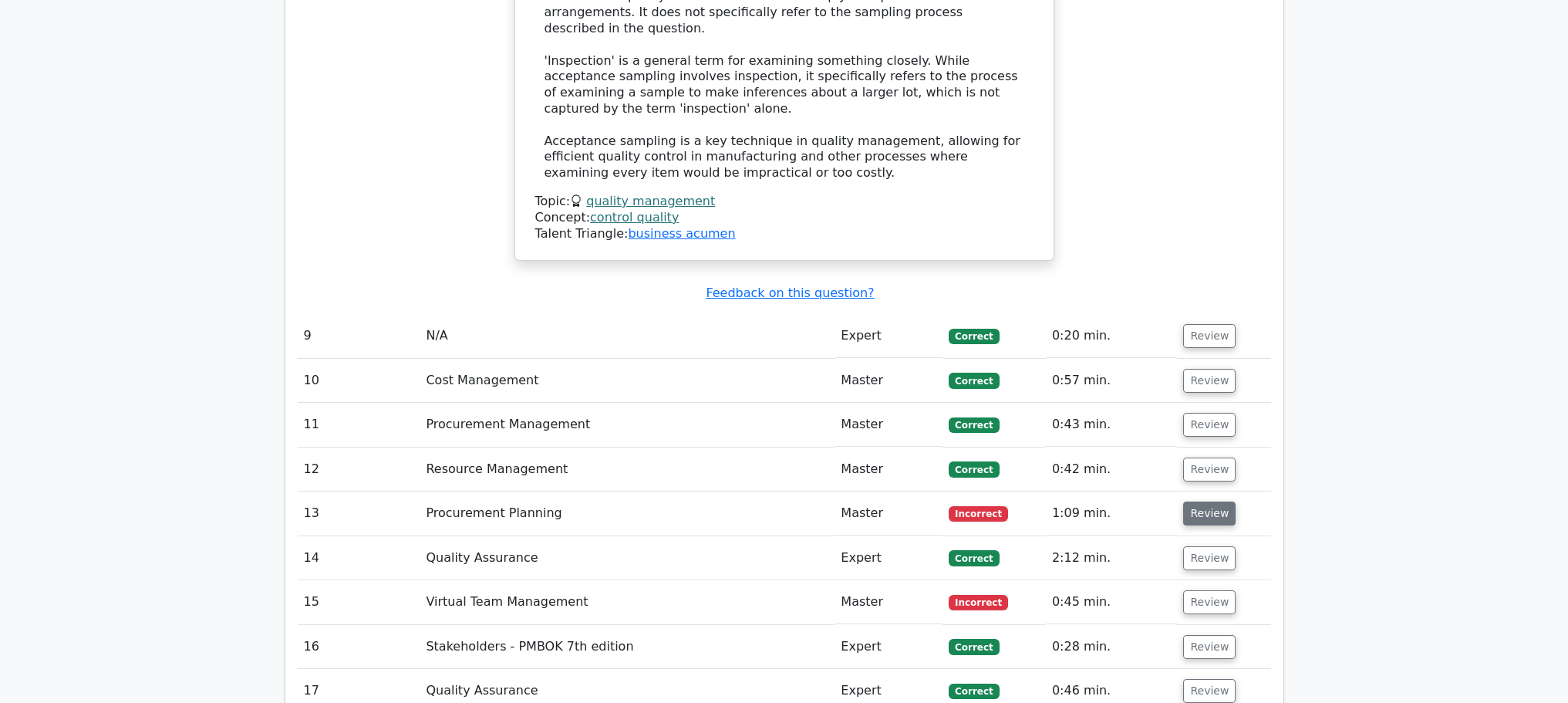
click at [1199, 502] on button "Review" at bounding box center [1209, 514] width 53 height 24
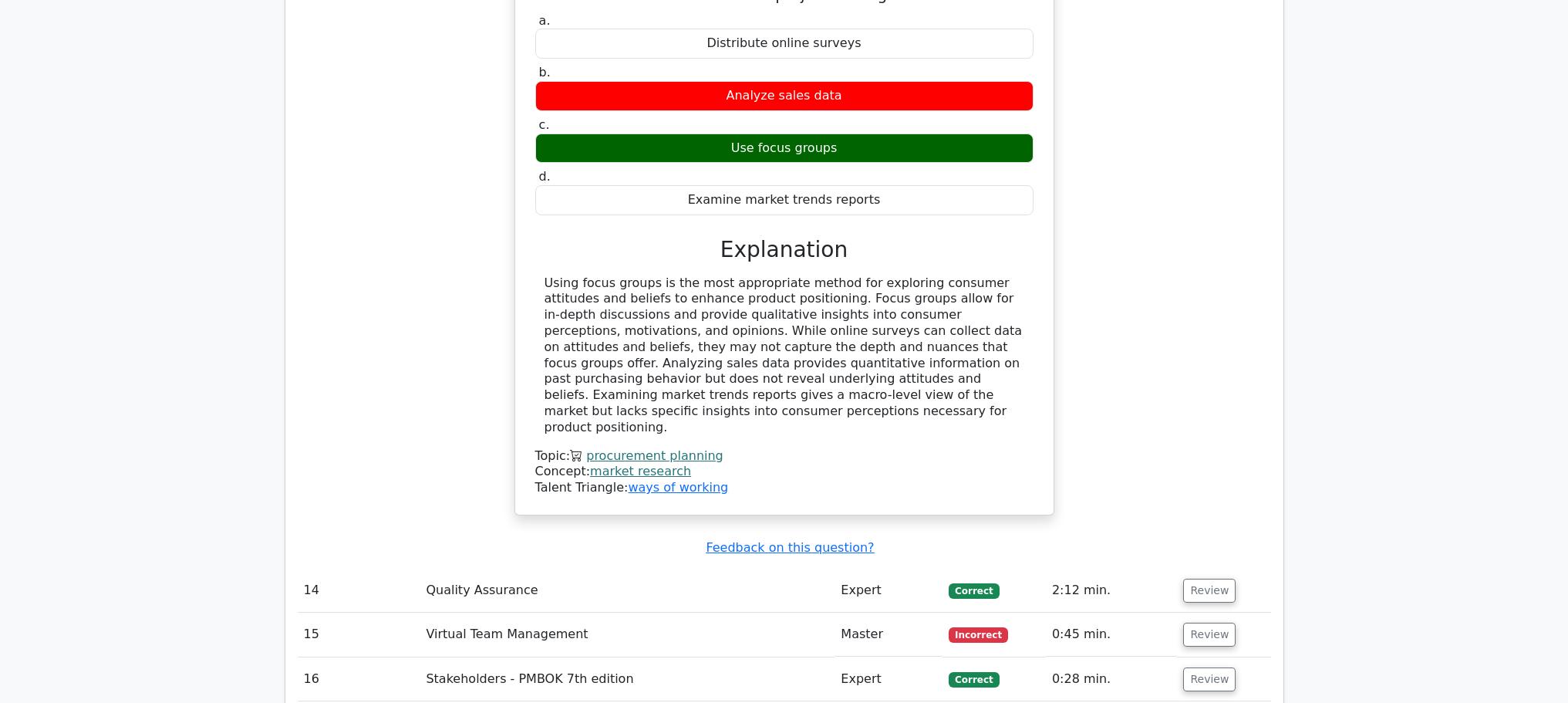
scroll to position [4322, 0]
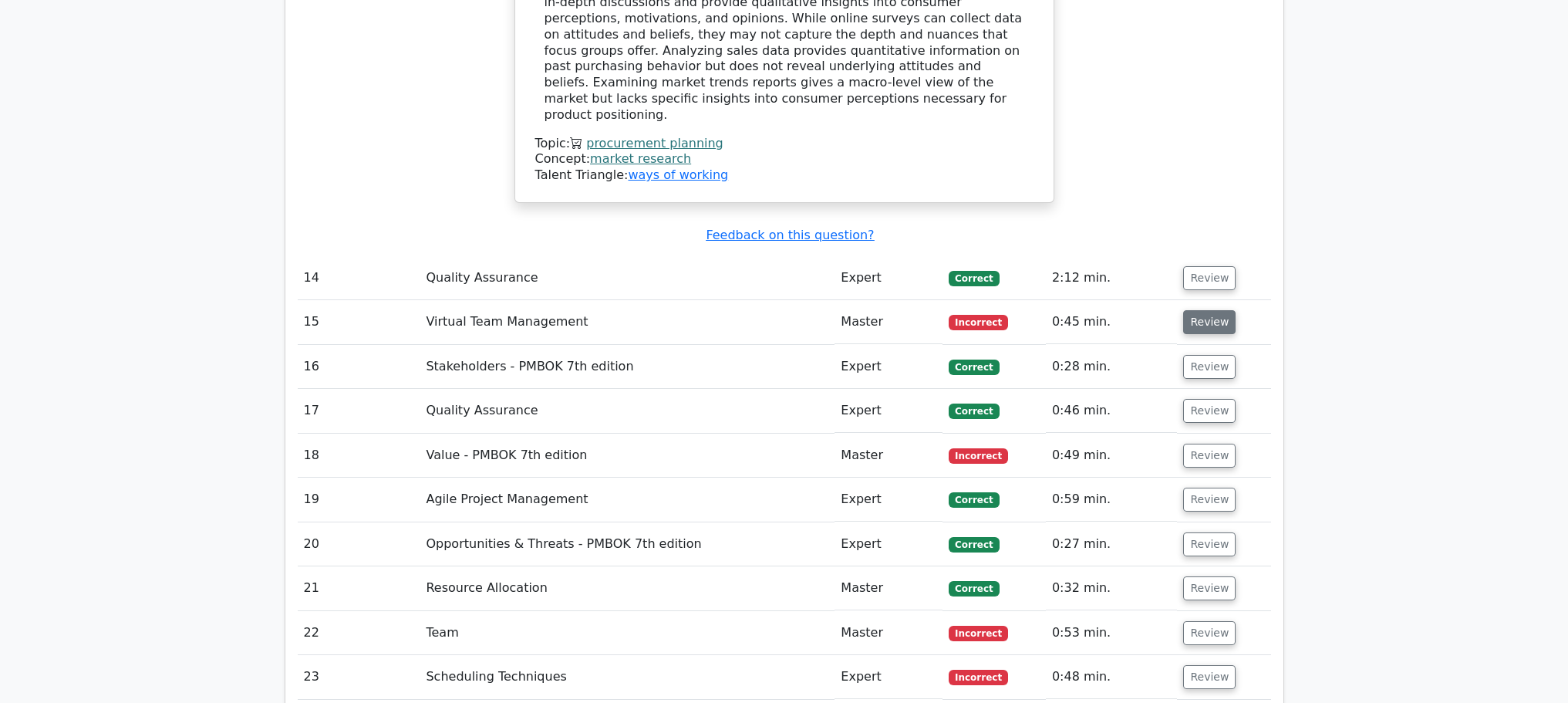
click at [1208, 310] on button "Review" at bounding box center [1209, 322] width 53 height 24
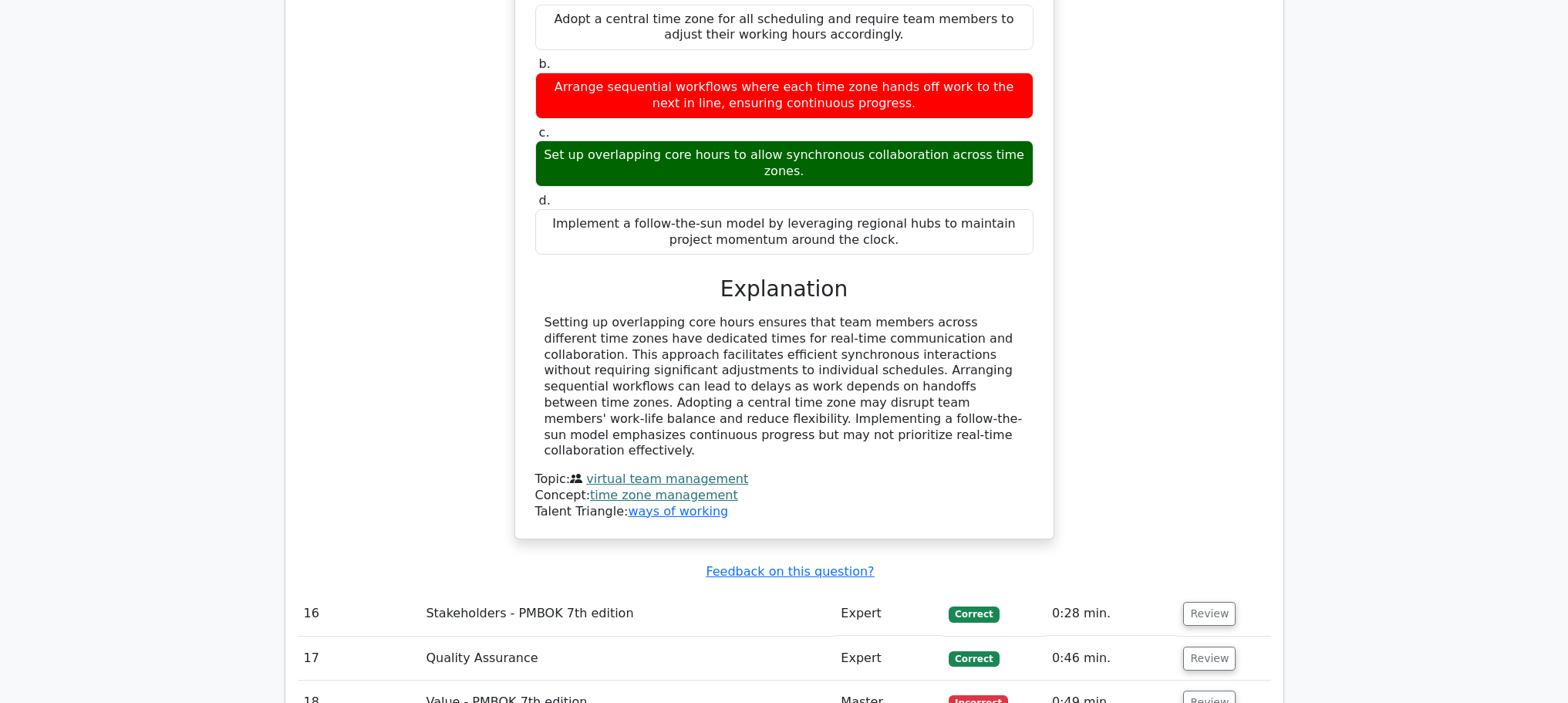
scroll to position [4939, 0]
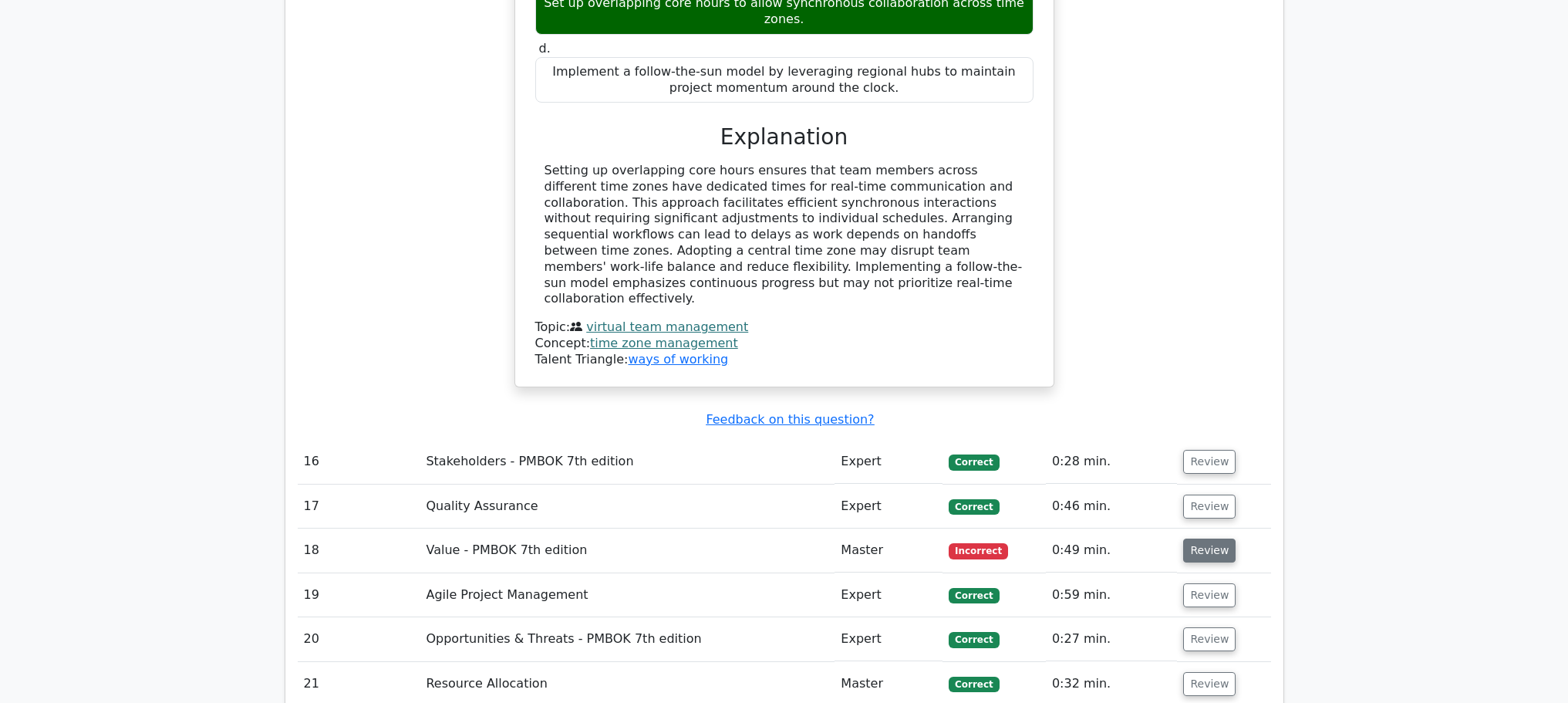
click at [1199, 538] on button "Review" at bounding box center [1209, 550] width 53 height 24
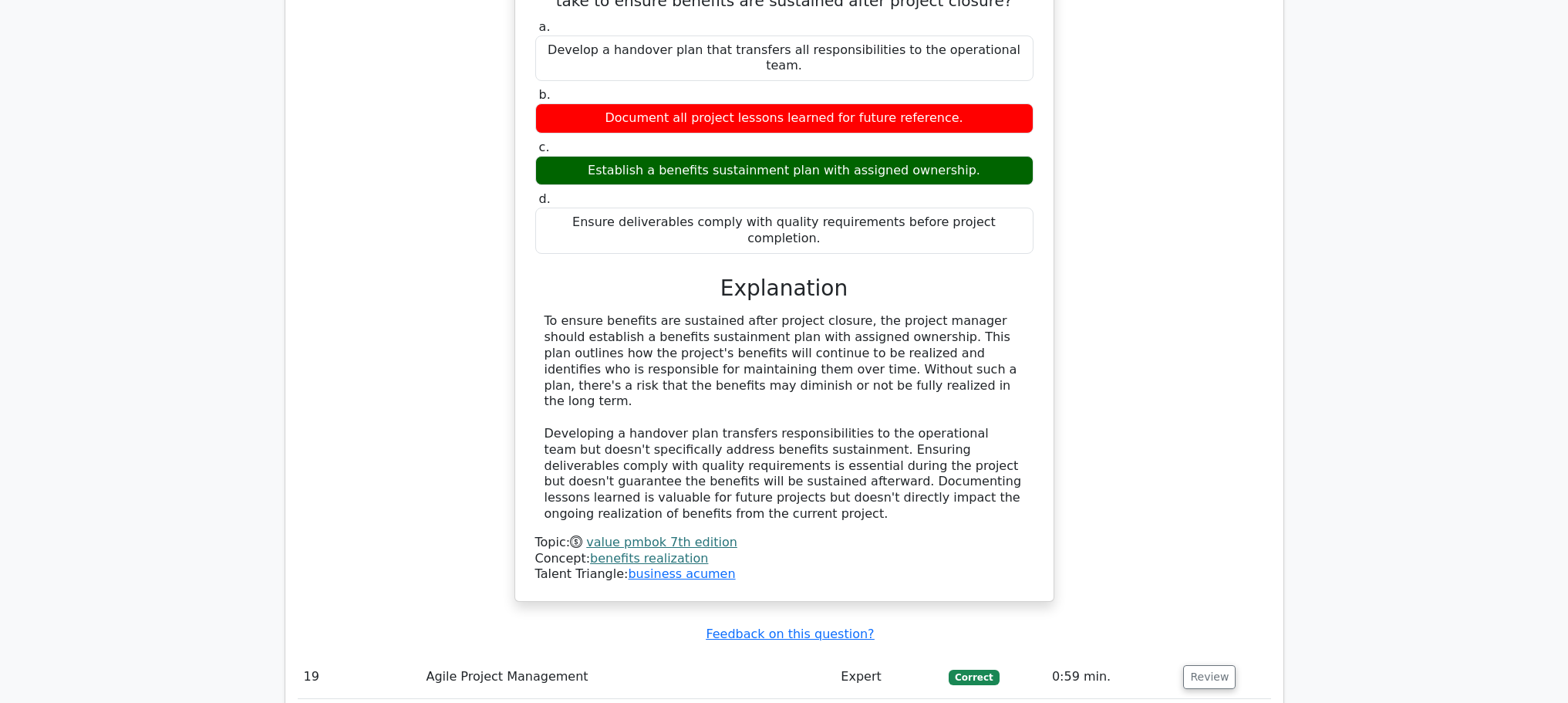
scroll to position [5865, 0]
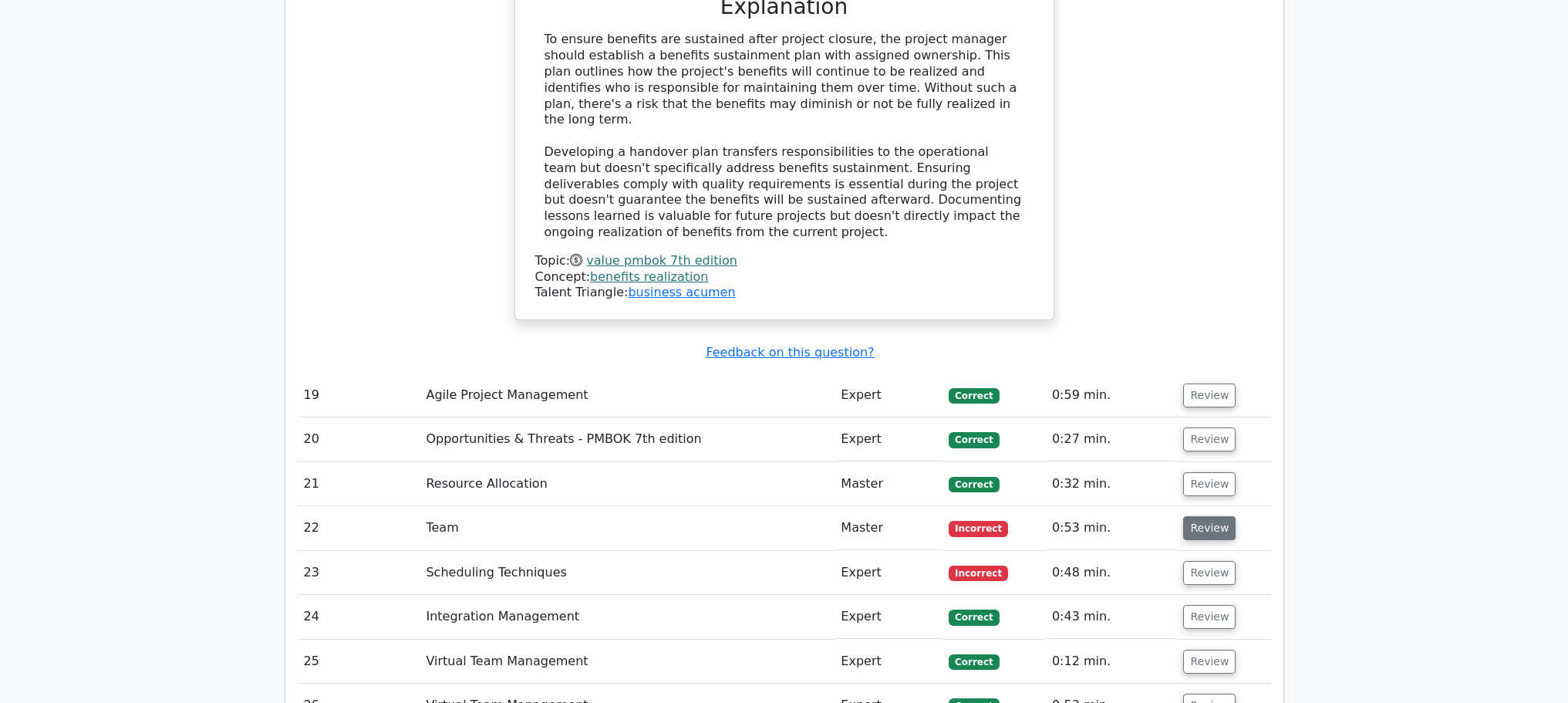
click at [1211, 517] on button "Review" at bounding box center [1209, 529] width 53 height 24
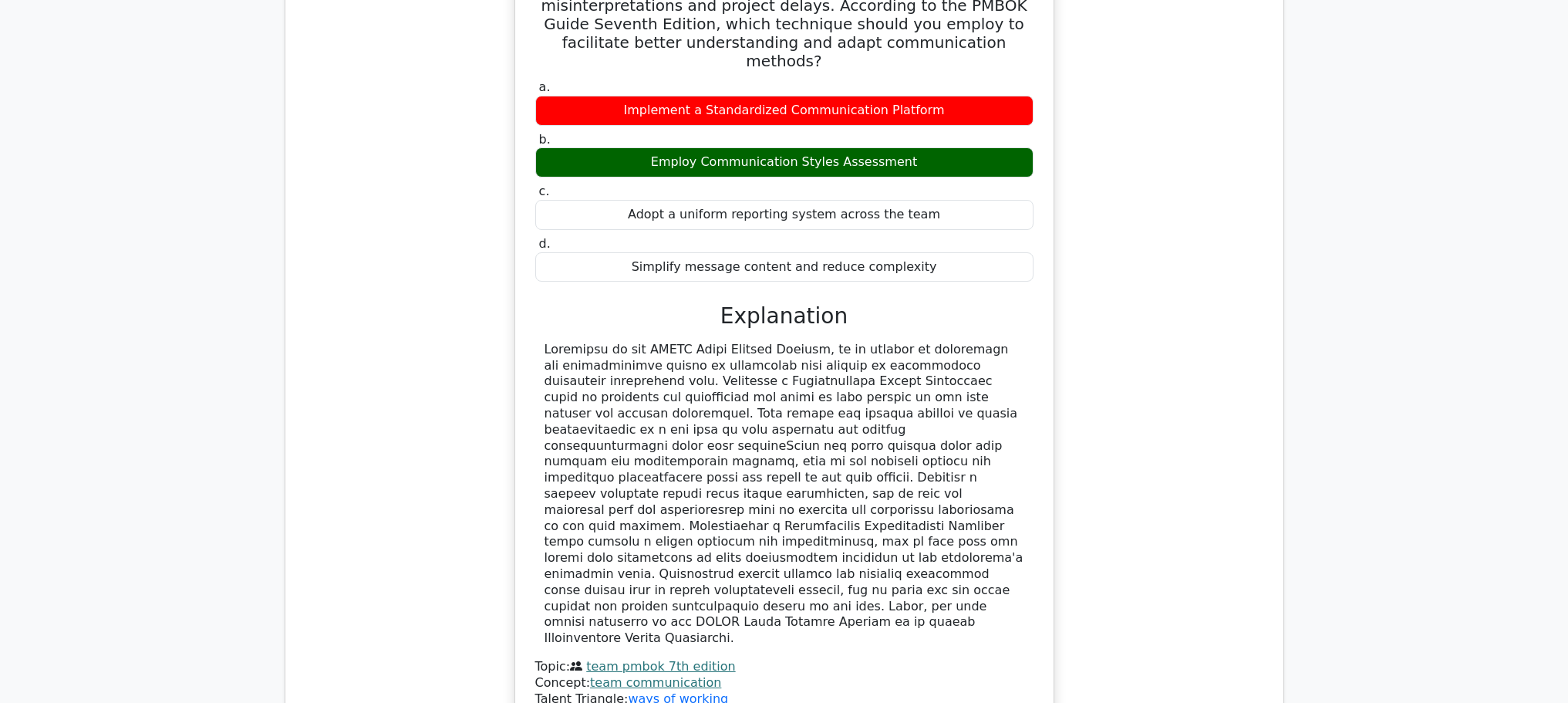
scroll to position [6792, 0]
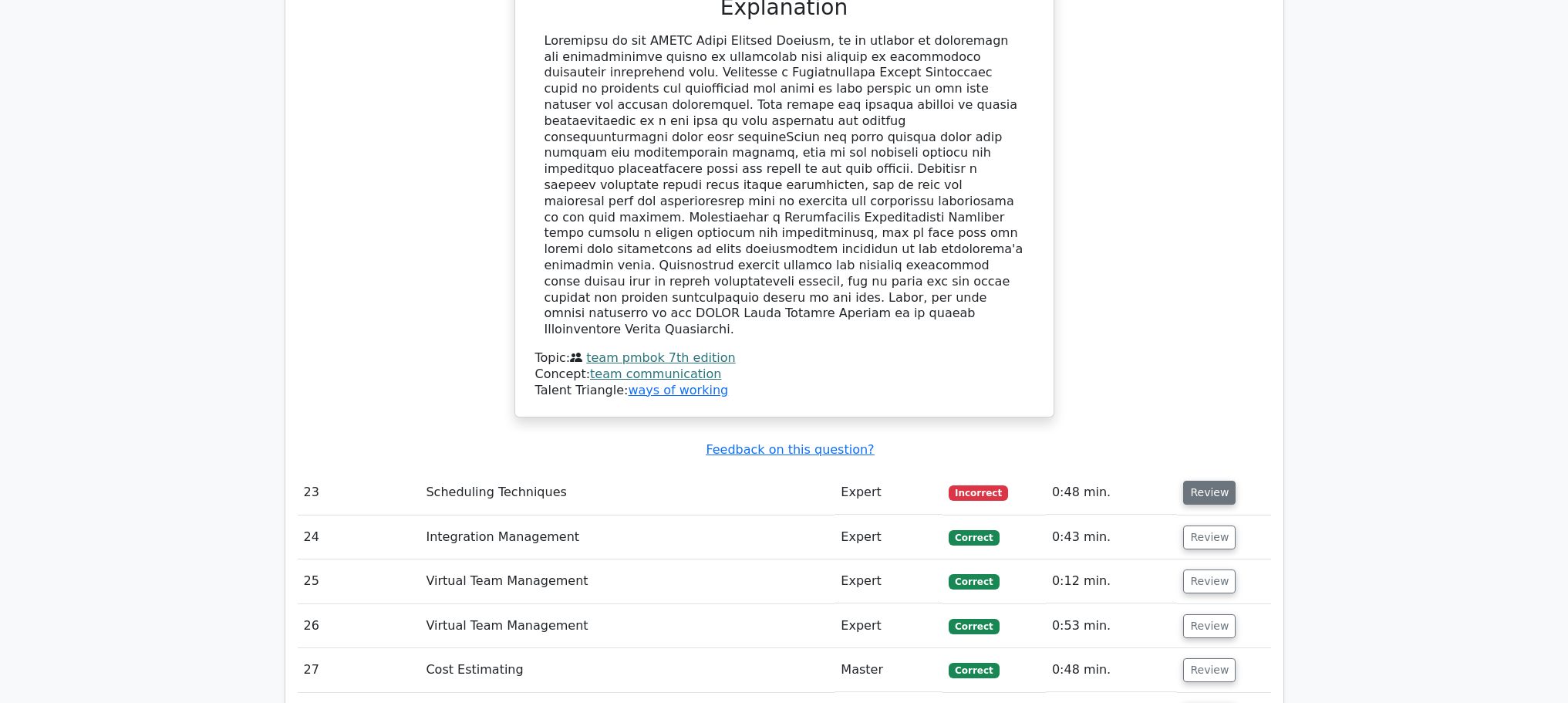
click at [1208, 481] on button "Review" at bounding box center [1209, 493] width 53 height 24
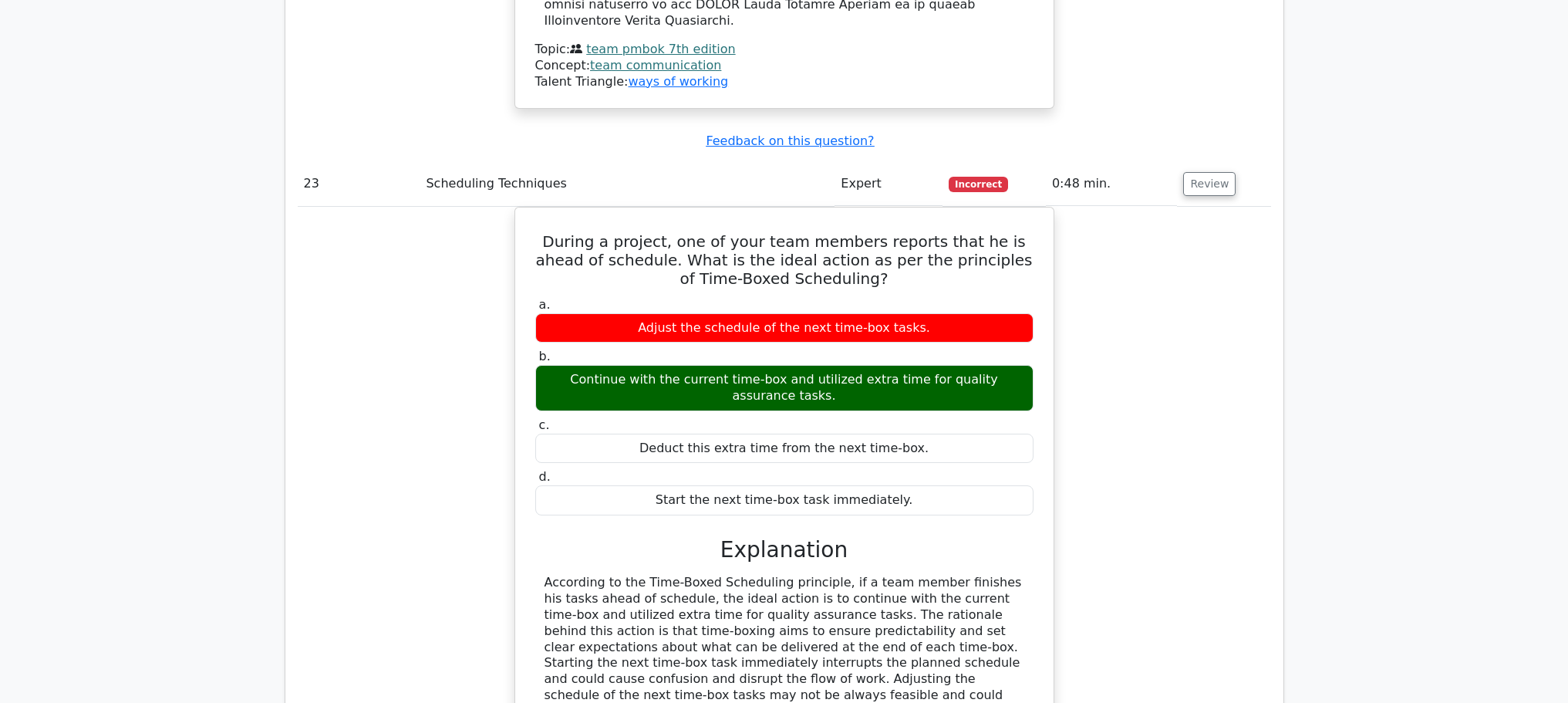
scroll to position [7409, 0]
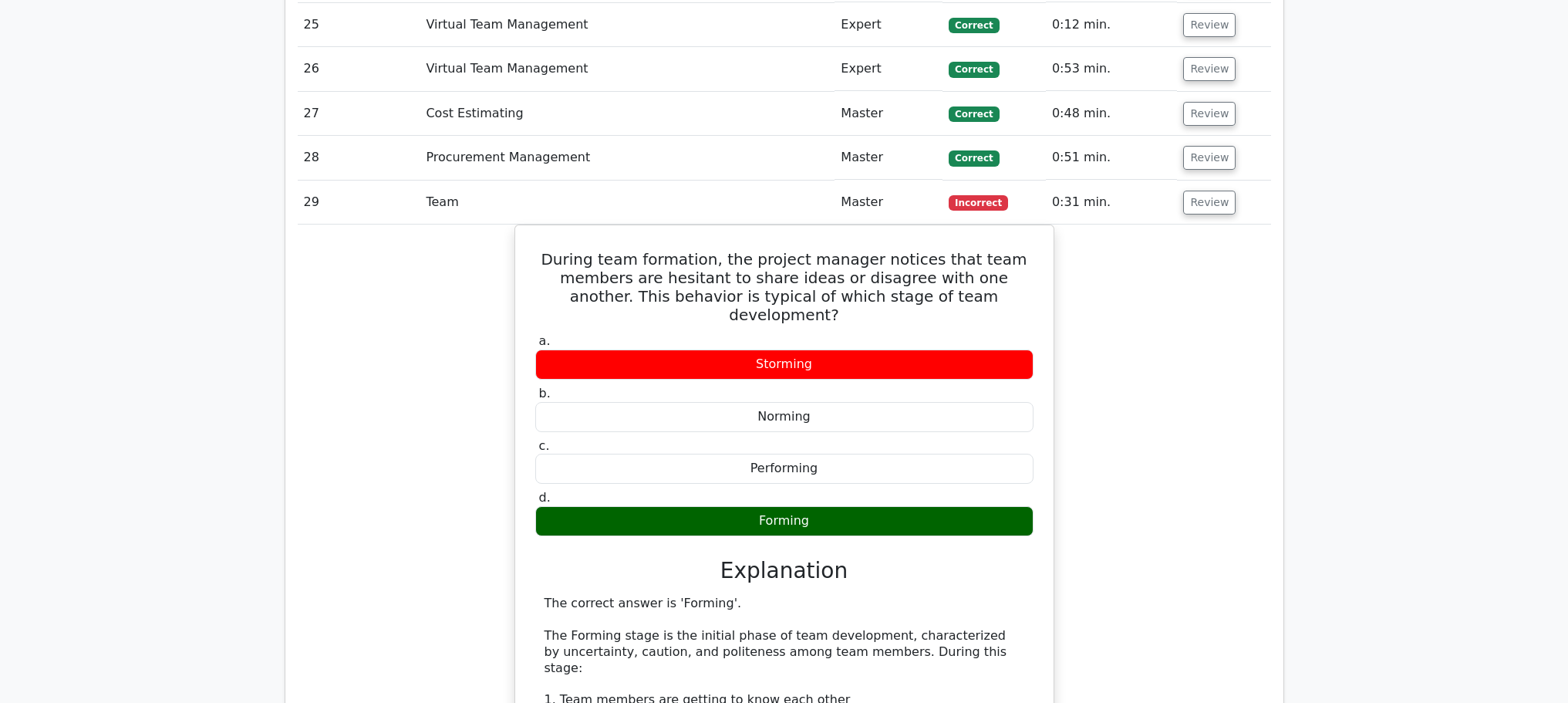
scroll to position [7717, 0]
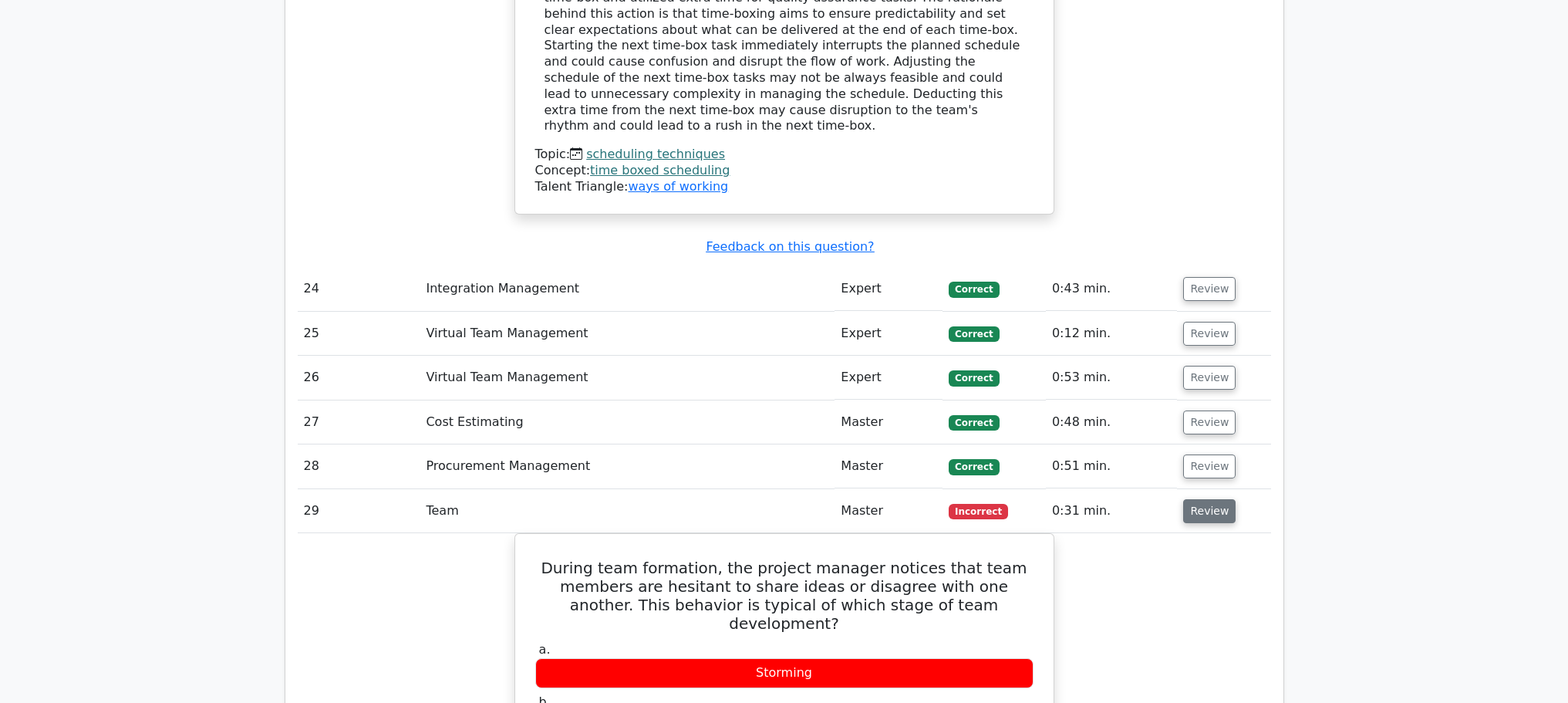
click at [1190, 499] on button "Review" at bounding box center [1209, 511] width 53 height 24
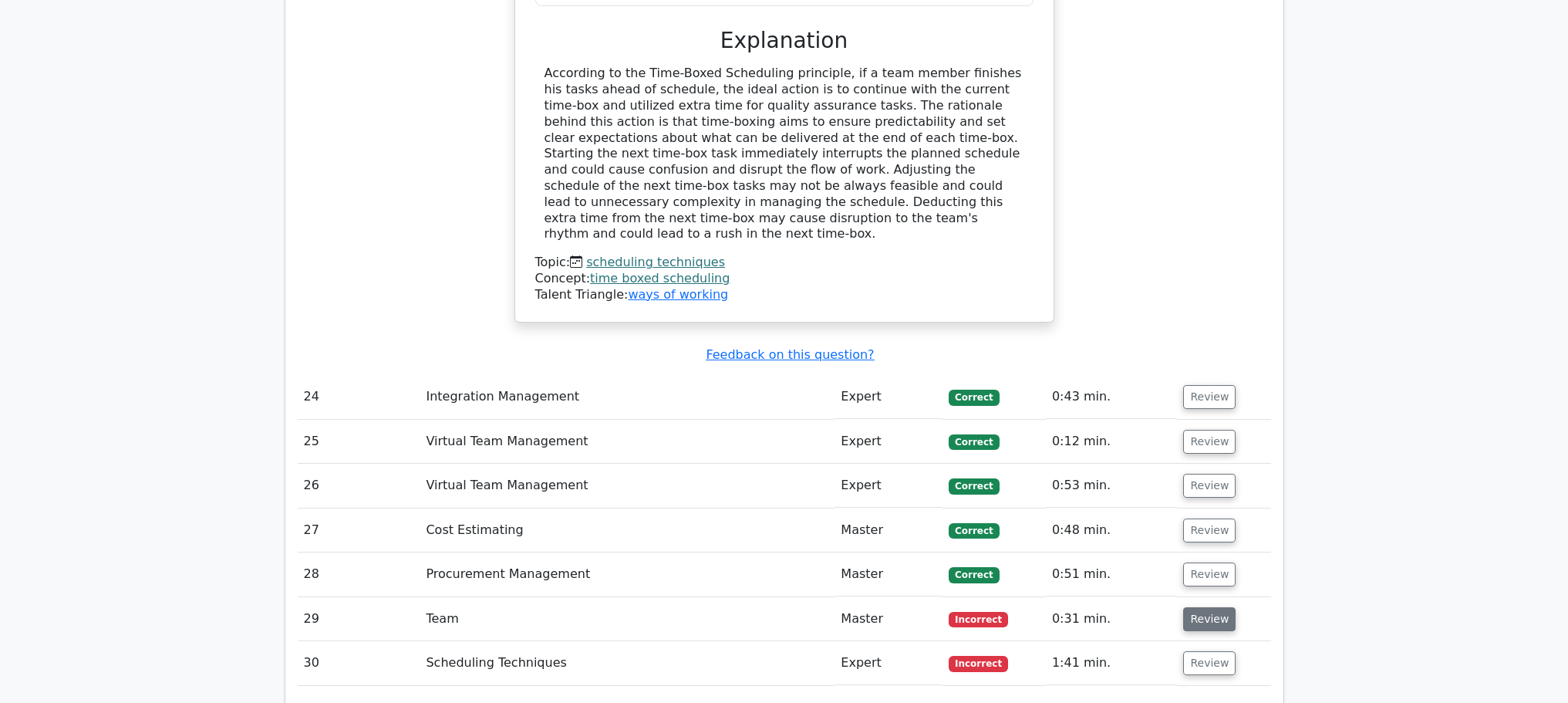
click at [1195, 608] on button "Review" at bounding box center [1209, 620] width 53 height 24
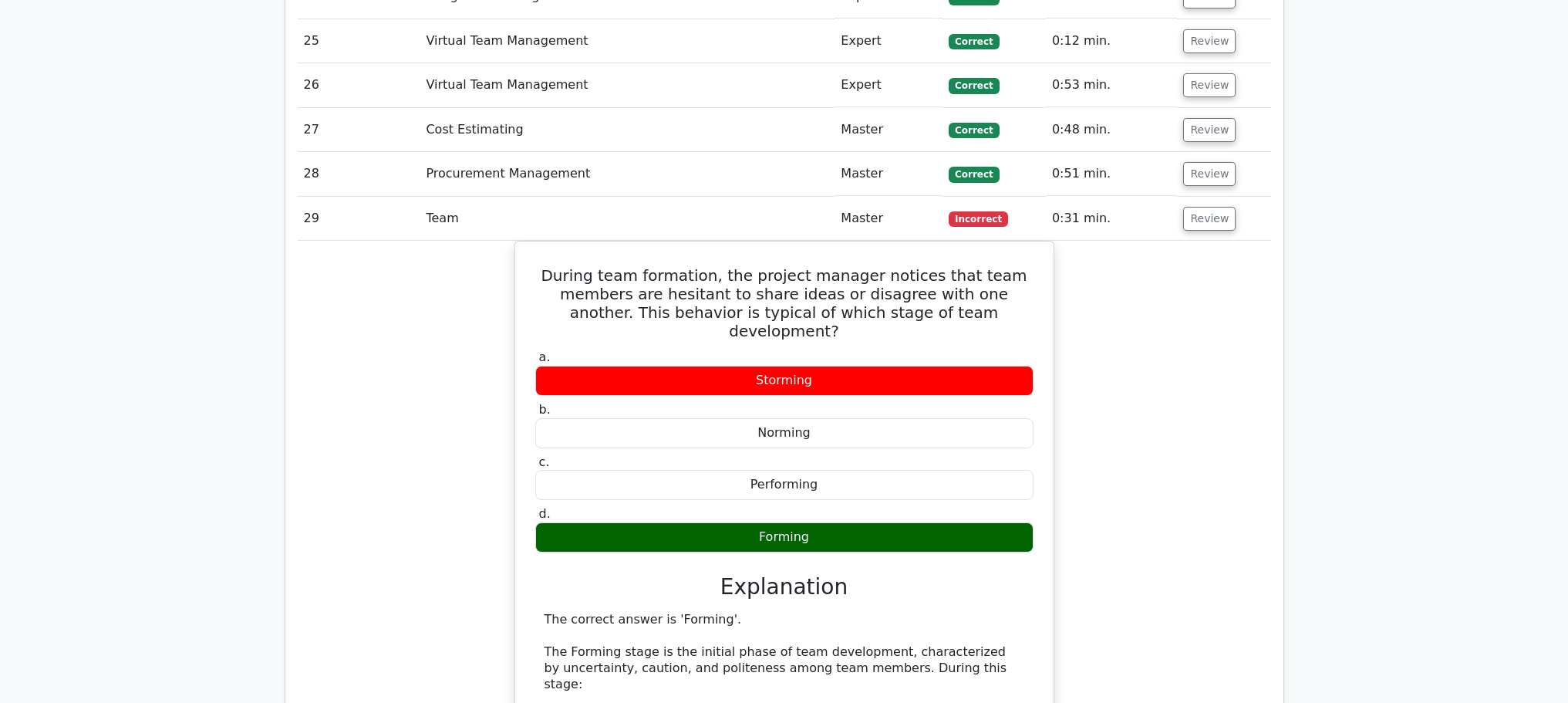
scroll to position [8335, 0]
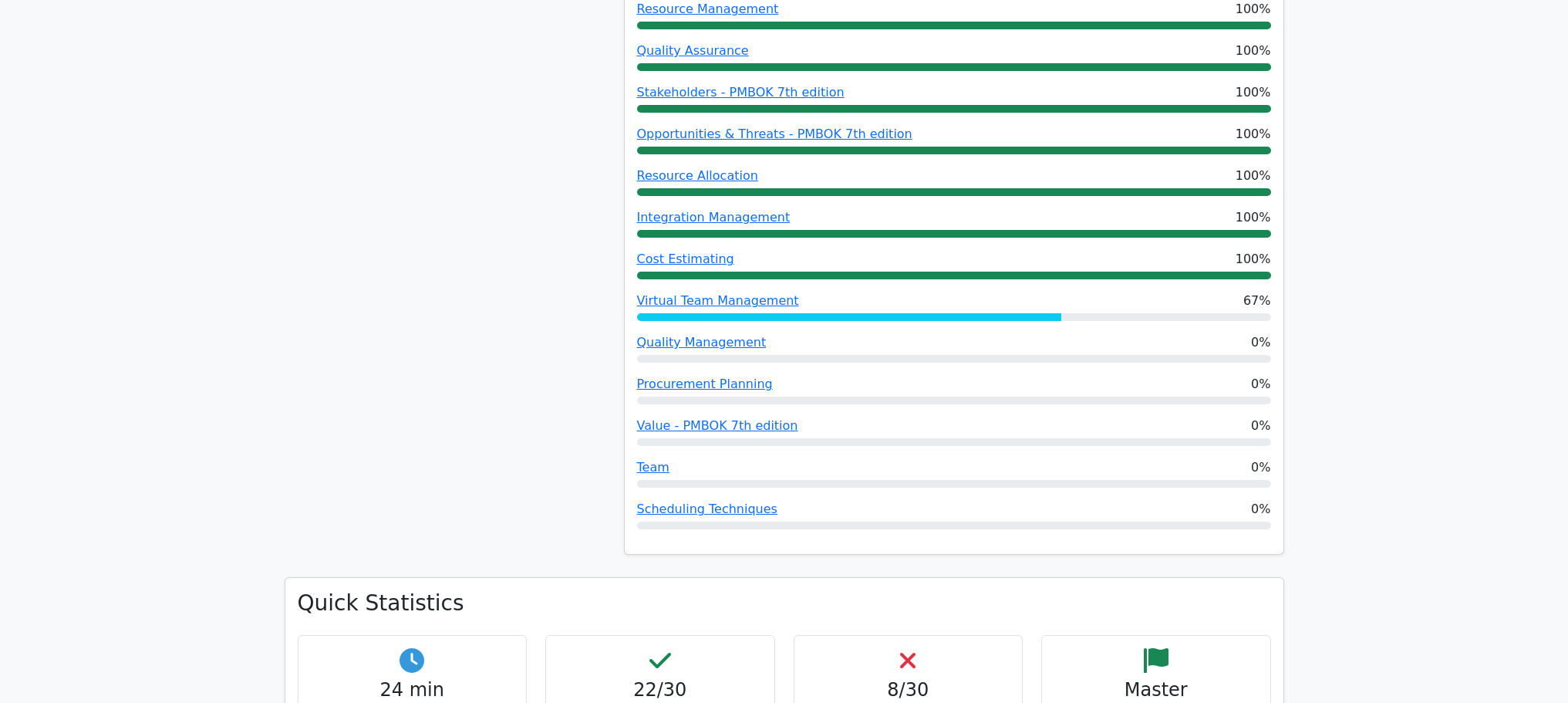
scroll to position [0, 0]
